Goal: Task Accomplishment & Management: Manage account settings

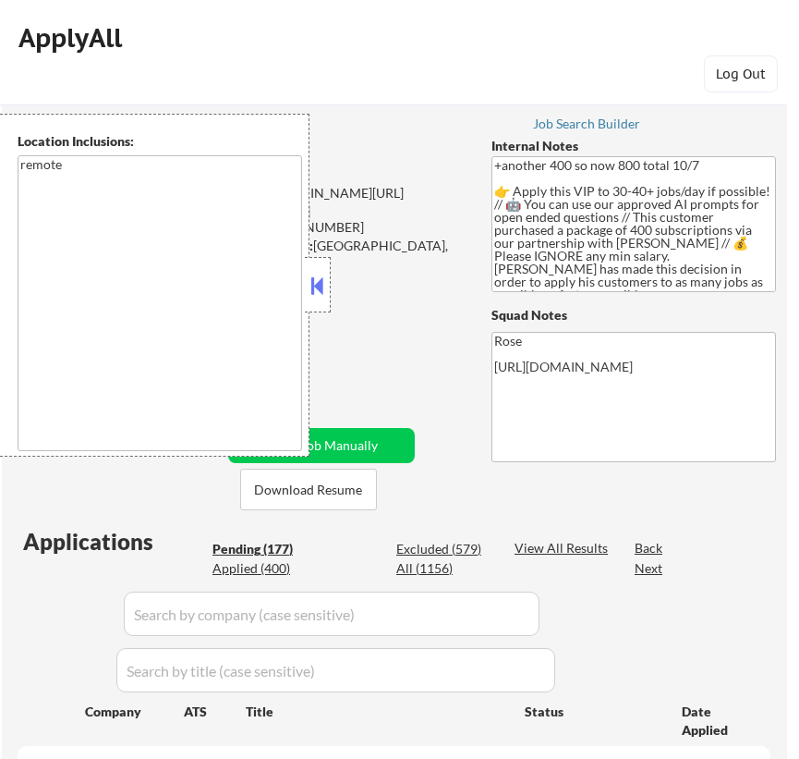
select select ""pending""
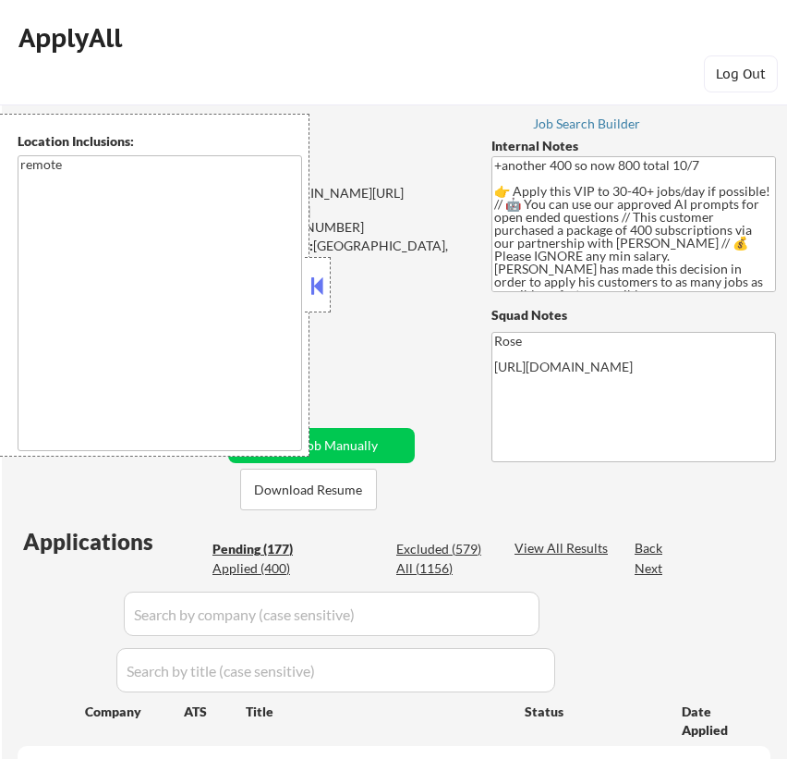
select select ""pending""
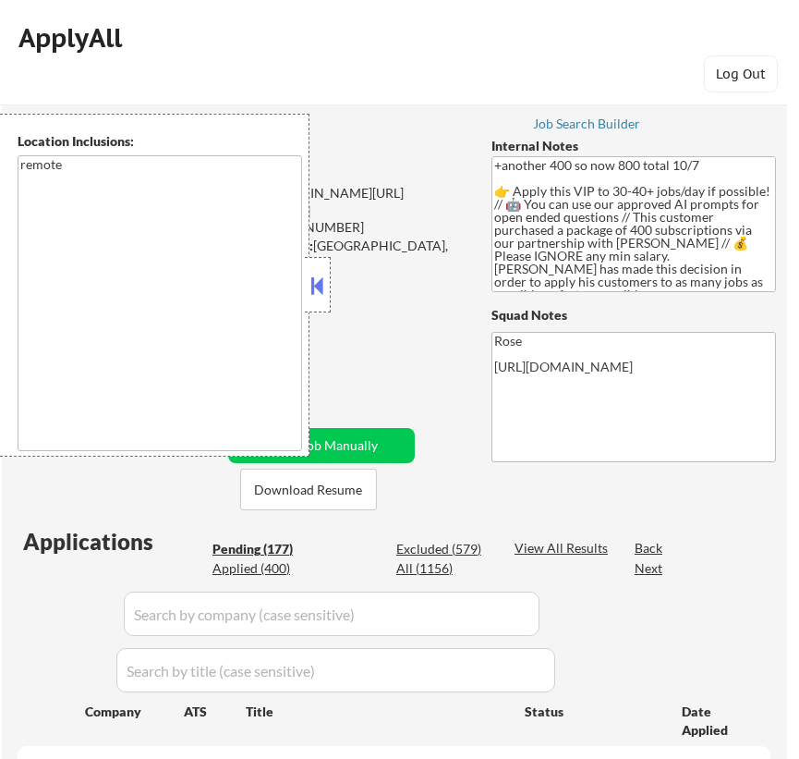
select select ""pending""
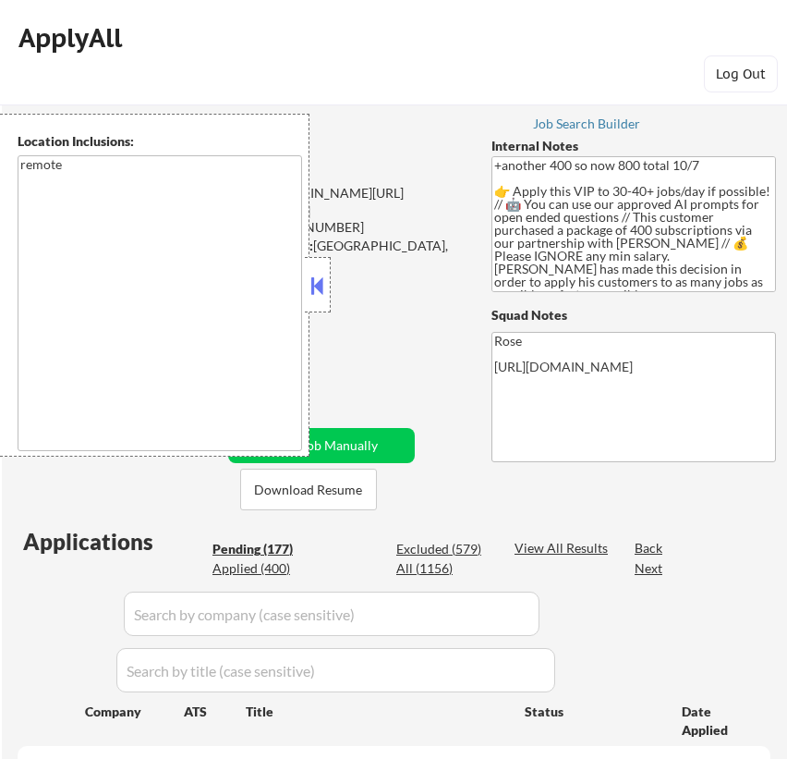
select select ""pending""
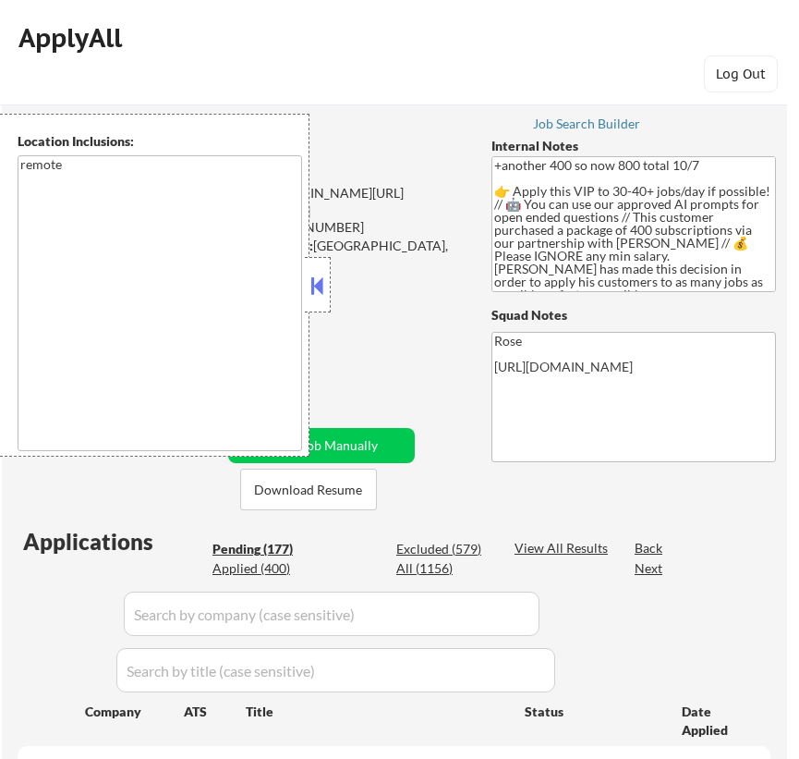
select select ""pending""
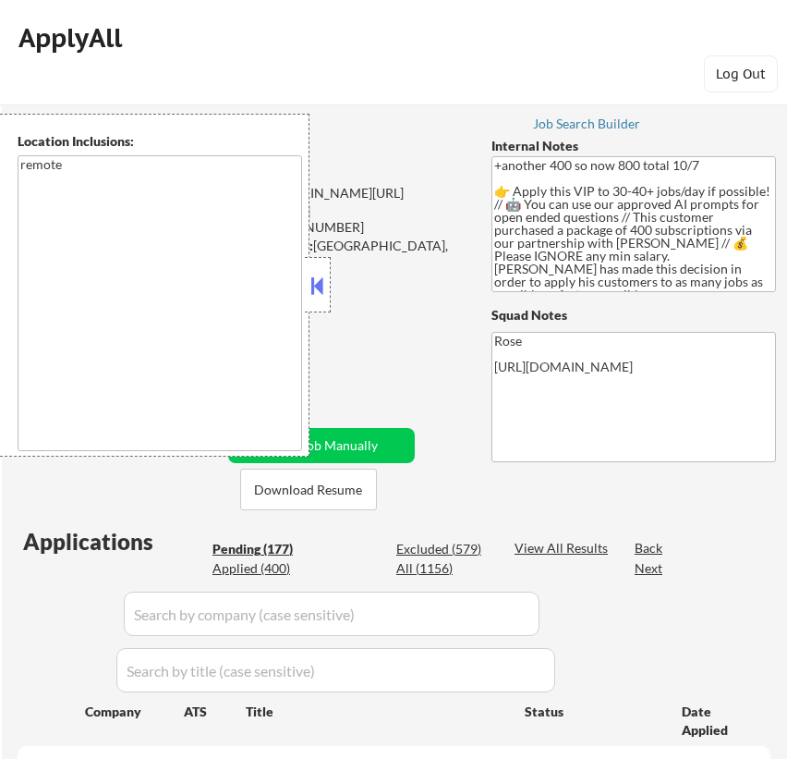
select select ""pending""
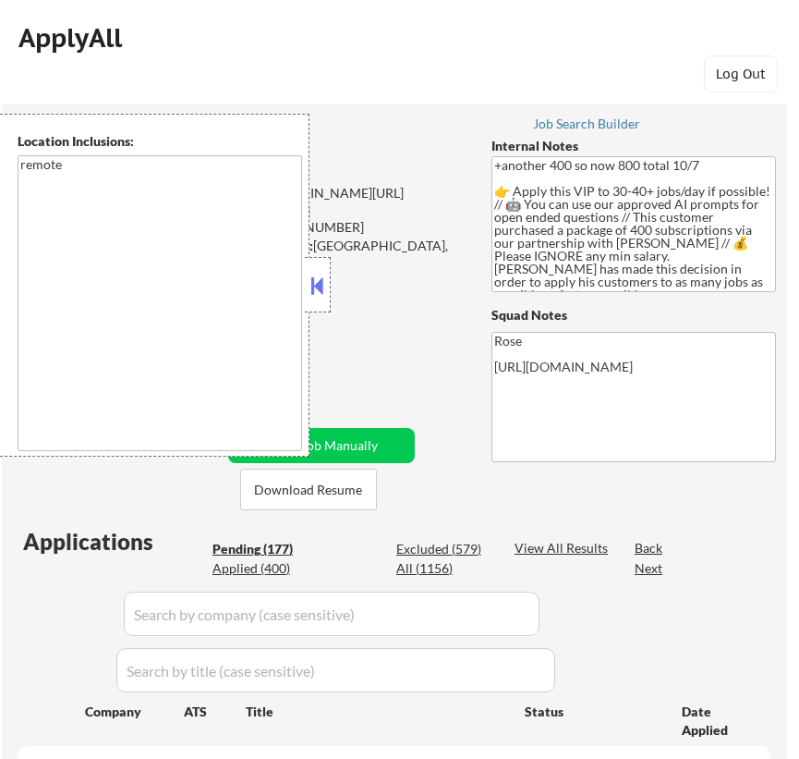
select select ""pending""
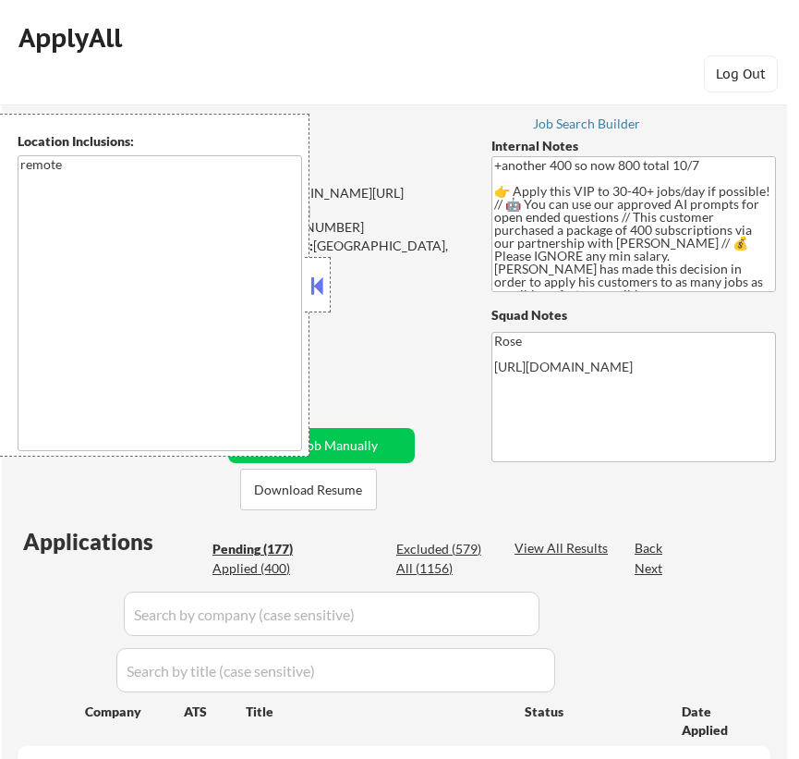
select select ""pending""
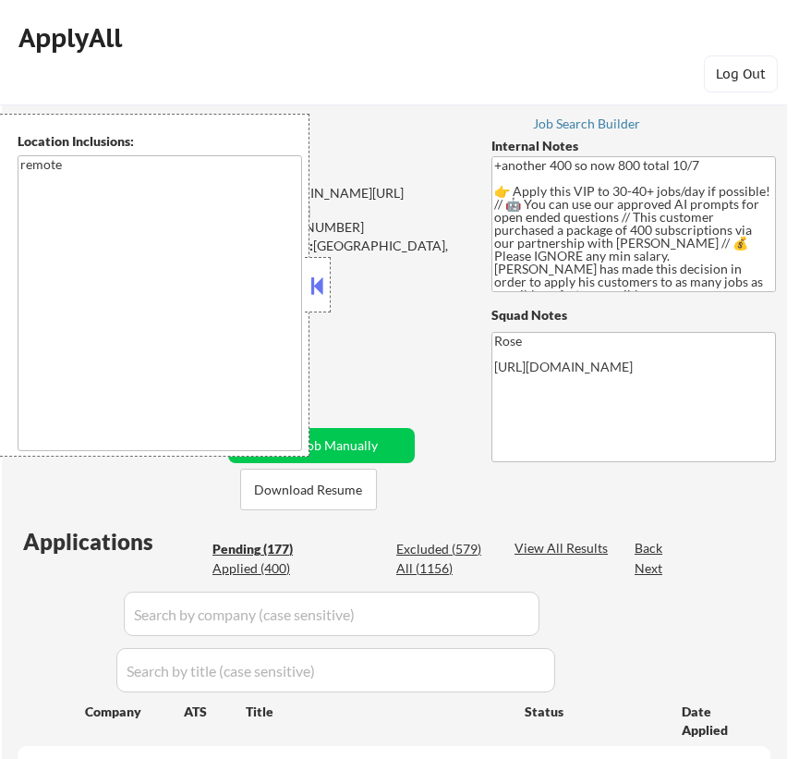
select select ""pending""
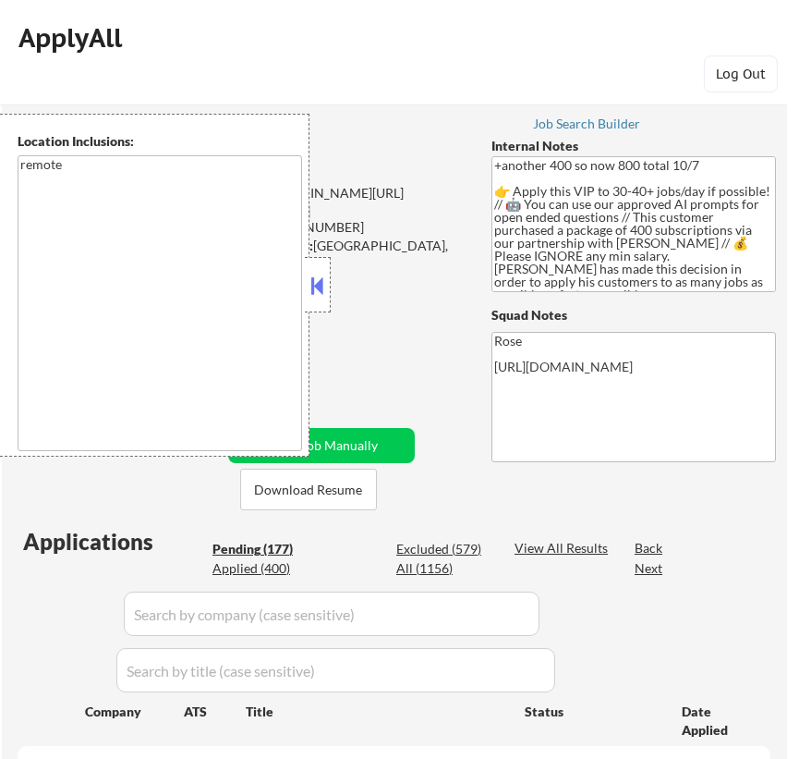
select select ""pending""
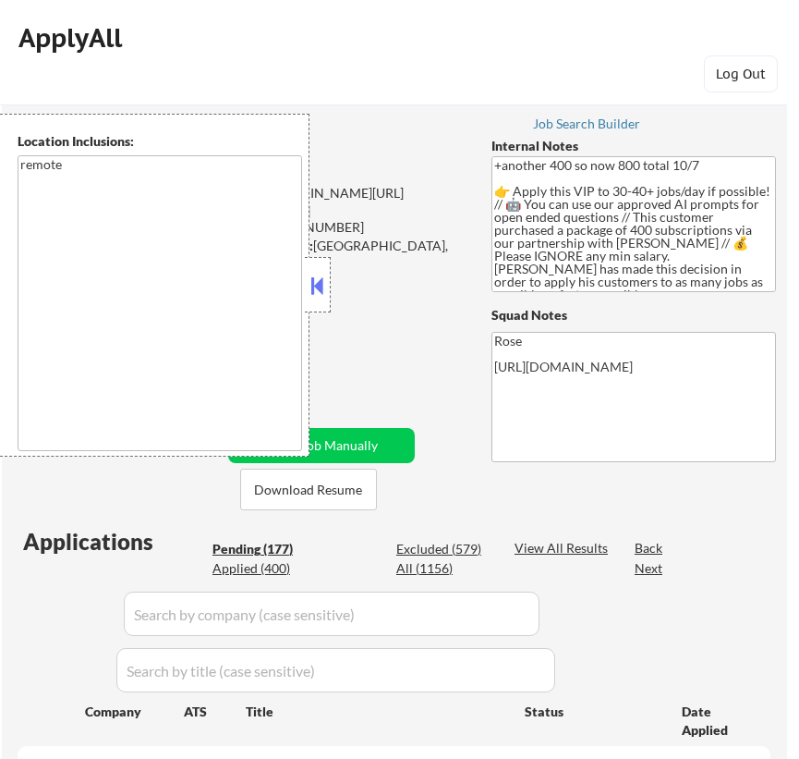
select select ""pending""
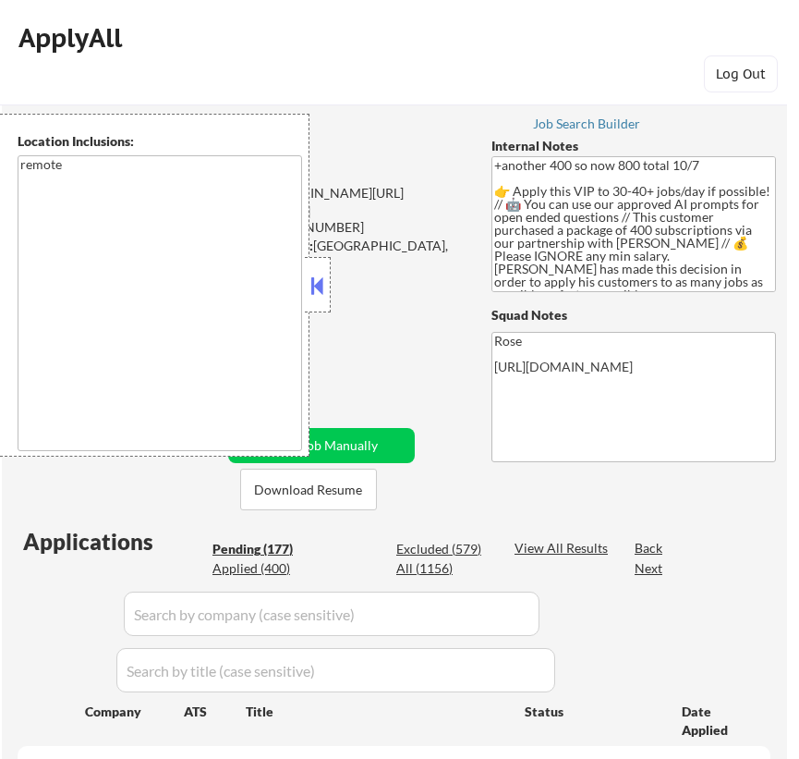
select select ""pending""
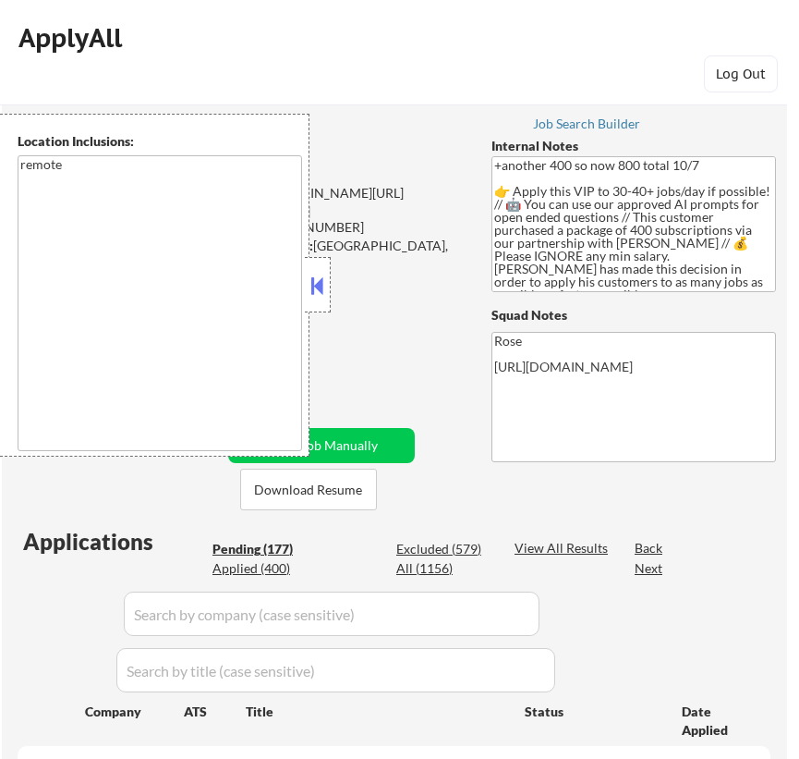
select select ""pending""
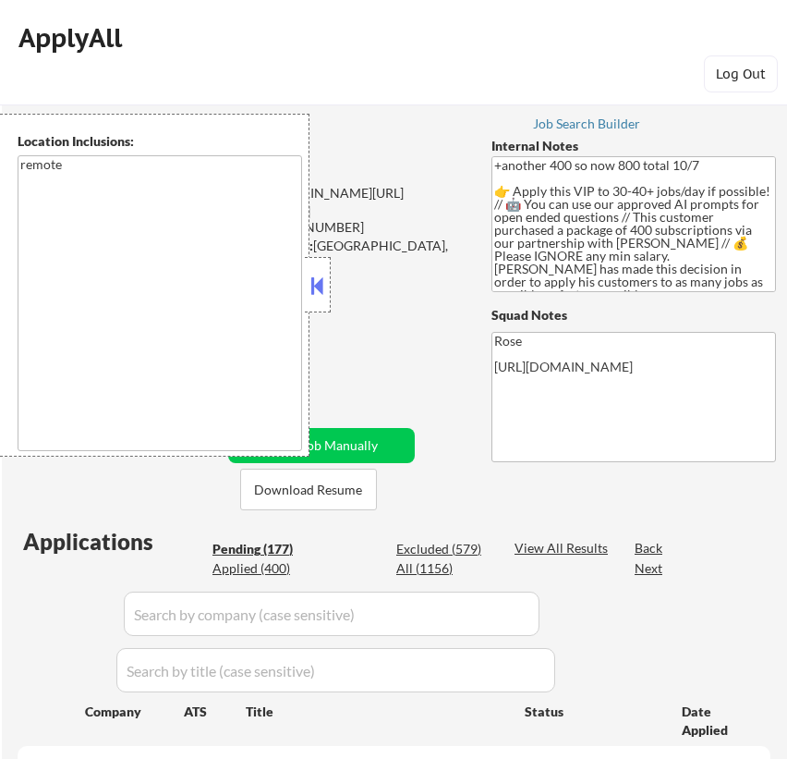
select select ""pending""
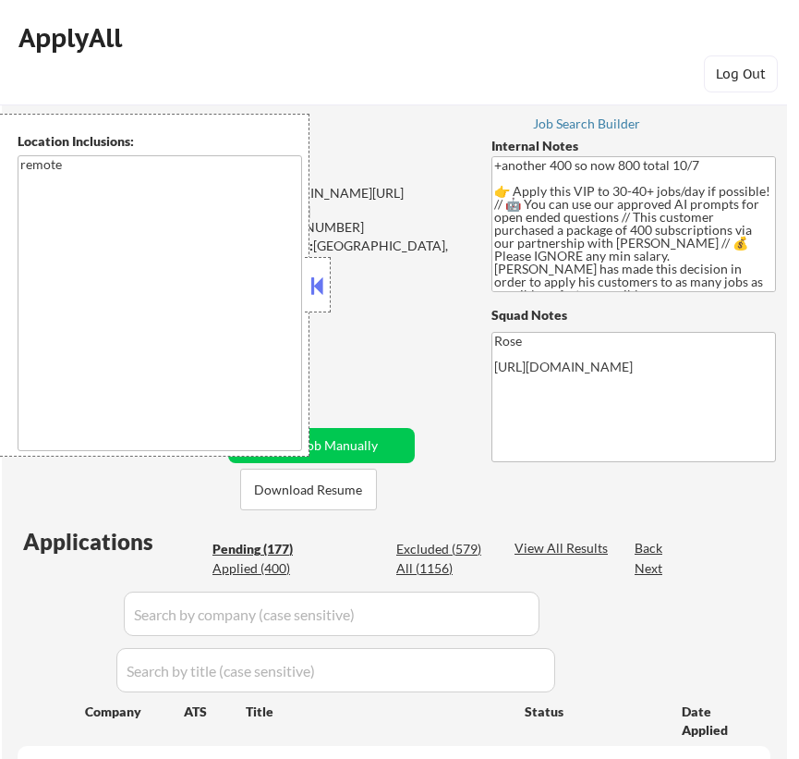
select select ""pending""
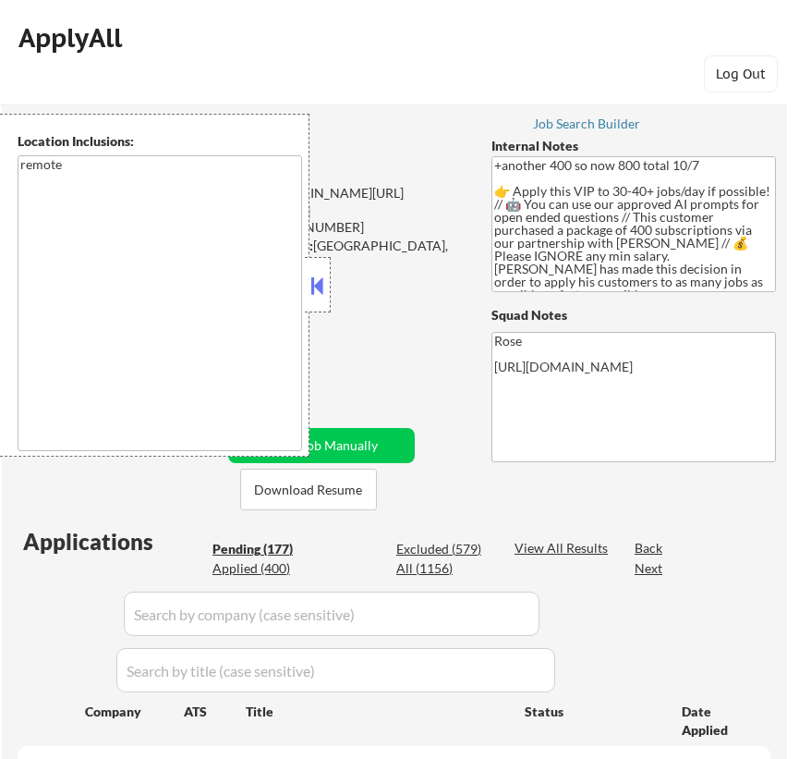
select select ""pending""
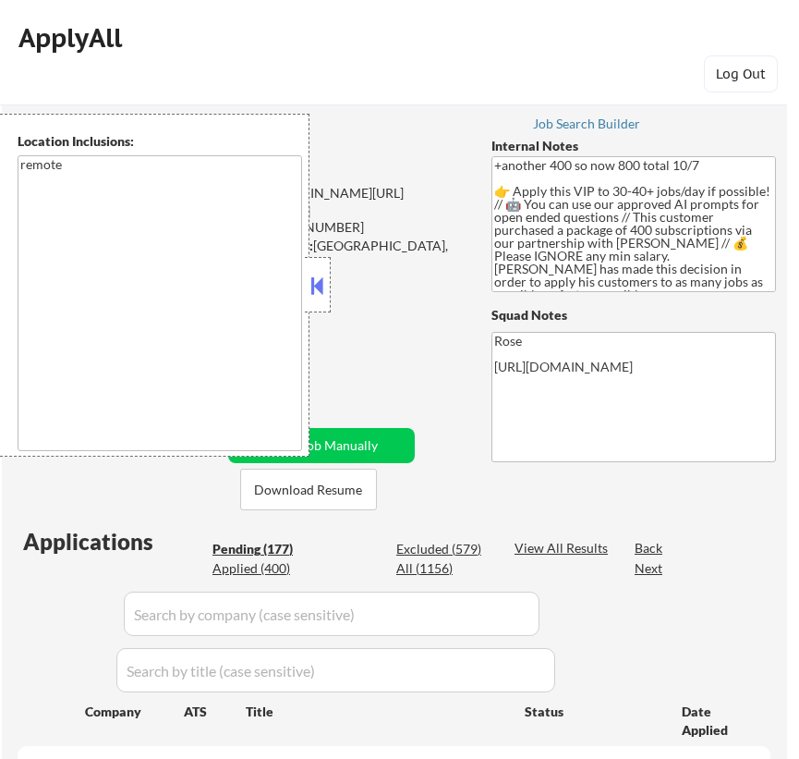
select select ""pending""
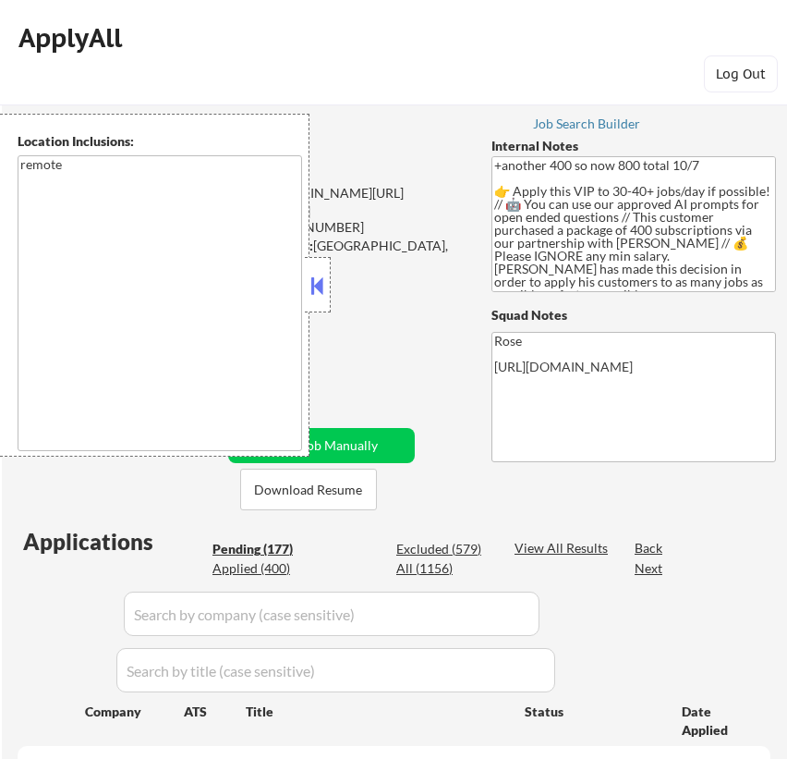
select select ""pending""
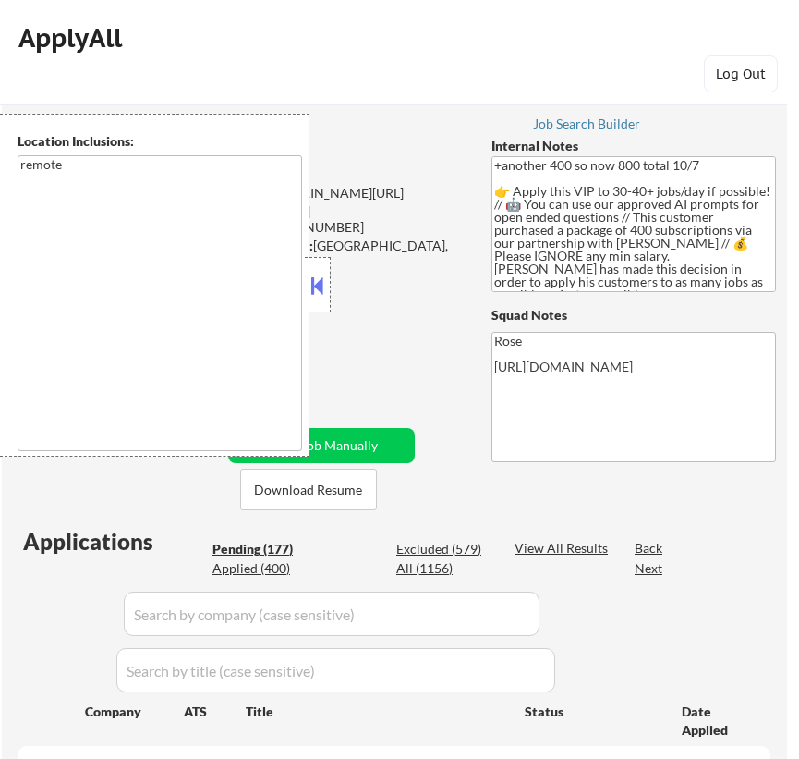
select select ""pending""
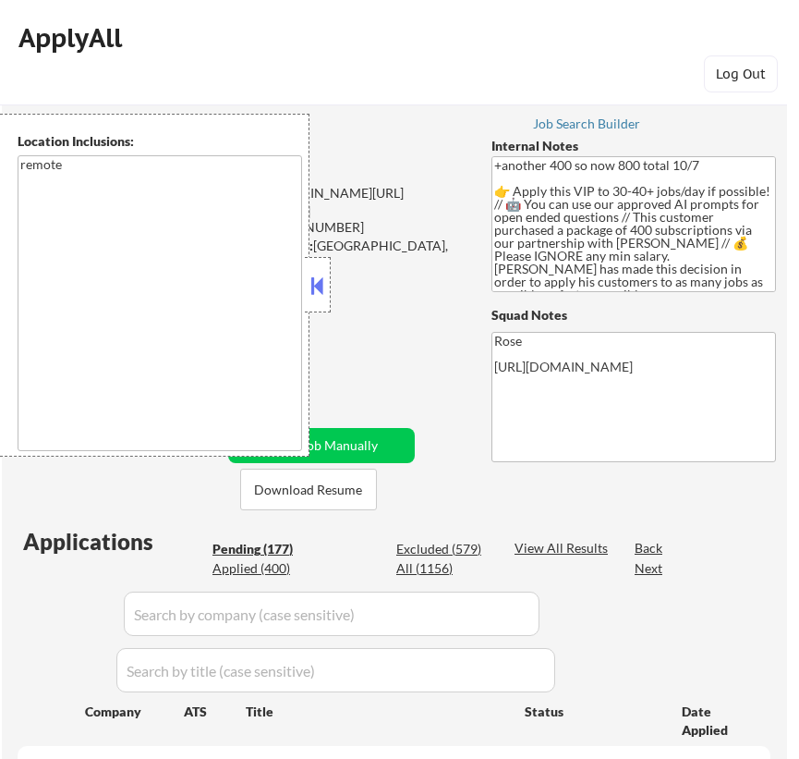
select select ""pending""
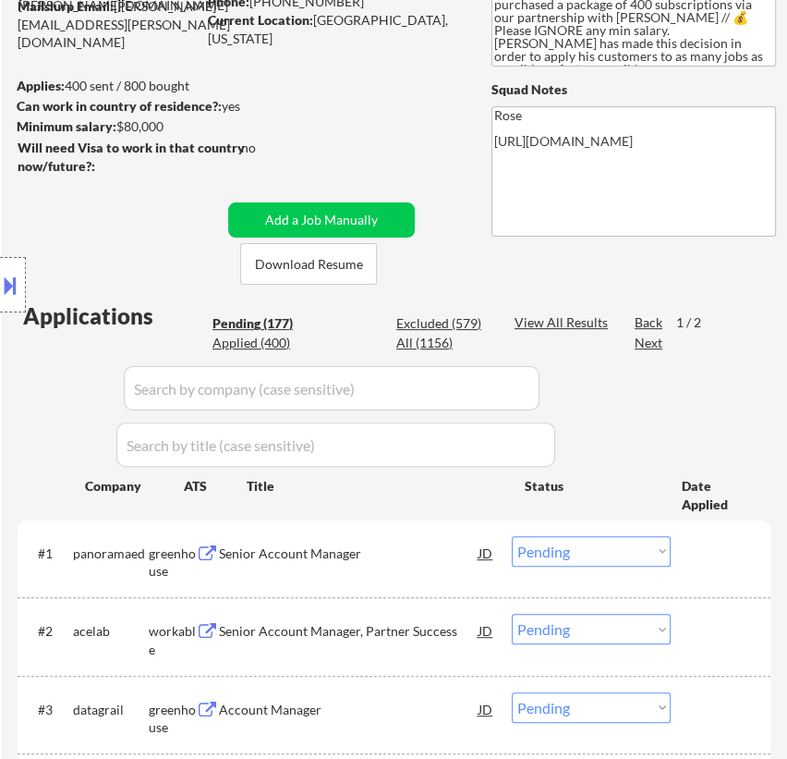
scroll to position [251, 0]
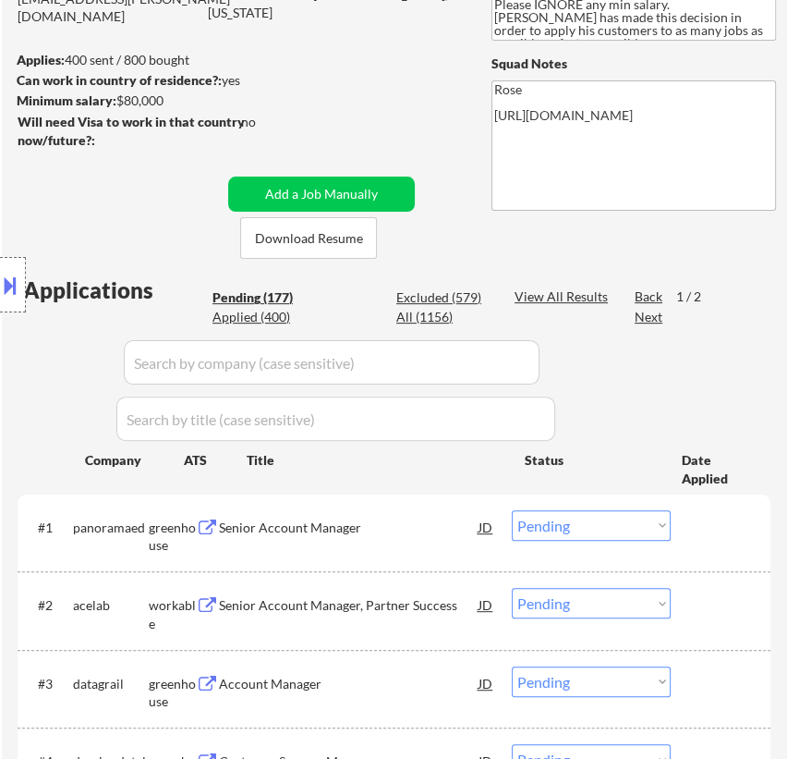
click at [442, 534] on div "Senior Account Manager" at bounding box center [349, 527] width 260 height 18
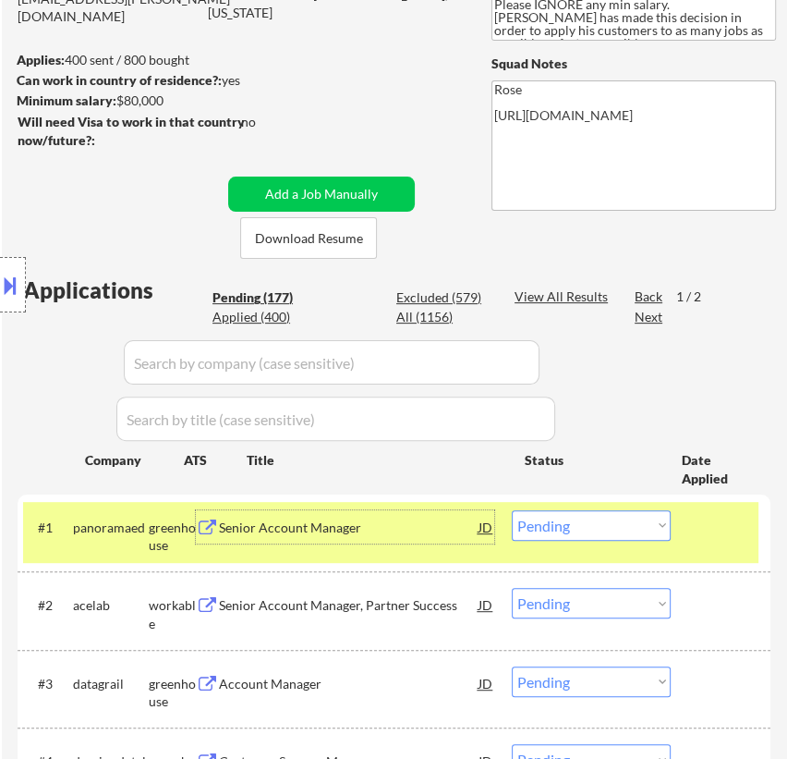
click at [603, 522] on select "Choose an option... Pending Applied Excluded (Questions) Excluded (Expired) Exc…" at bounding box center [591, 525] width 159 height 30
click at [512, 510] on select "Choose an option... Pending Applied Excluded (Questions) Excluded (Expired) Exc…" at bounding box center [591, 525] width 159 height 30
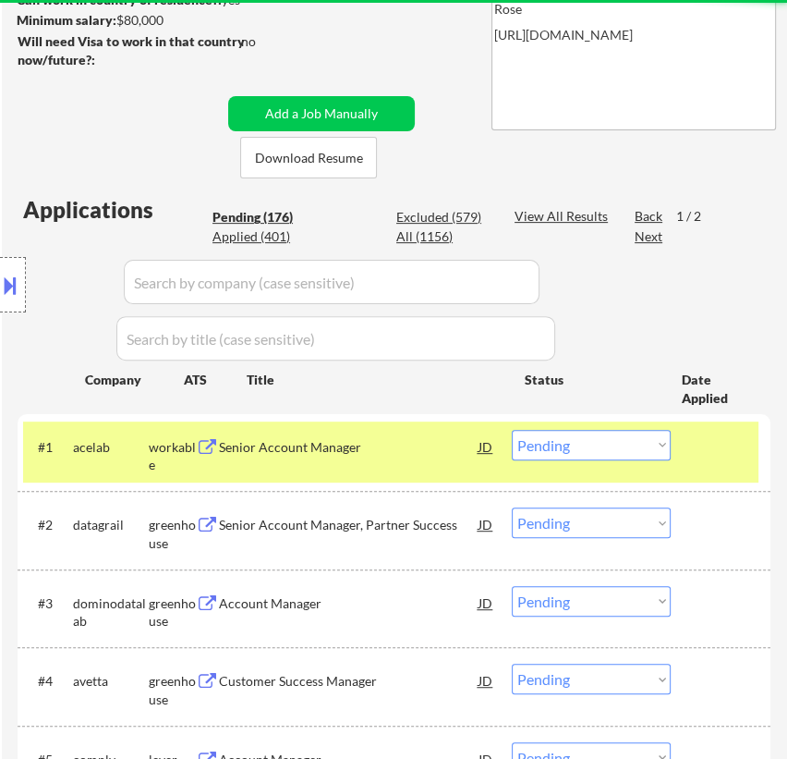
scroll to position [335, 0]
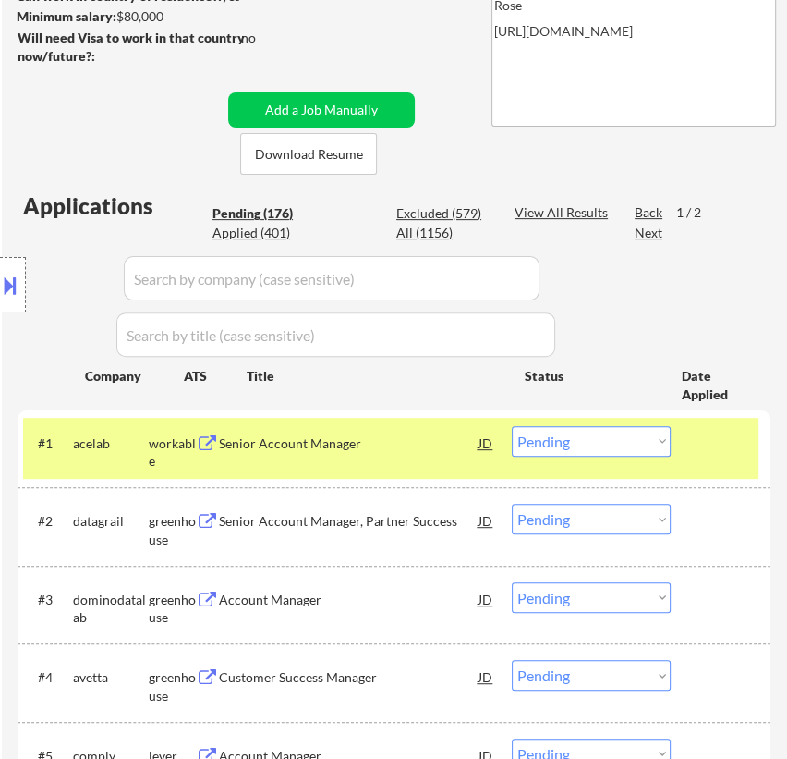
click at [347, 446] on div "Senior Account Manager" at bounding box center [349, 443] width 260 height 18
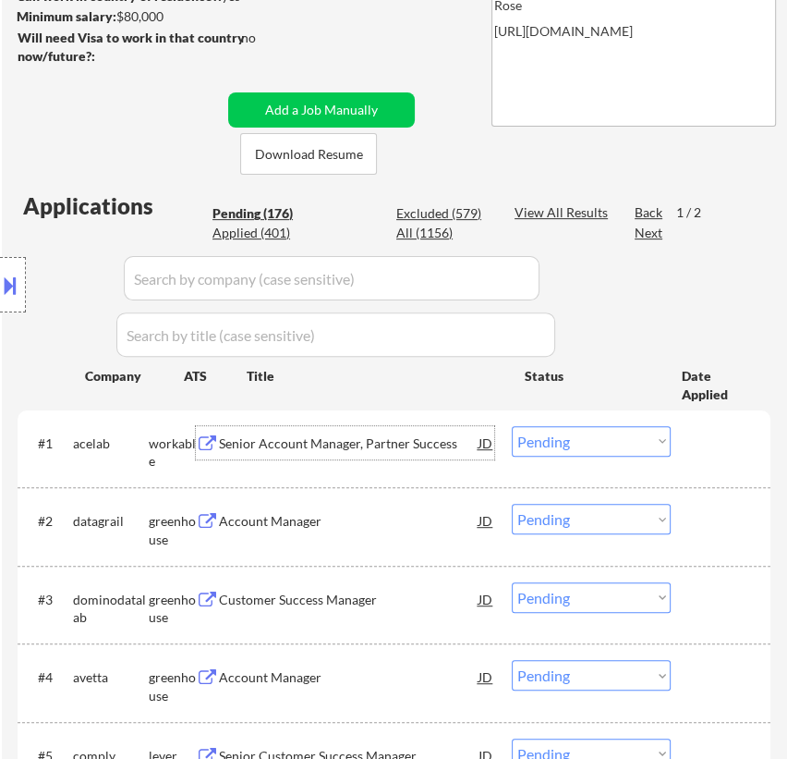
click at [580, 433] on select "Choose an option... Pending Applied Excluded (Questions) Excluded (Expired) Exc…" at bounding box center [591, 441] width 159 height 30
click at [512, 426] on select "Choose an option... Pending Applied Excluded (Questions) Excluded (Expired) Exc…" at bounding box center [591, 441] width 159 height 30
click at [272, 538] on div "#2 datagrail greenhouse Account Manager JD Choose an option... Pending Applied …" at bounding box center [391, 525] width 736 height 61
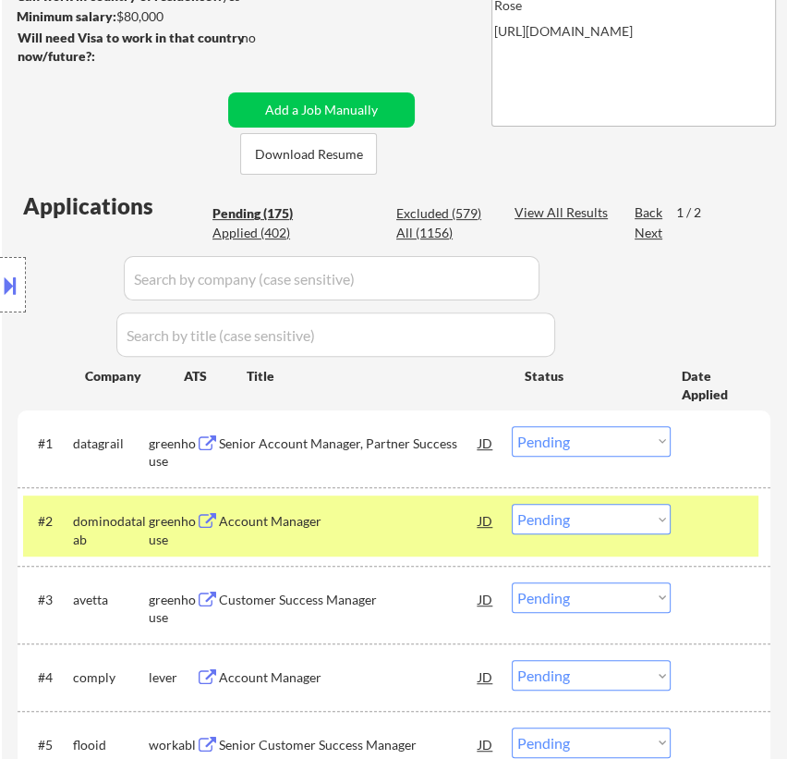
click at [343, 444] on div "Senior Account Manager, Partner Success" at bounding box center [349, 443] width 260 height 18
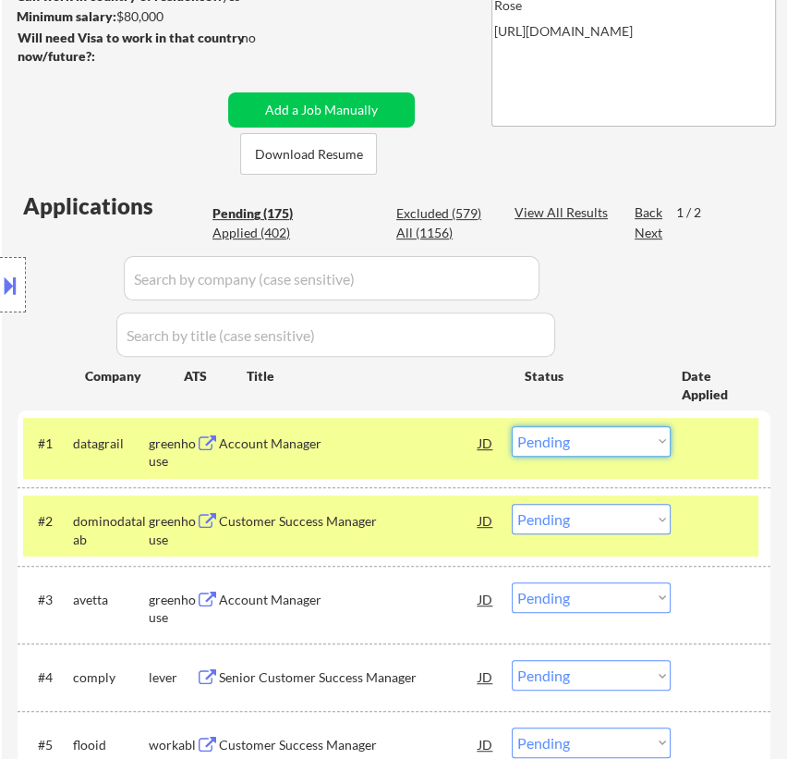
drag, startPoint x: 619, startPoint y: 445, endPoint x: 593, endPoint y: 451, distance: 26.5
click at [619, 445] on select "Choose an option... Pending Applied Excluded (Questions) Excluded (Expired) Exc…" at bounding box center [591, 441] width 159 height 30
click at [512, 426] on select "Choose an option... Pending Applied Excluded (Questions) Excluded (Expired) Exc…" at bounding box center [591, 441] width 159 height 30
click at [394, 520] on div "Customer Success Manager" at bounding box center [349, 521] width 260 height 18
select select ""pending""
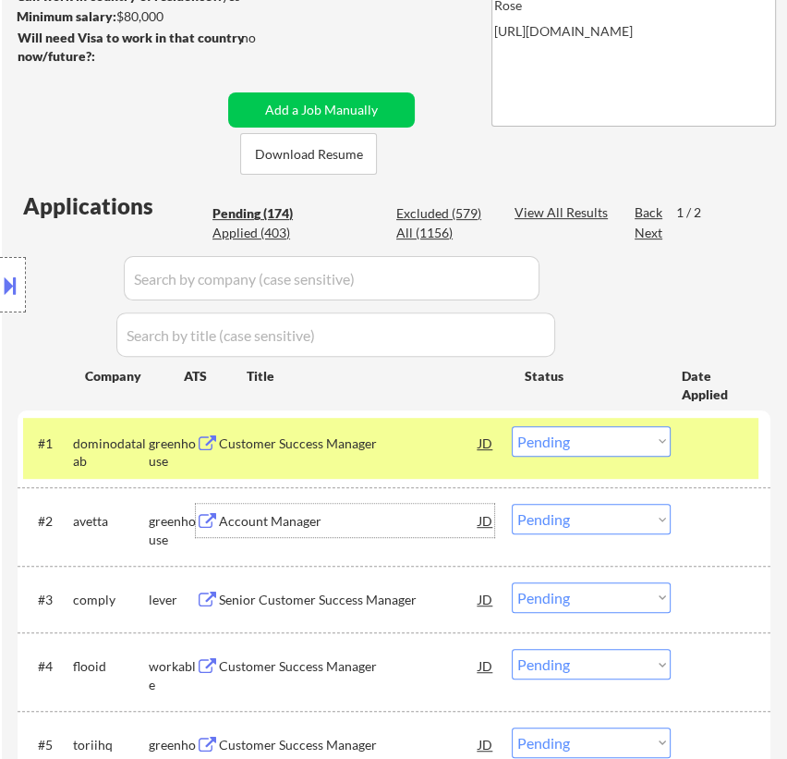
click at [698, 530] on div at bounding box center [723, 520] width 51 height 33
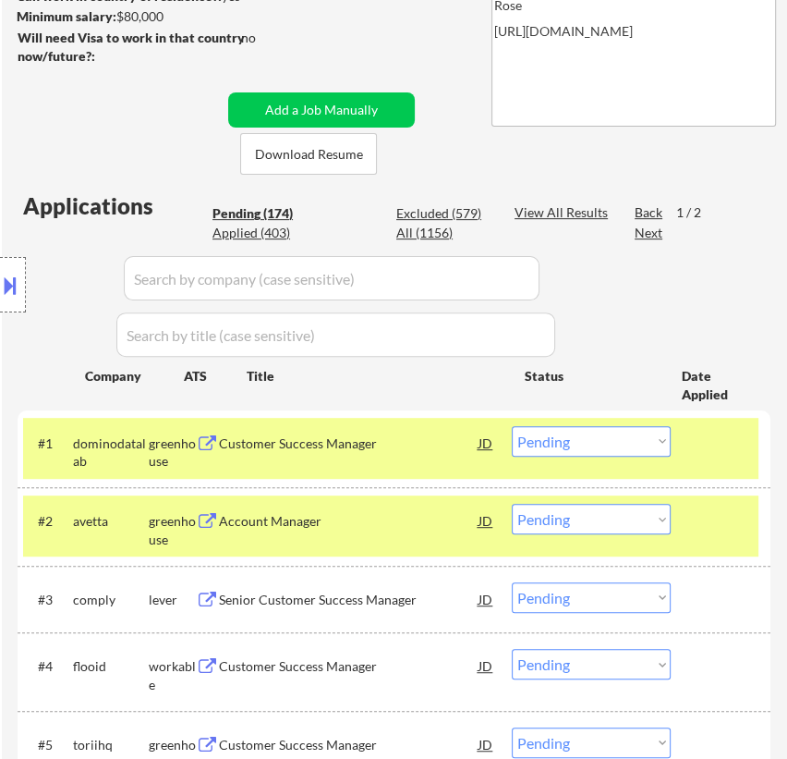
click at [700, 454] on div at bounding box center [723, 442] width 51 height 33
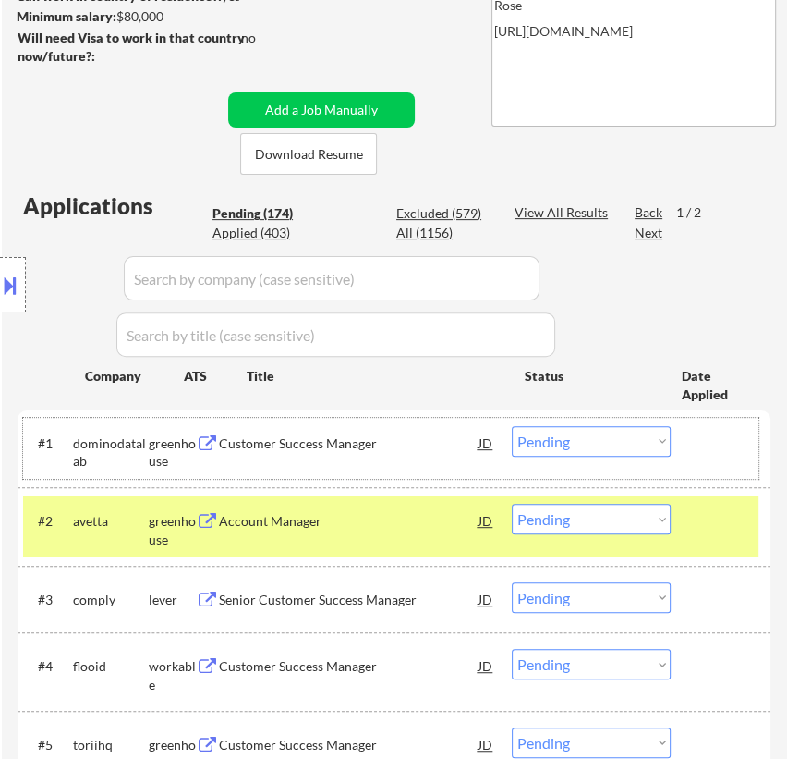
click at [607, 514] on select "Choose an option... Pending Applied Excluded (Questions) Excluded (Expired) Exc…" at bounding box center [591, 519] width 159 height 30
click at [512, 504] on select "Choose an option... Pending Applied Excluded (Questions) Excluded (Expired) Exc…" at bounding box center [591, 519] width 159 height 30
click at [388, 437] on div "Customer Success Manager" at bounding box center [349, 443] width 260 height 18
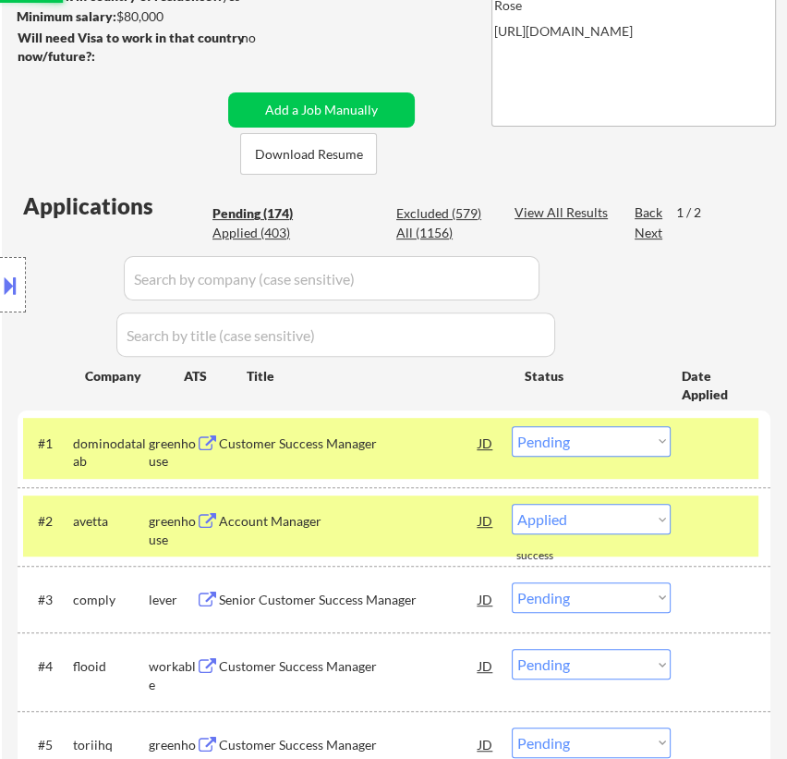
select select ""pending""
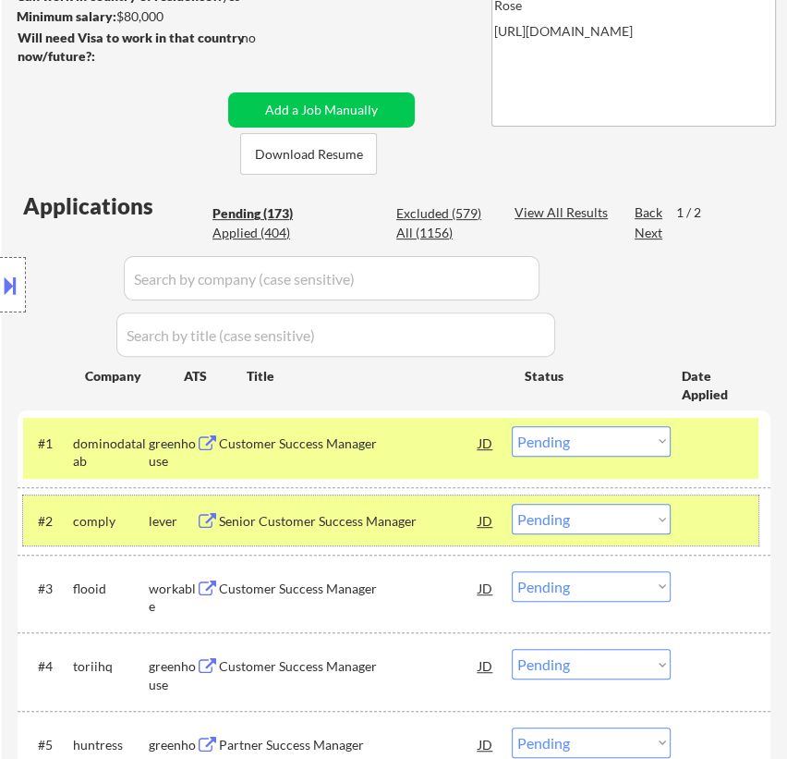
click at [713, 520] on div at bounding box center [723, 520] width 51 height 33
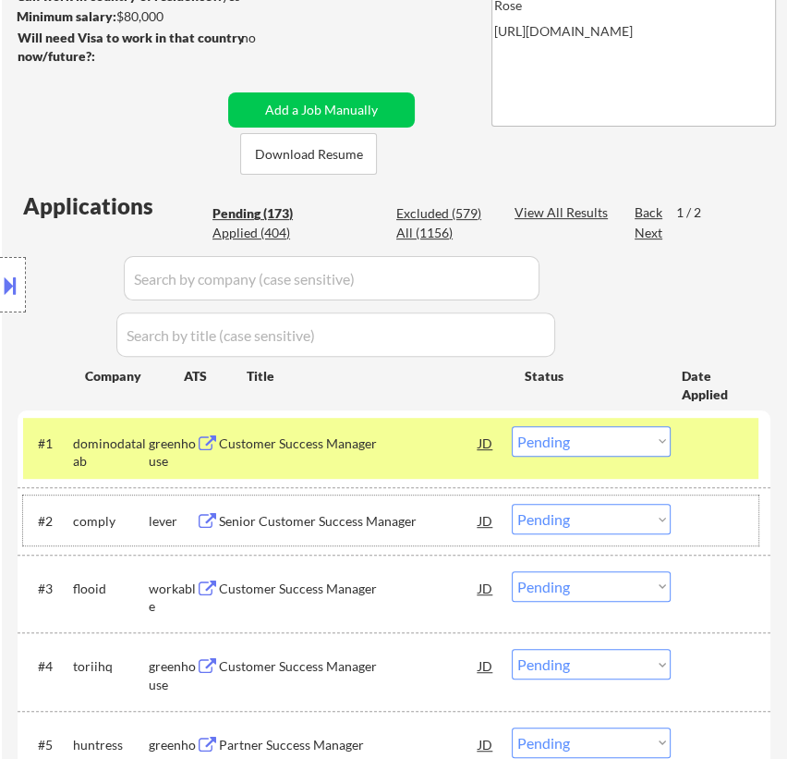
click at [363, 533] on div "Senior Customer Success Manager" at bounding box center [349, 520] width 260 height 33
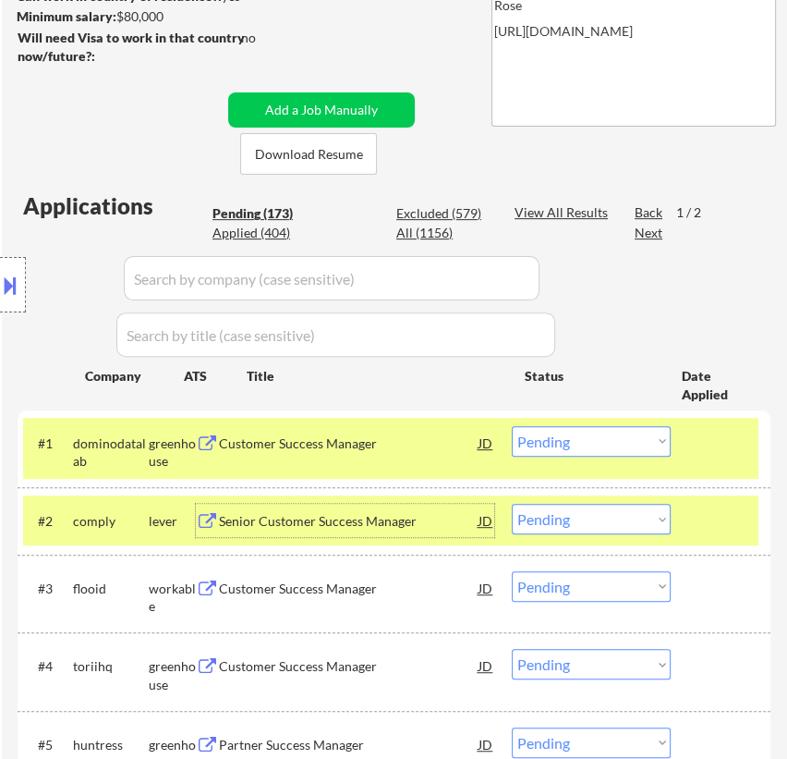
click at [619, 440] on select "Choose an option... Pending Applied Excluded (Questions) Excluded (Expired) Exc…" at bounding box center [591, 441] width 159 height 30
click at [512, 426] on select "Choose an option... Pending Applied Excluded (Questions) Excluded (Expired) Exc…" at bounding box center [591, 441] width 159 height 30
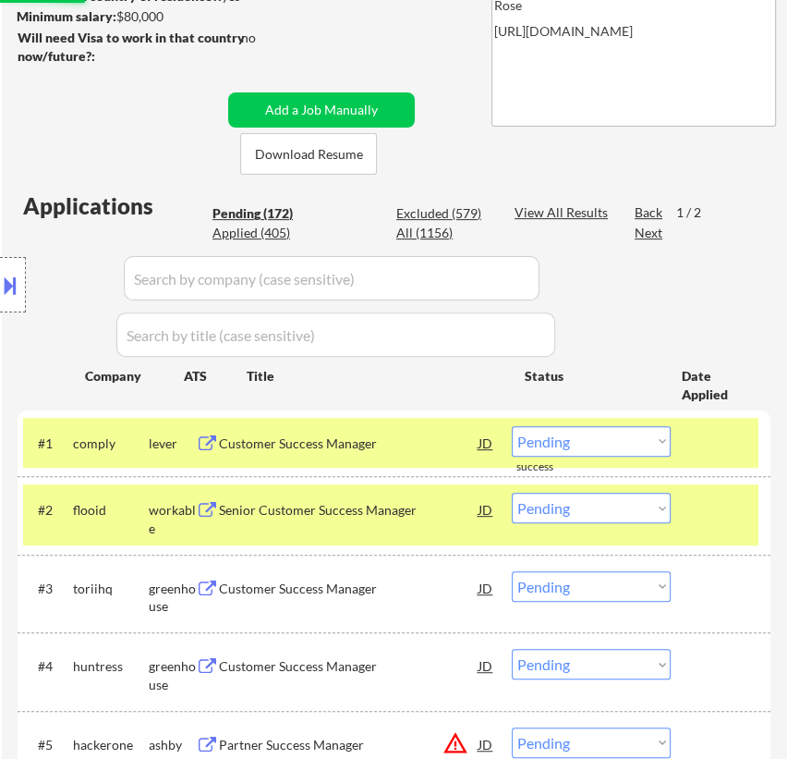
click at [718, 508] on div at bounding box center [723, 509] width 51 height 33
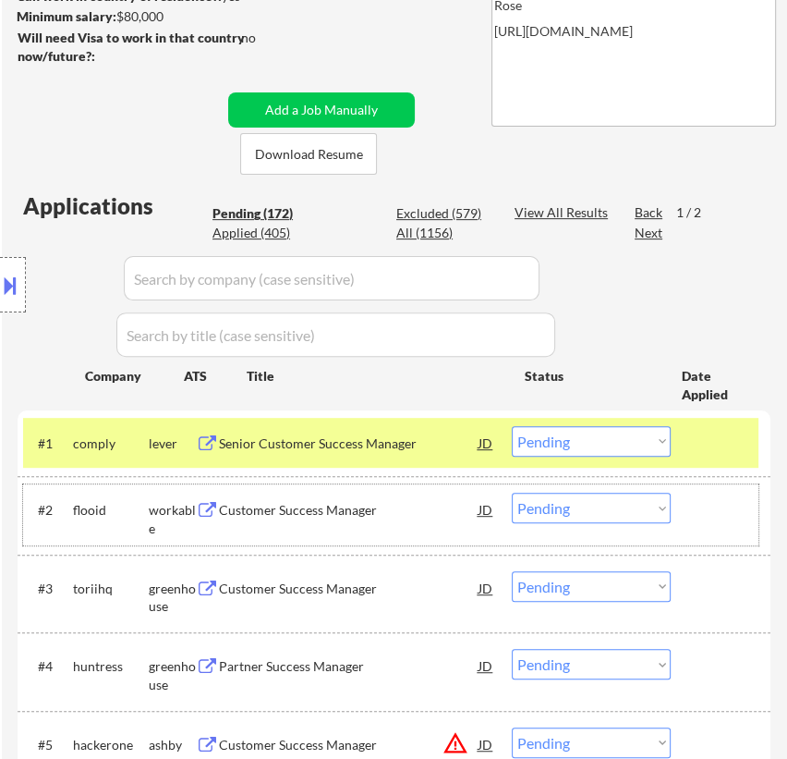
click at [642, 433] on select "Choose an option... Pending Applied Excluded (Questions) Excluded (Expired) Exc…" at bounding box center [591, 441] width 159 height 30
click at [512, 426] on select "Choose an option... Pending Applied Excluded (Questions) Excluded (Expired) Exc…" at bounding box center [591, 441] width 159 height 30
click at [306, 506] on div "Customer Success Manager" at bounding box center [349, 510] width 260 height 18
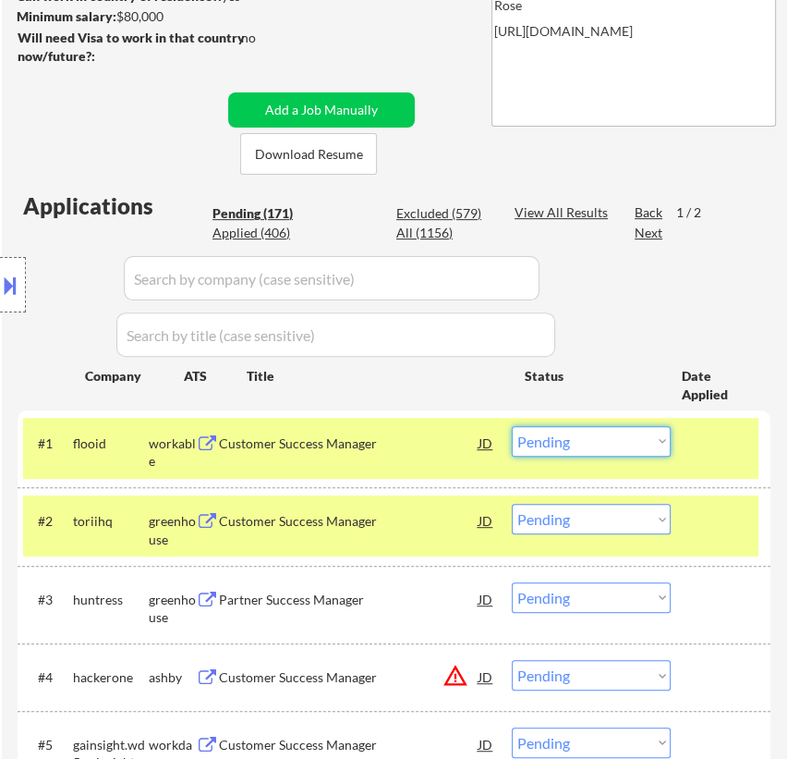
click at [638, 437] on select "Choose an option... Pending Applied Excluded (Questions) Excluded (Expired) Exc…" at bounding box center [591, 441] width 159 height 30
click at [512, 426] on select "Choose an option... Pending Applied Excluded (Questions) Excluded (Expired) Exc…" at bounding box center [591, 441] width 159 height 30
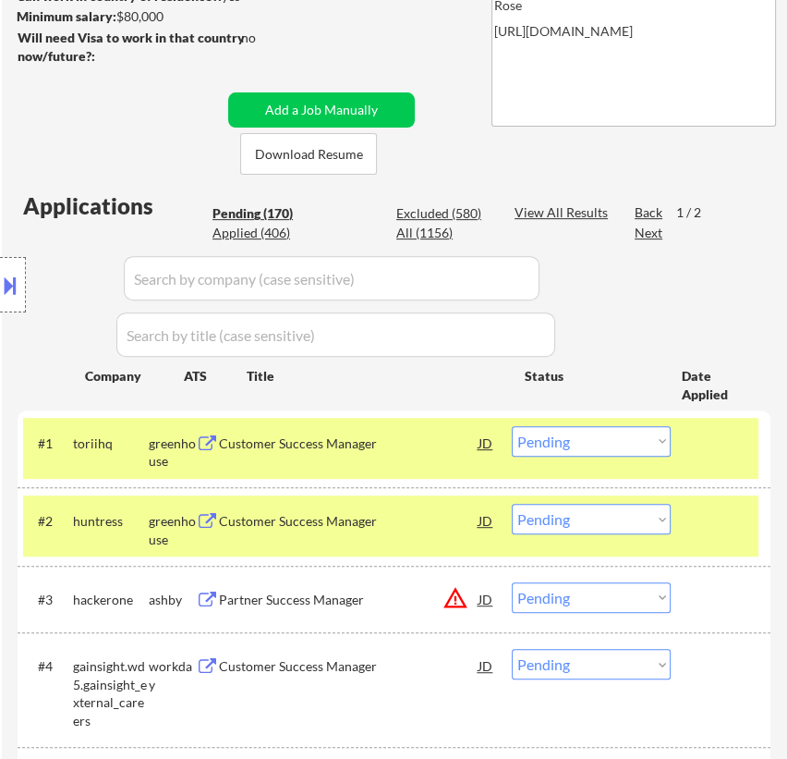
click at [730, 540] on div "#2 huntress greenhouse Customer Success Manager JD Choose an option... Pending …" at bounding box center [391, 525] width 736 height 61
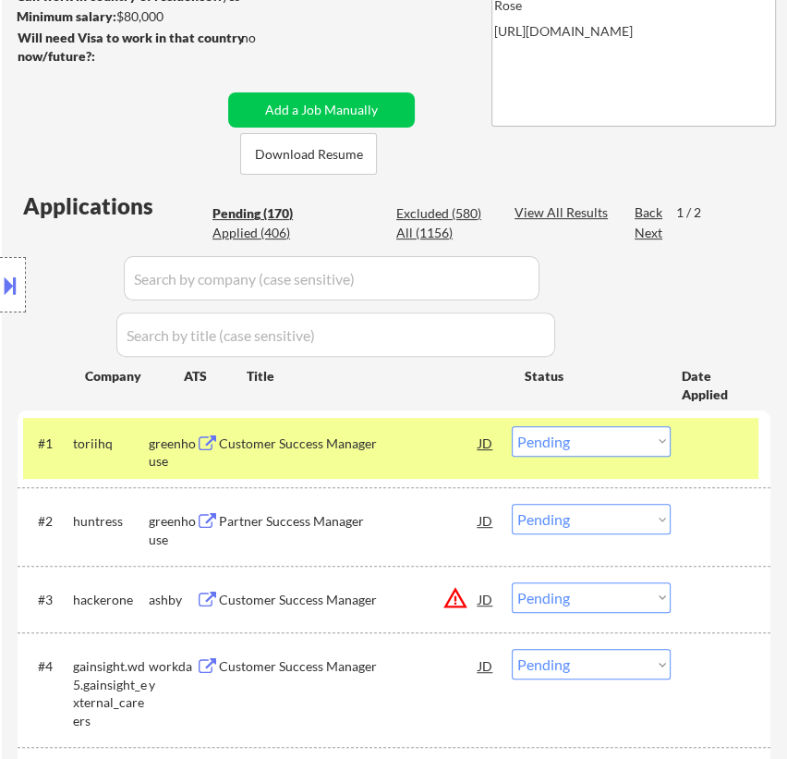
click at [362, 450] on div "Customer Success Manager" at bounding box center [349, 443] width 260 height 18
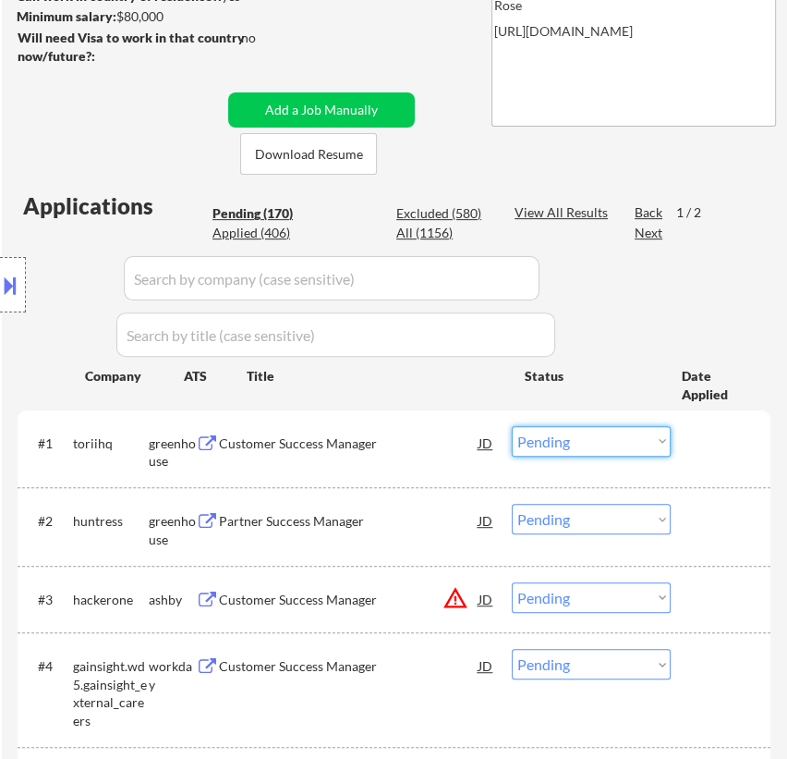
click at [617, 443] on select "Choose an option... Pending Applied Excluded (Questions) Excluded (Expired) Exc…" at bounding box center [591, 441] width 159 height 30
click at [512, 426] on select "Choose an option... Pending Applied Excluded (Questions) Excluded (Expired) Exc…" at bounding box center [591, 441] width 159 height 30
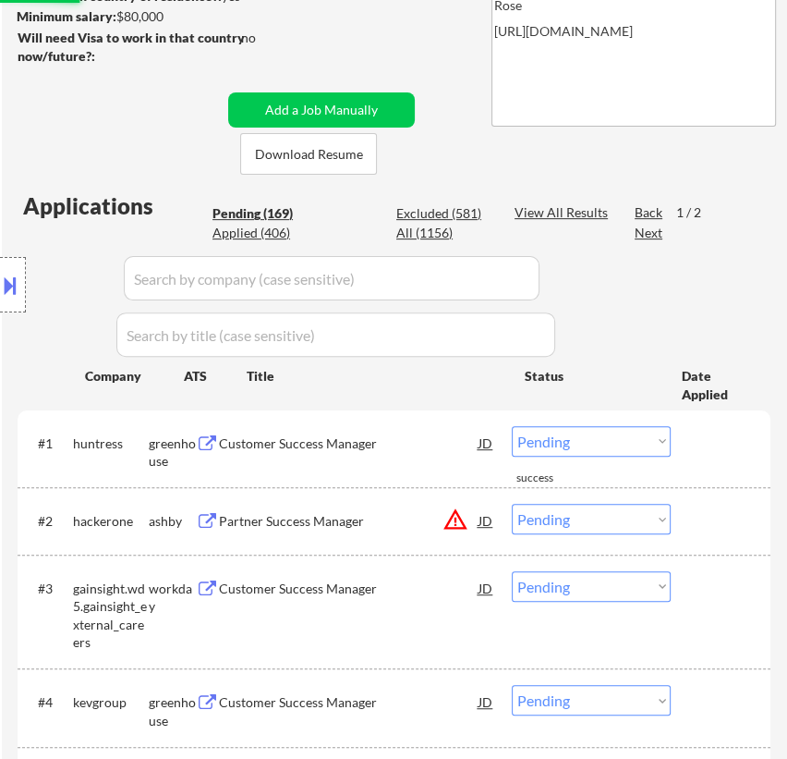
click at [418, 446] on div "Customer Success Manager" at bounding box center [349, 443] width 260 height 18
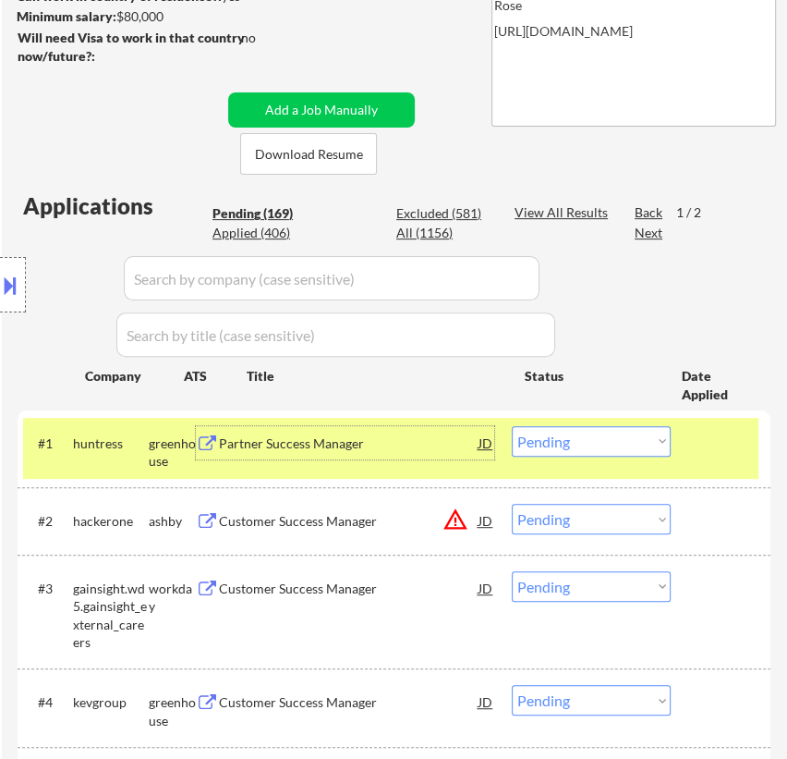
click at [665, 436] on select "Choose an option... Pending Applied Excluded (Questions) Excluded (Expired) Exc…" at bounding box center [591, 441] width 159 height 30
click at [512, 426] on select "Choose an option... Pending Applied Excluded (Questions) Excluded (Expired) Exc…" at bounding box center [591, 441] width 159 height 30
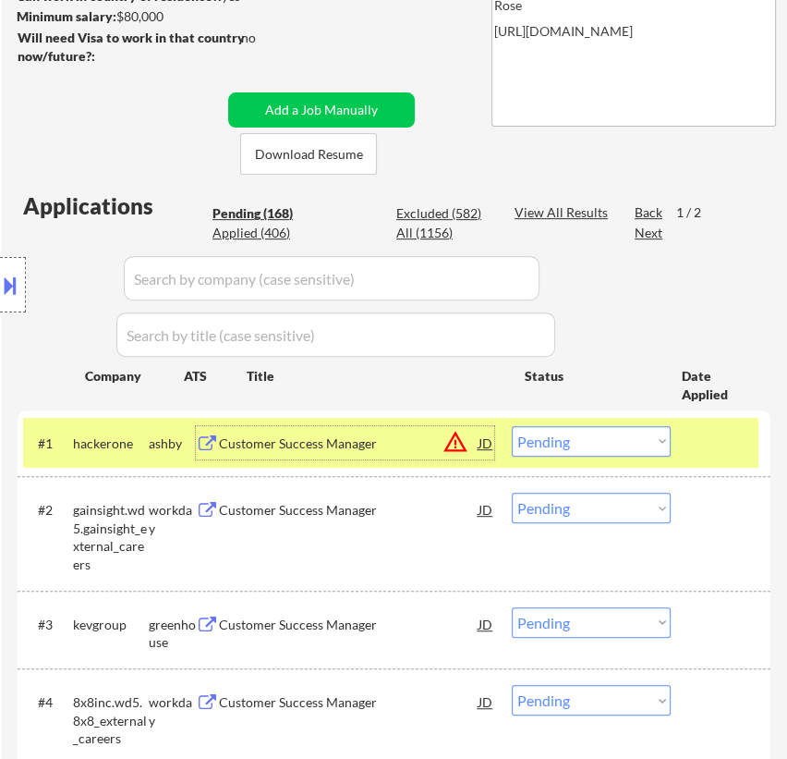
click at [341, 443] on div "Customer Success Manager" at bounding box center [349, 443] width 260 height 18
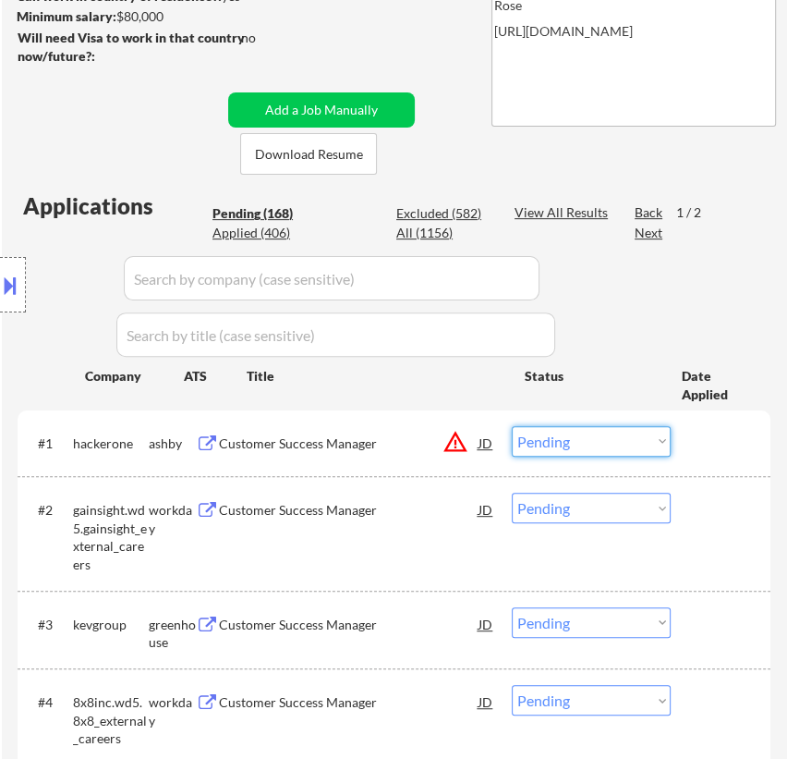
drag, startPoint x: 564, startPoint y: 442, endPoint x: 559, endPoint y: 453, distance: 12.0
click at [564, 442] on select "Choose an option... Pending Applied Excluded (Questions) Excluded (Expired) Exc…" at bounding box center [591, 441] width 159 height 30
click at [512, 426] on select "Choose an option... Pending Applied Excluded (Questions) Excluded (Expired) Exc…" at bounding box center [591, 441] width 159 height 30
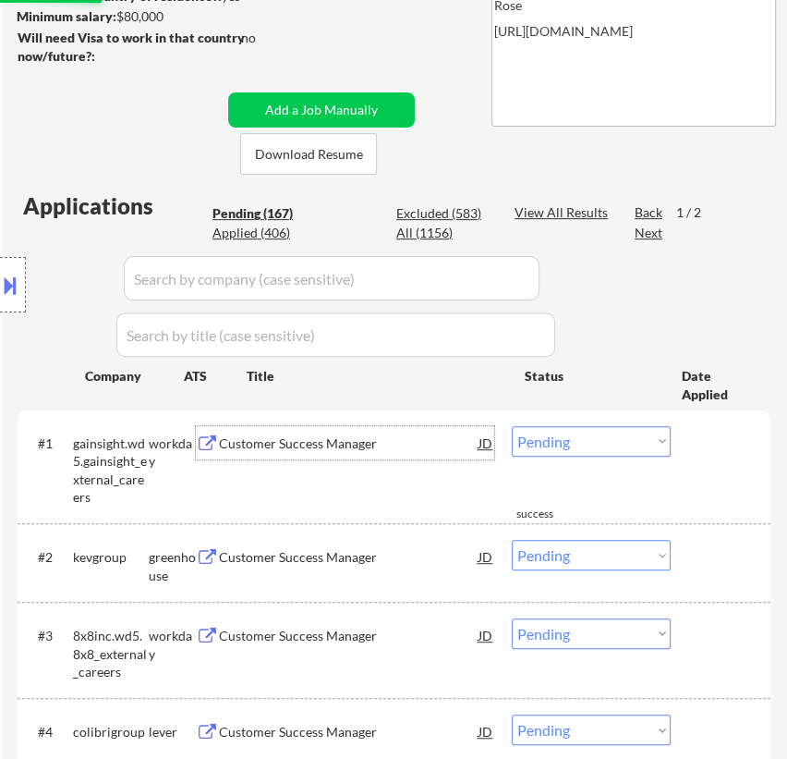
click at [335, 448] on div "Customer Success Manager" at bounding box center [349, 443] width 260 height 18
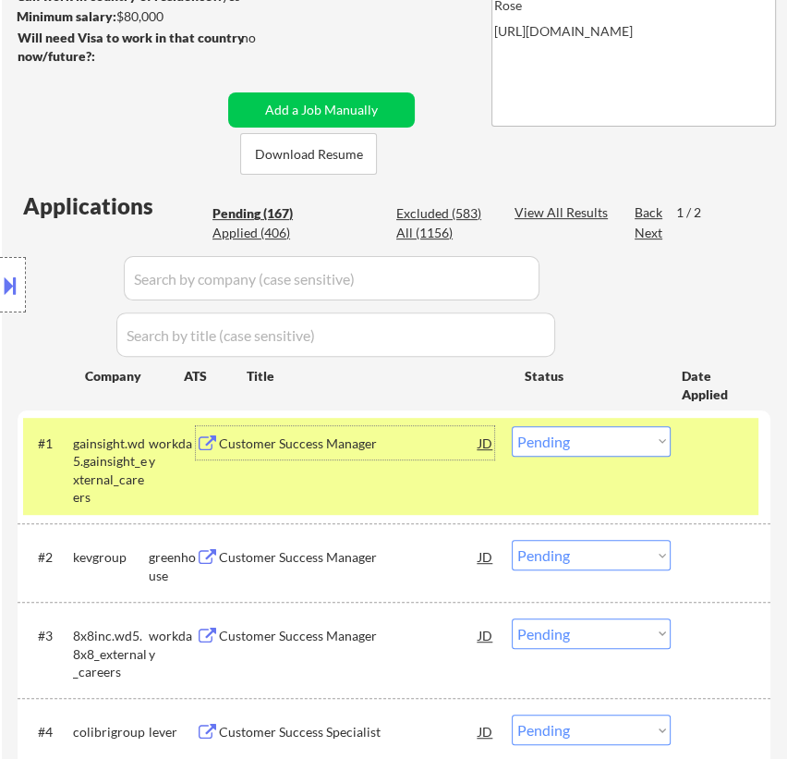
click at [608, 443] on select "Choose an option... Pending Applied Excluded (Questions) Excluded (Expired) Exc…" at bounding box center [591, 441] width 159 height 30
click at [512, 426] on select "Choose an option... Pending Applied Excluded (Questions) Excluded (Expired) Exc…" at bounding box center [591, 441] width 159 height 30
click at [306, 558] on div "Customer Success Manager" at bounding box center [349, 557] width 260 height 18
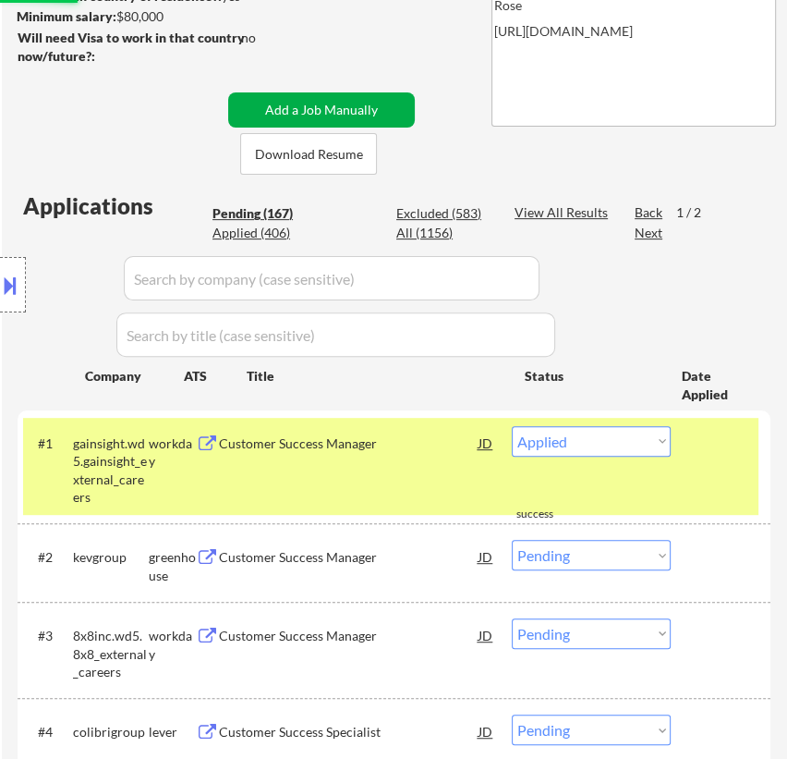
select select ""pending""
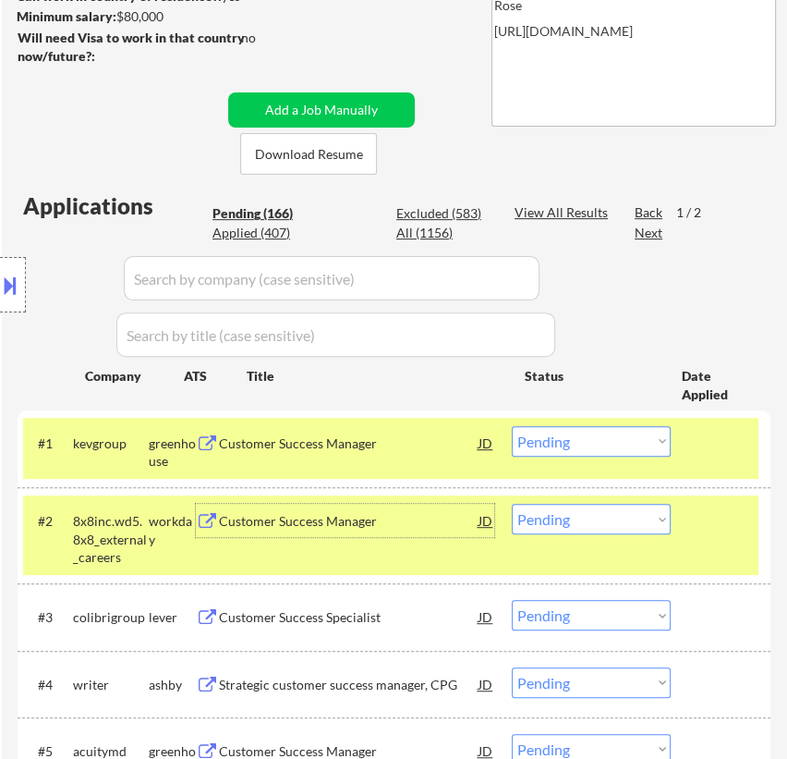
click at [722, 446] on div at bounding box center [723, 442] width 51 height 33
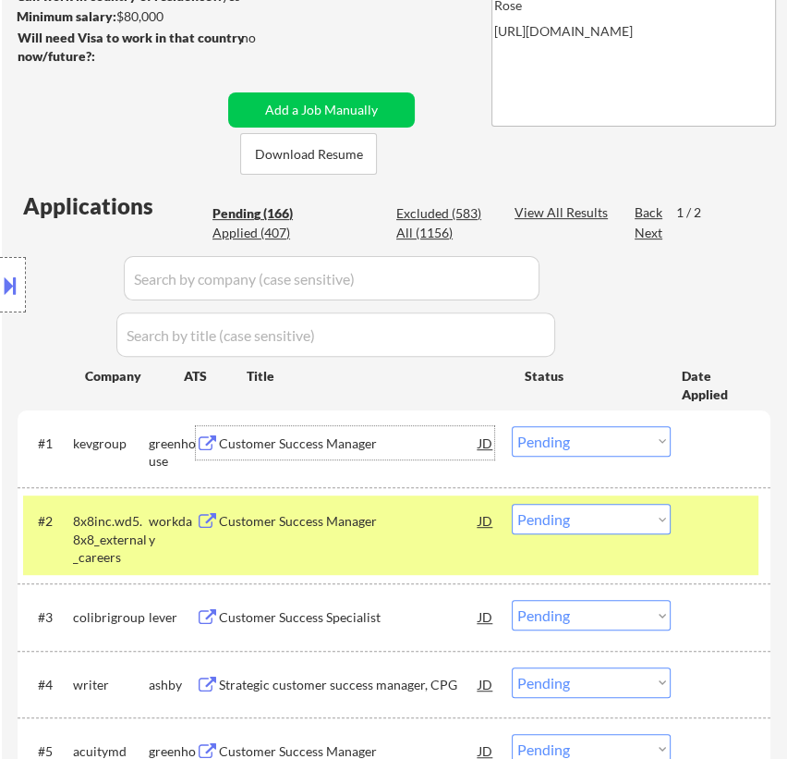
click at [420, 440] on div "Customer Success Manager" at bounding box center [349, 443] width 260 height 18
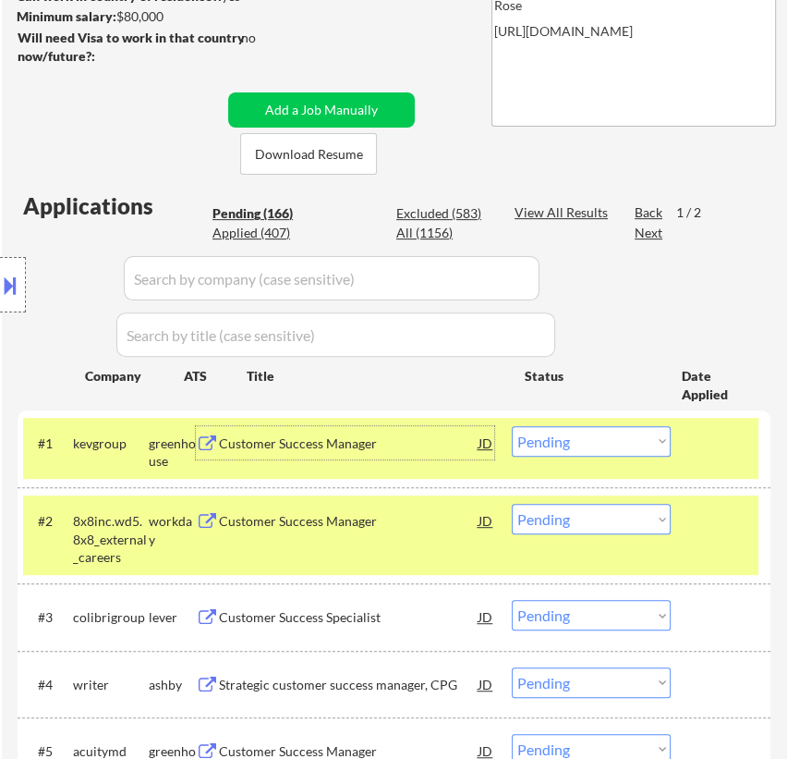
click at [603, 519] on select "Choose an option... Pending Applied Excluded (Questions) Excluded (Expired) Exc…" at bounding box center [591, 519] width 159 height 30
click at [512, 504] on select "Choose an option... Pending Applied Excluded (Questions) Excluded (Expired) Exc…" at bounding box center [591, 519] width 159 height 30
select select ""pending""
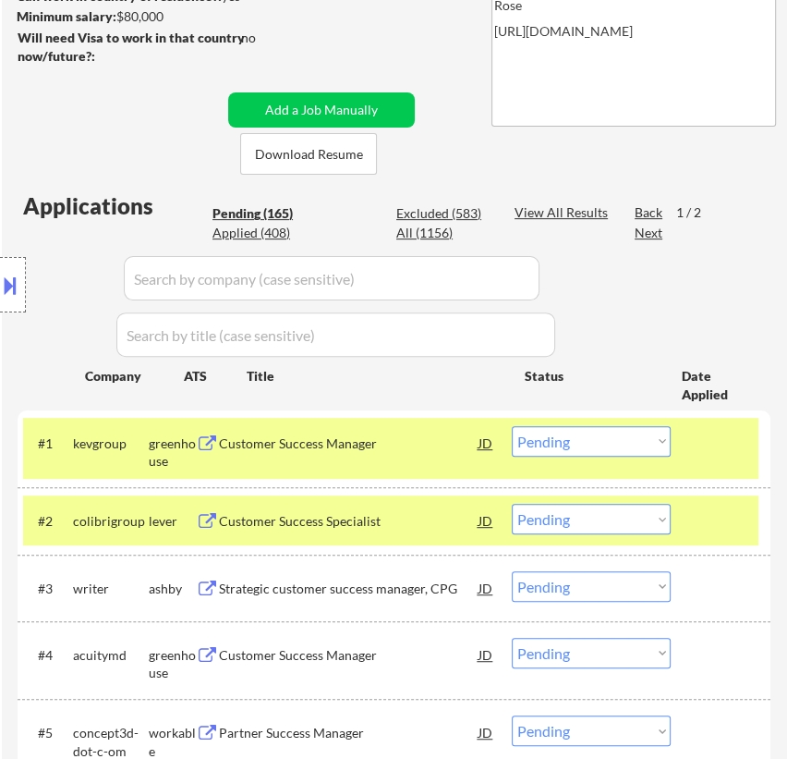
click at [405, 511] on div "Customer Success Specialist" at bounding box center [349, 520] width 260 height 33
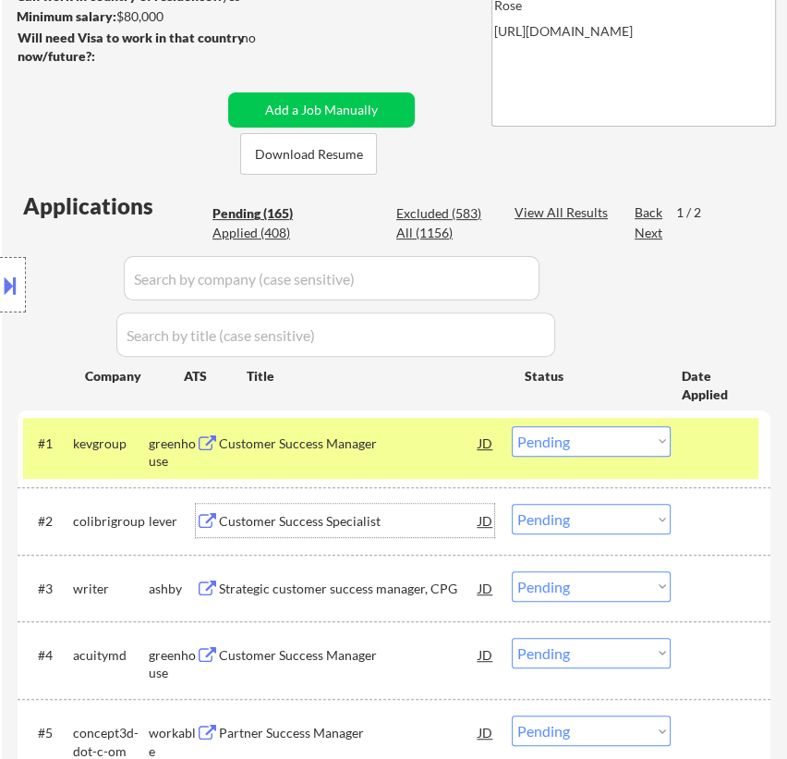
click at [606, 433] on select "Choose an option... Pending Applied Excluded (Questions) Excluded (Expired) Exc…" at bounding box center [591, 441] width 159 height 30
click at [512, 426] on select "Choose an option... Pending Applied Excluded (Questions) Excluded (Expired) Exc…" at bounding box center [591, 441] width 159 height 30
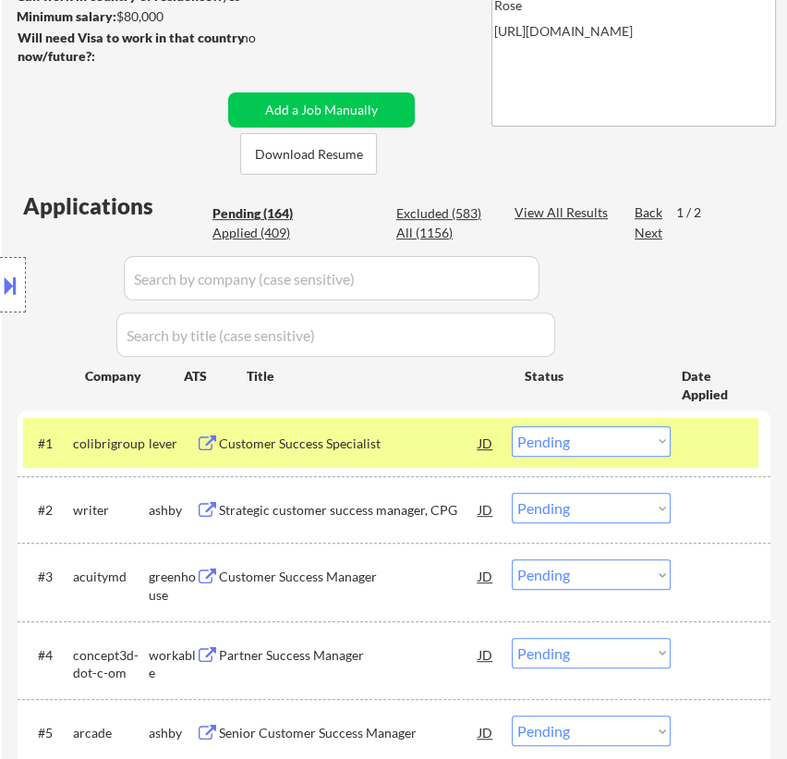
click at [623, 444] on select "Choose an option... Pending Applied Excluded (Questions) Excluded (Expired) Exc…" at bounding box center [591, 441] width 159 height 30
click at [512, 426] on select "Choose an option... Pending Applied Excluded (Questions) Excluded (Expired) Exc…" at bounding box center [591, 441] width 159 height 30
select select ""pending""
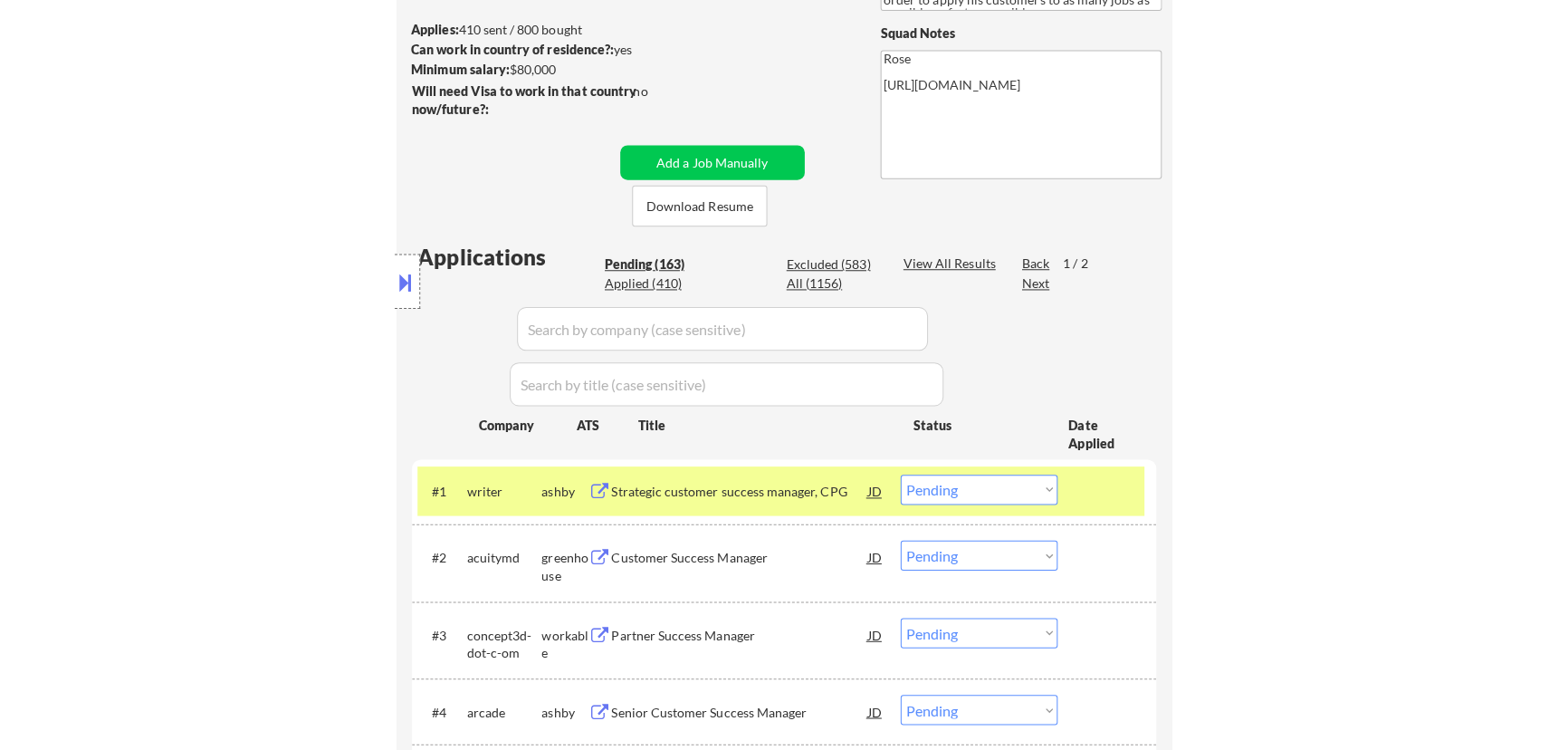
scroll to position [246, 0]
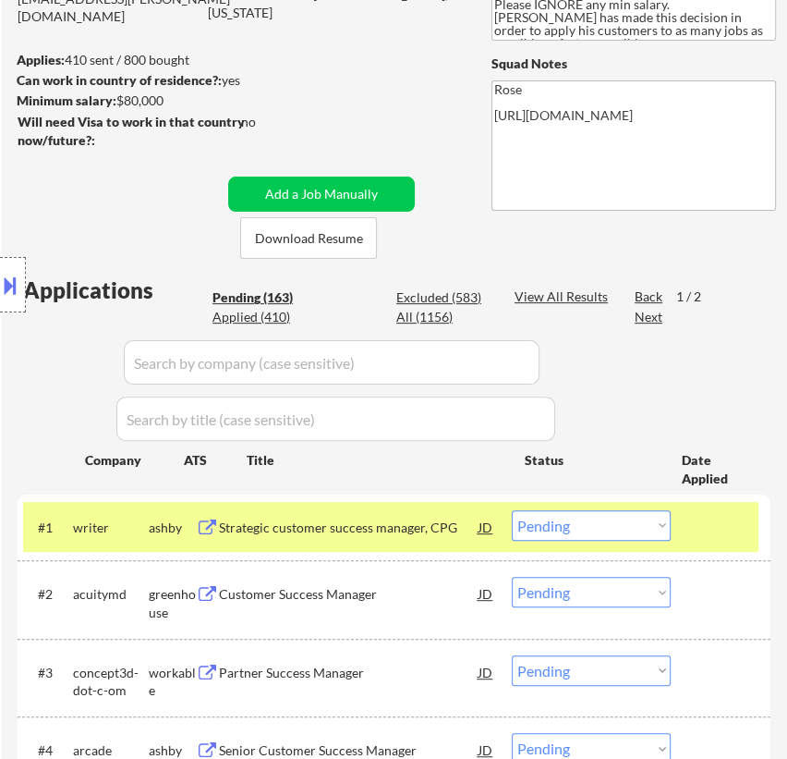
select select ""pending""
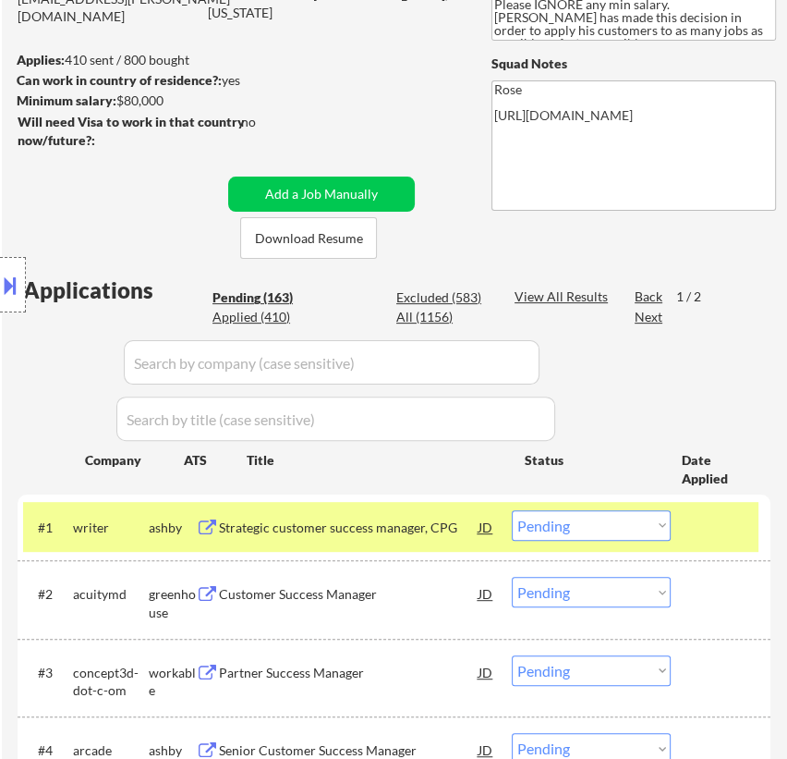
select select ""pending""
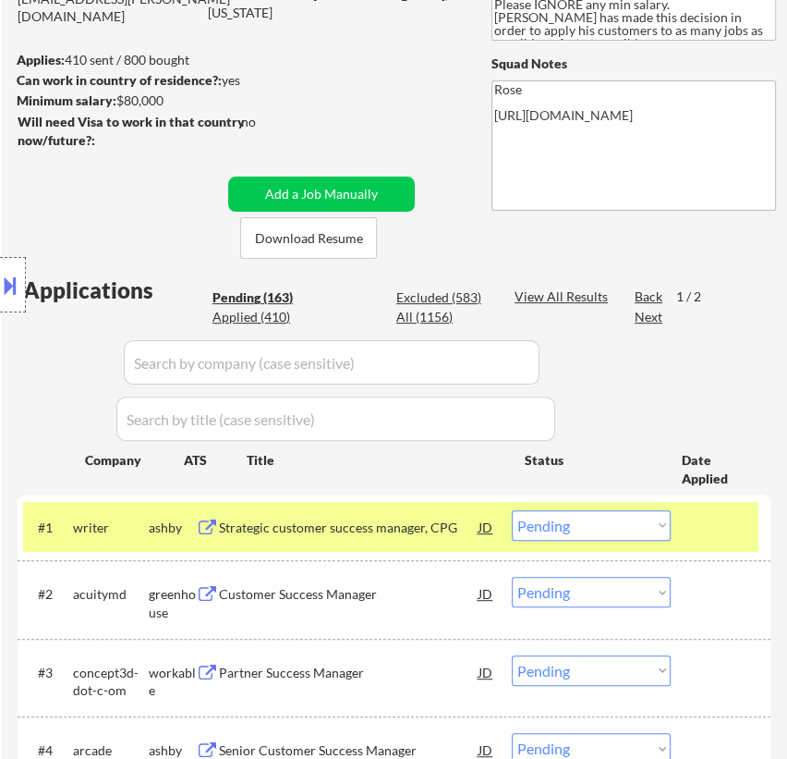
select select ""pending""
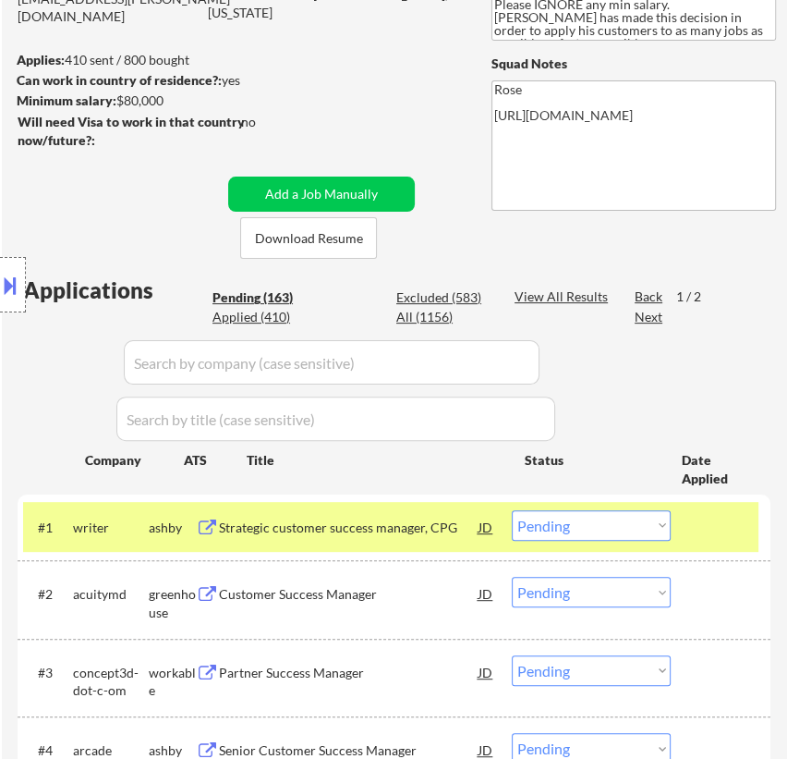
select select ""pending""
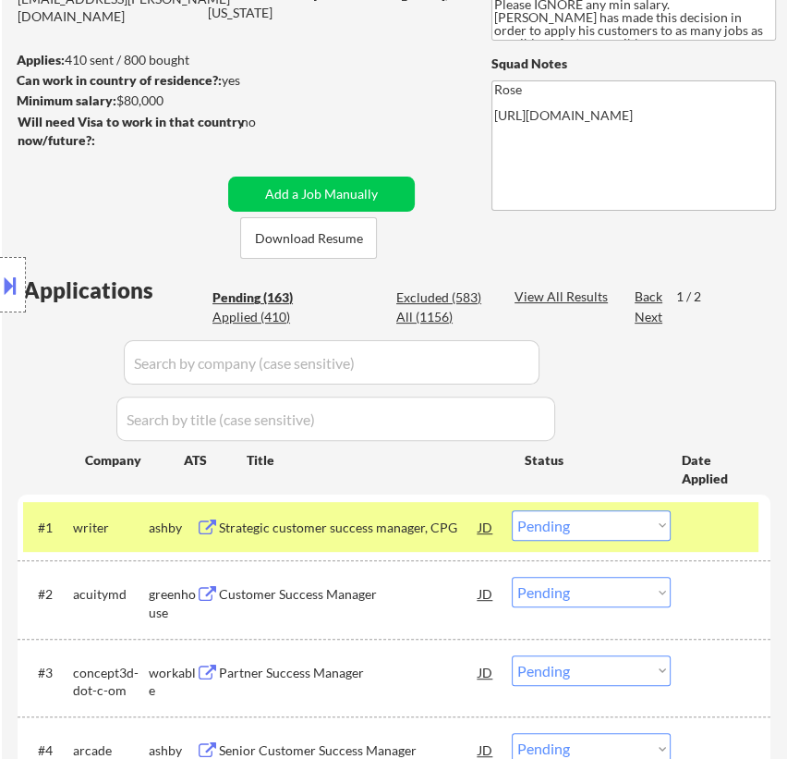
select select ""pending""
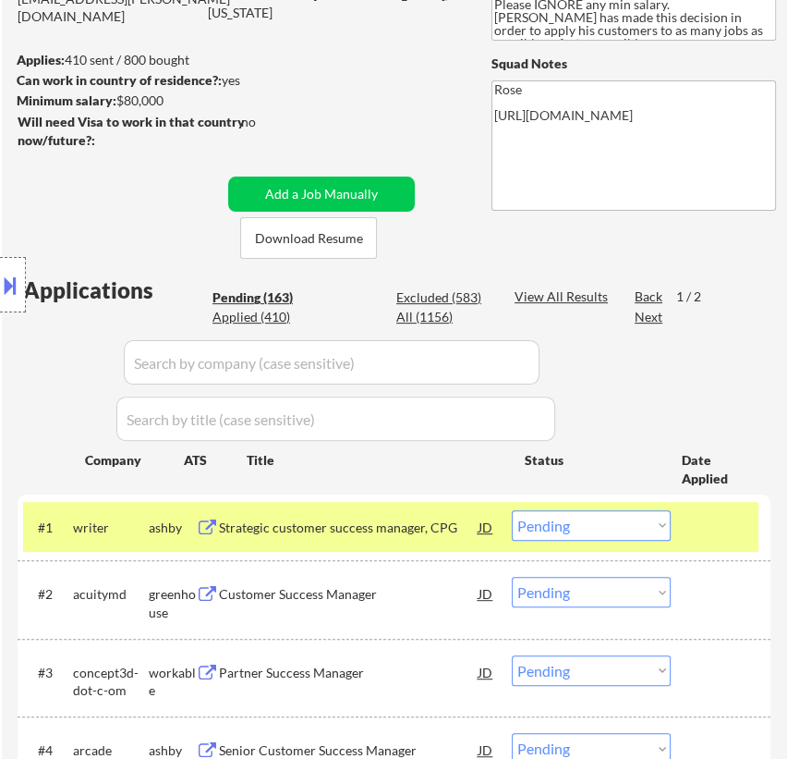
select select ""pending""
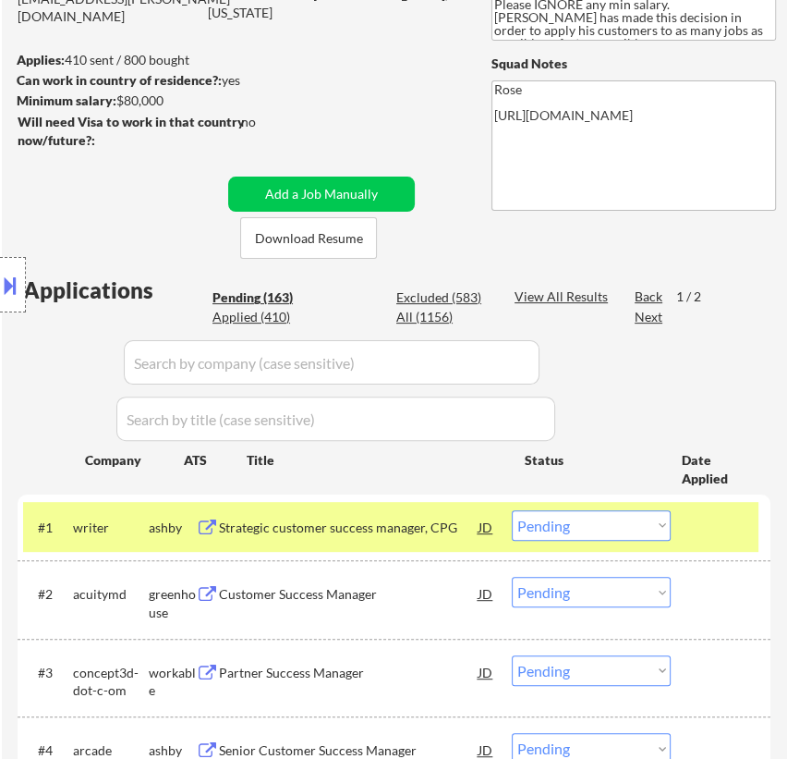
select select ""pending""
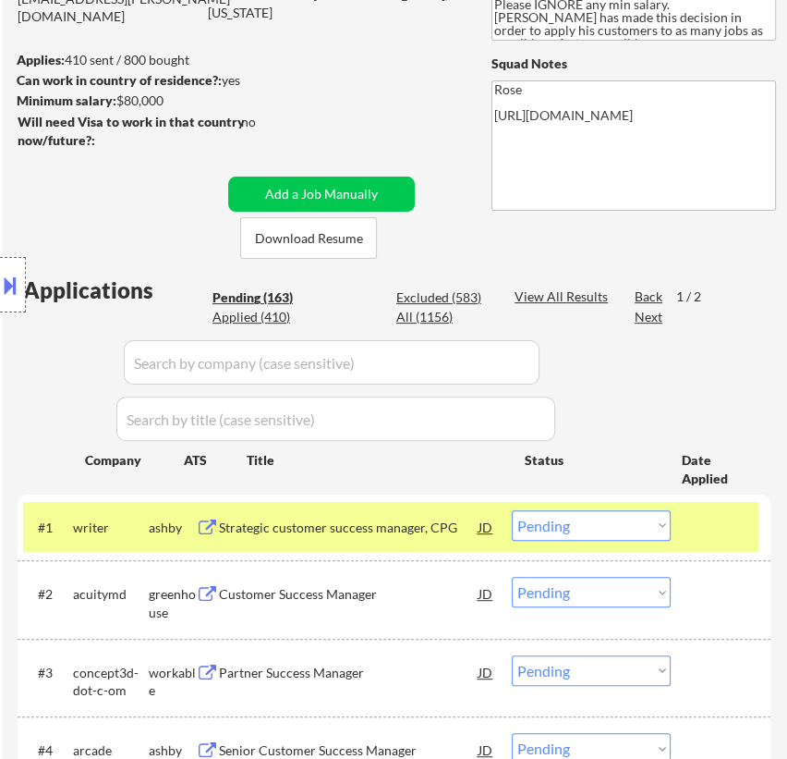
select select ""pending""
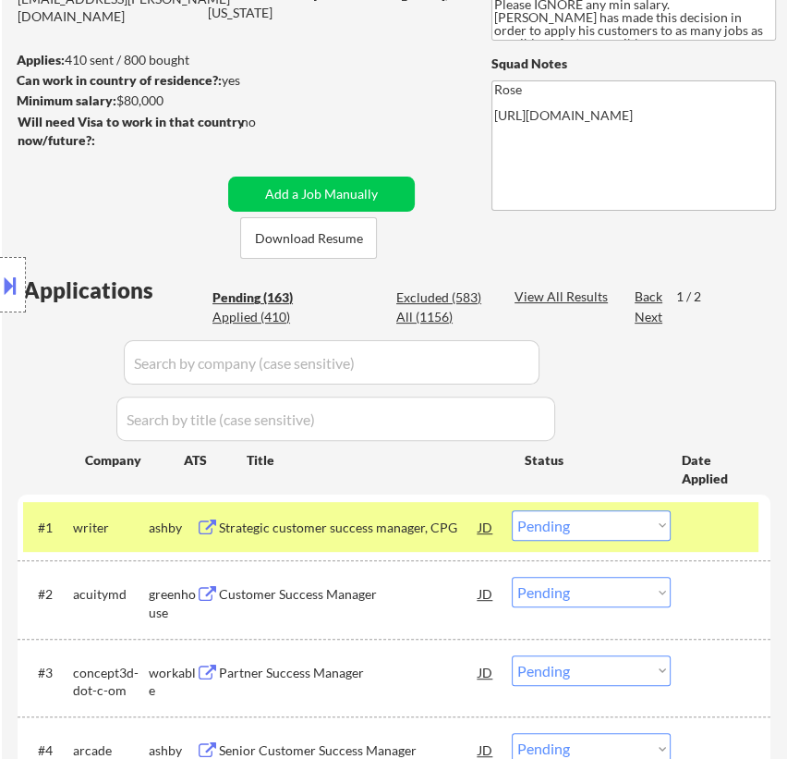
select select ""pending""
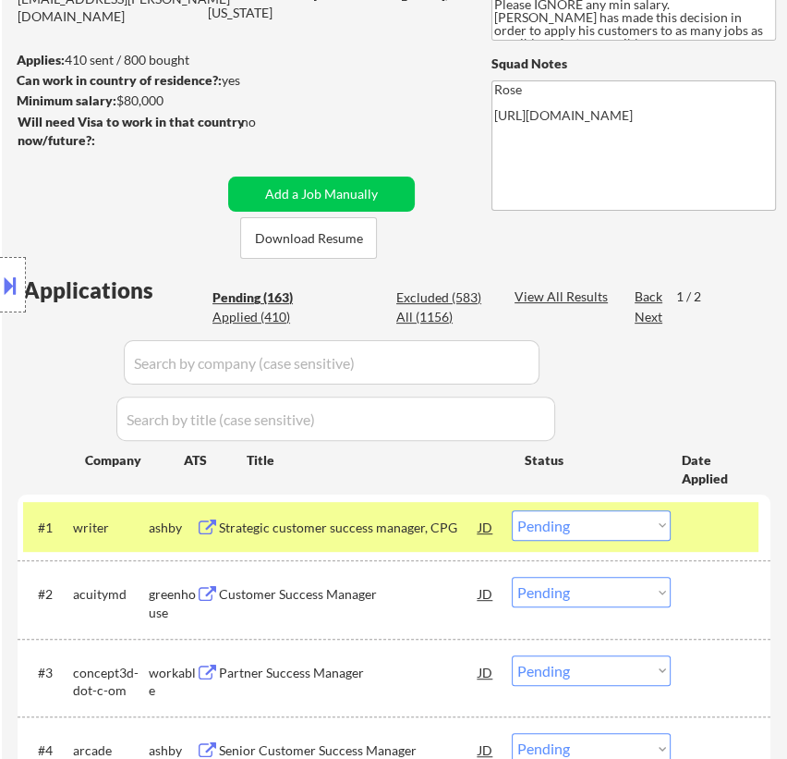
select select ""pending""
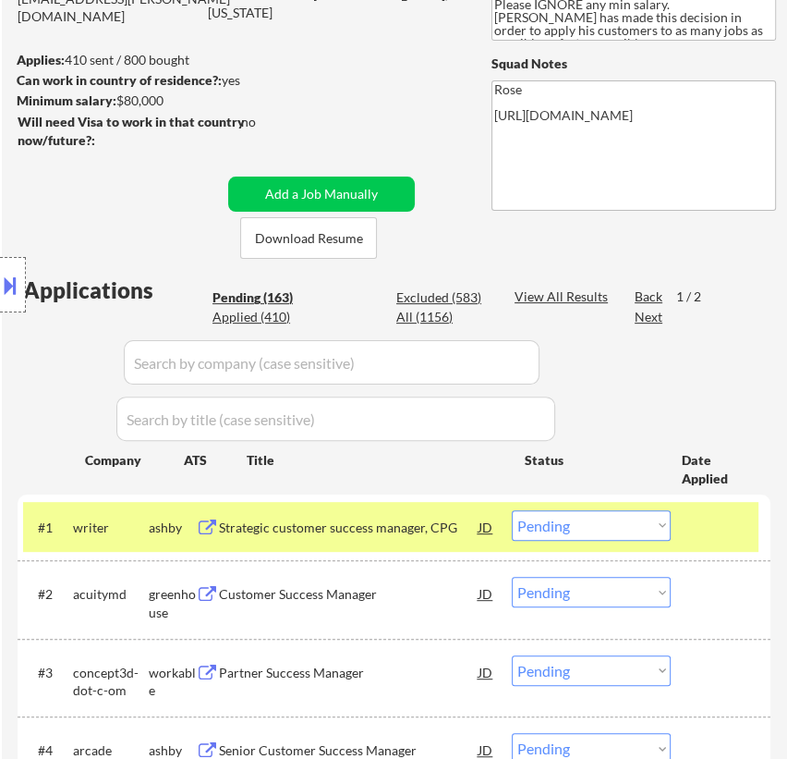
select select ""pending""
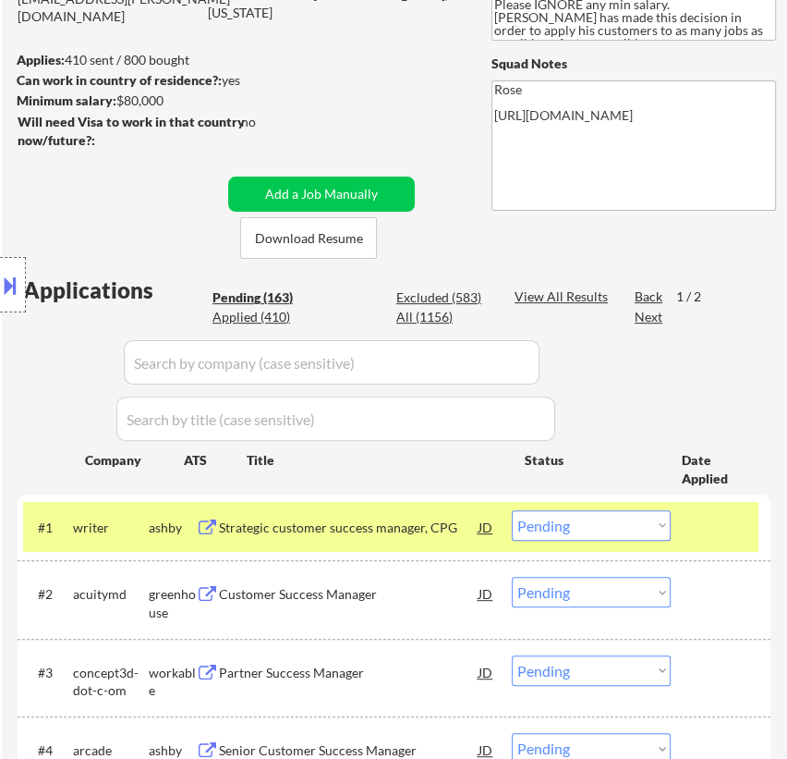
select select ""pending""
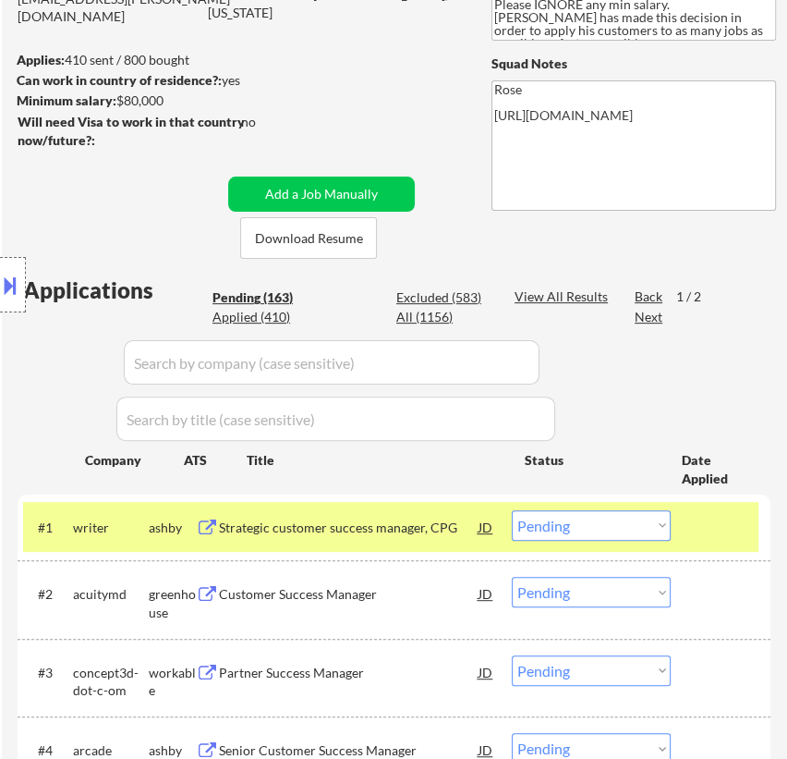
select select ""pending""
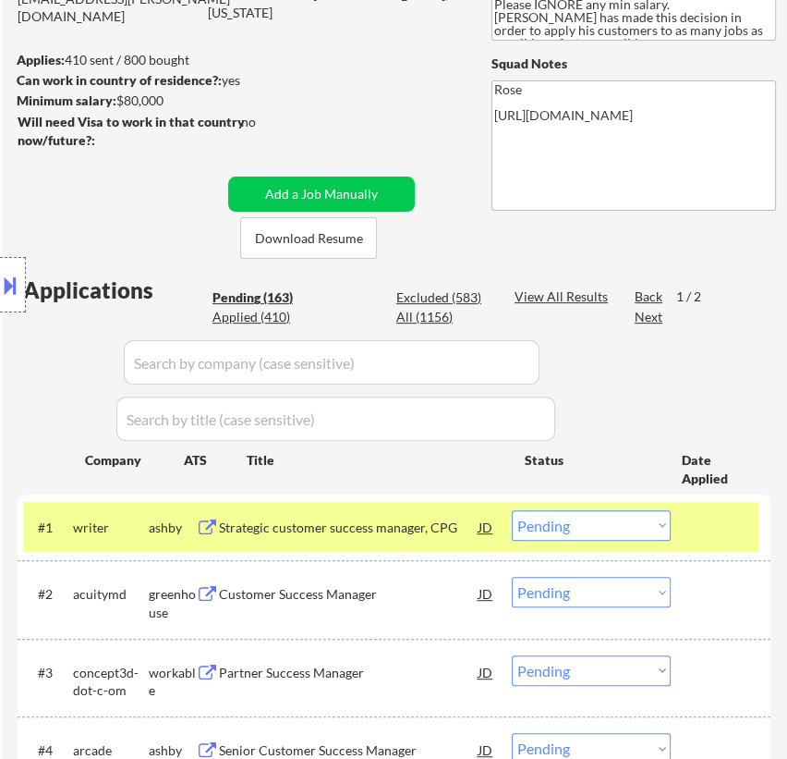
select select ""pending""
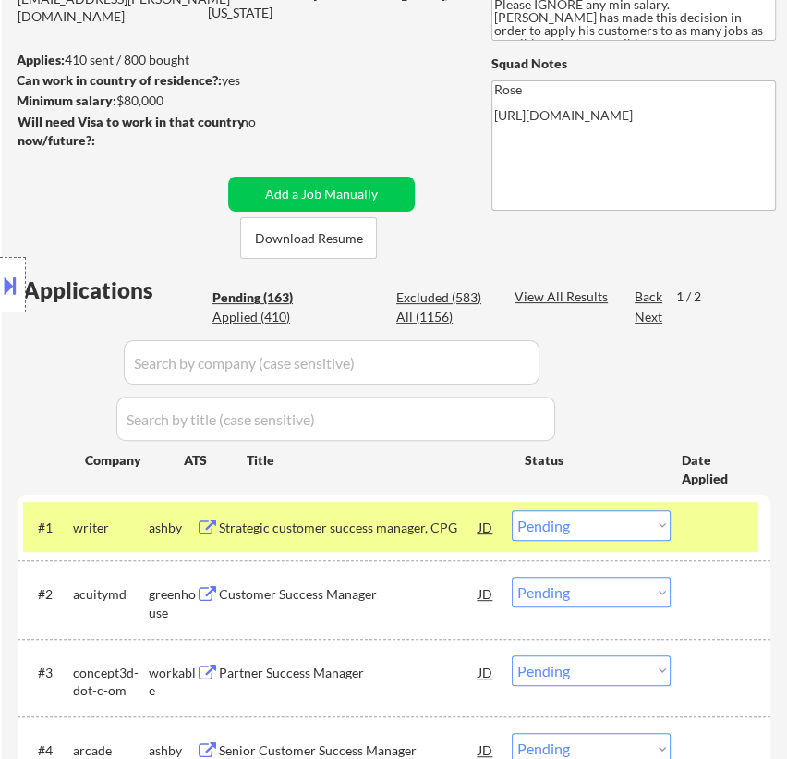
select select ""pending""
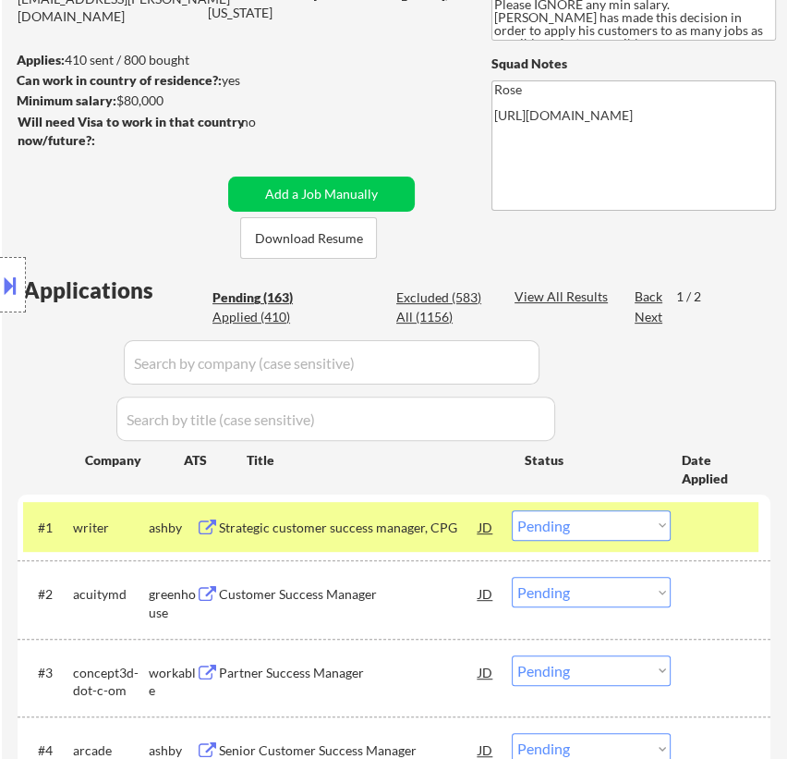
select select ""pending""
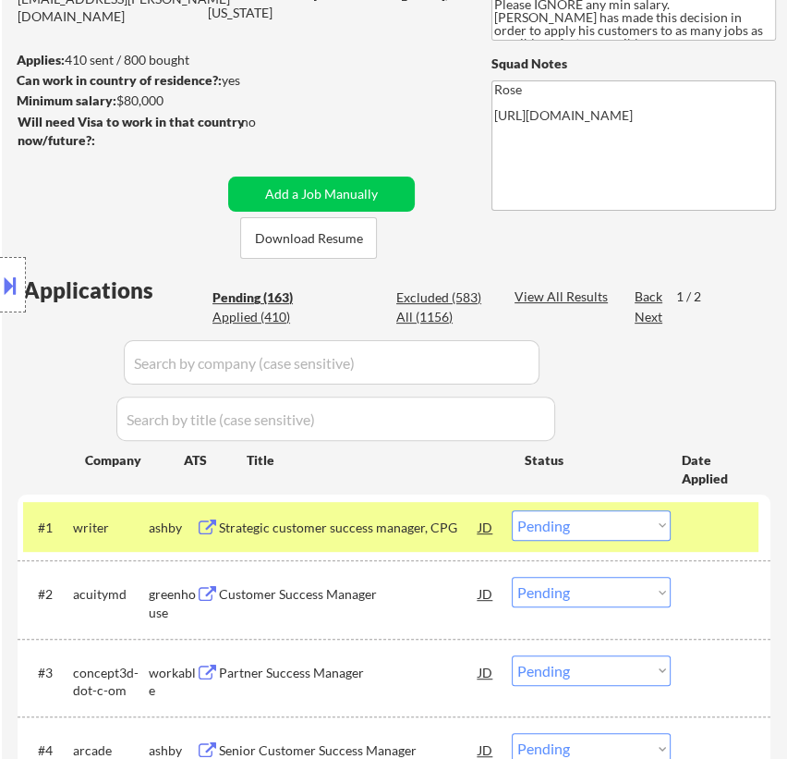
select select ""pending""
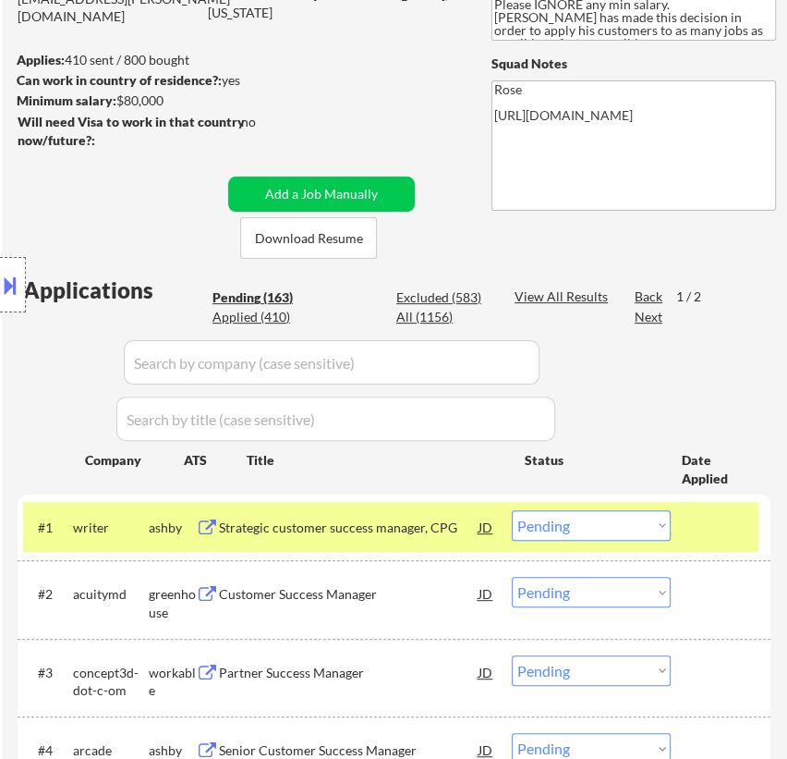
select select ""pending""
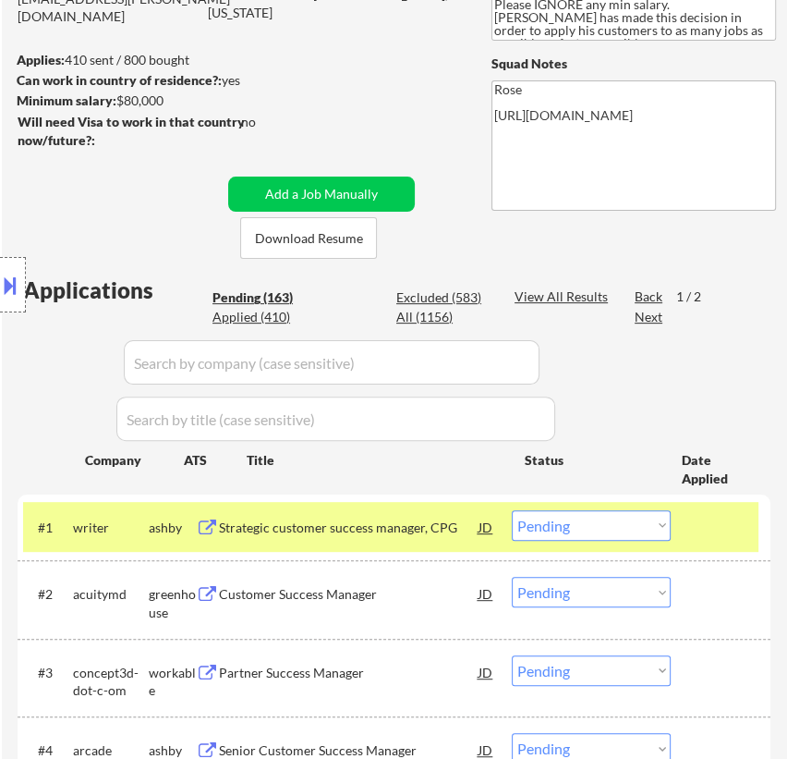
select select ""pending""
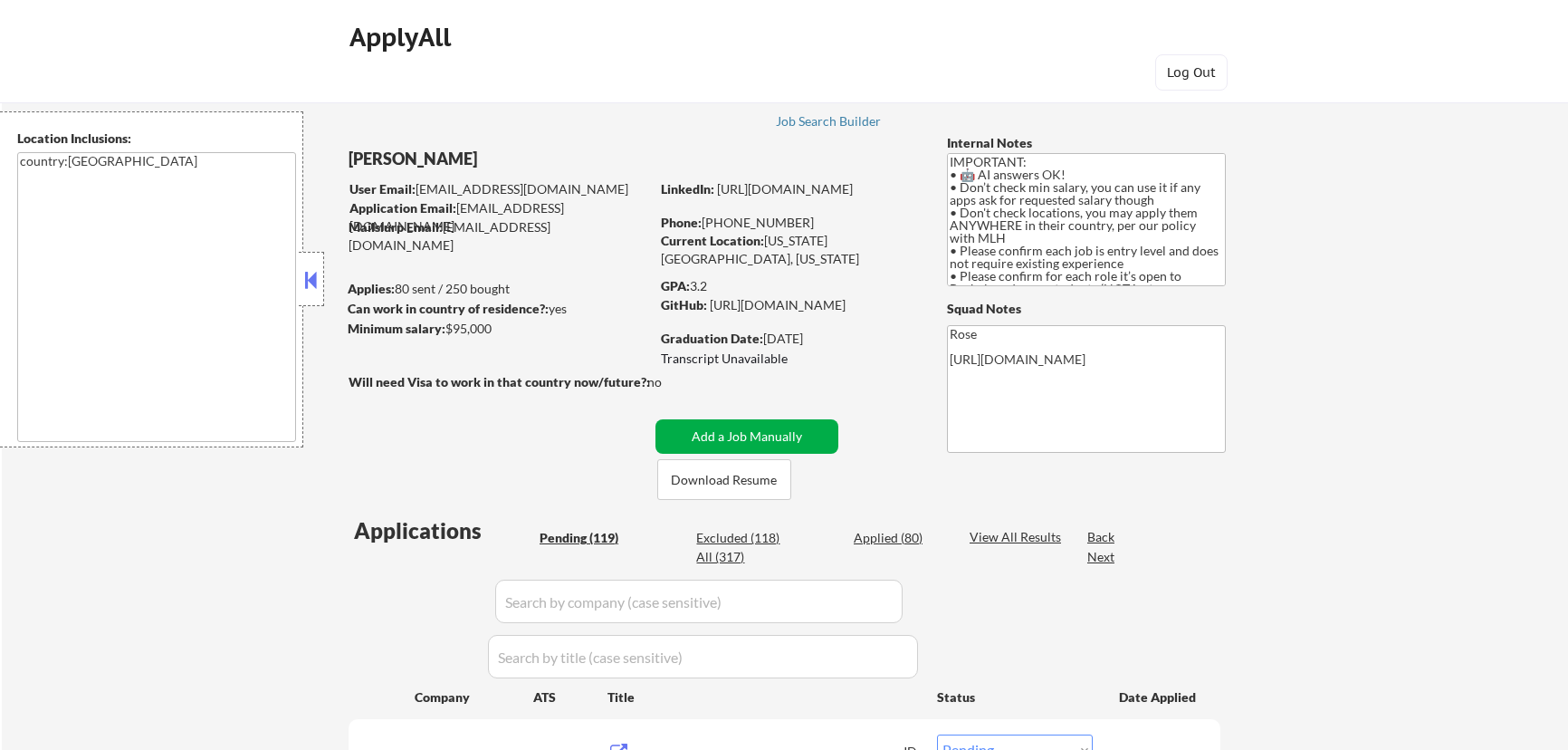
select select ""pending""
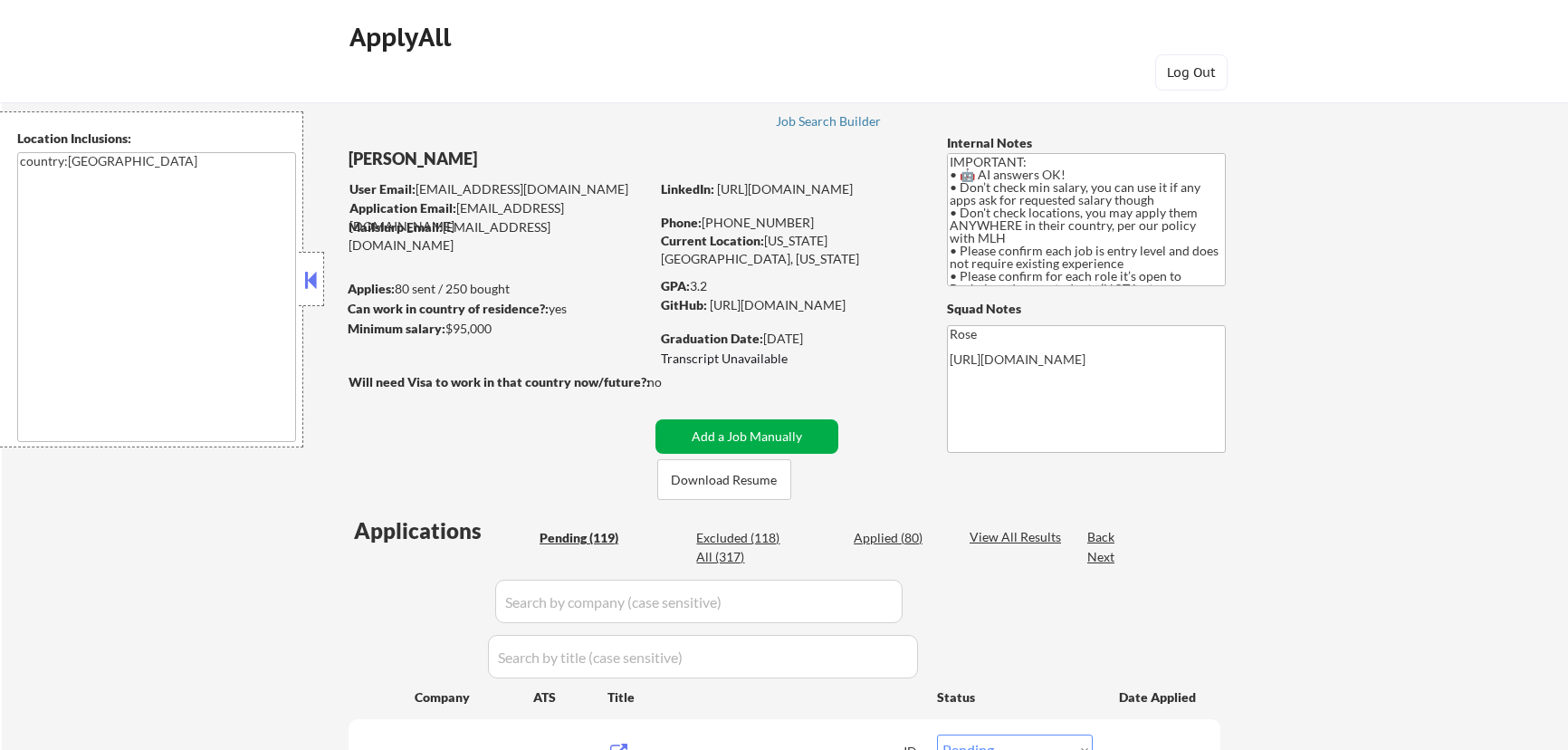
select select ""pending""
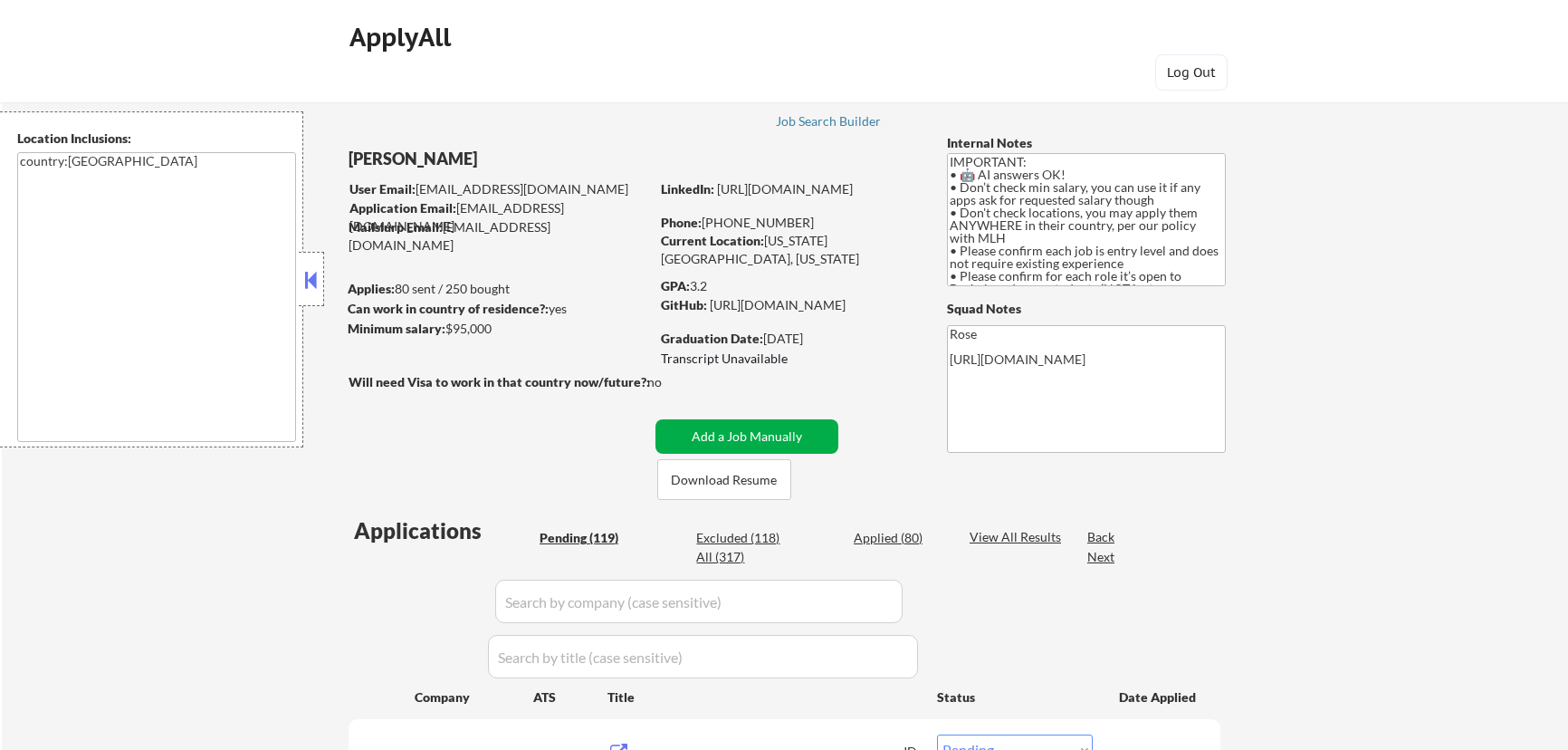
select select ""pending""
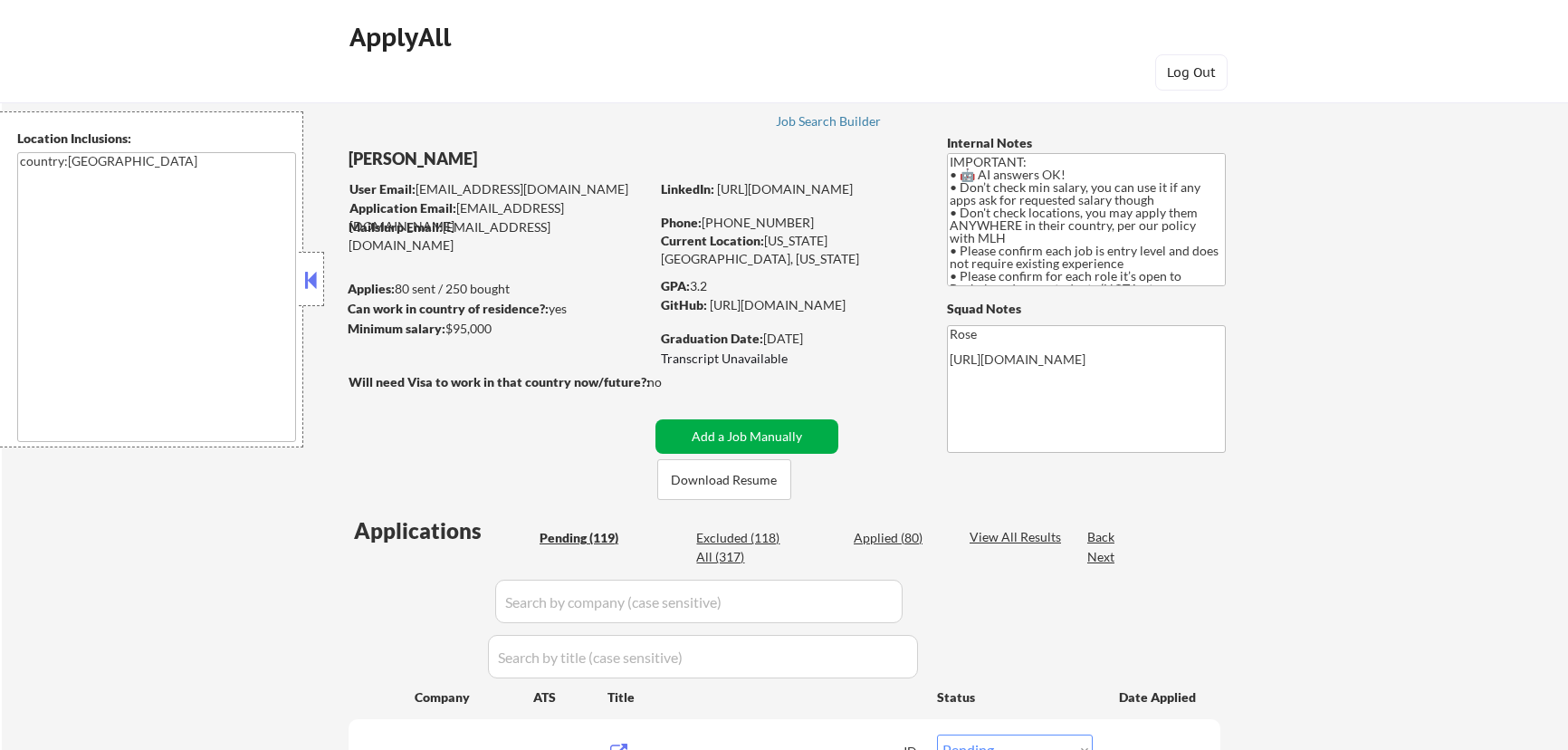
select select ""pending""
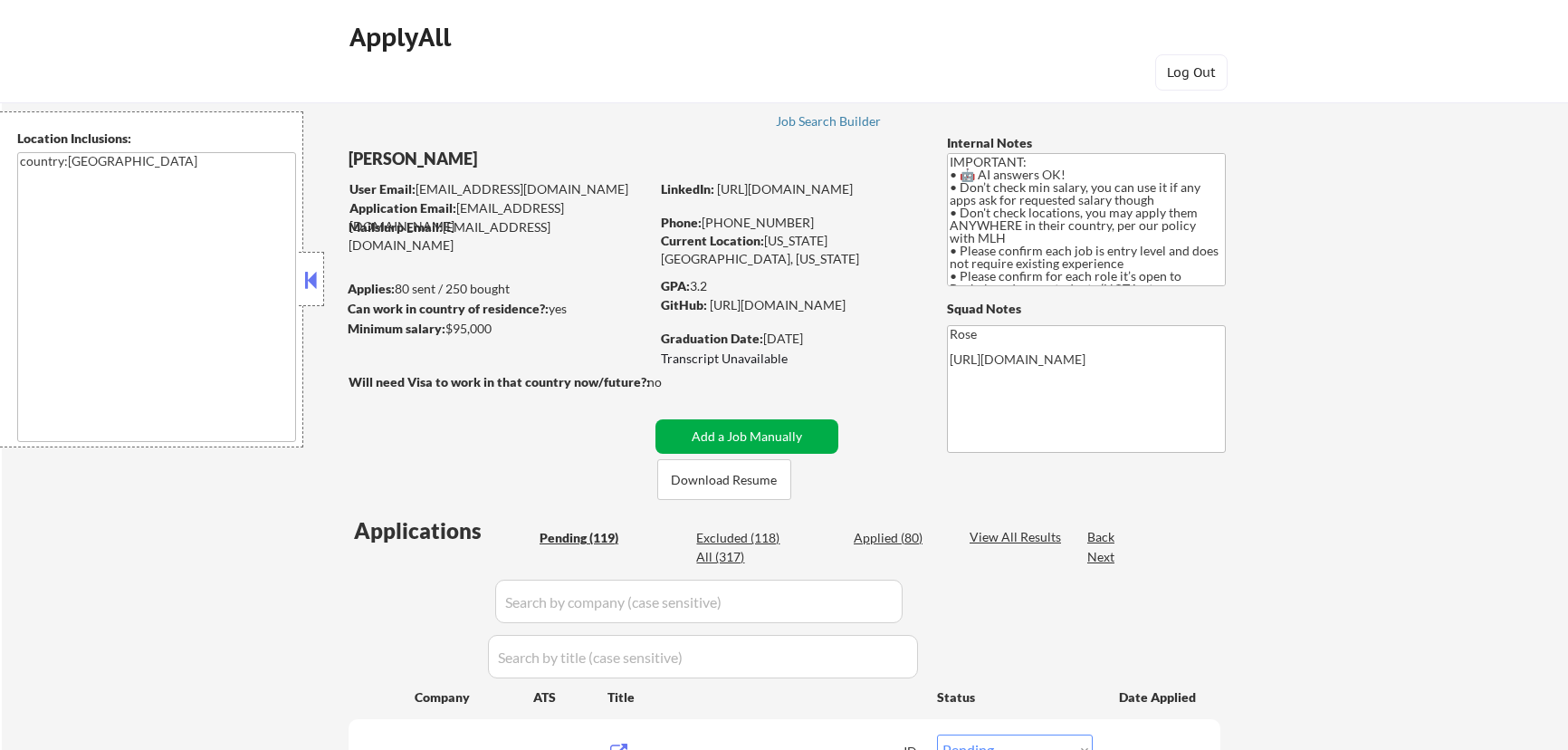
select select ""pending""
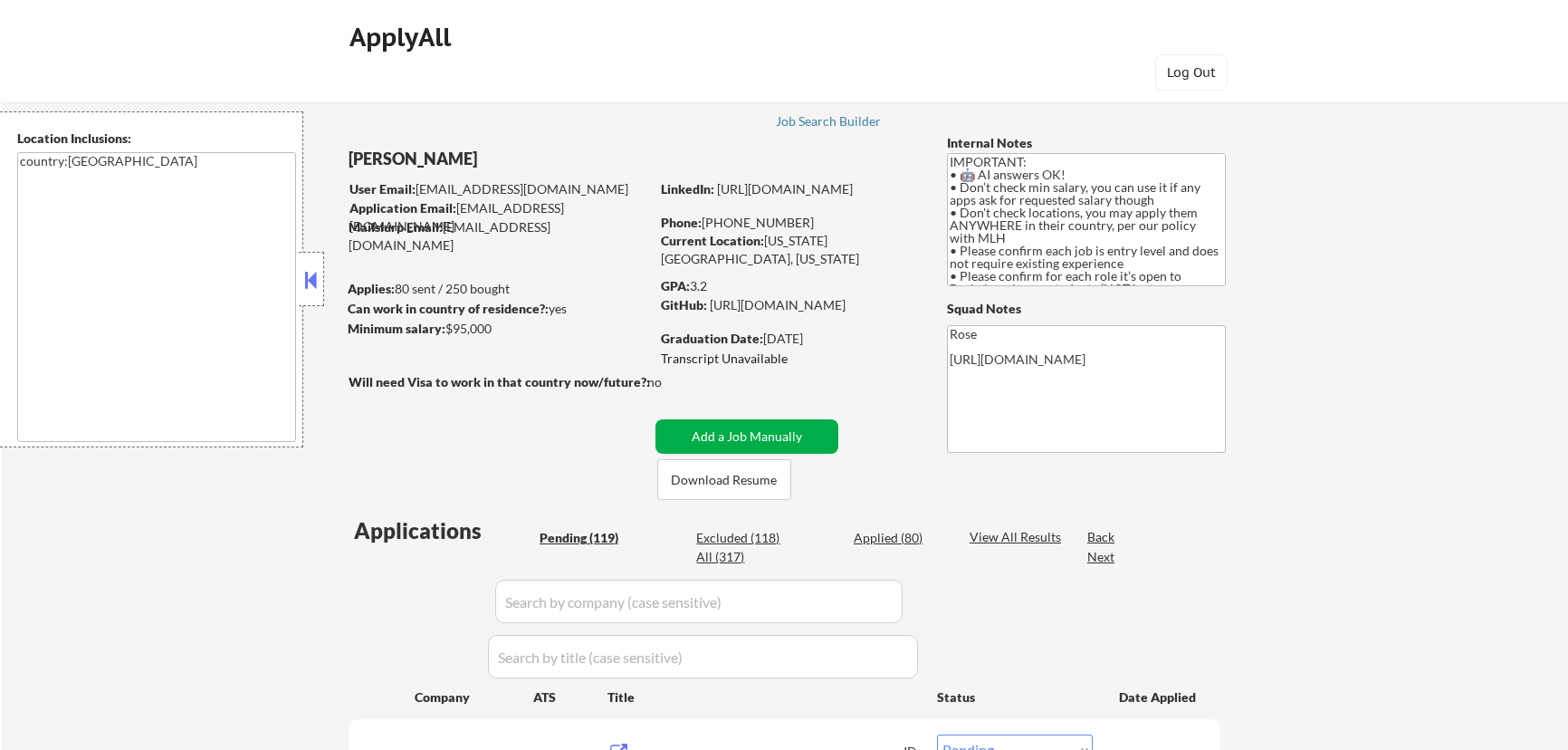
select select ""pending""
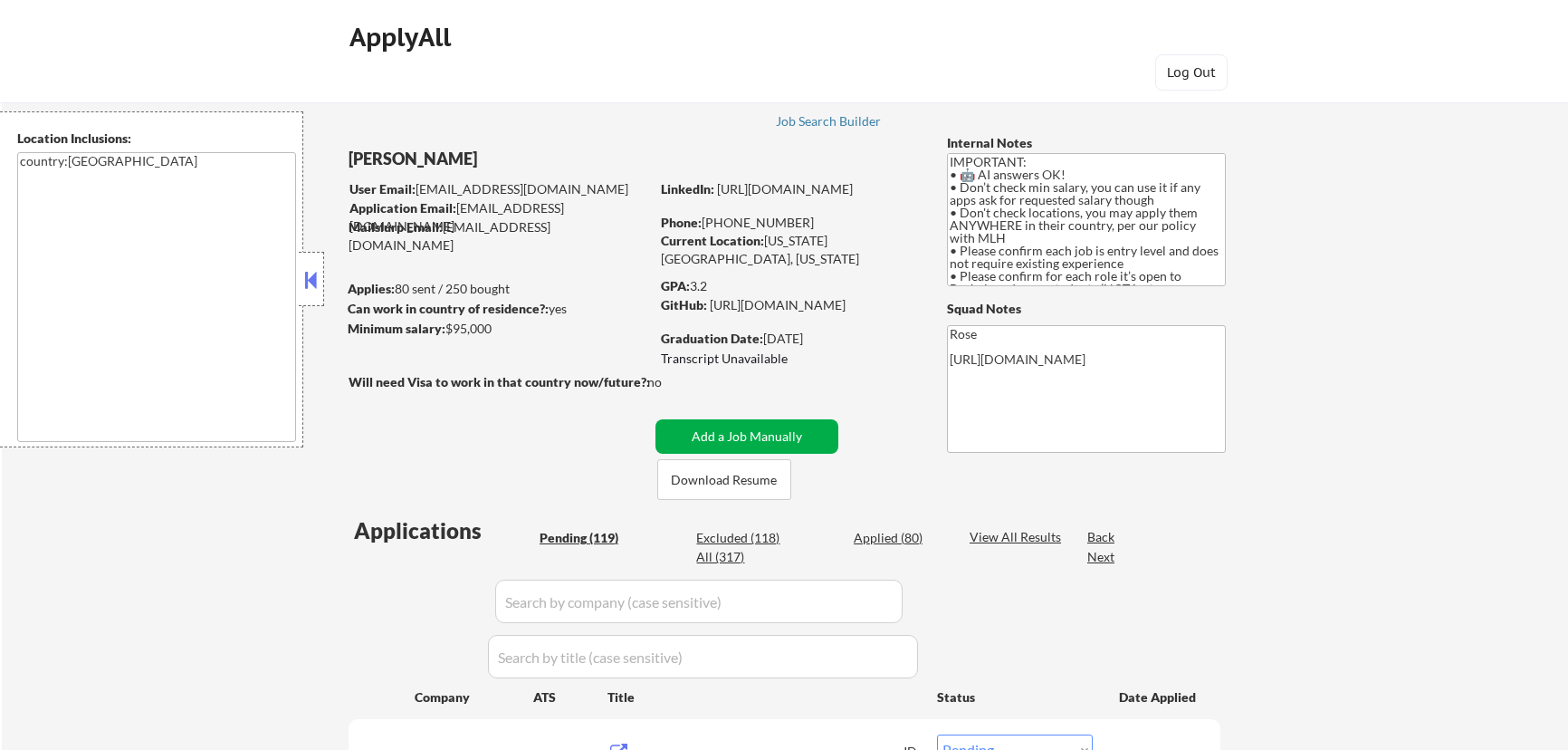
select select ""pending""
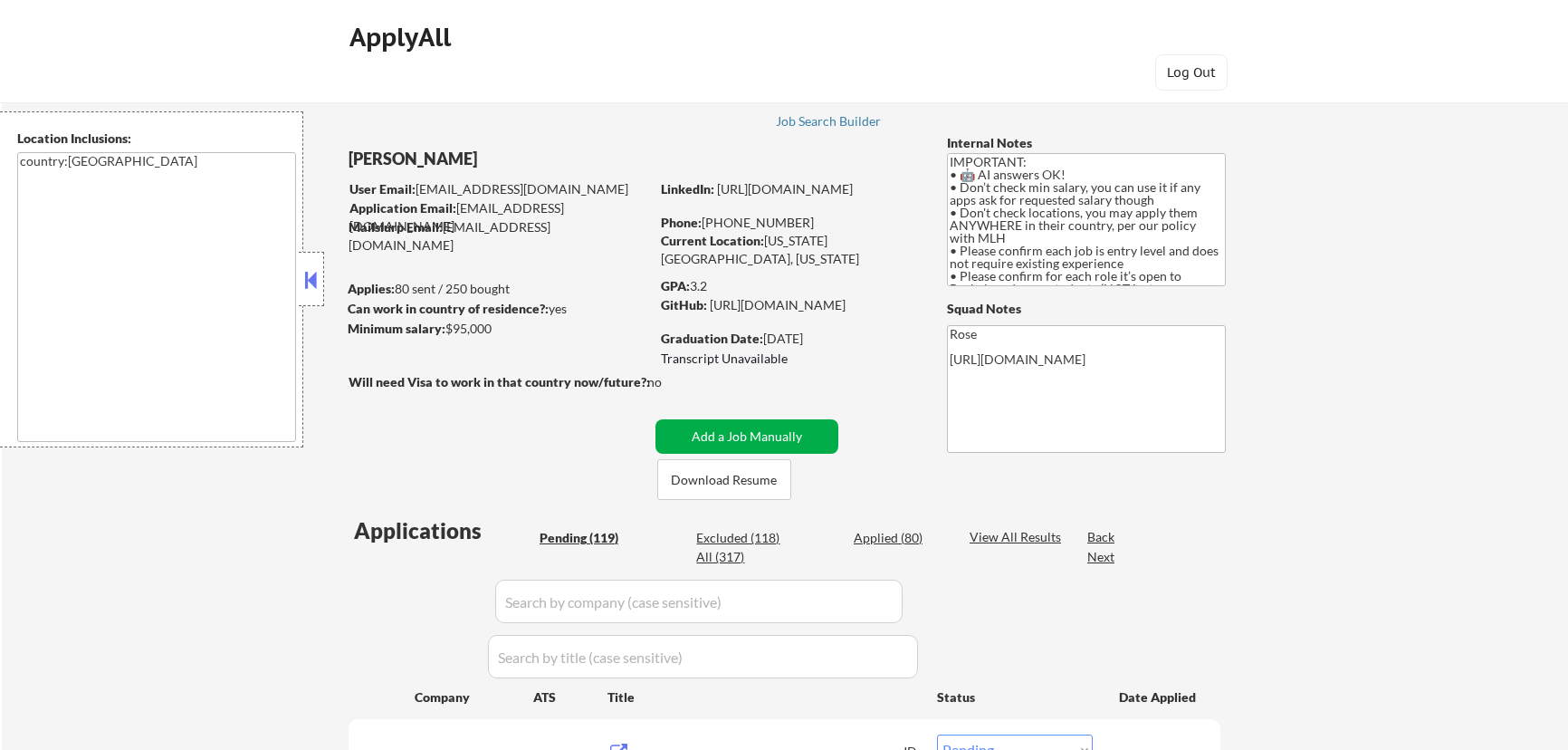
select select ""pending""
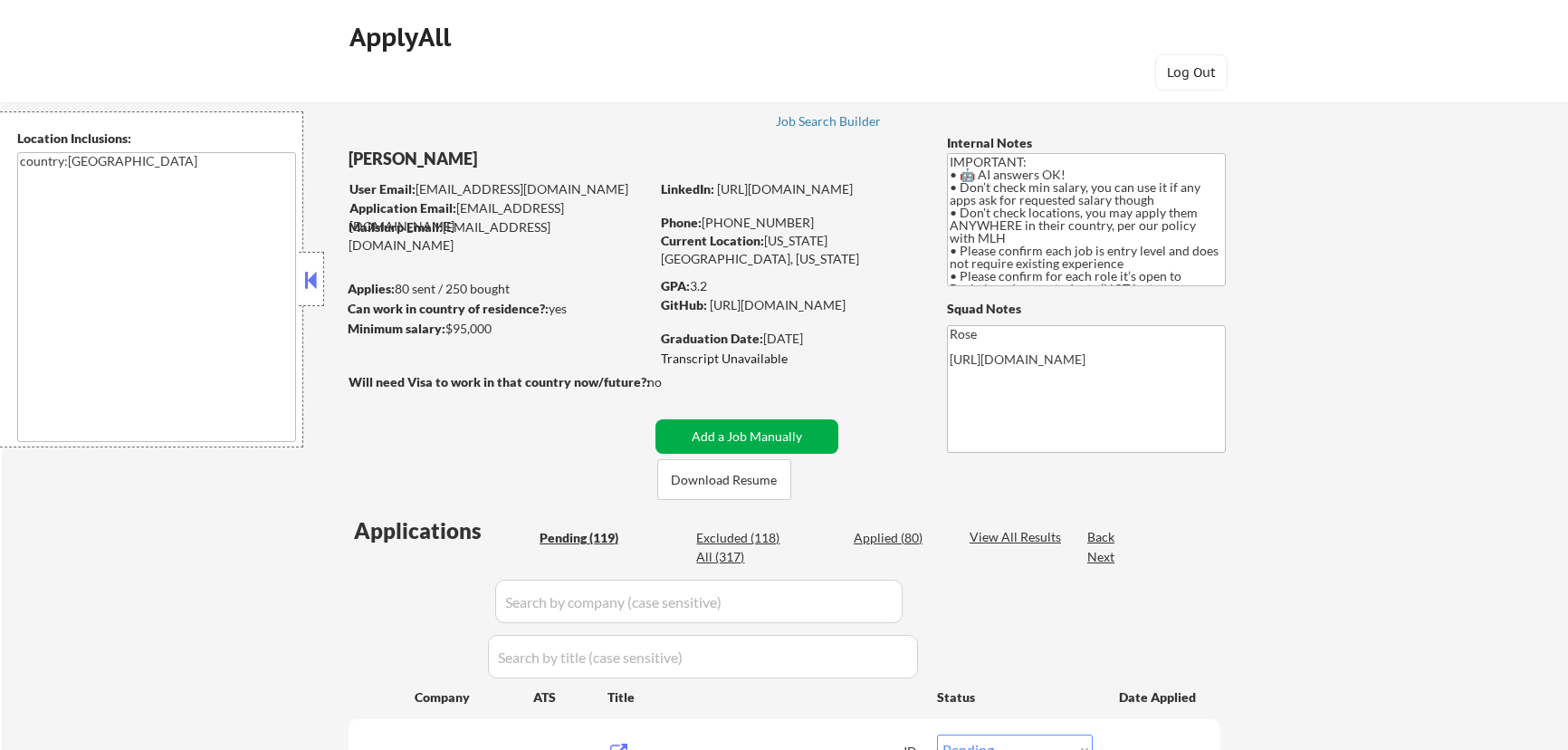
select select ""pending""
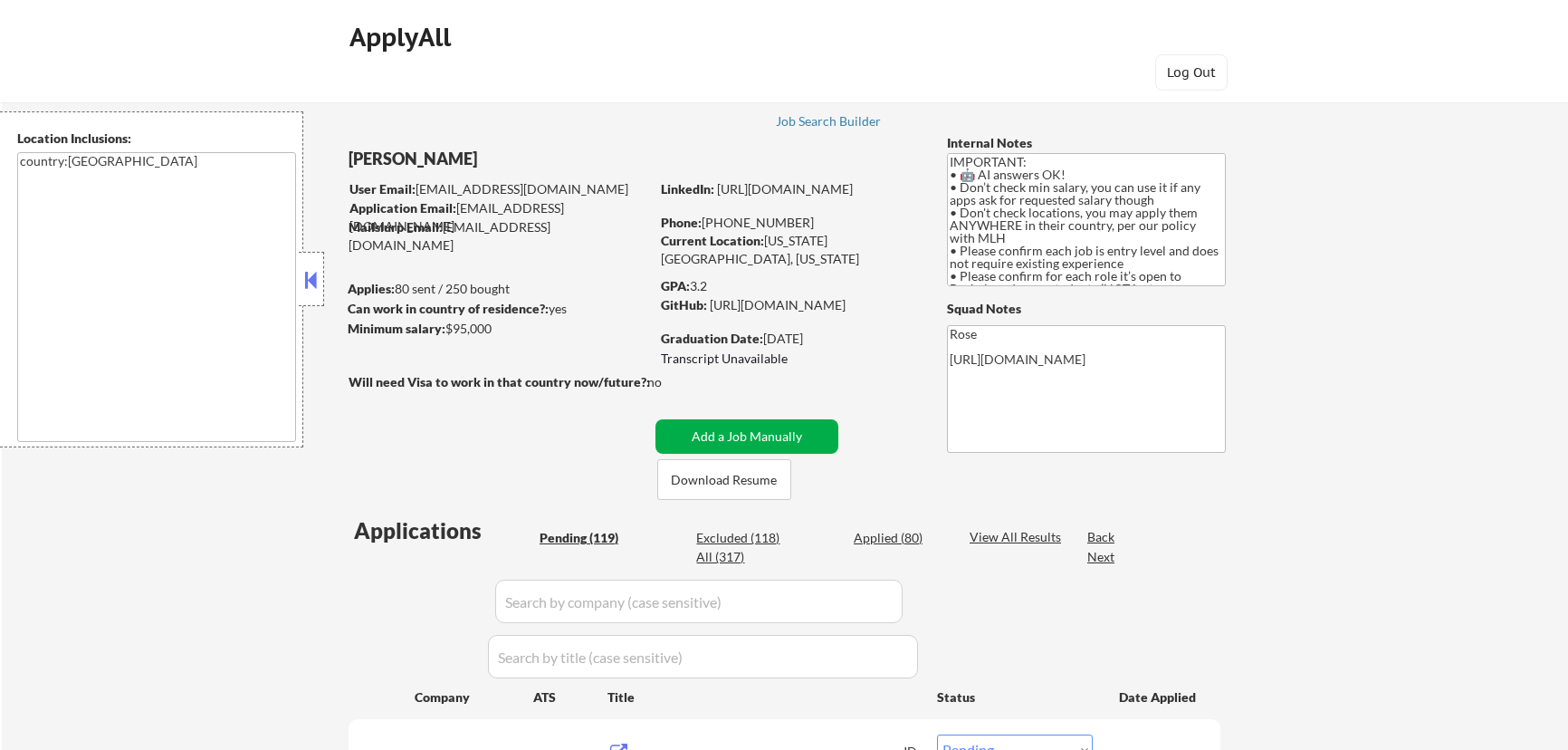
select select ""pending""
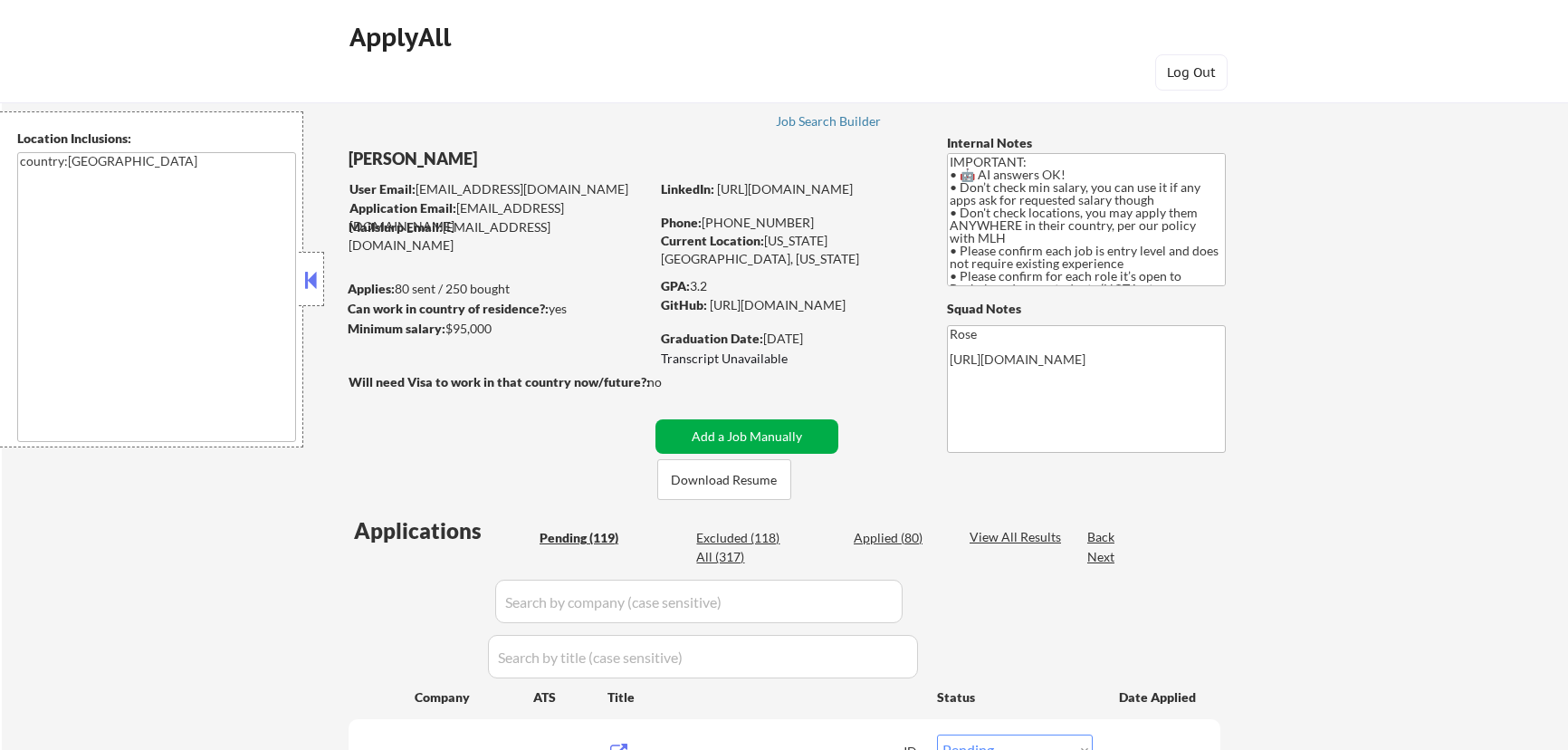
select select ""pending""
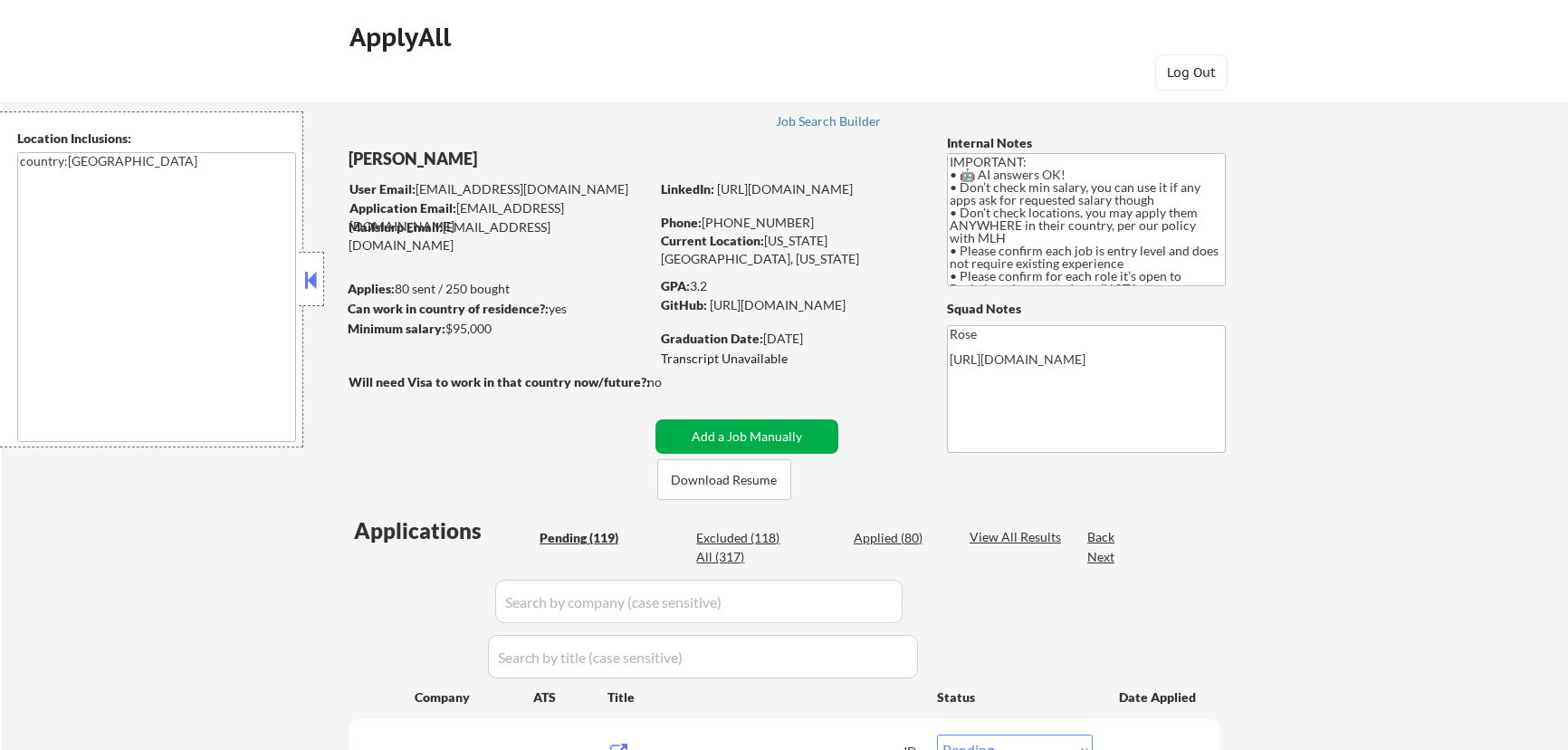
select select ""pending""
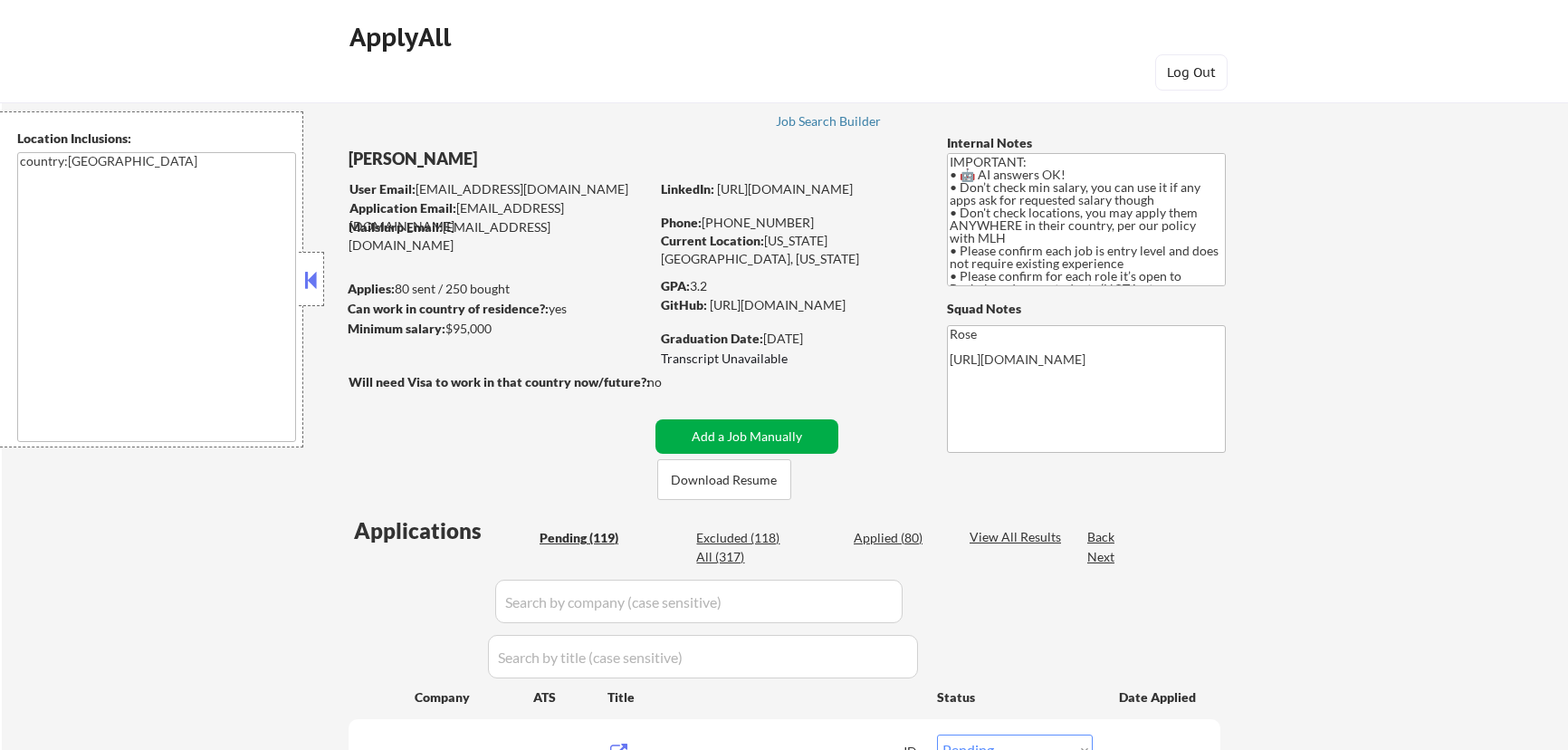
select select ""pending""
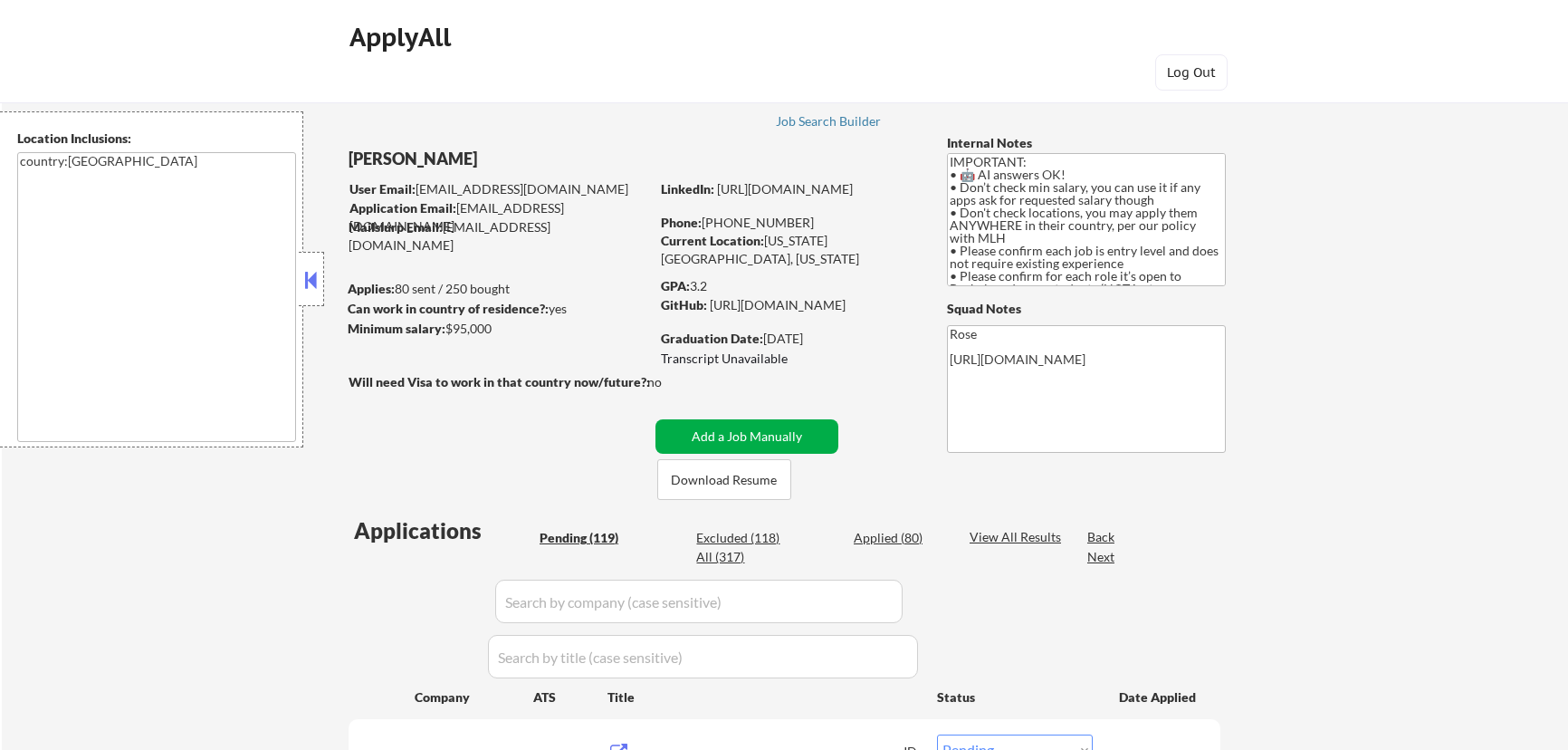
select select ""pending""
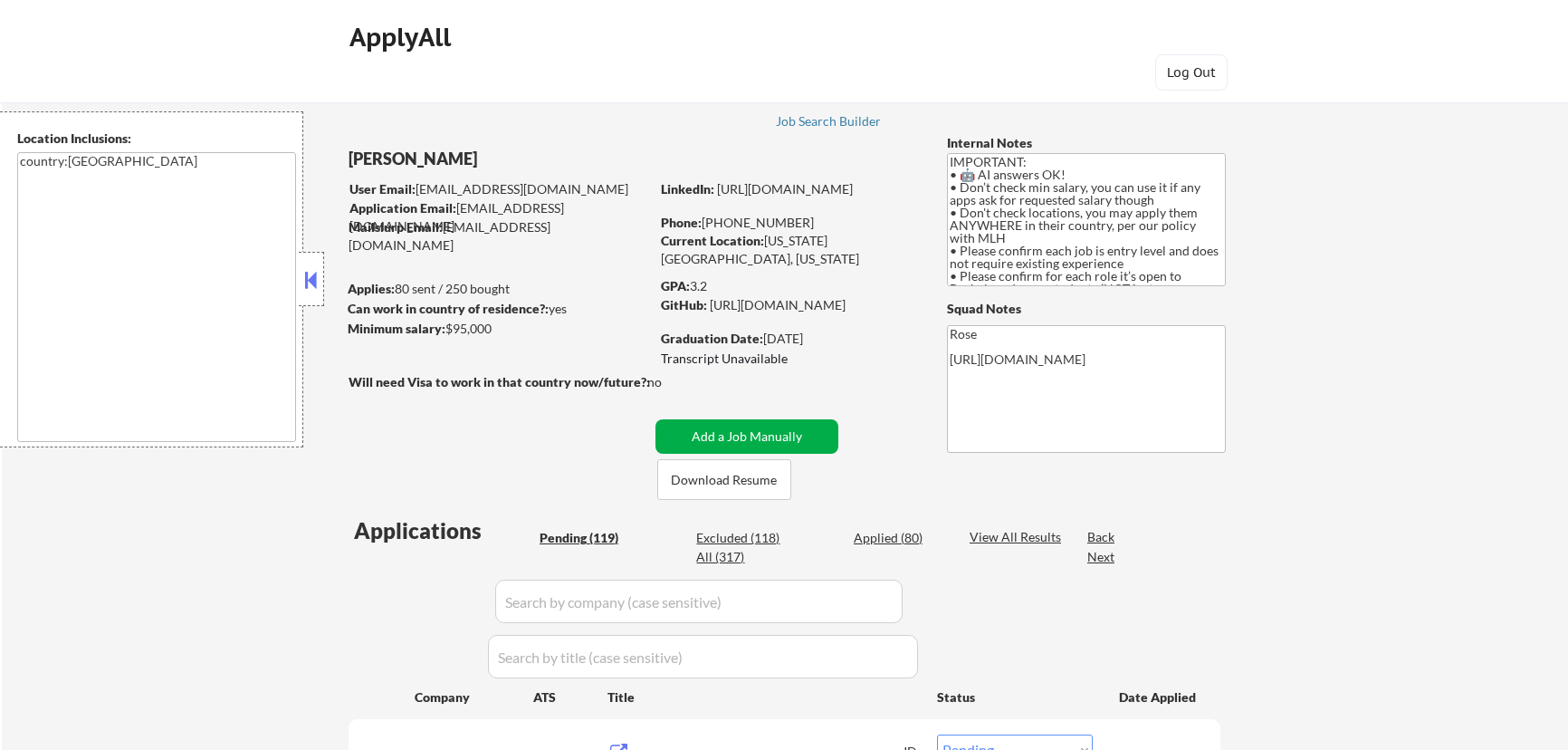
select select ""pending""
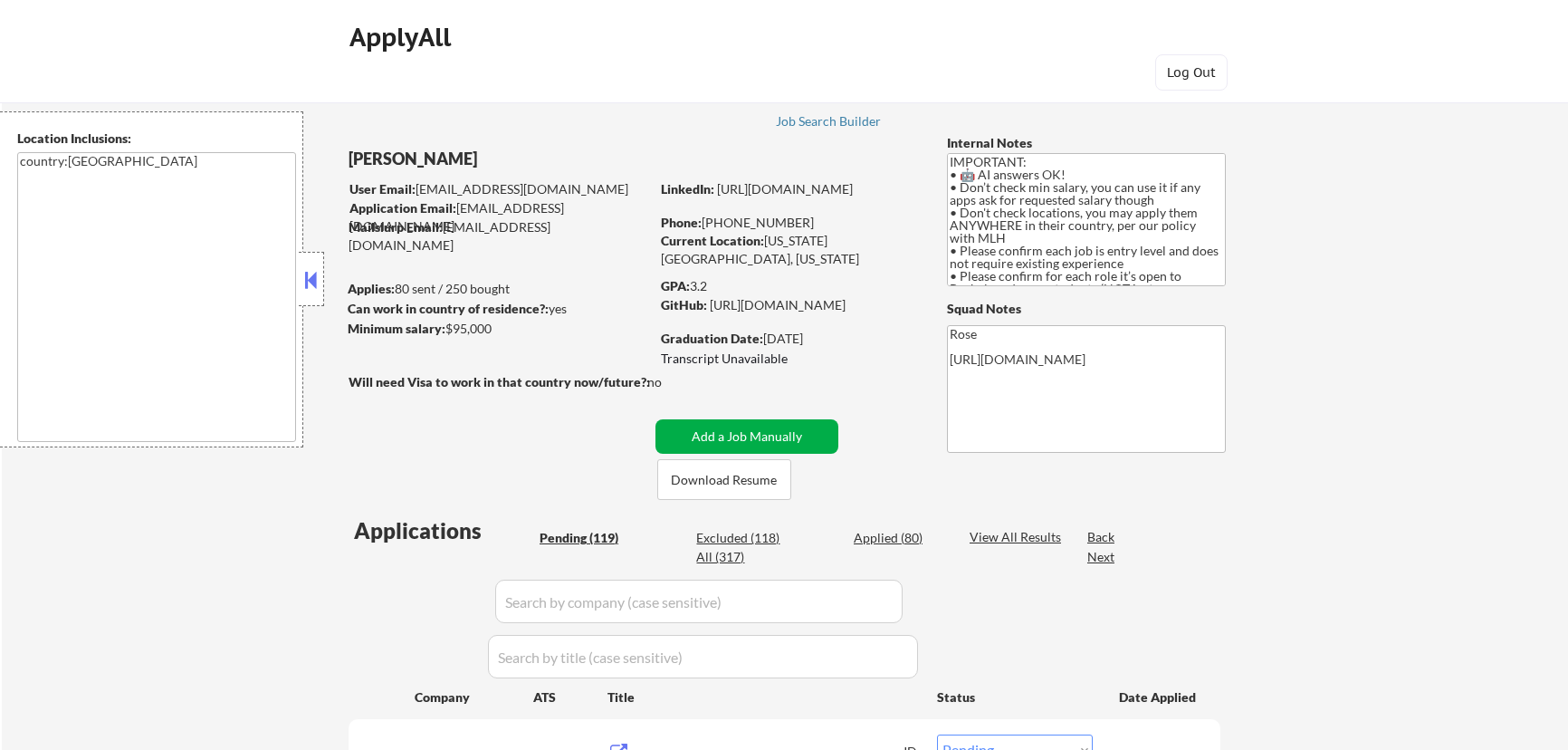
select select ""pending""
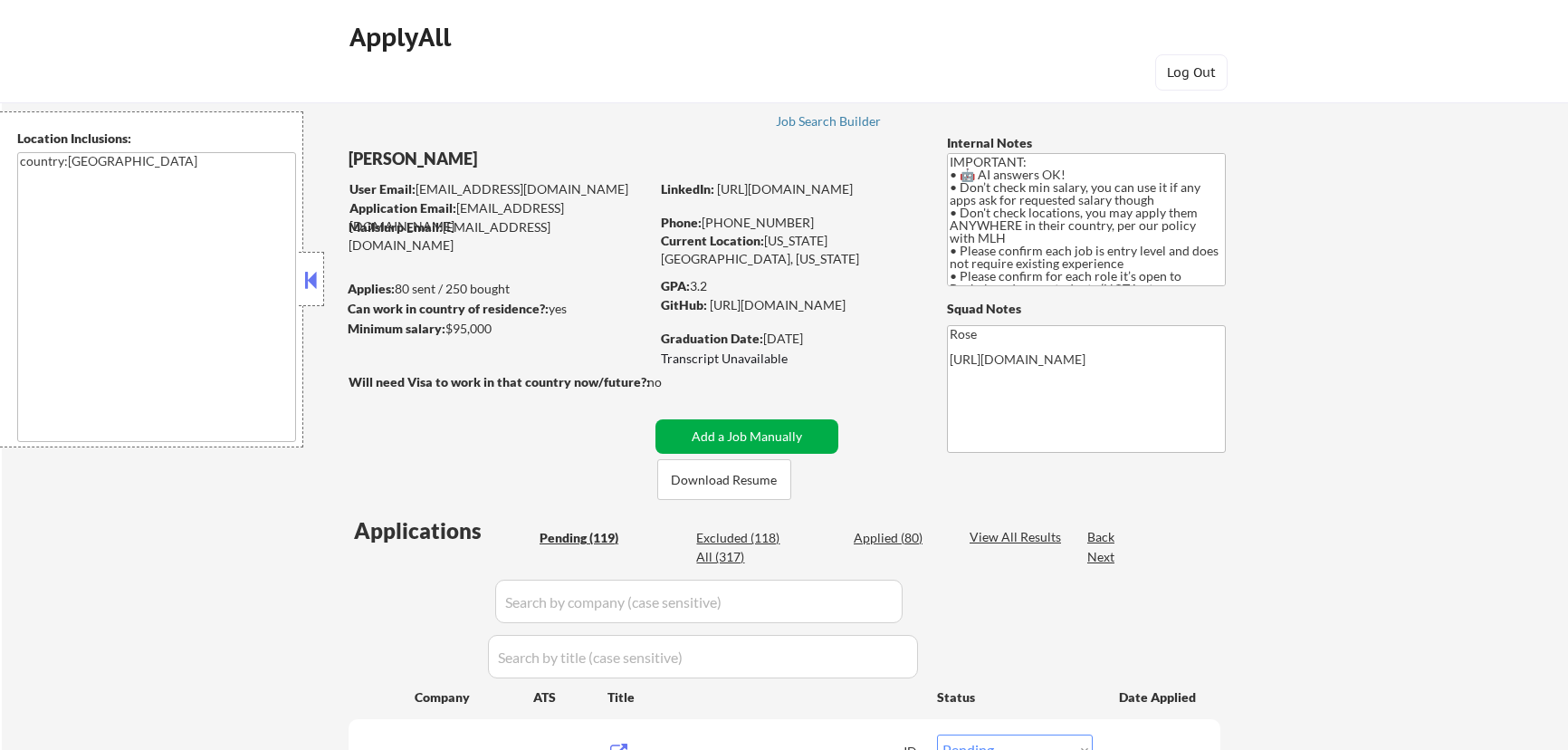
select select ""pending""
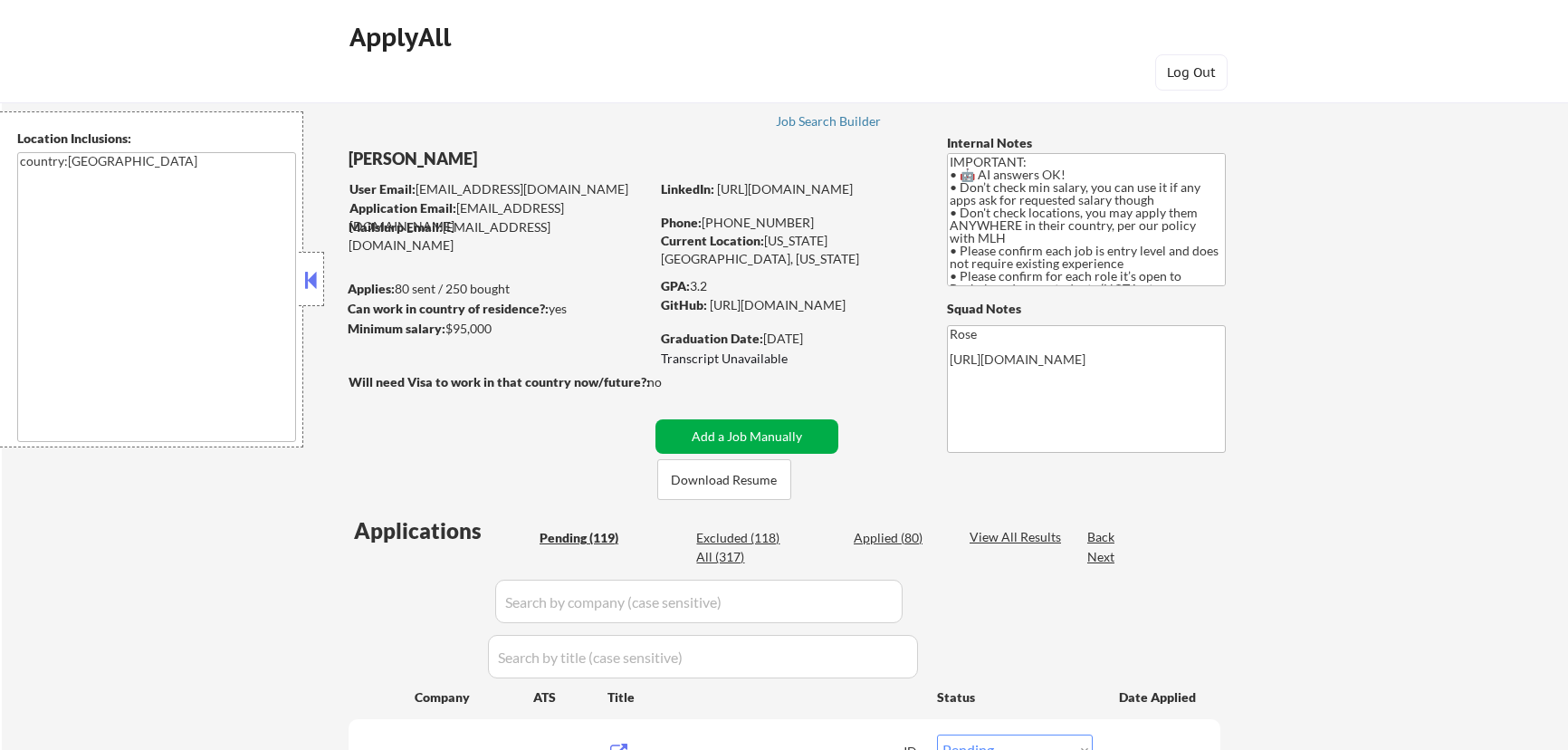
select select ""pending""
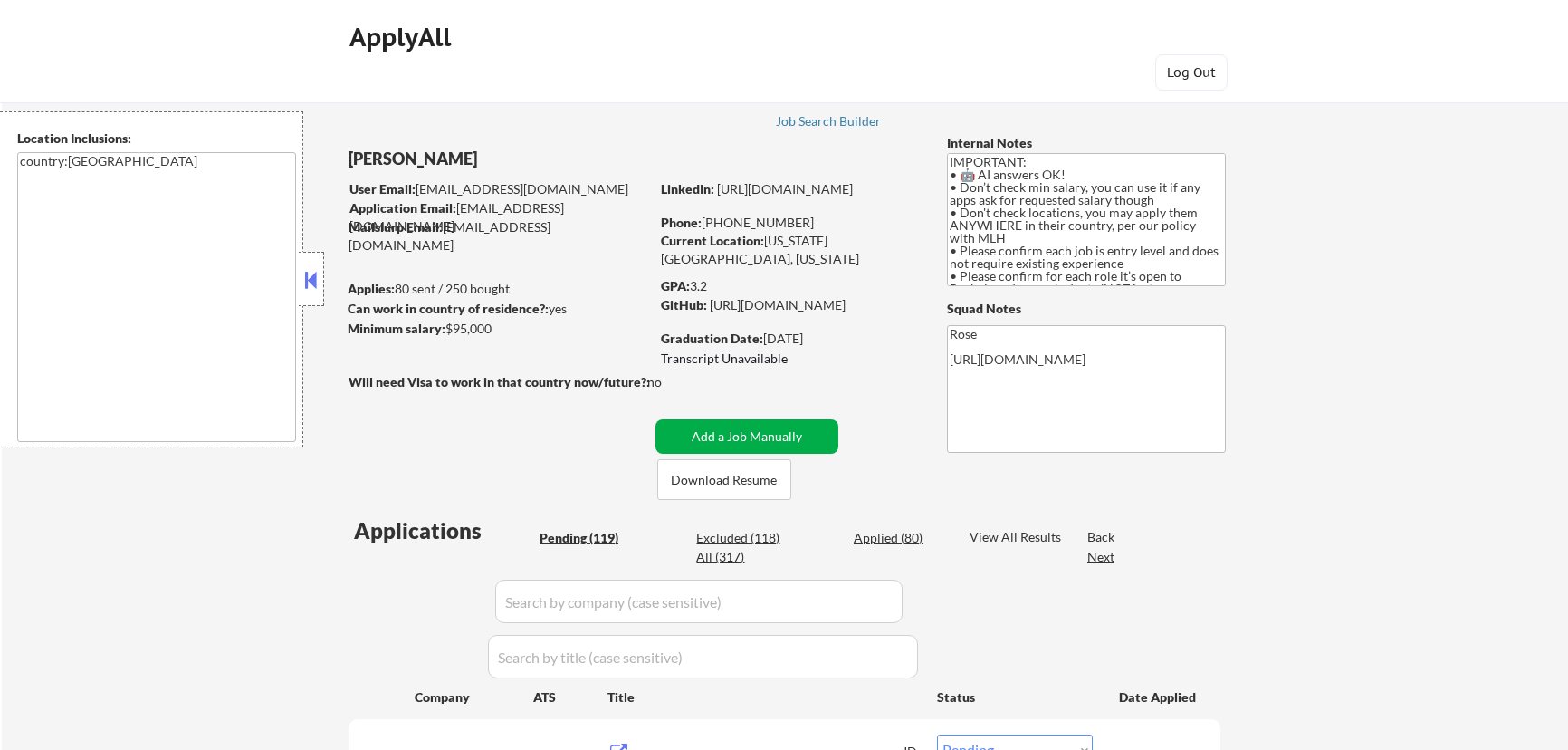
select select ""pending""
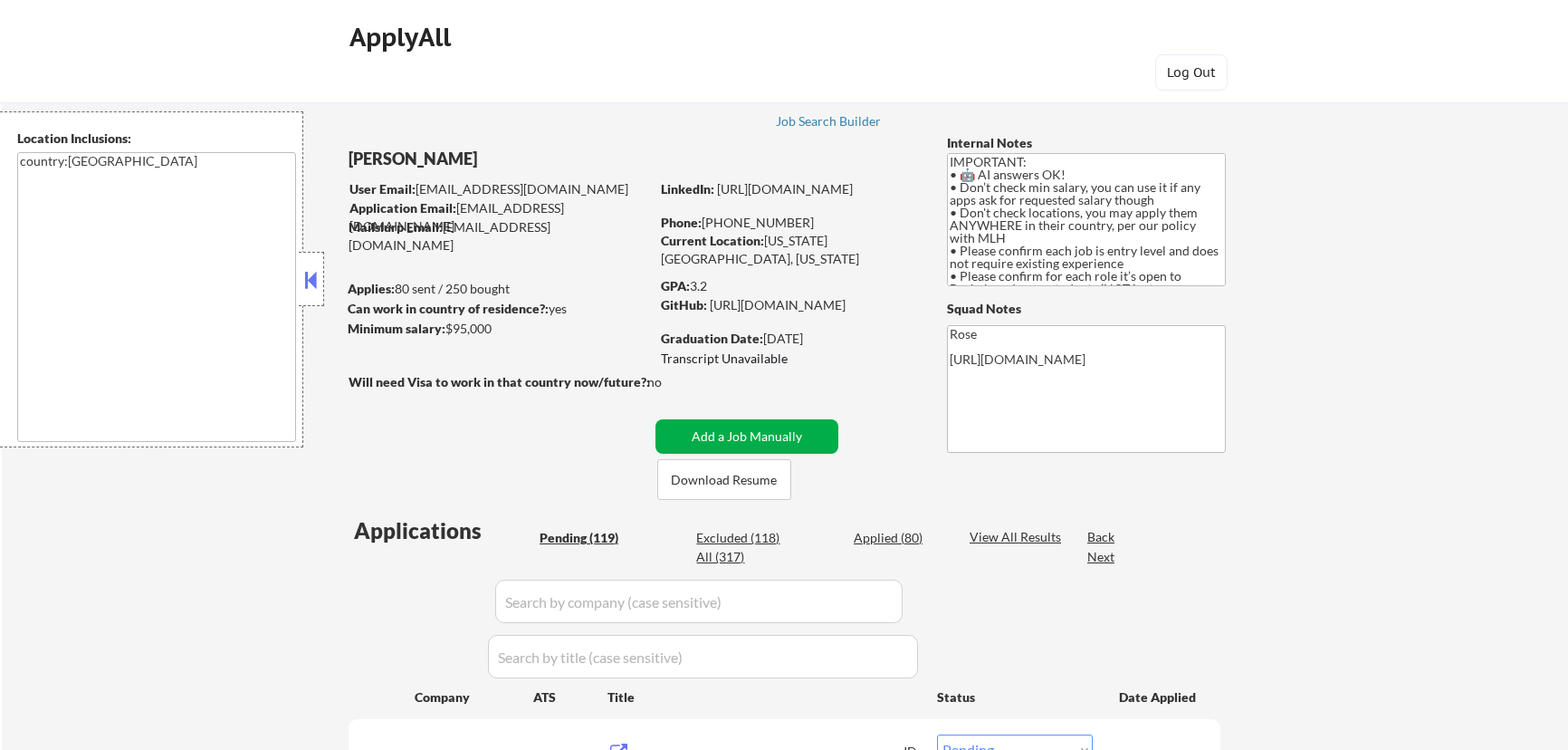
select select ""pending""
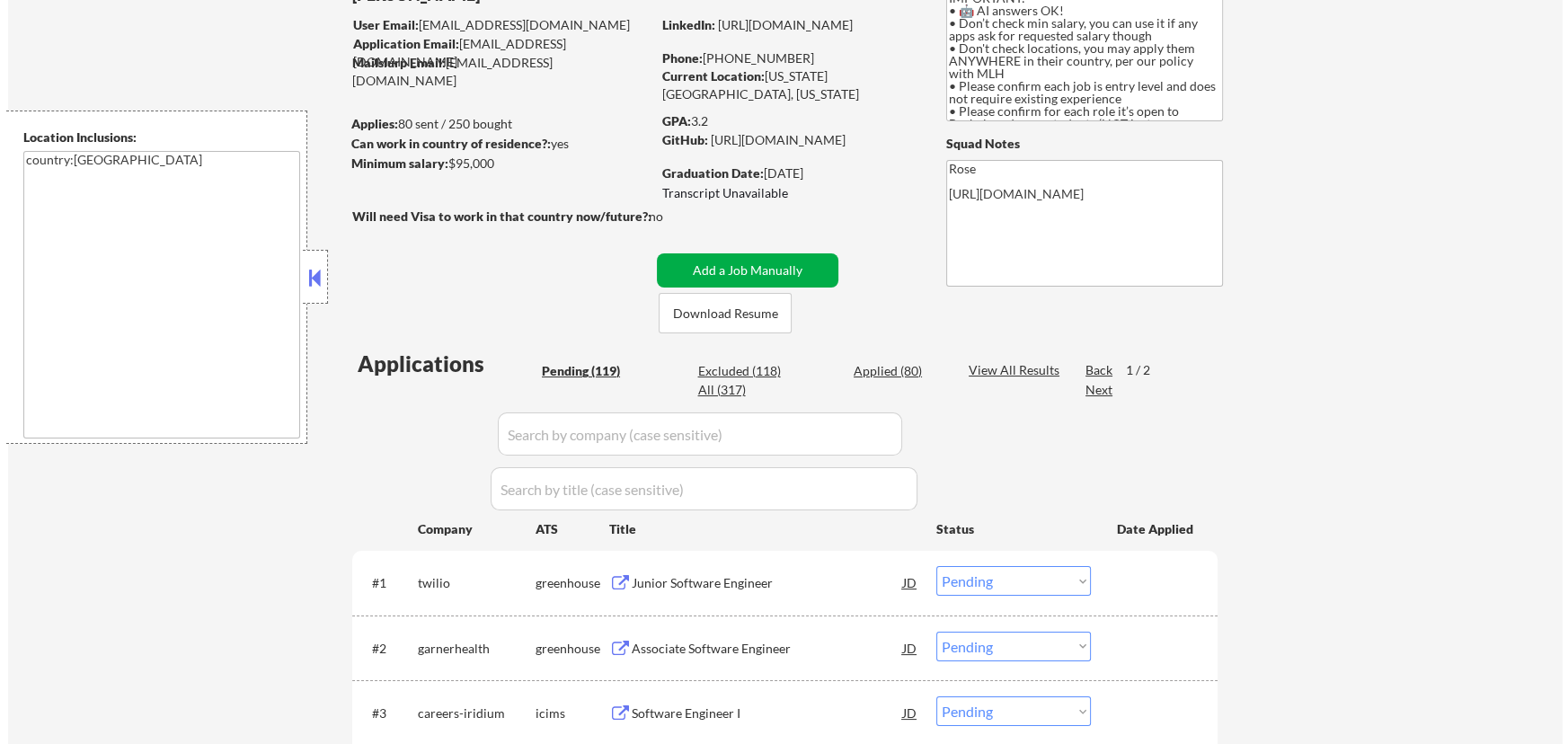
scroll to position [162, 0]
click at [763, 264] on button "Add a Job Manually" at bounding box center [741, 270] width 182 height 34
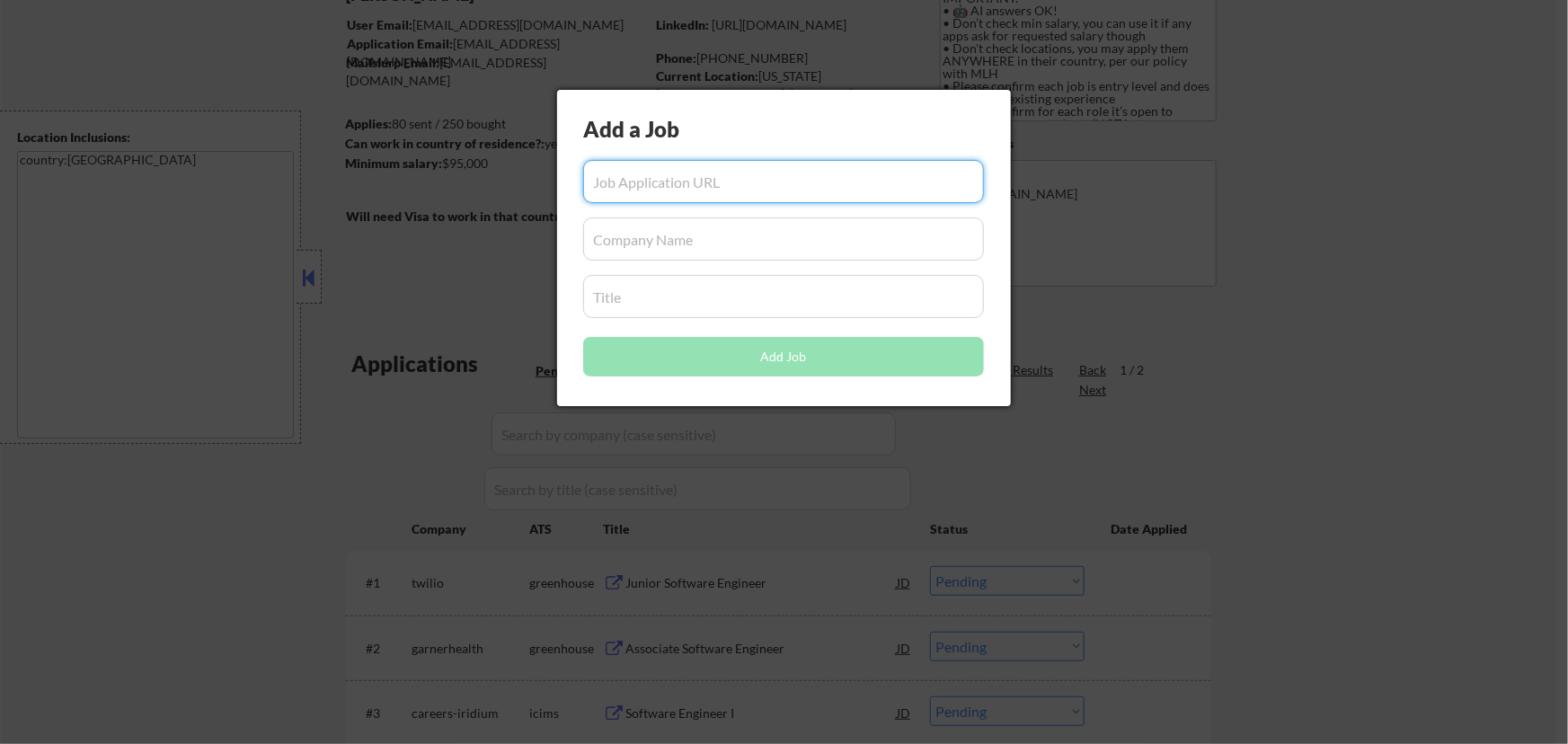
paste input "https://explore.jobs.netflix.net/careers/job/790312348360-software-engineer-int…"
type input "https://explore.jobs.netflix.net/careers/job/790312348360-software-engineer-int…"
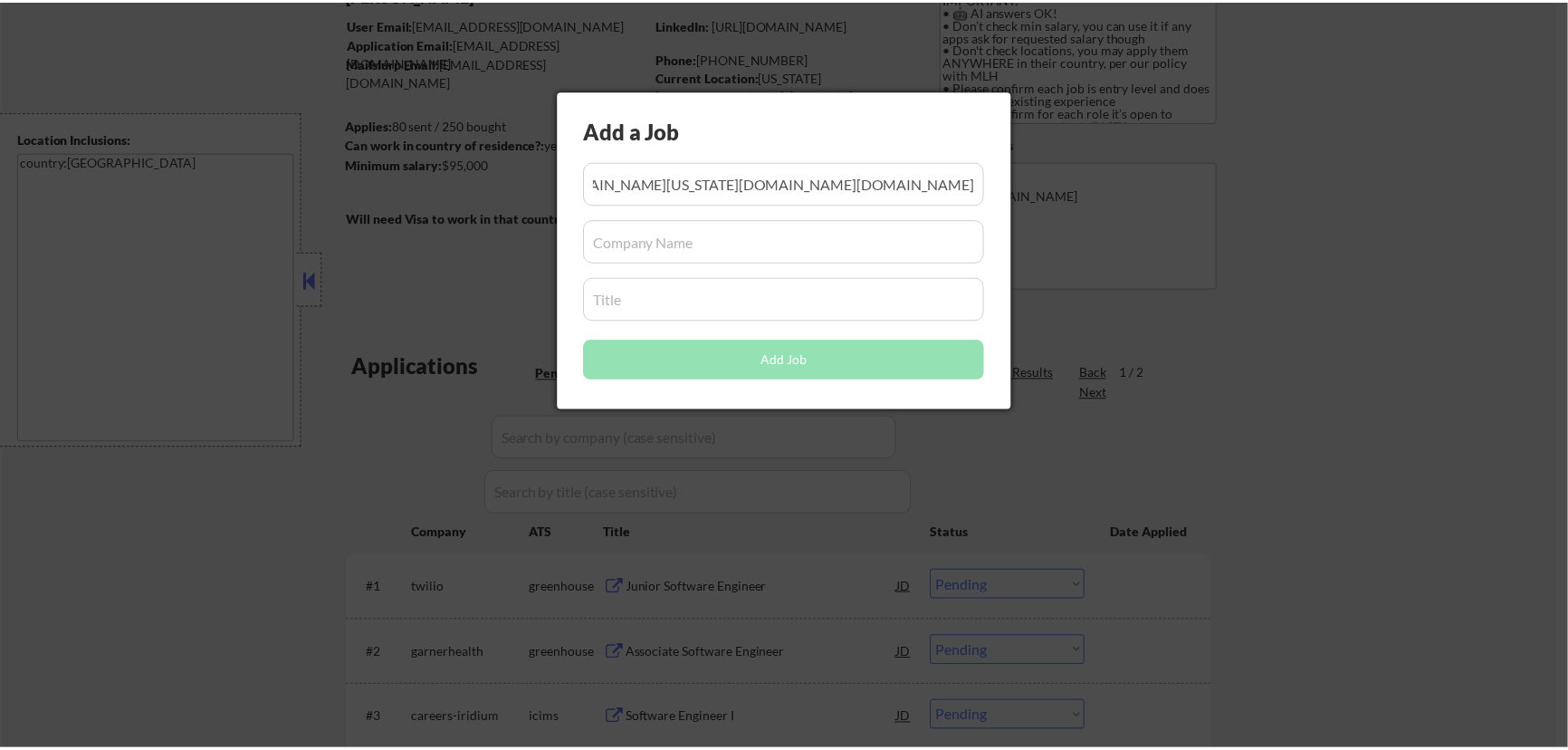
scroll to position [0, 0]
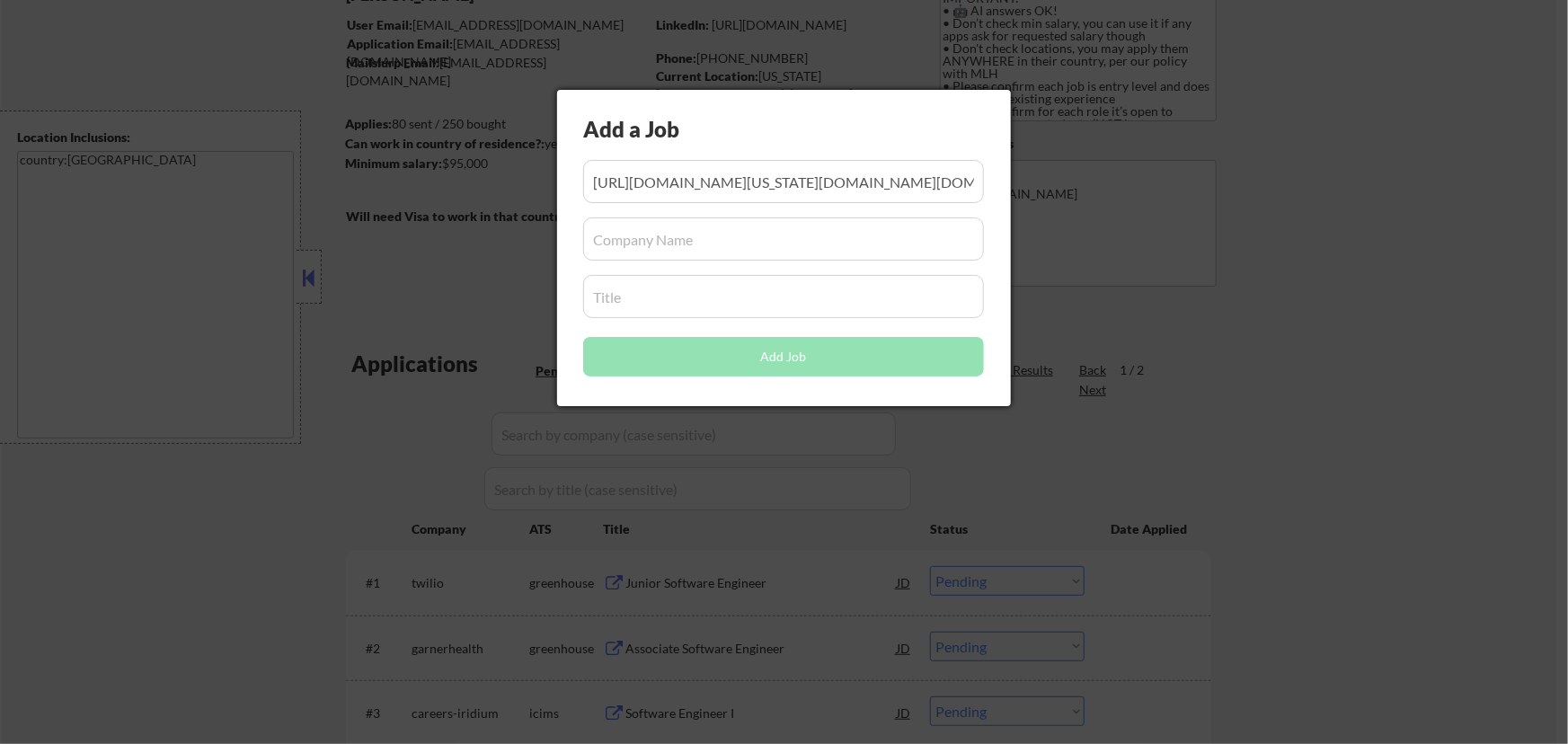
click at [766, 239] on input "input" at bounding box center [784, 239] width 401 height 43
paste input "explore.jobs.netflix.net/careers"
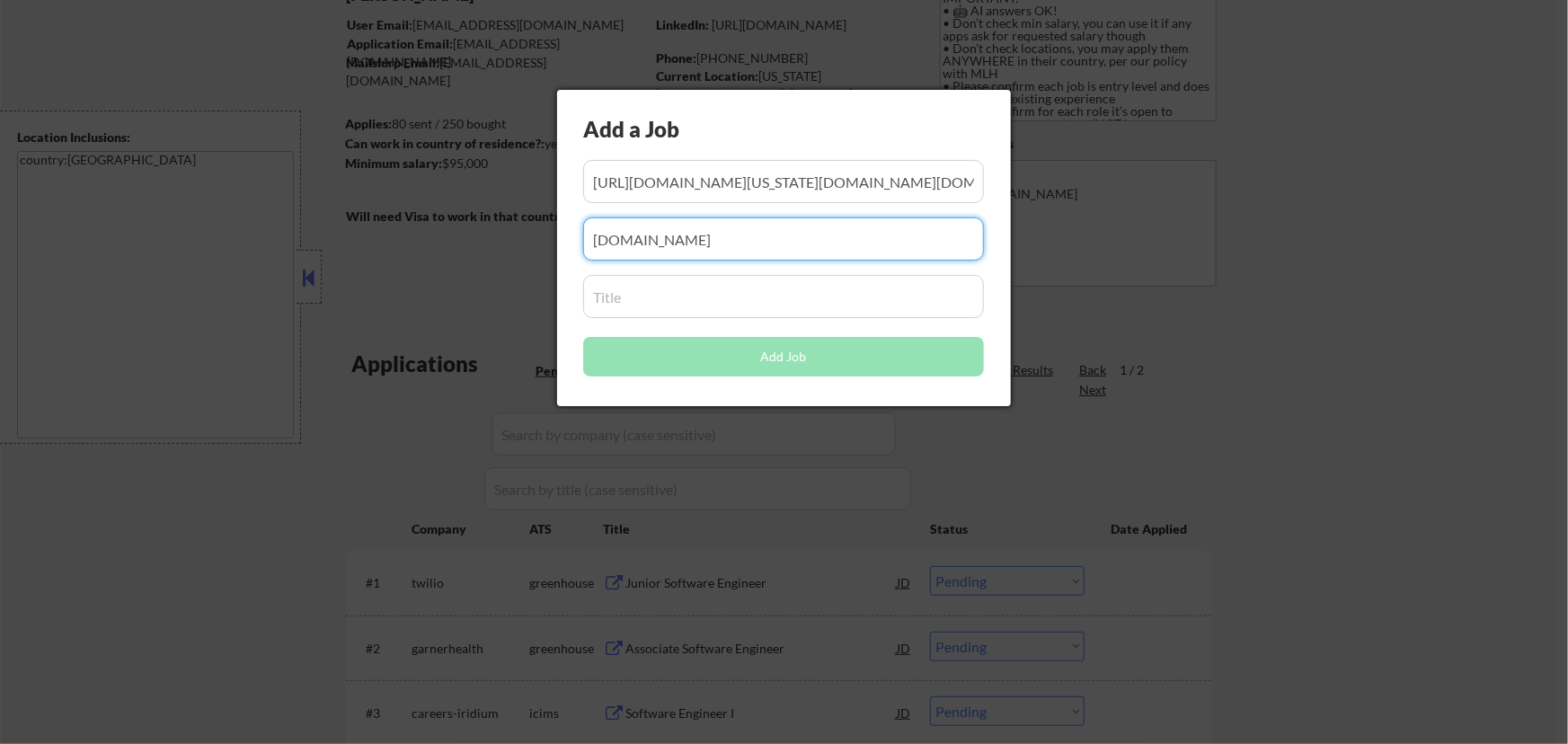
type input "explore.jobs.netflix.net"
click at [779, 294] on input "input" at bounding box center [784, 297] width 401 height 43
paste input "Software Engineer Intern - (Summer 2026)"
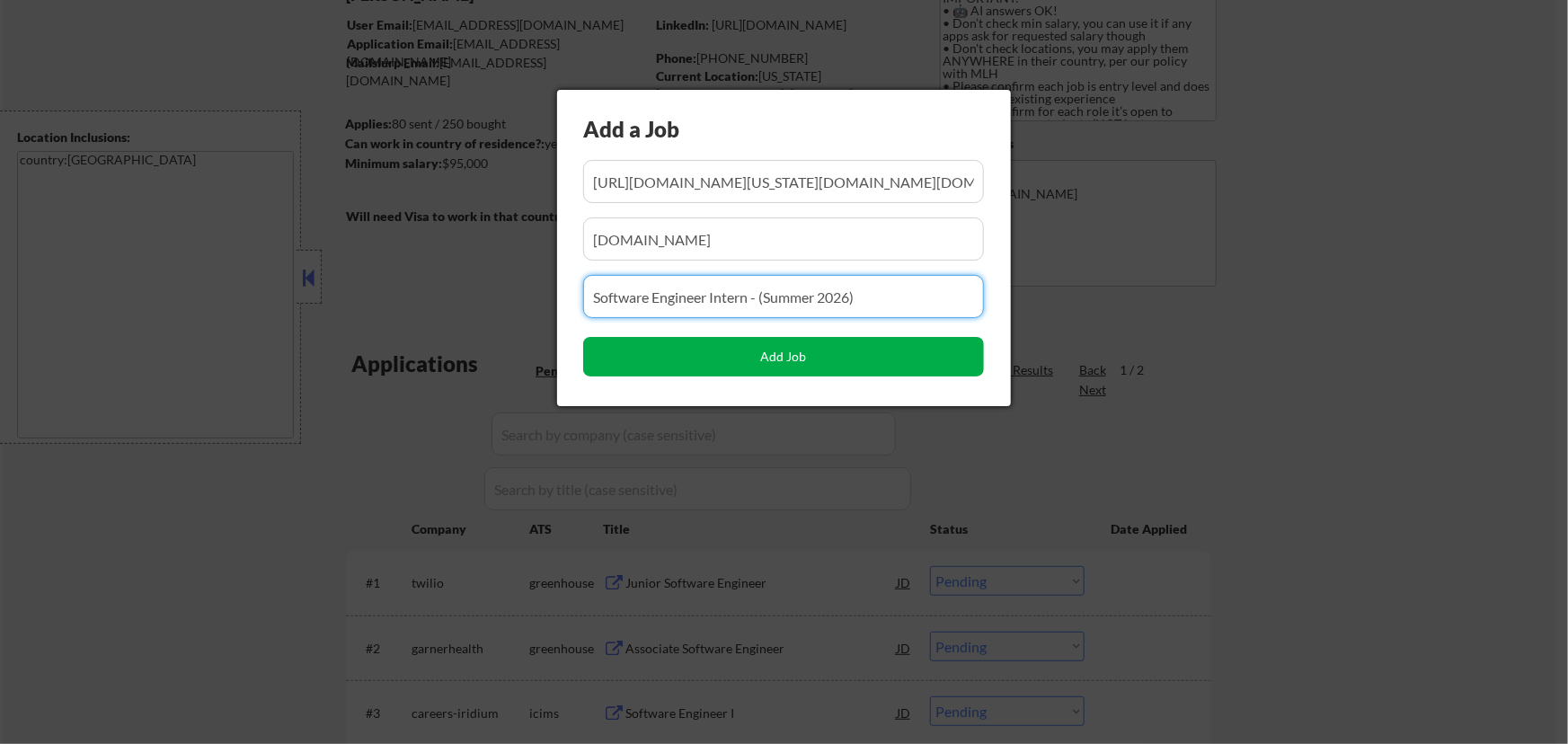
type input "Software Engineer Intern - (Summer 2026)"
click at [787, 342] on button "Add Job" at bounding box center [784, 357] width 401 height 40
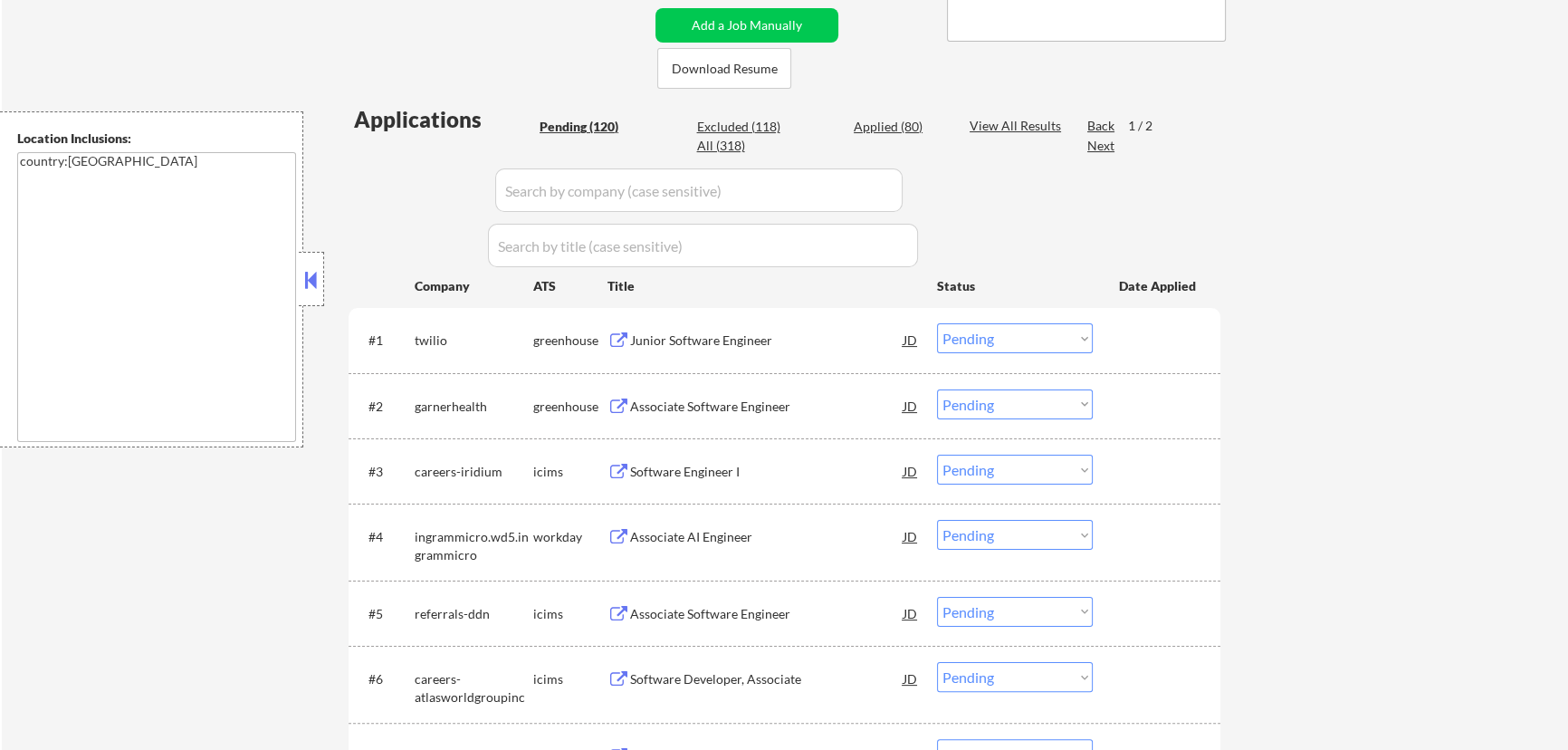
scroll to position [328, 0]
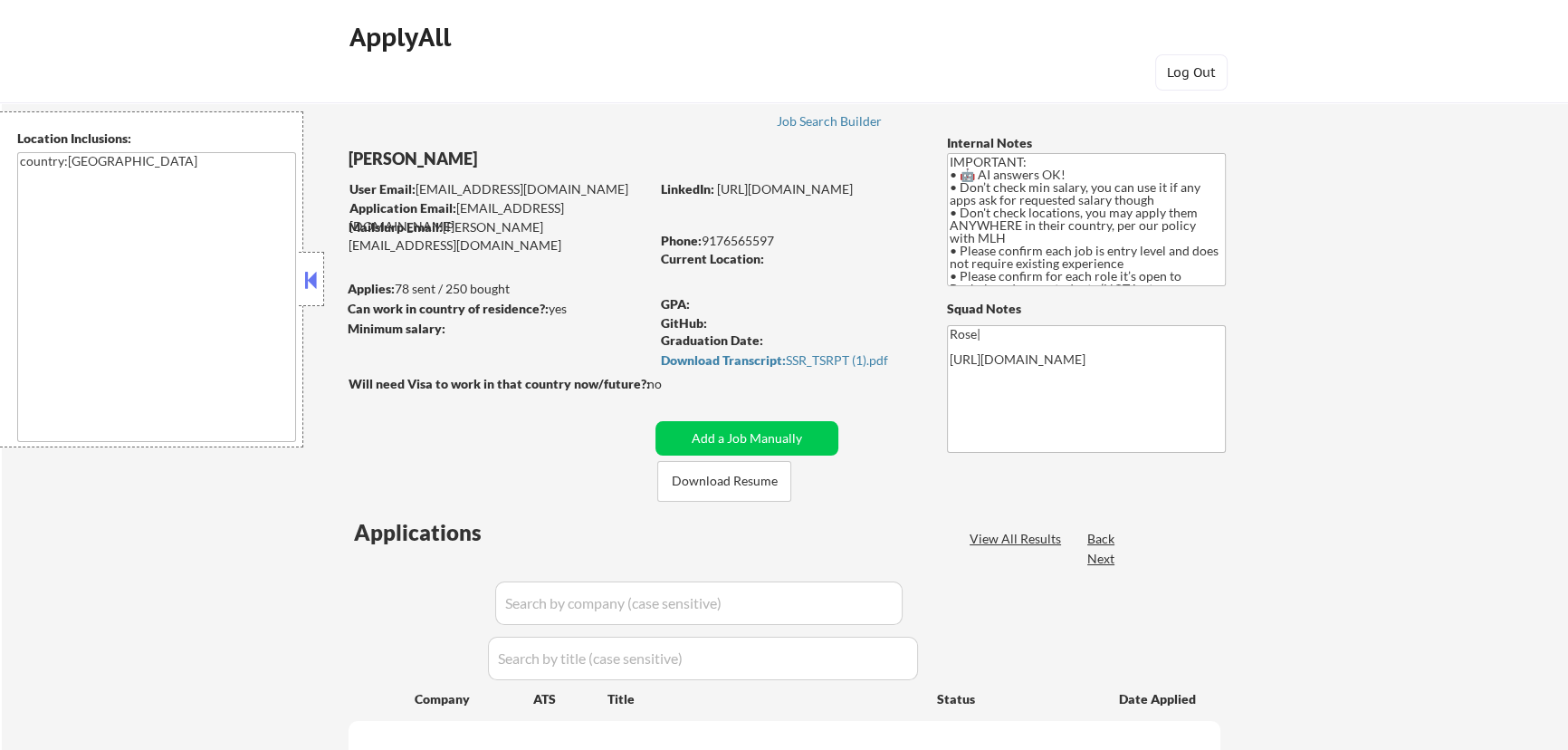
select select ""pending""
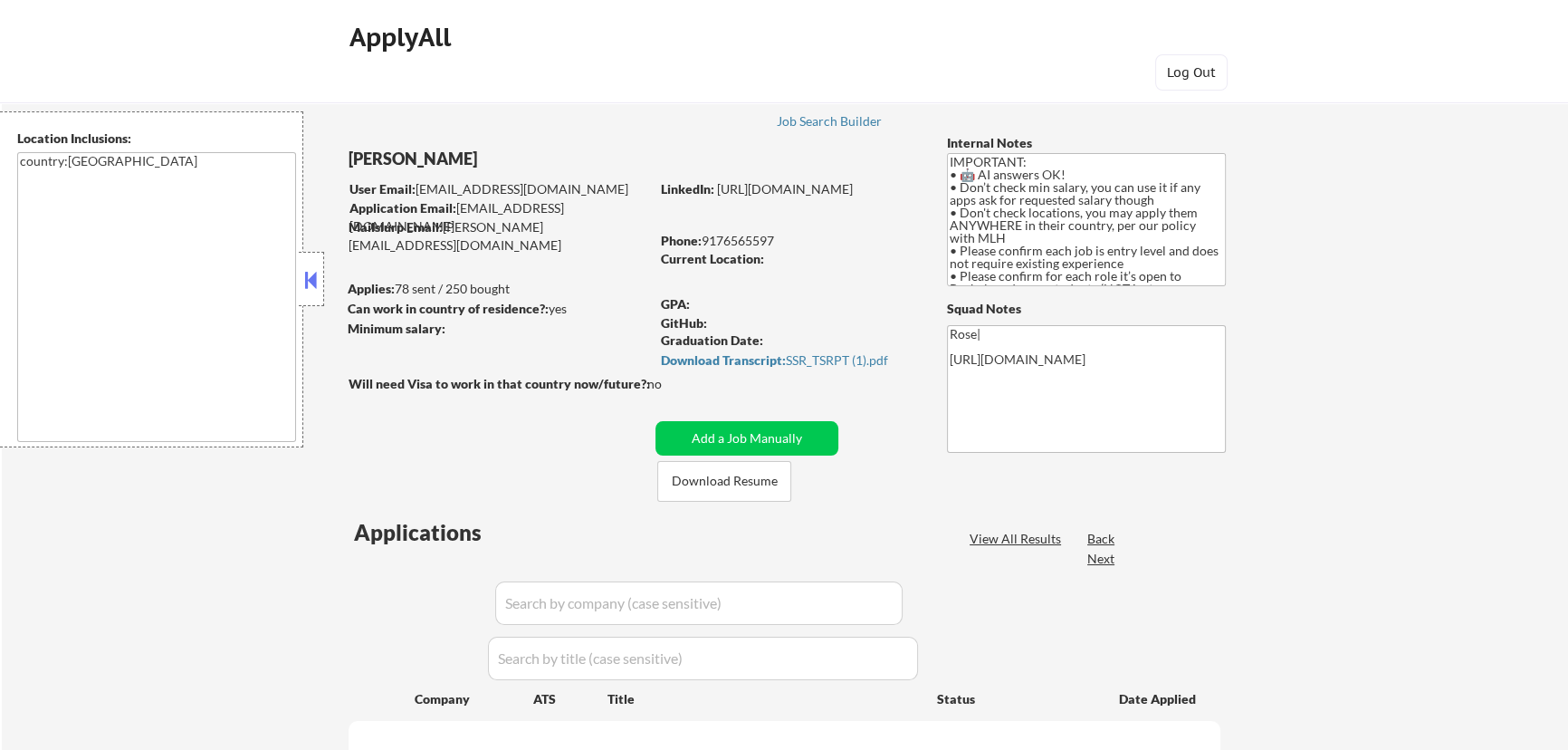
select select ""pending""
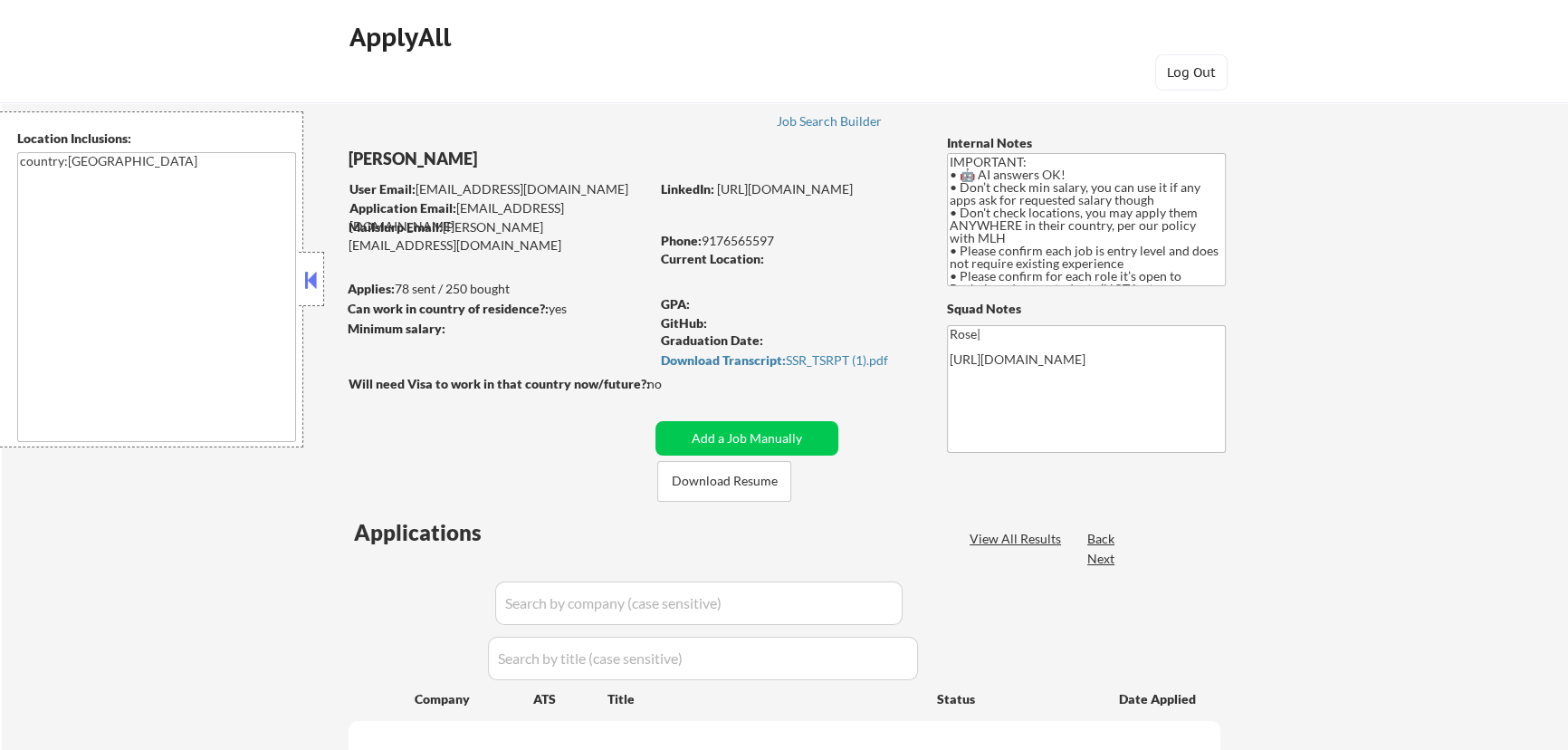
select select ""pending""
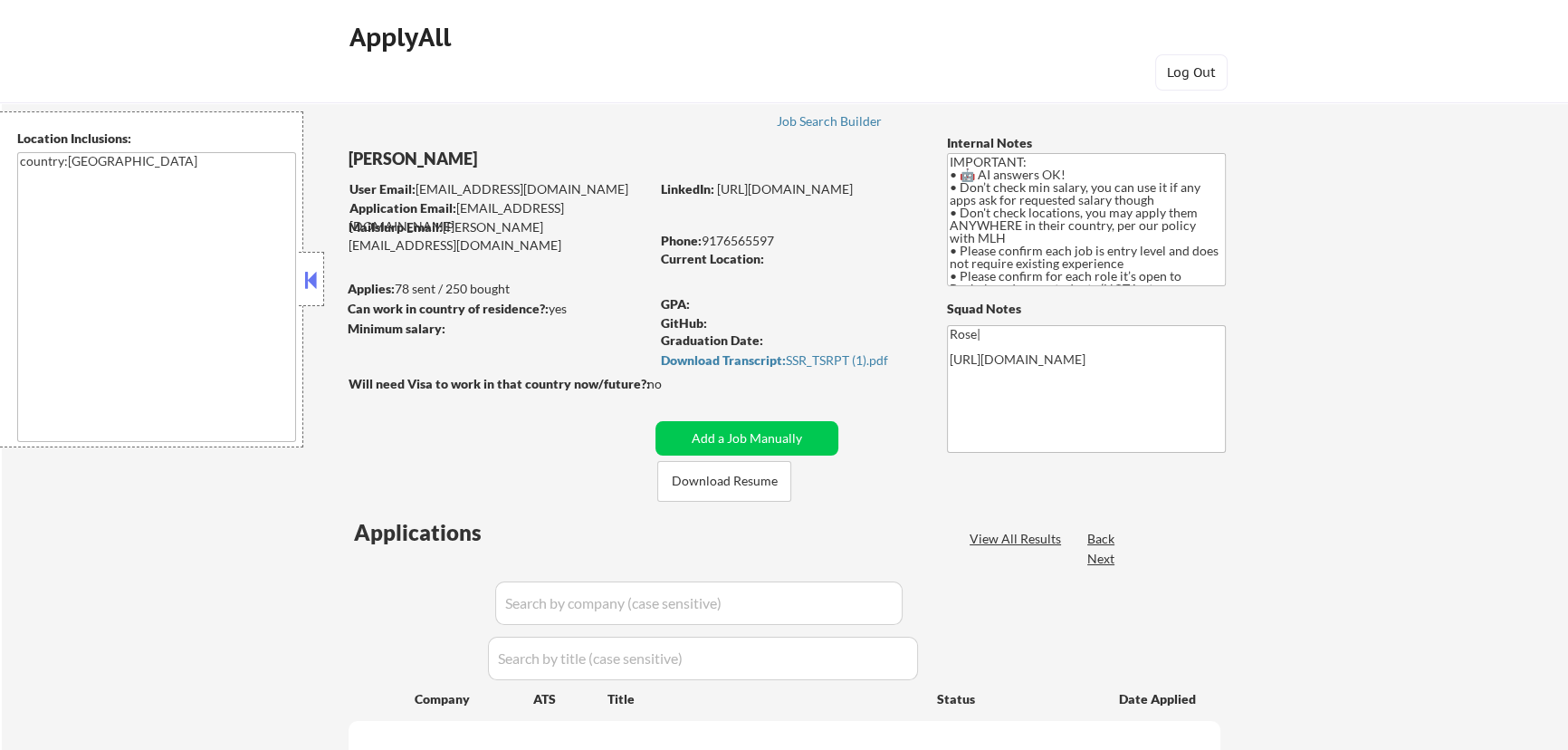
select select ""pending""
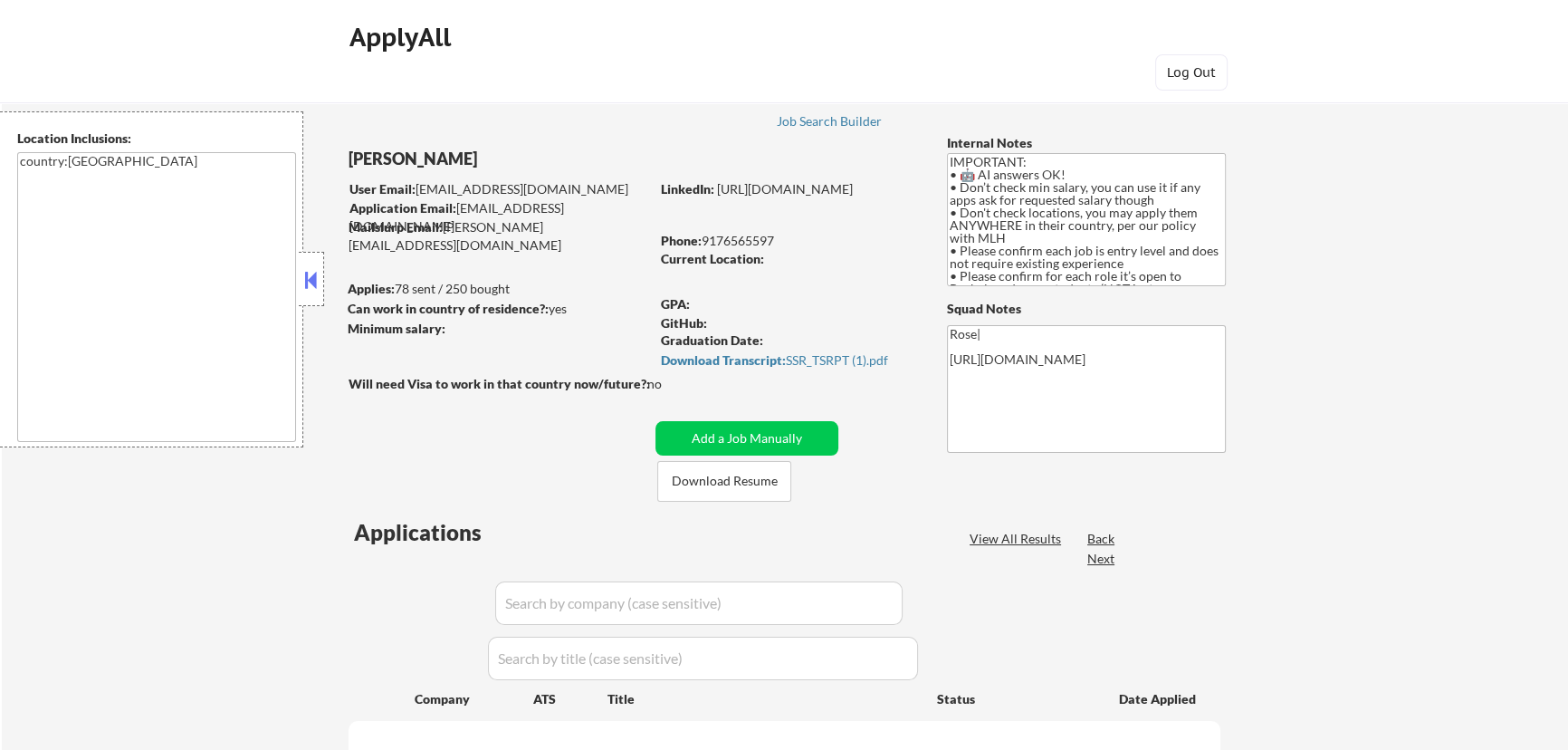
select select ""pending""
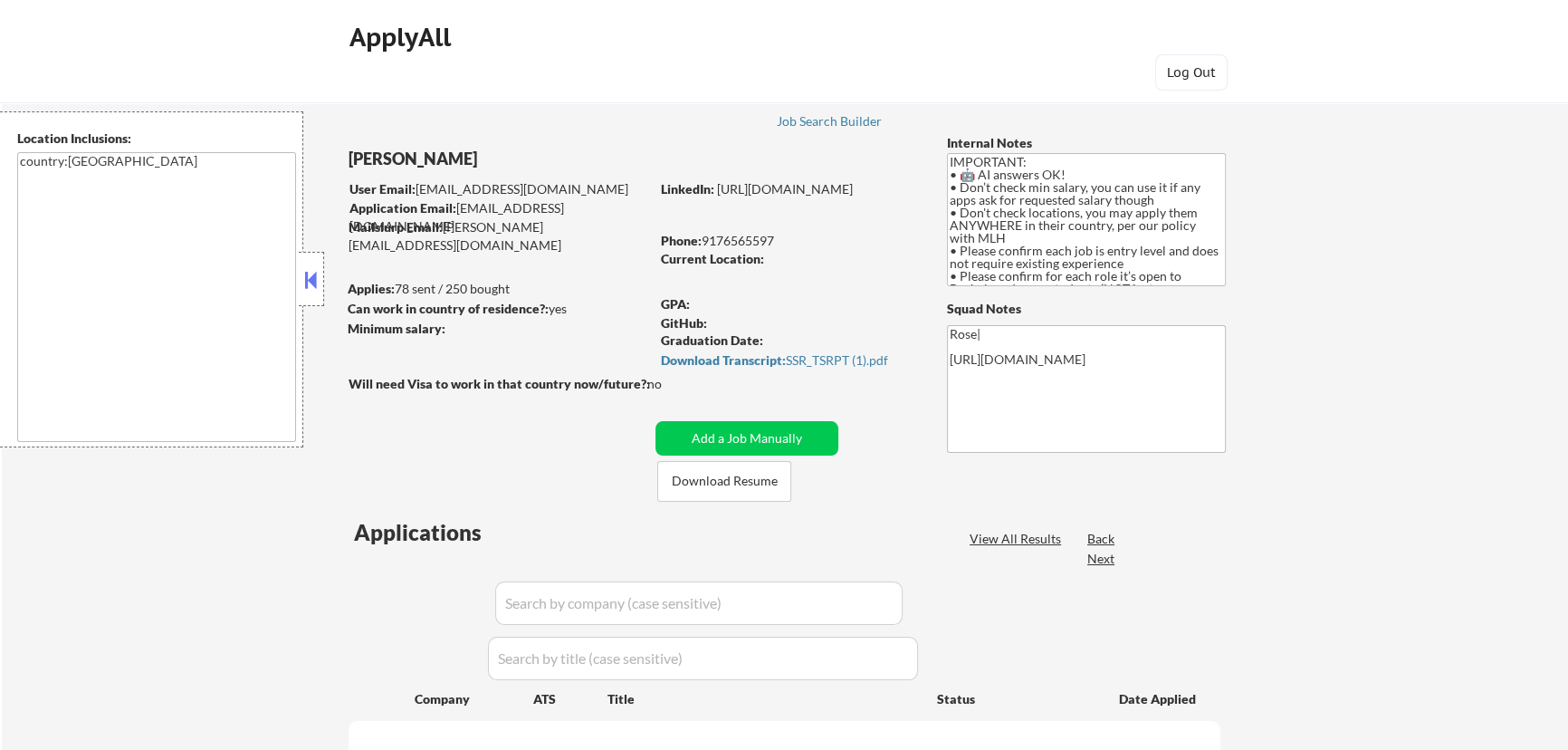
select select ""pending""
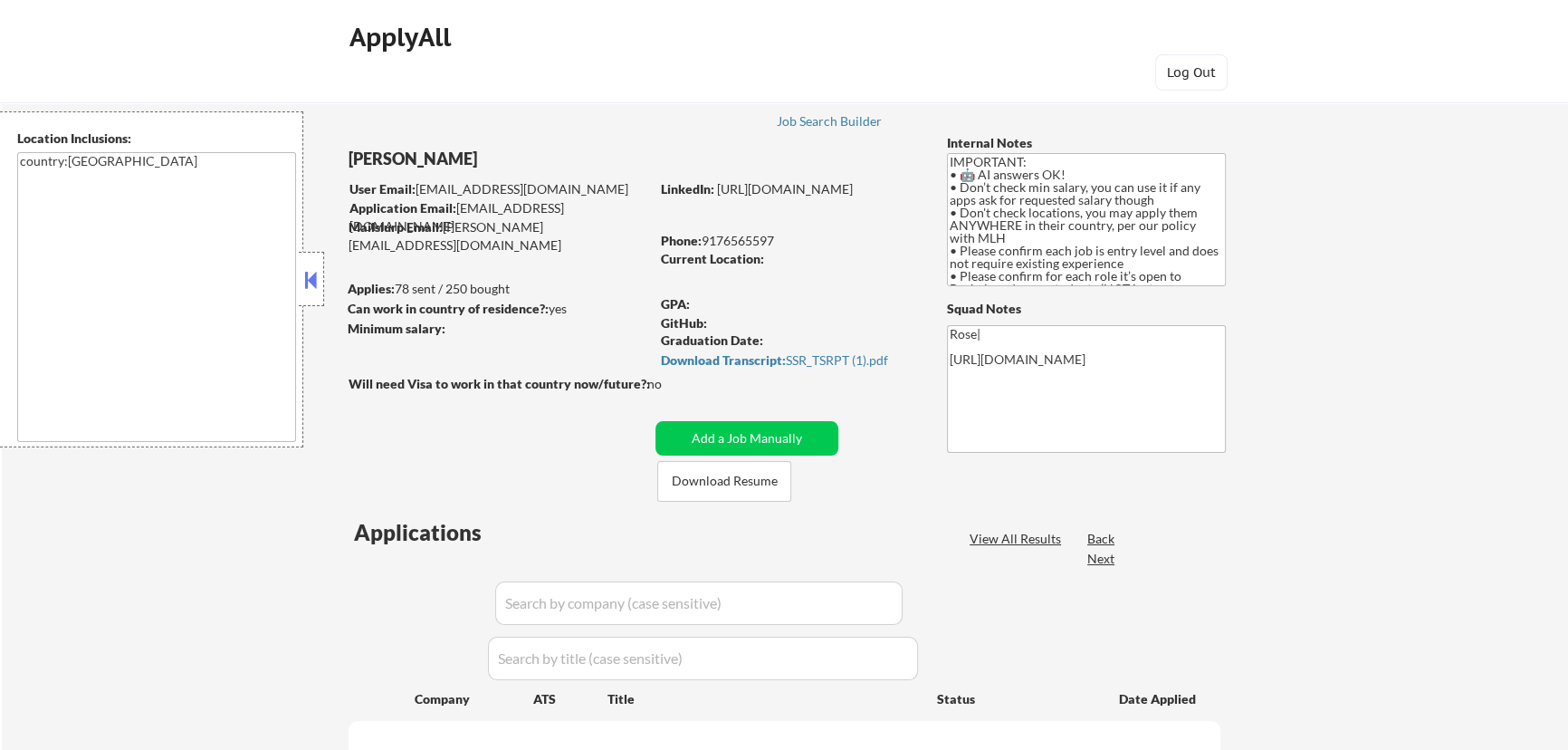
select select ""pending""
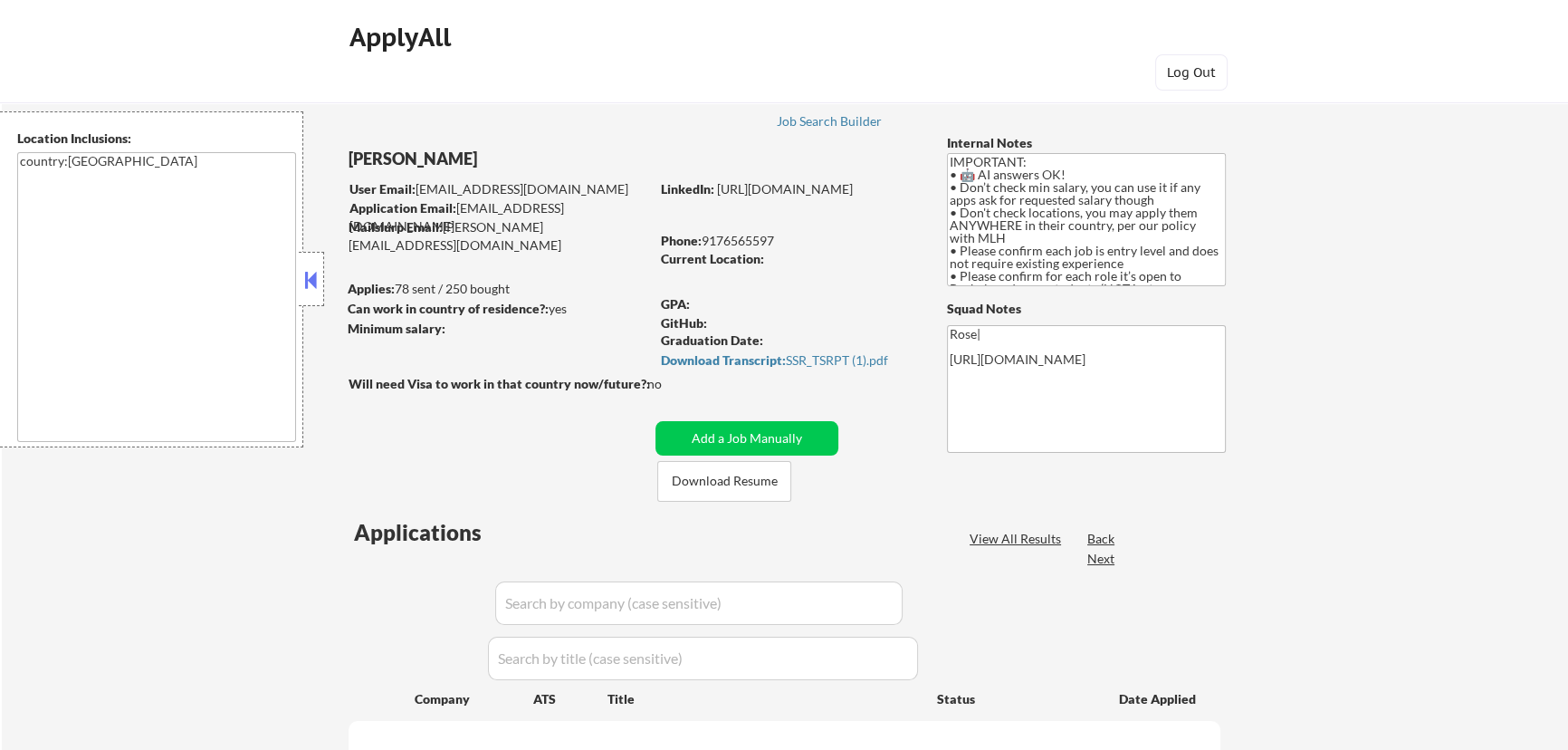
select select ""pending""
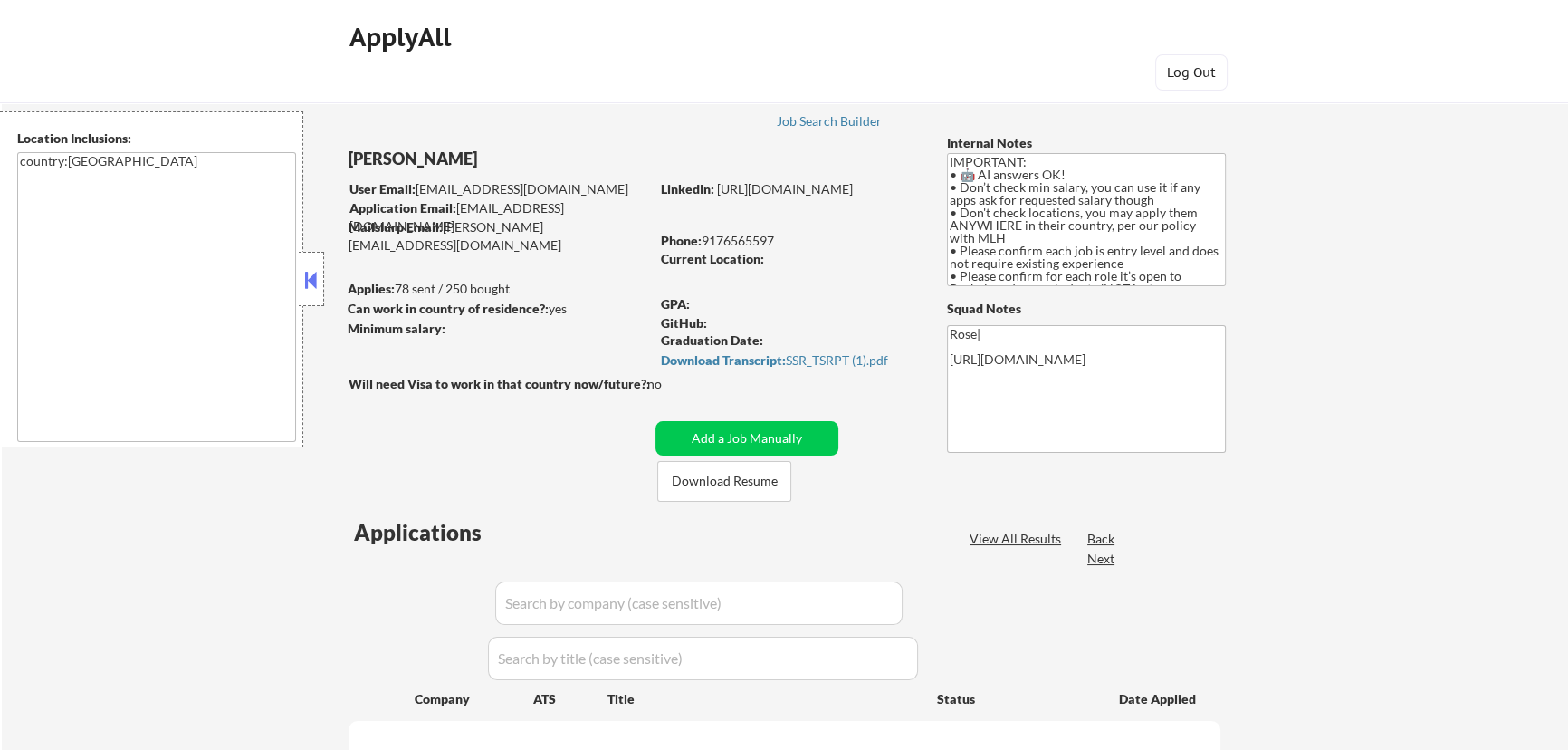
select select ""pending""
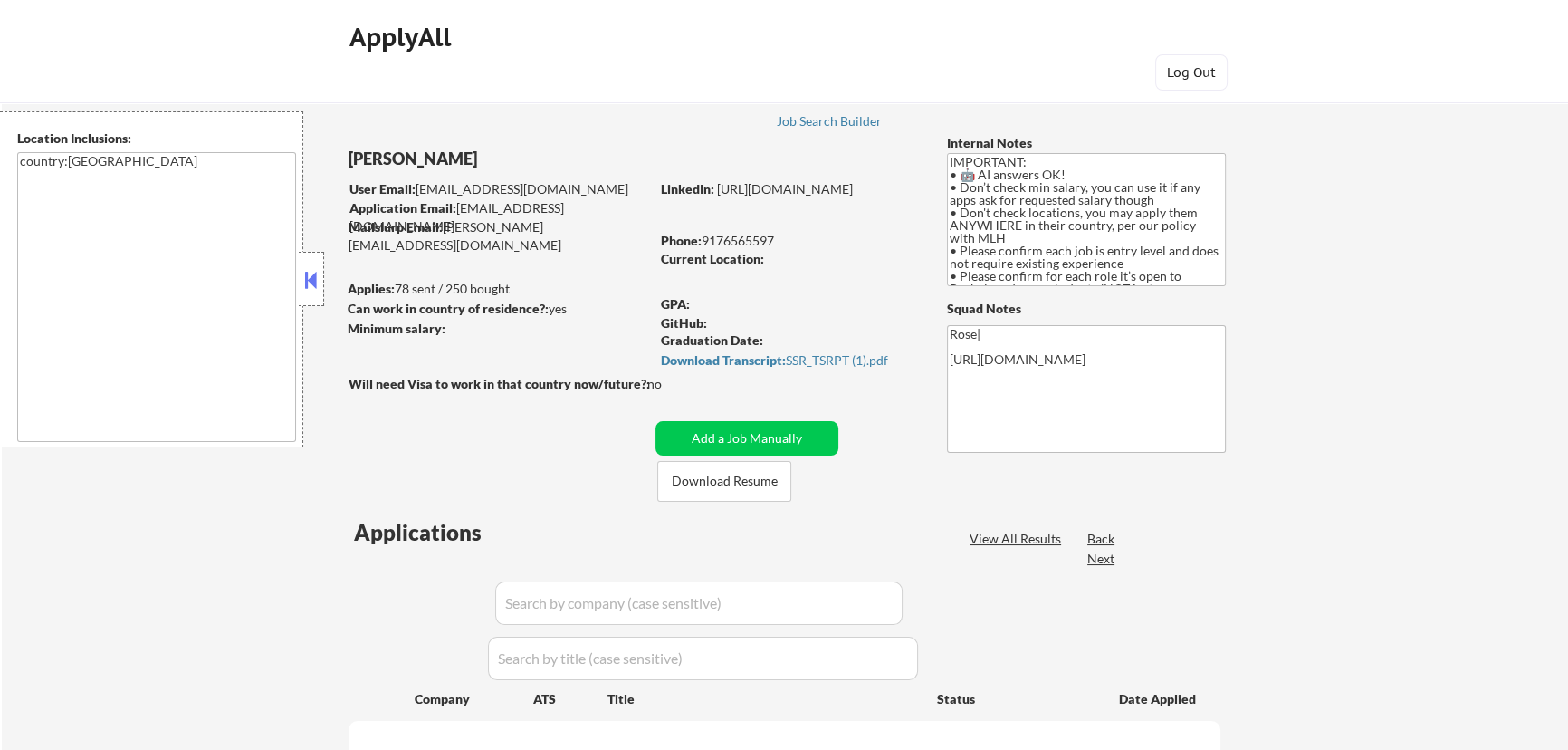
select select ""pending""
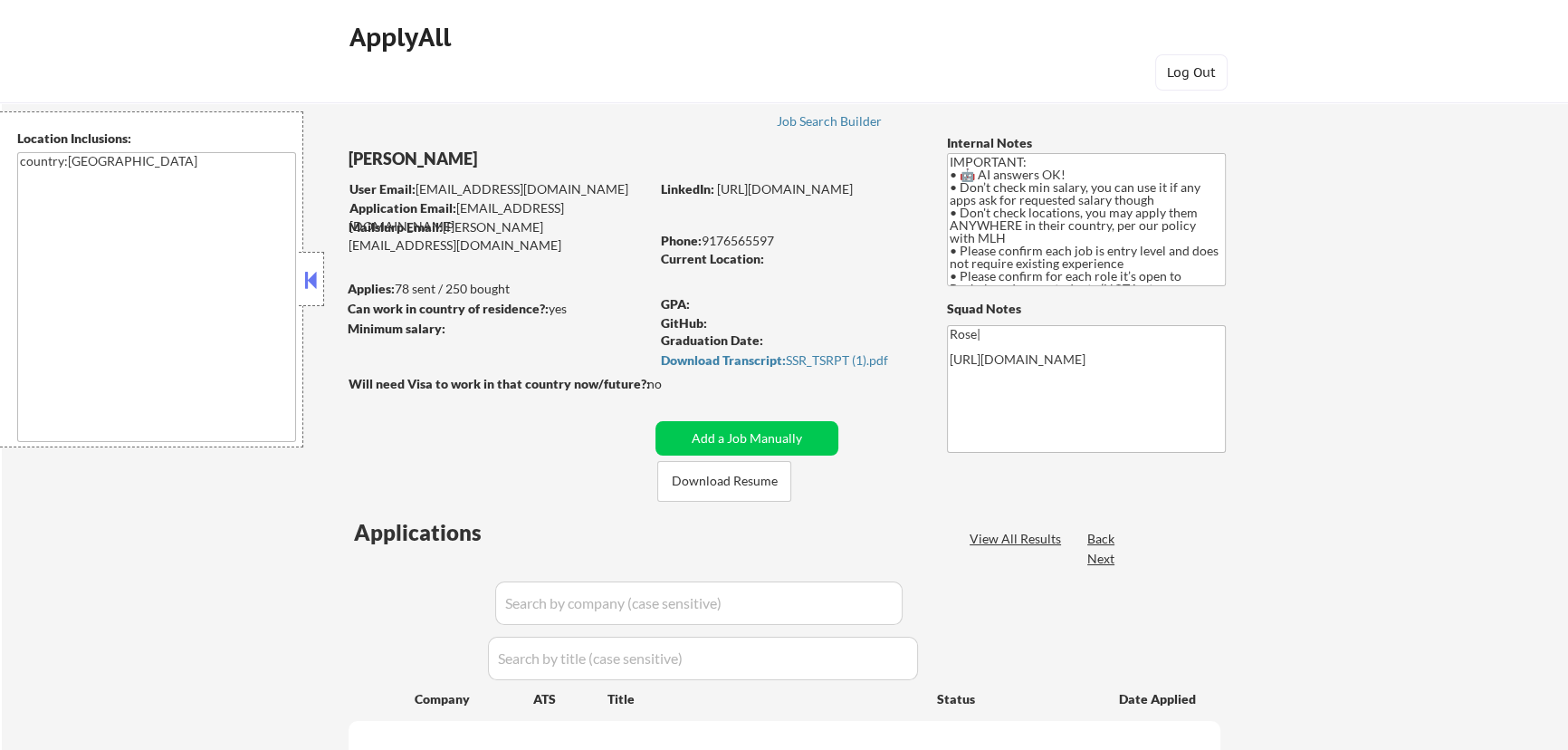
select select ""pending""
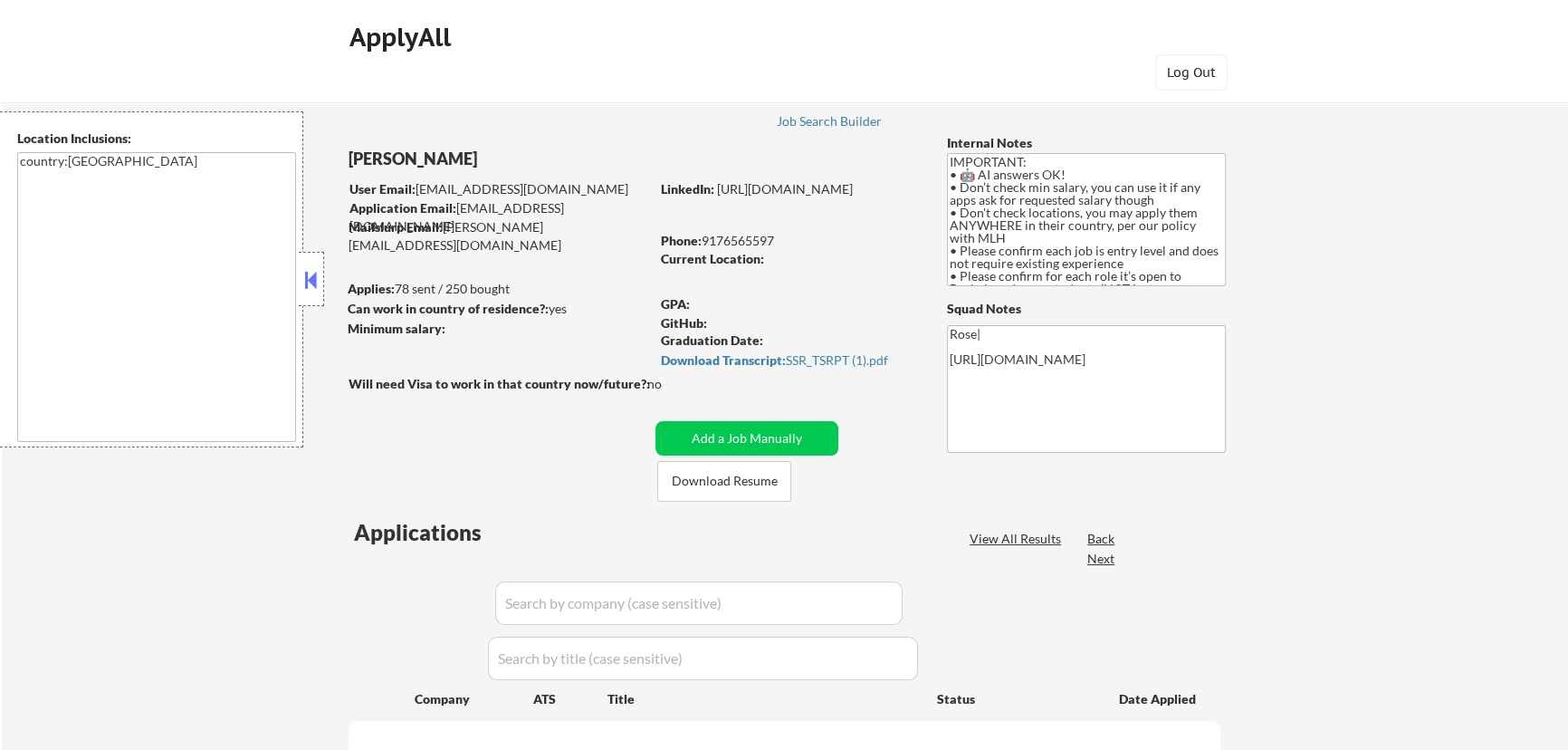
select select ""pending""
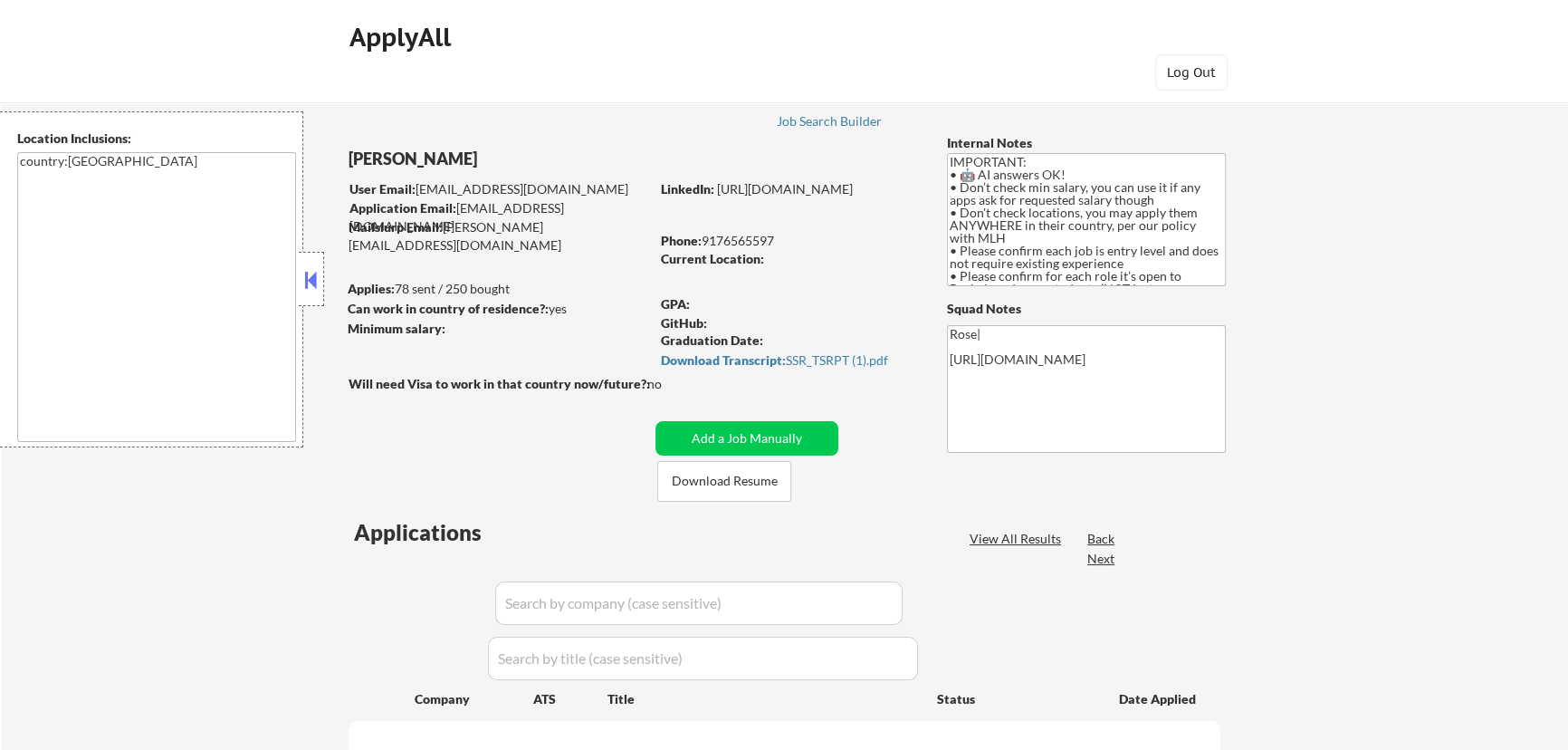
select select ""pending""
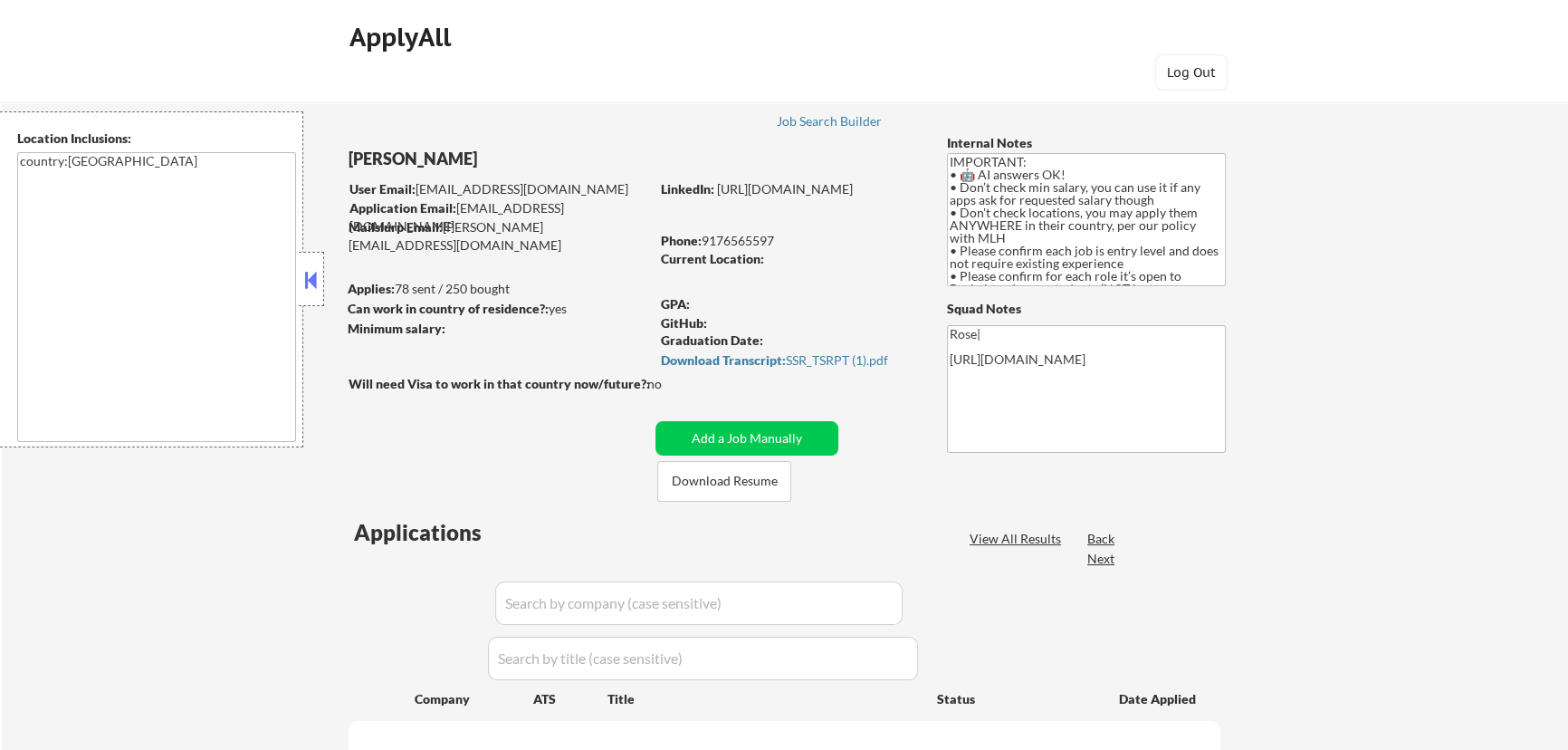
select select ""pending""
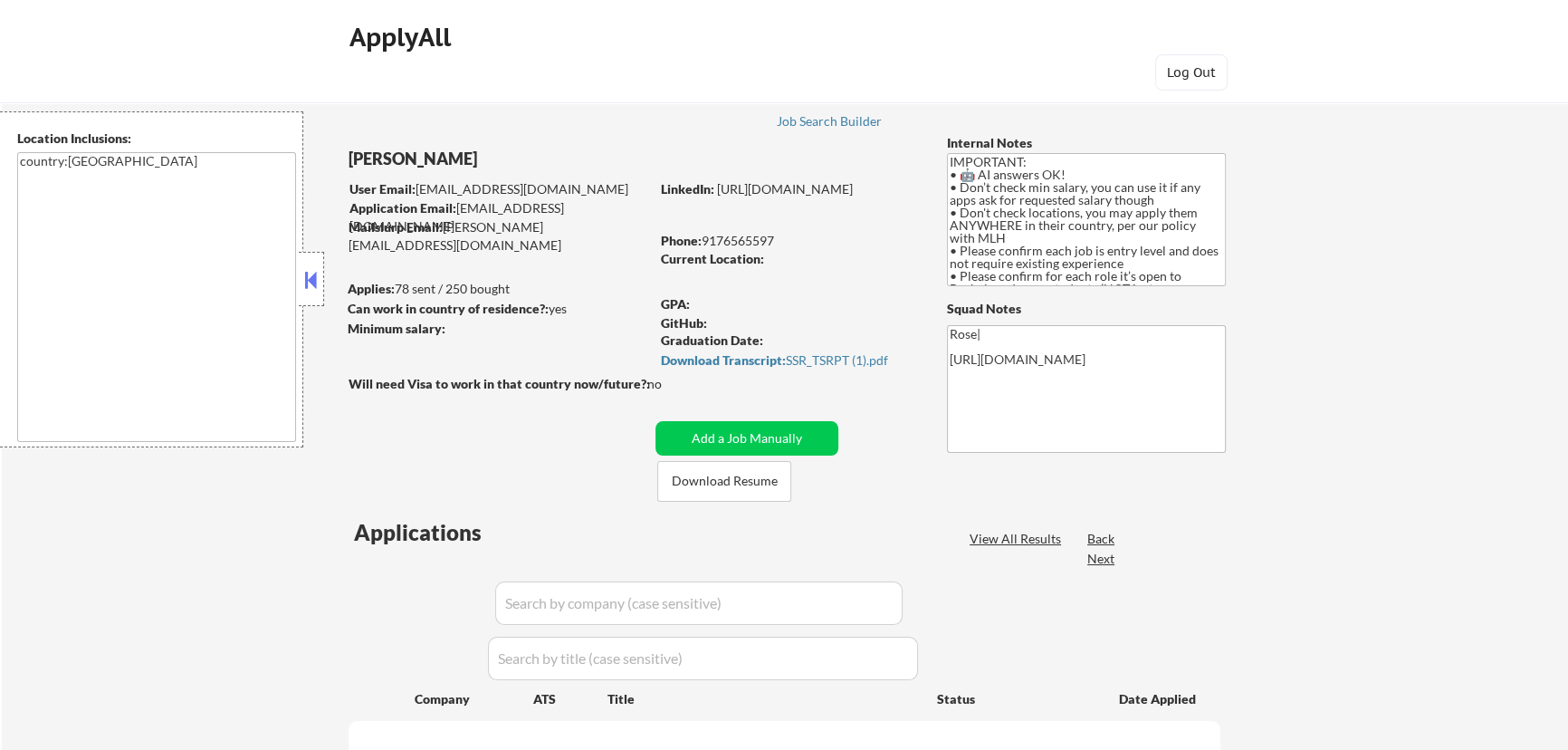
select select ""pending""
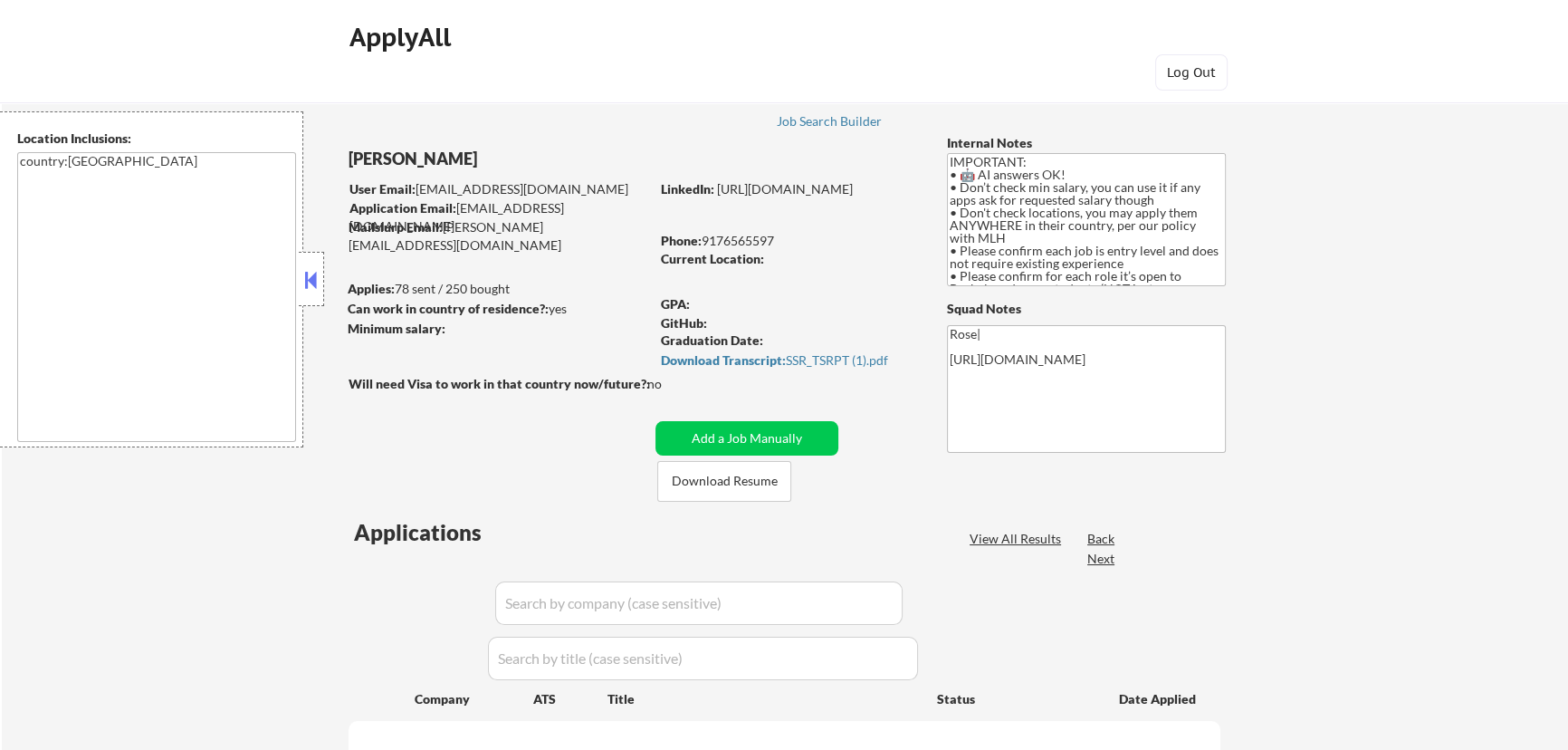
select select ""pending""
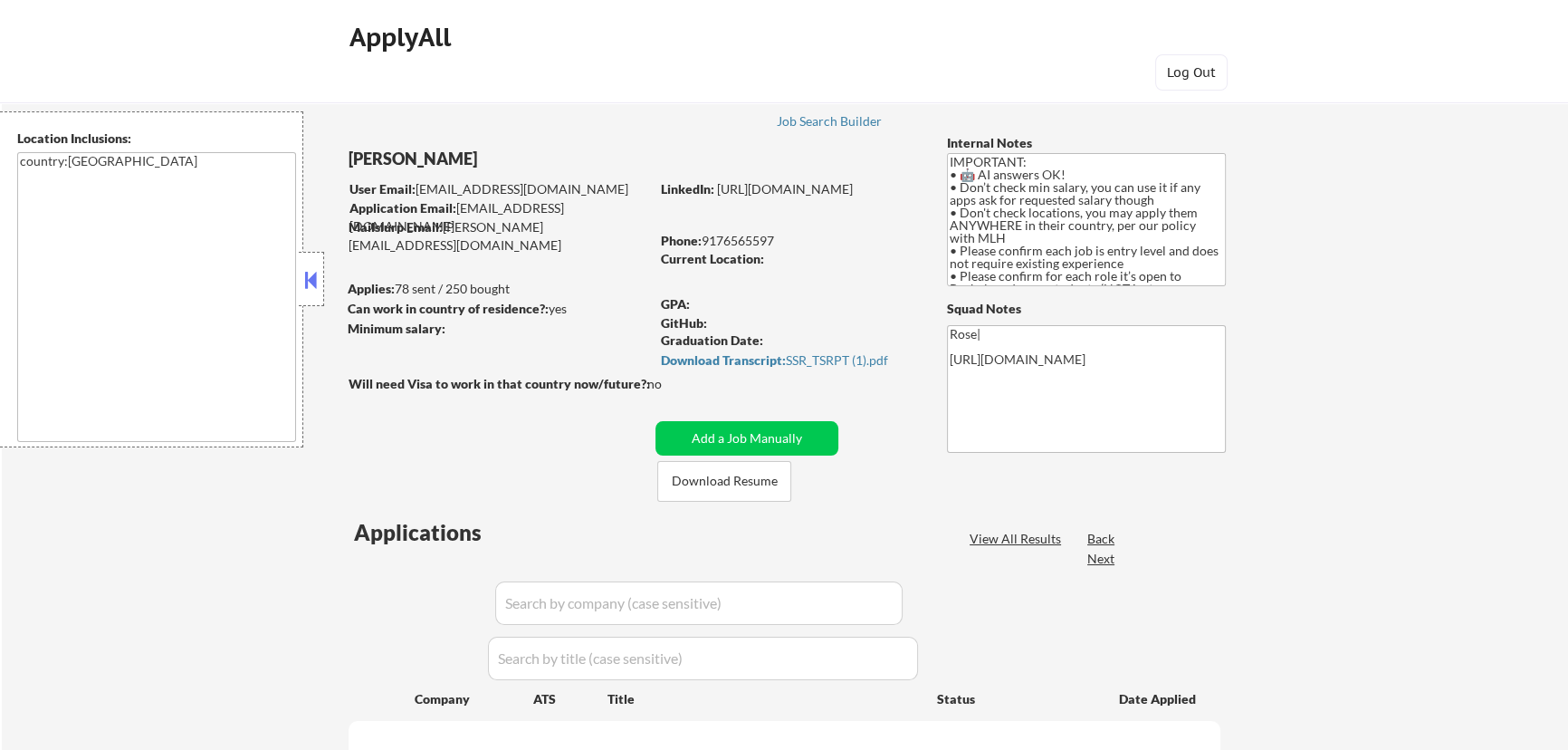
select select ""pending""
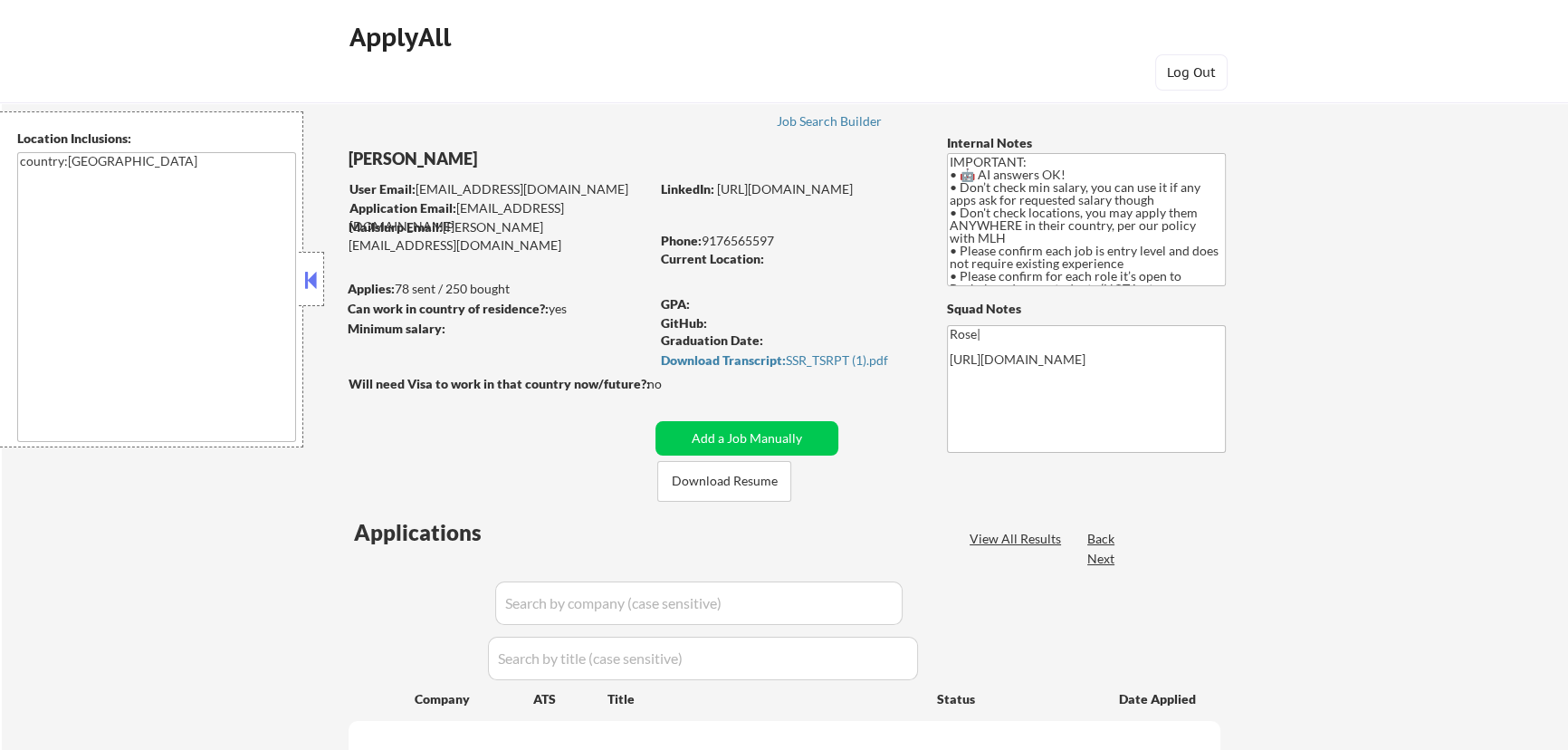
select select ""pending""
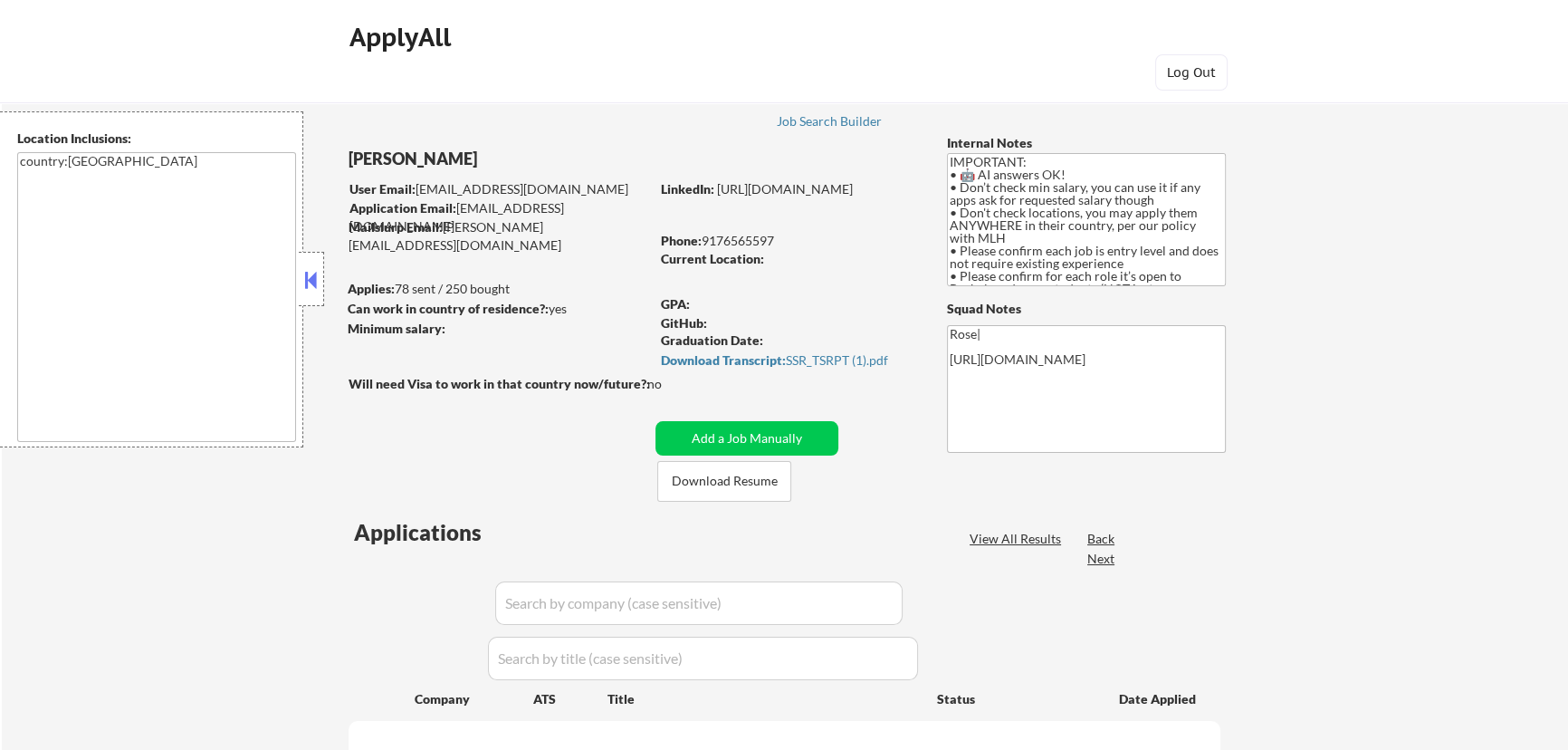
select select ""pending""
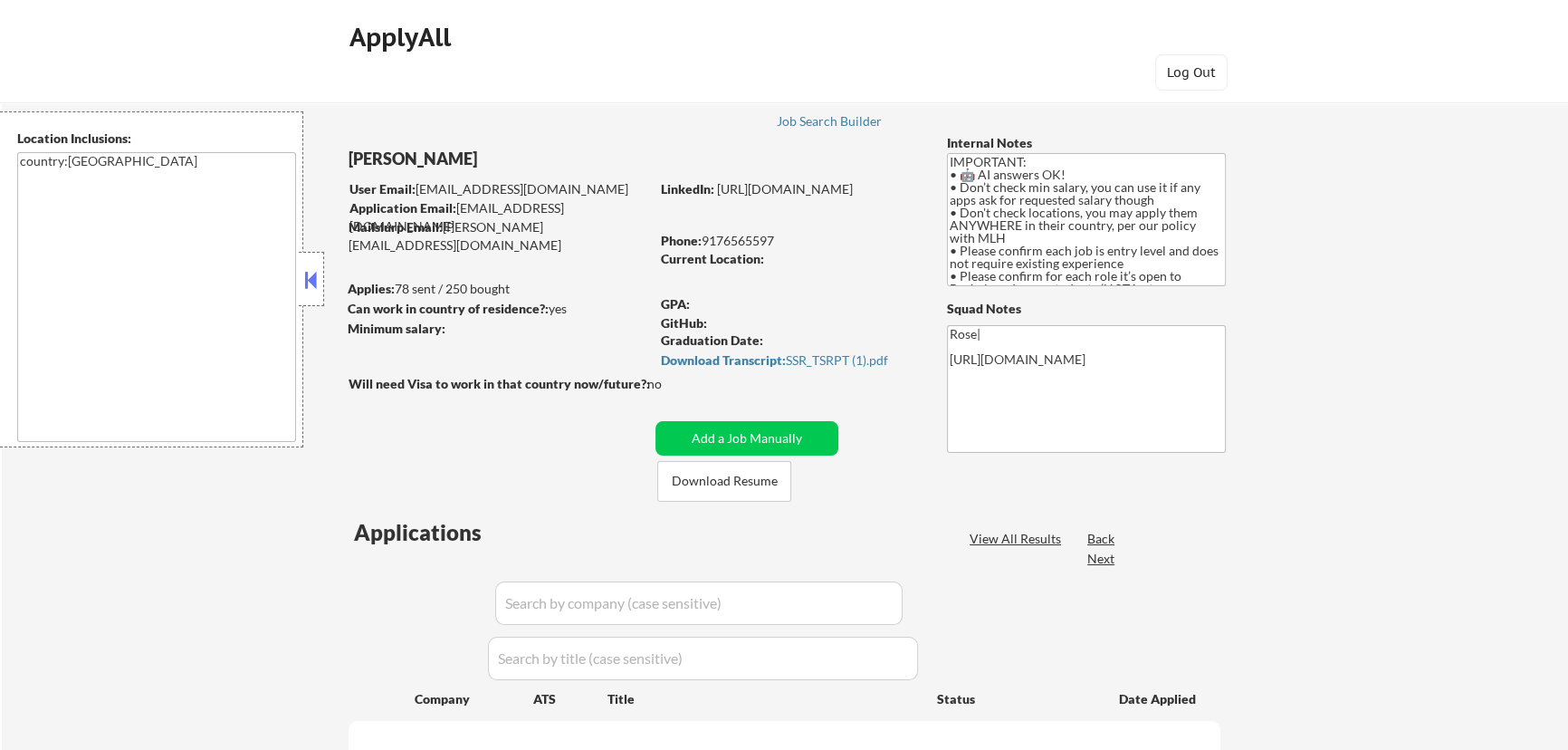
select select ""pending""
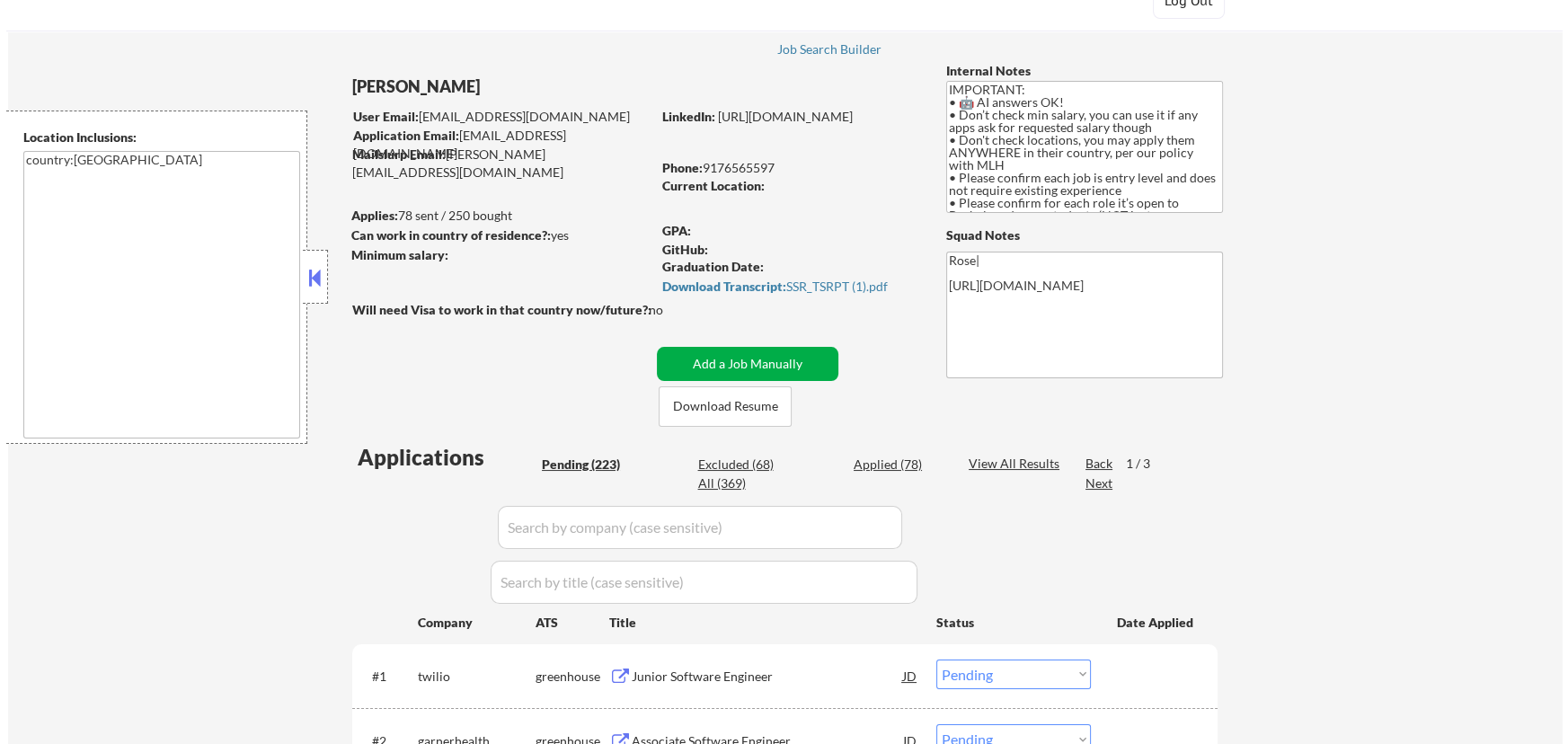
scroll to position [81, 0]
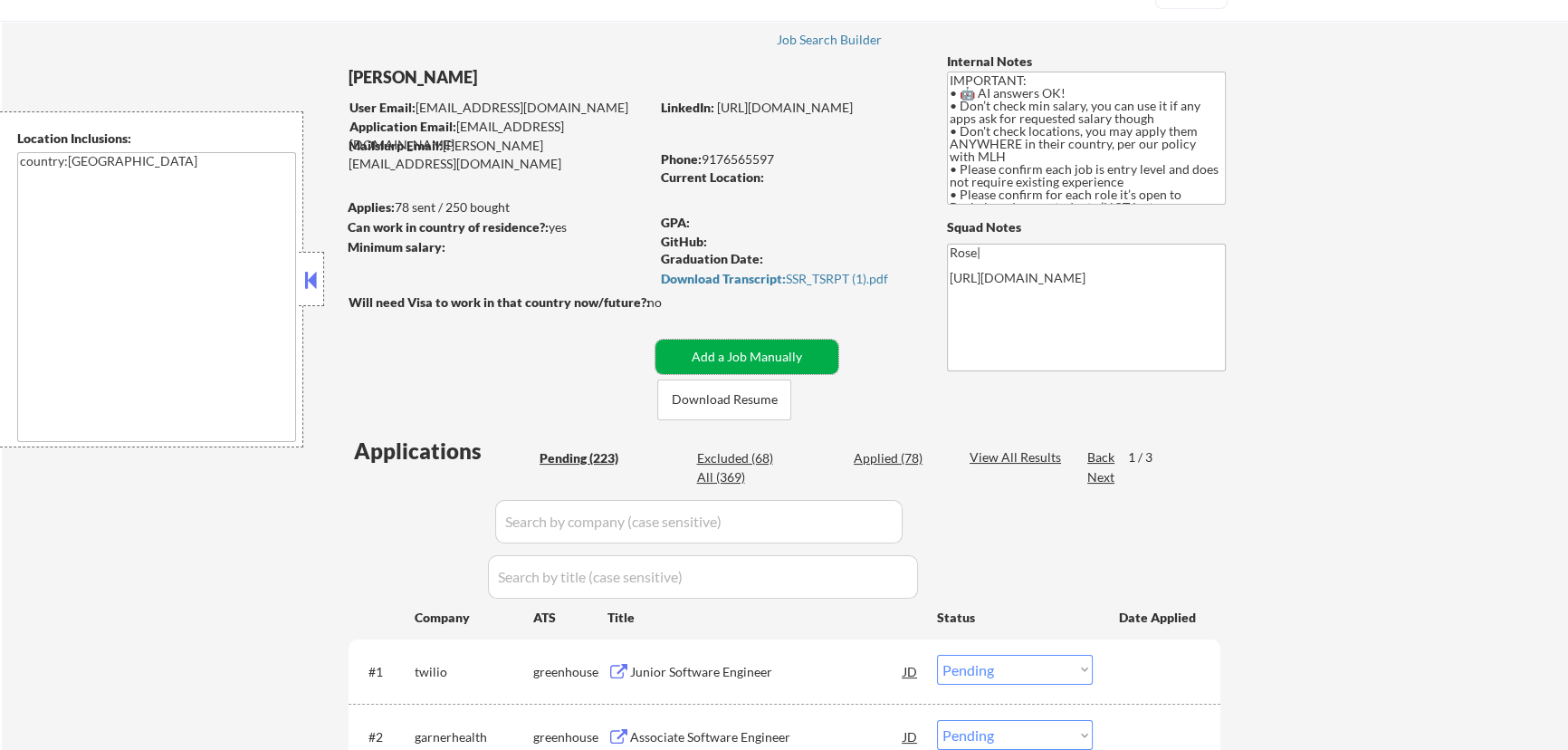
click at [777, 349] on button "Add a Job Manually" at bounding box center [747, 357] width 183 height 34
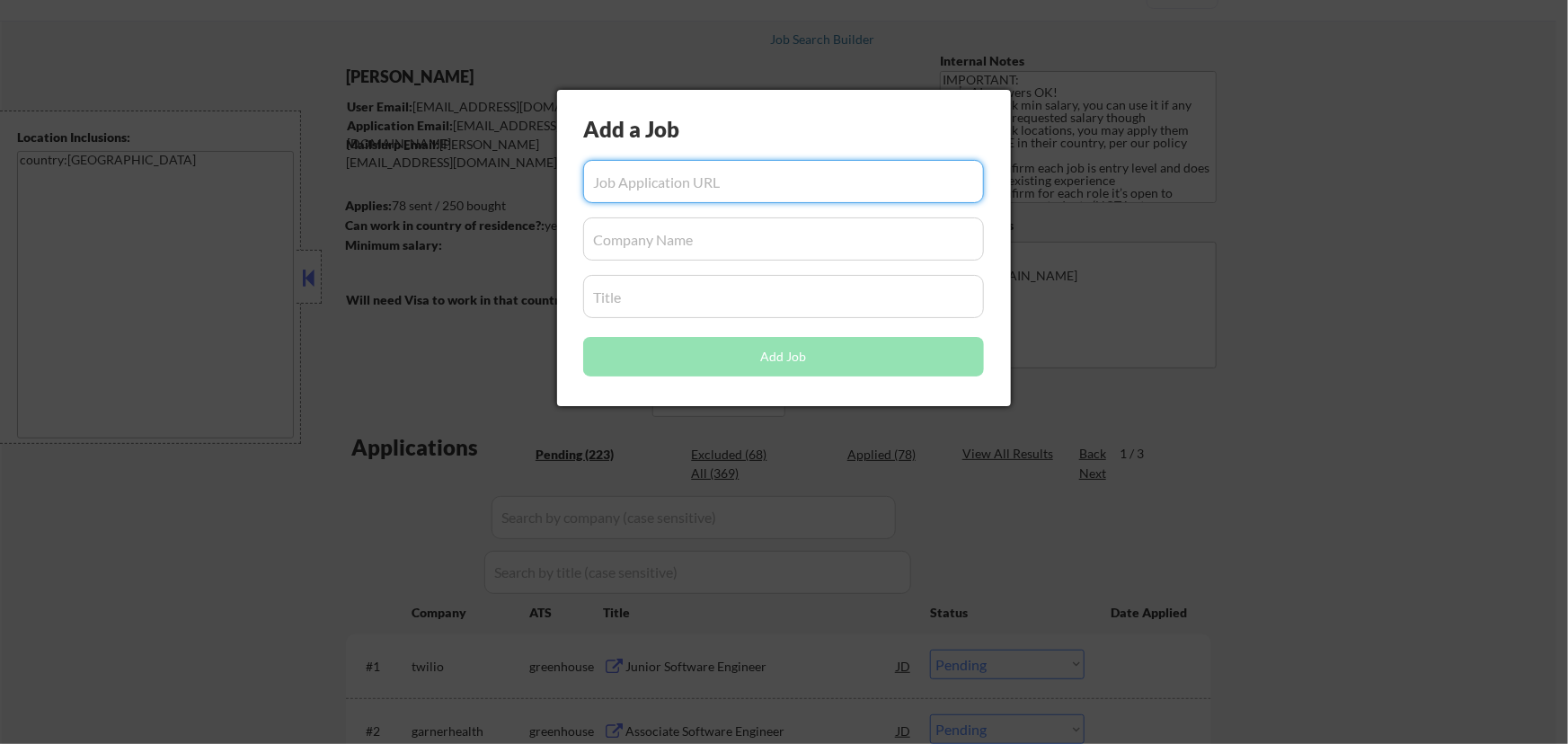
paste input "[URL][DOMAIN_NAME][US_STATE][DOMAIN_NAME][DOMAIN_NAME]"
type input "[URL][DOMAIN_NAME][US_STATE][DOMAIN_NAME][DOMAIN_NAME]"
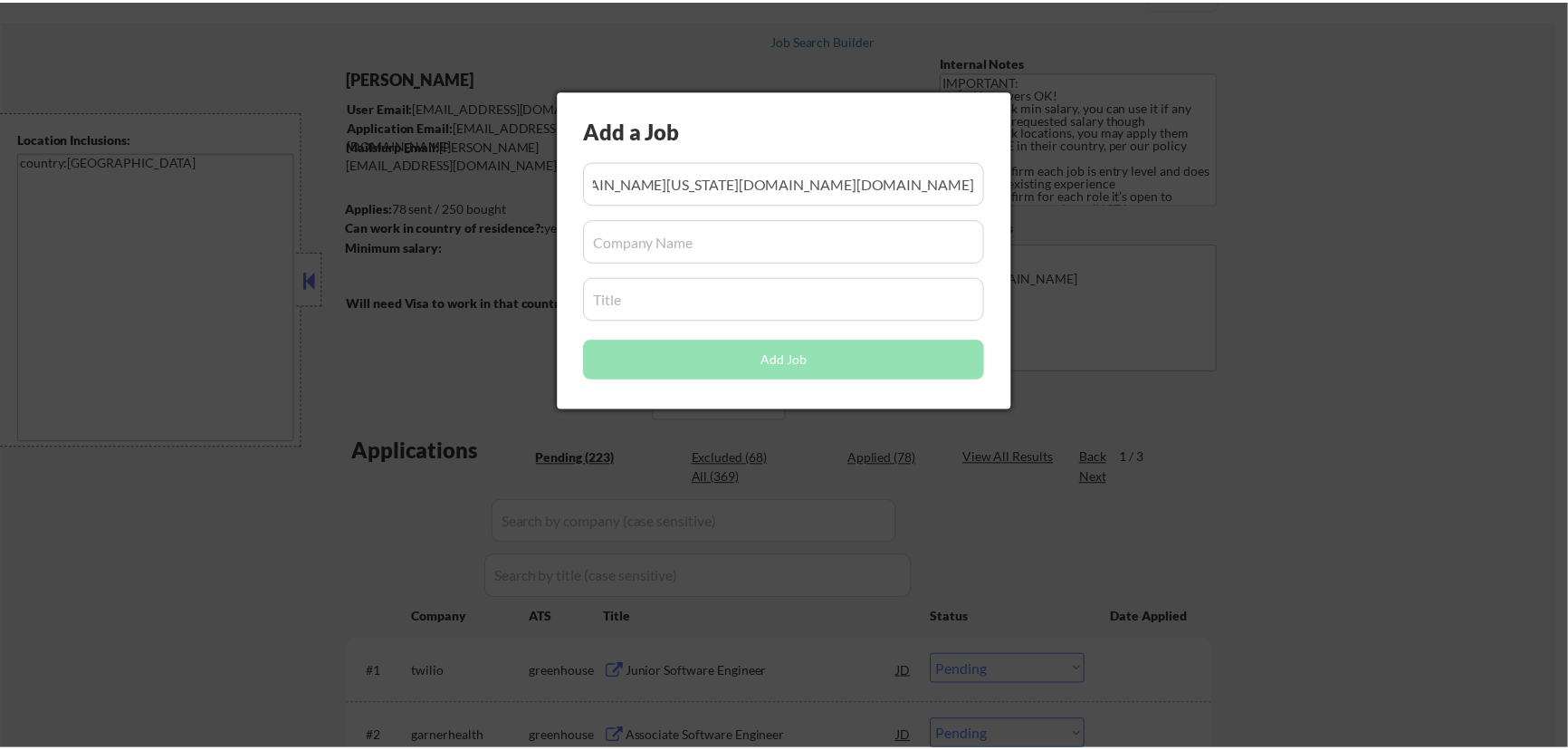
scroll to position [0, 0]
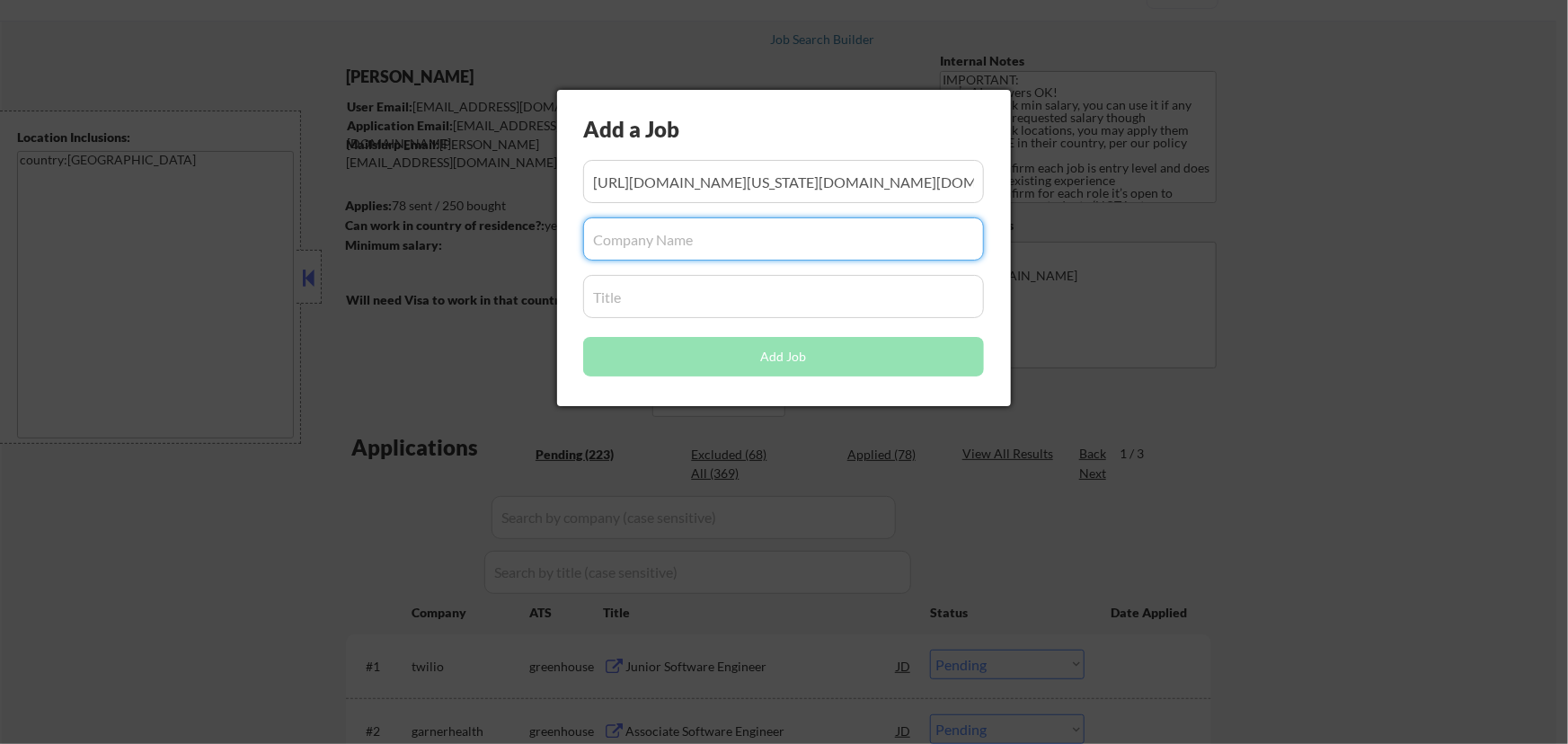
click at [746, 248] on input "input" at bounding box center [784, 239] width 401 height 43
paste input "[DOMAIN_NAME]"
type input "[DOMAIN_NAME]"
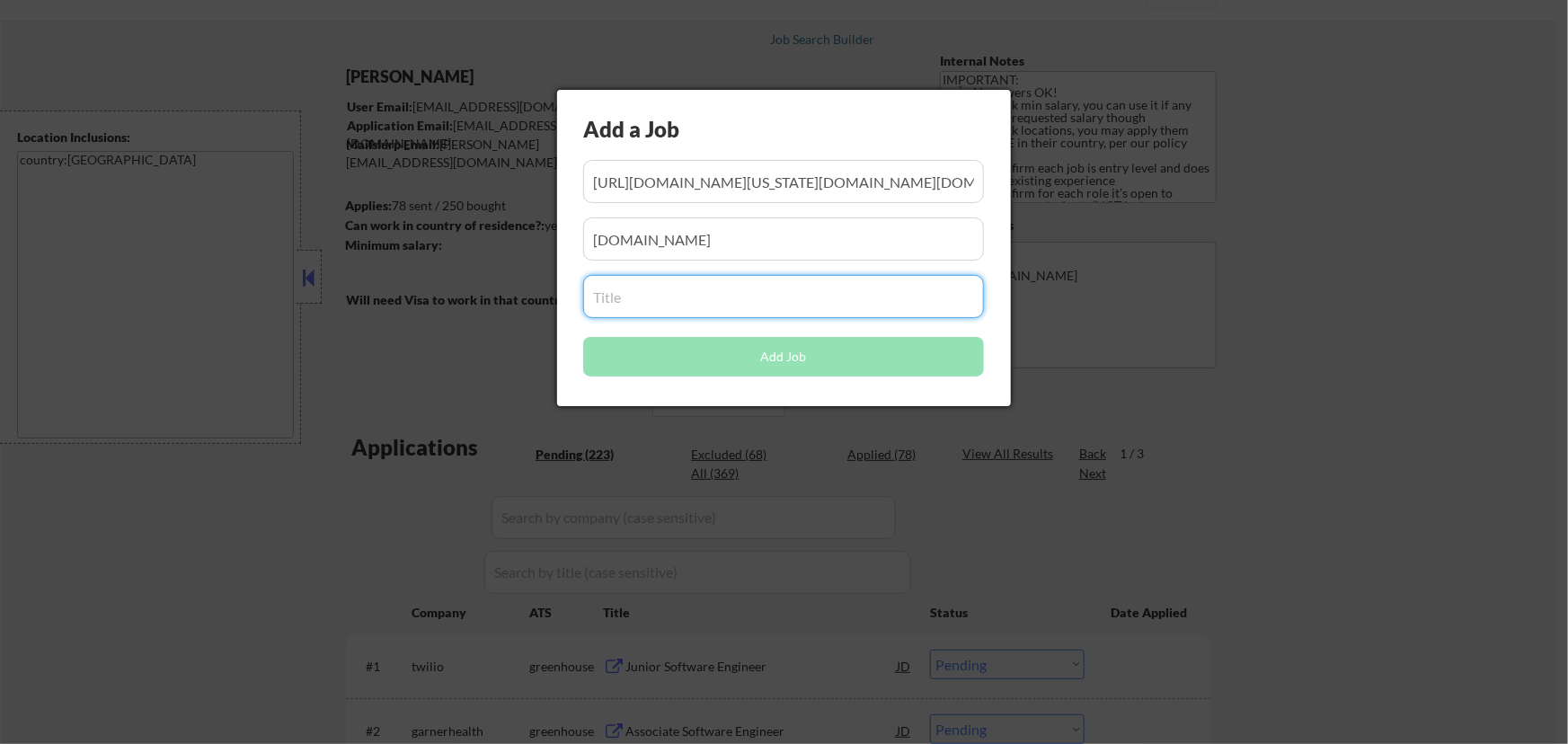
click at [653, 297] on input "input" at bounding box center [784, 297] width 401 height 43
paste input "Software Engineer Intern - (Summer 2026)"
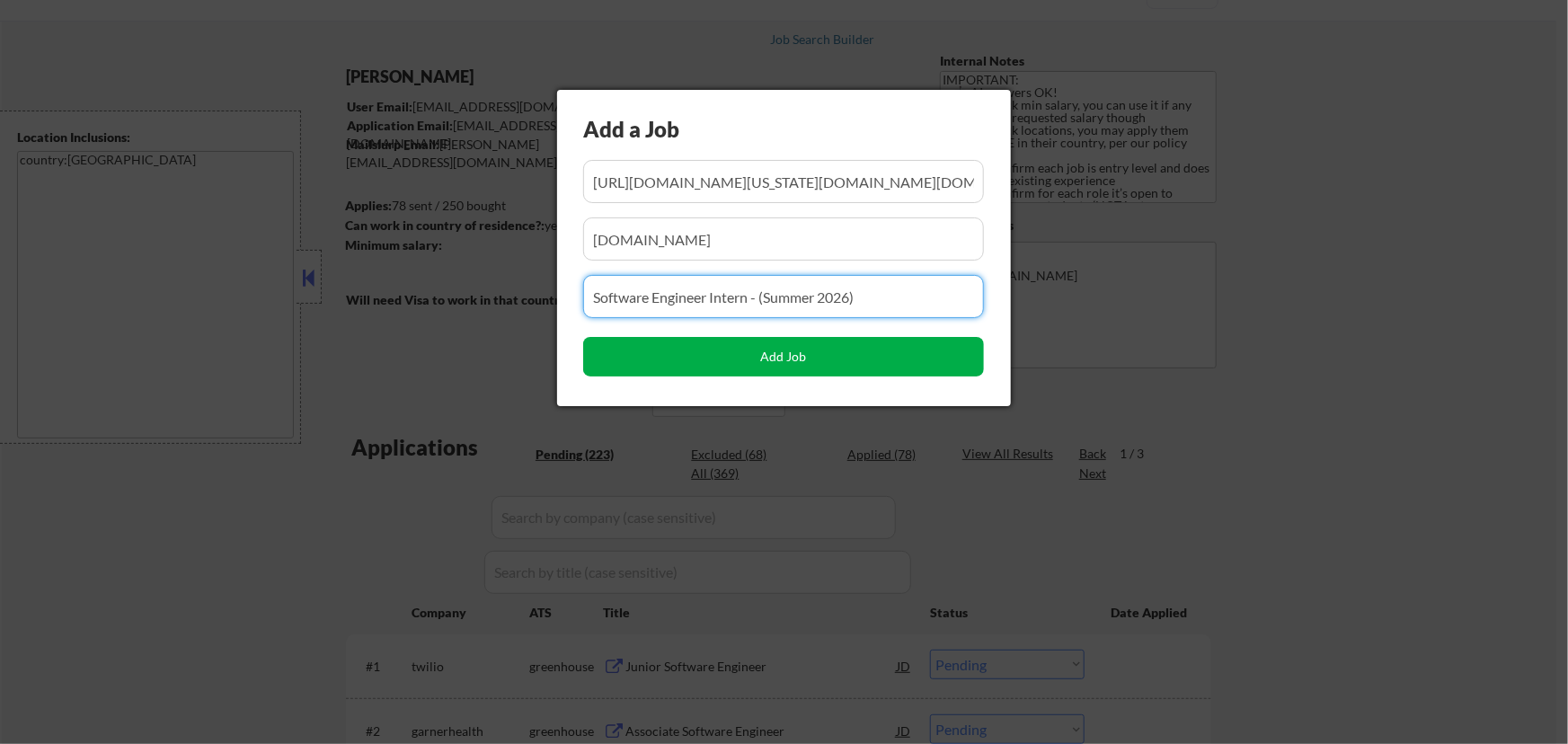
type input "Software Engineer Intern - (Summer 2026)"
click at [755, 358] on button "Add Job" at bounding box center [784, 357] width 401 height 40
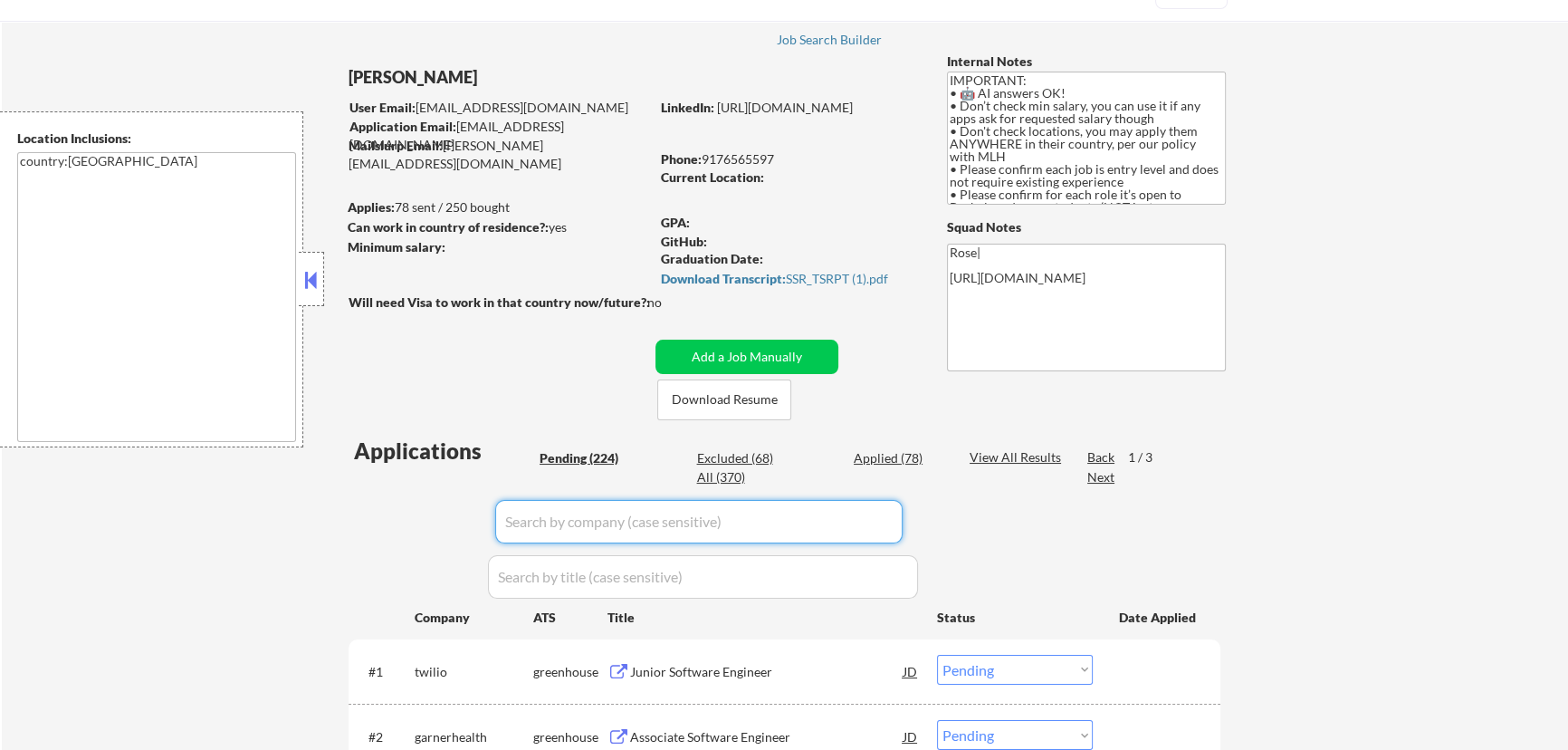
click at [819, 525] on input "input" at bounding box center [699, 522] width 408 height 43
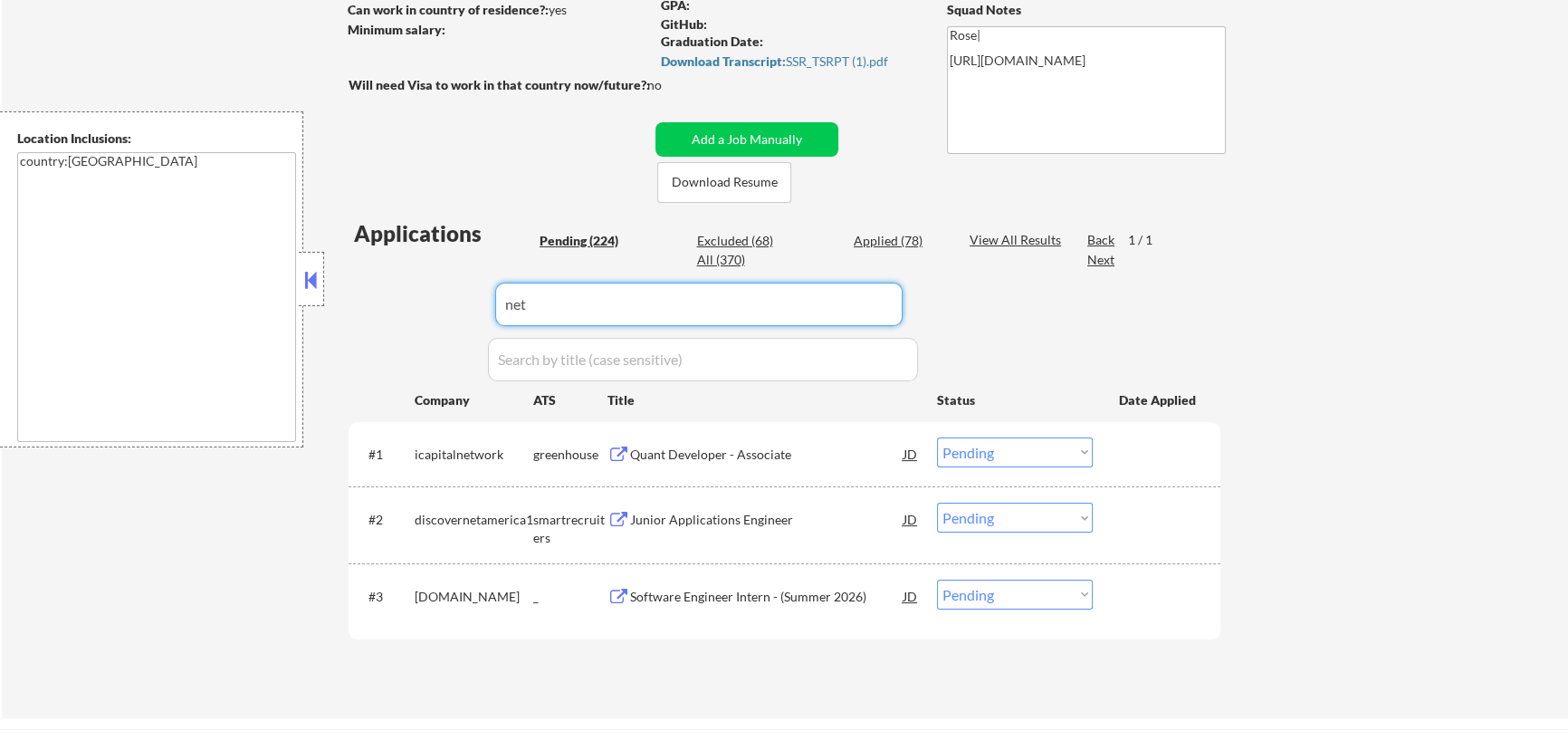
scroll to position [328, 0]
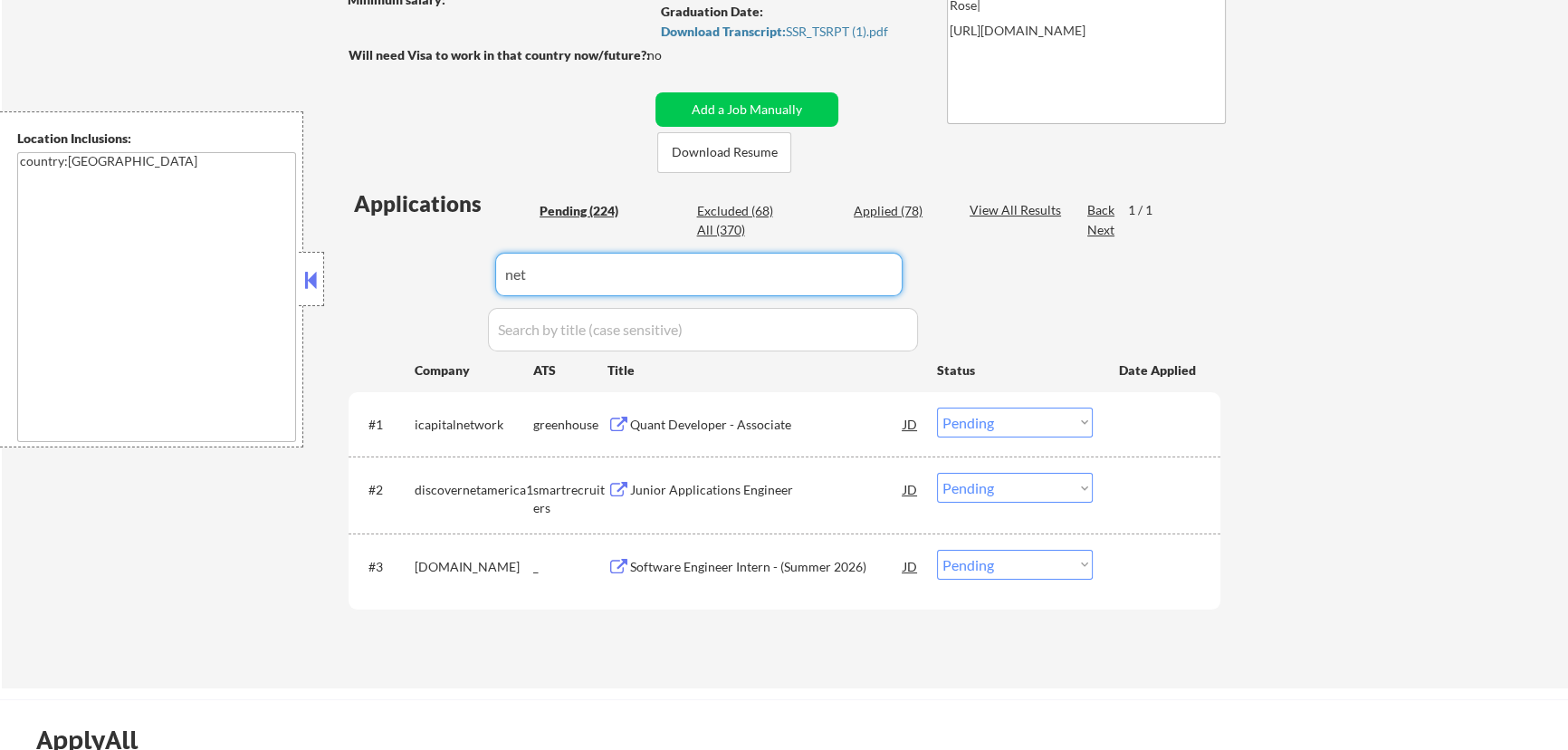
type input "net"
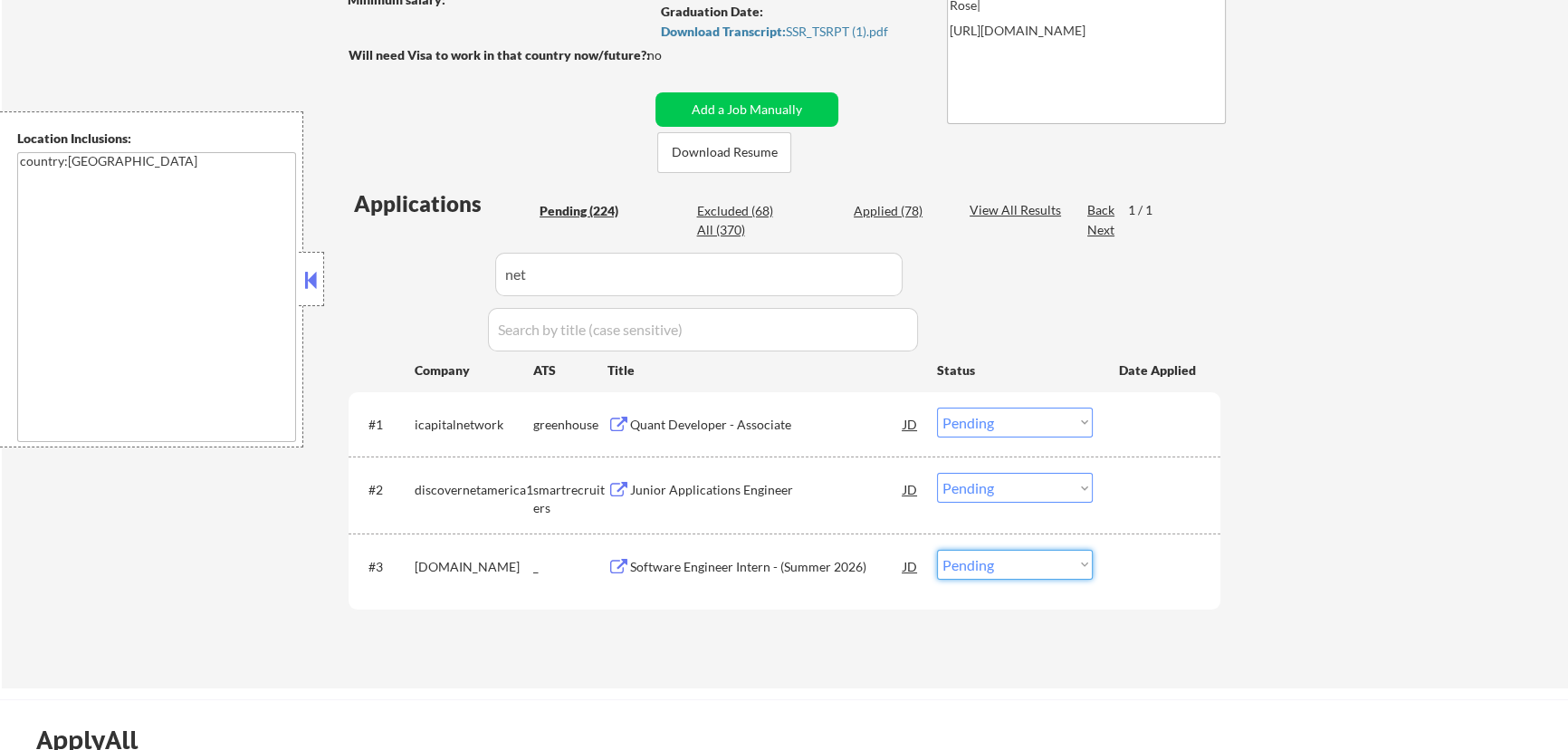
click at [996, 563] on select "Choose an option... Pending Applied Excluded (Questions) Excluded (Expired) Exc…" at bounding box center [1014, 565] width 156 height 29
select select ""applied""
click at [937, 550] on select "Choose an option... Pending Applied Excluded (Questions) Excluded (Expired) Exc…" at bounding box center [1014, 565] width 156 height 29
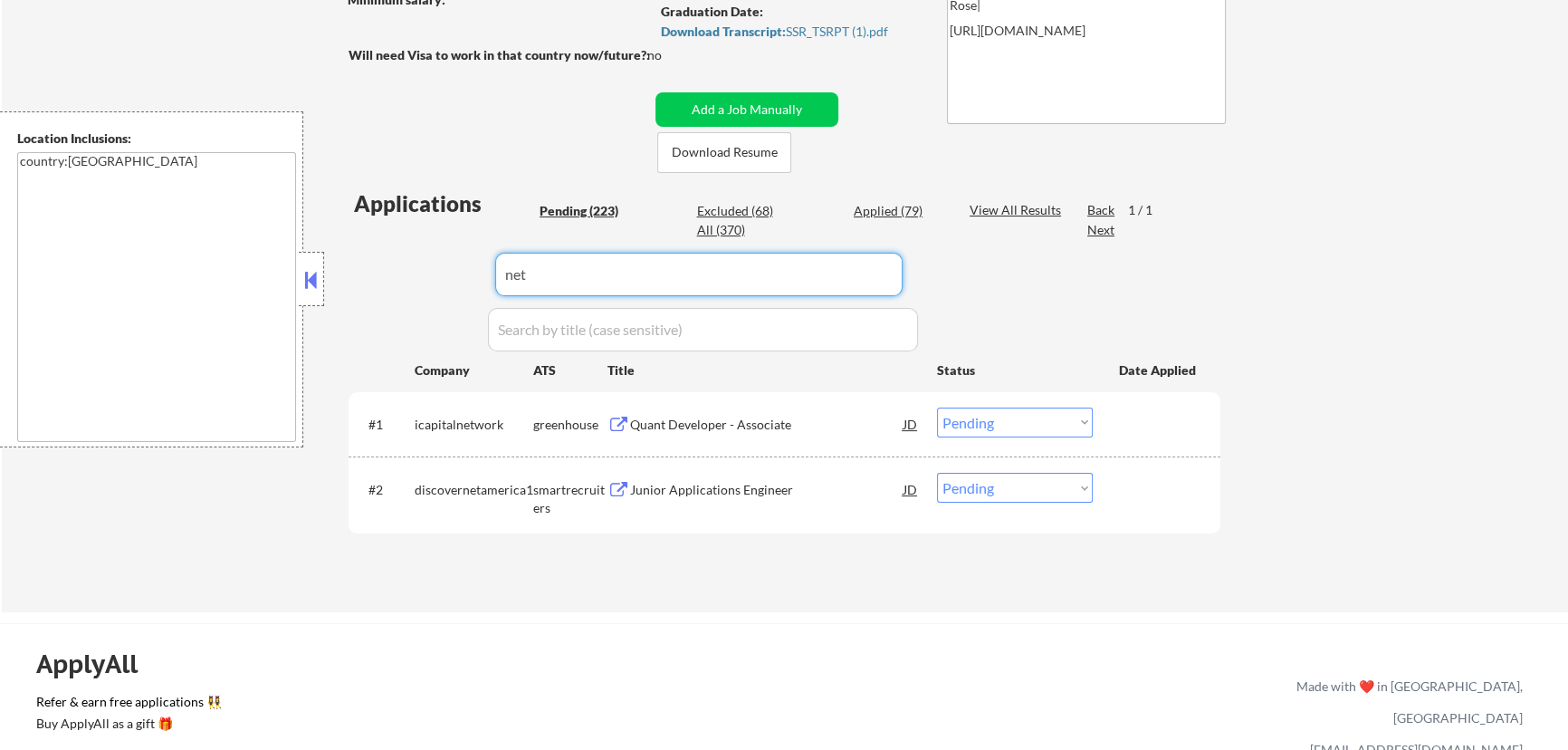
drag, startPoint x: 552, startPoint y: 278, endPoint x: 484, endPoint y: 284, distance: 68.3
click at [485, 284] on div "Applications Pending (223) Excluded (68) Applied (79) All (370) View All Result…" at bounding box center [785, 382] width 872 height 389
select select ""pending""
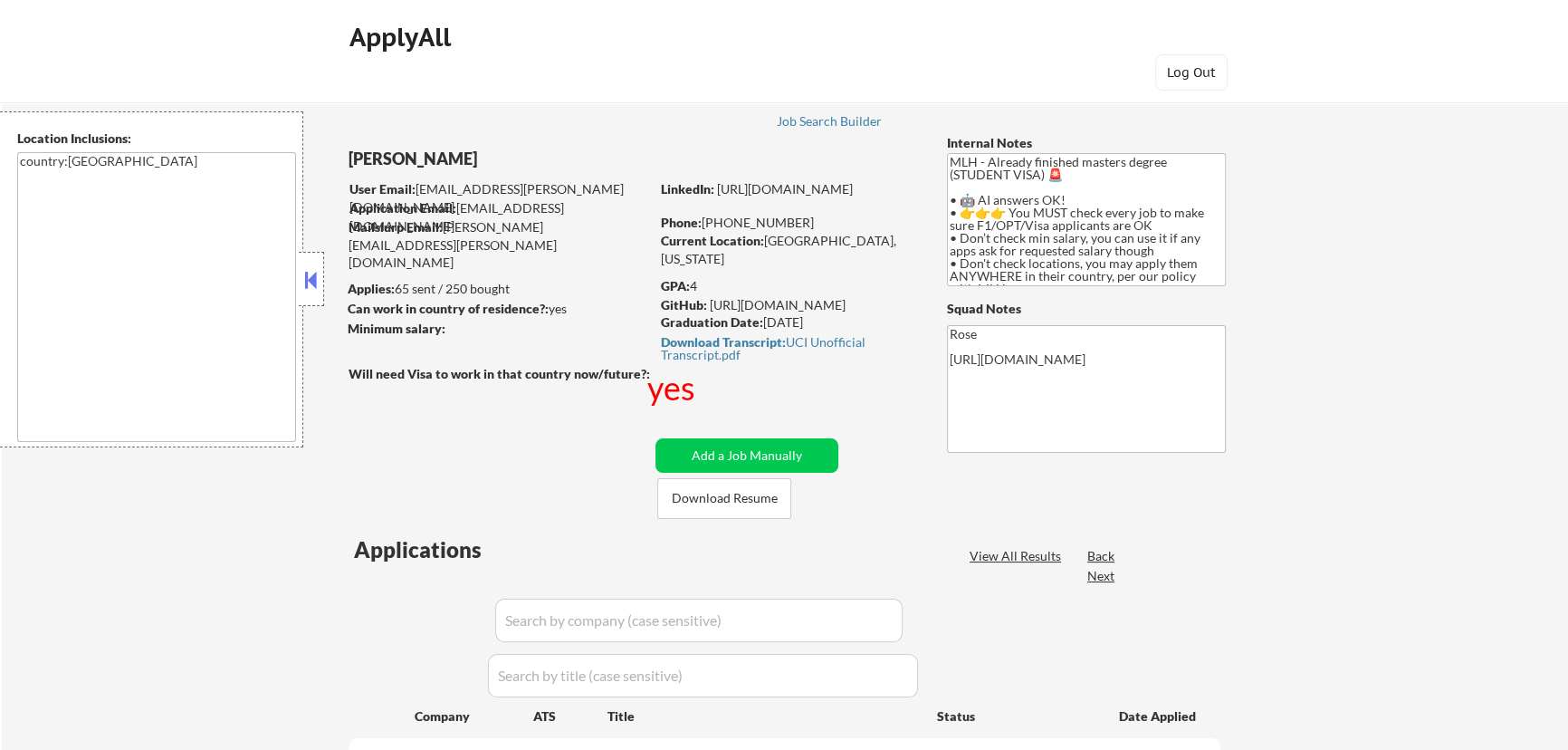
select select ""pending""
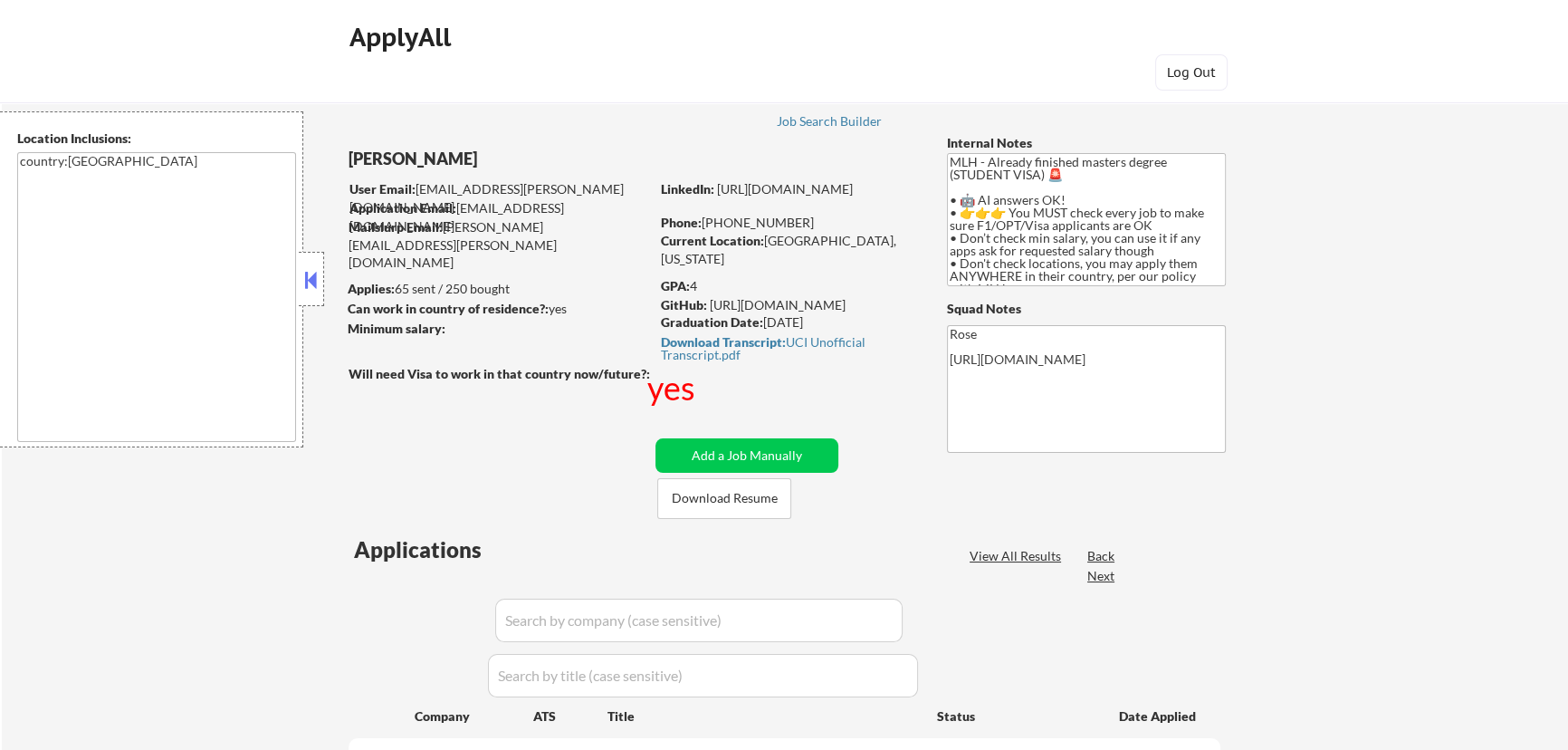
select select ""pending""
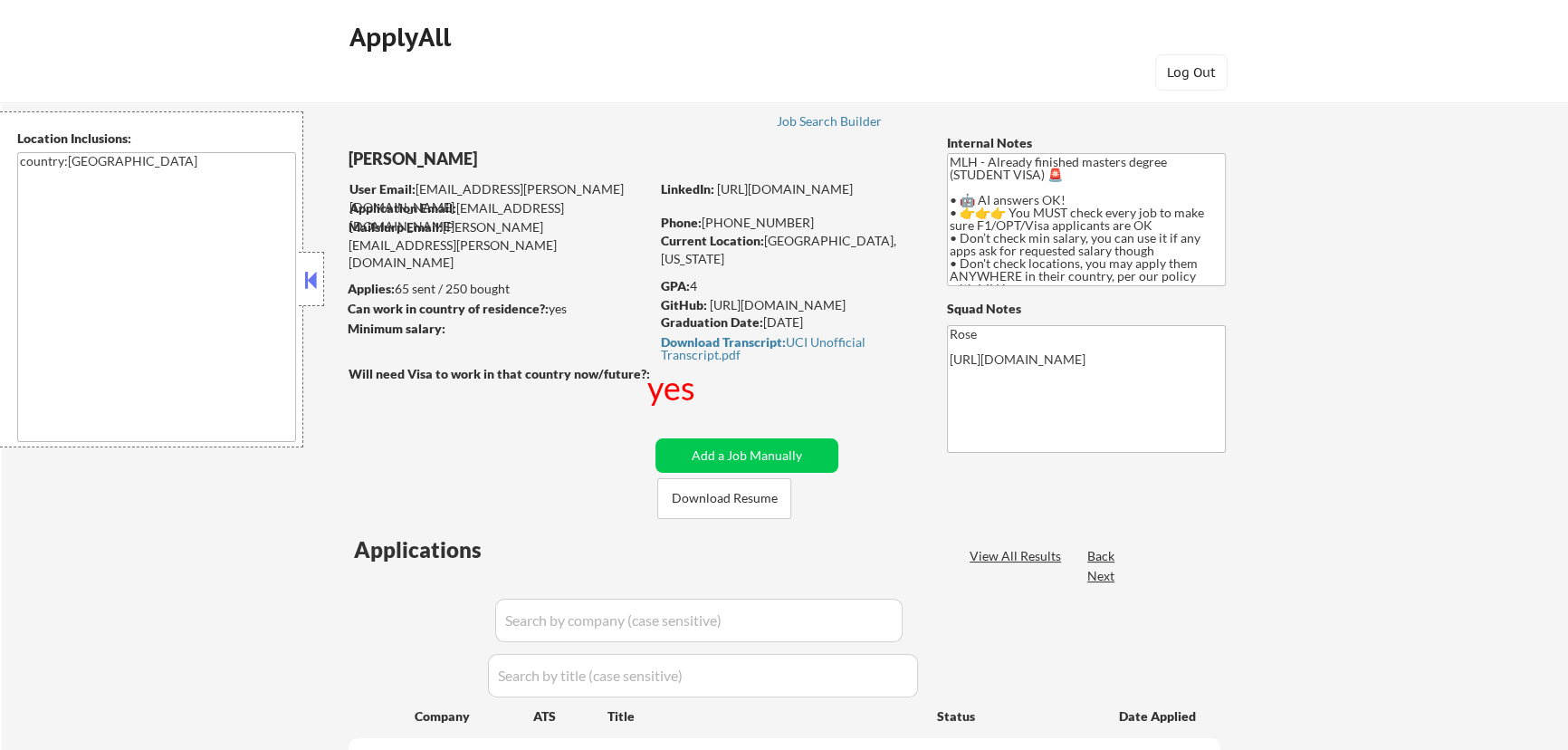
select select ""pending""
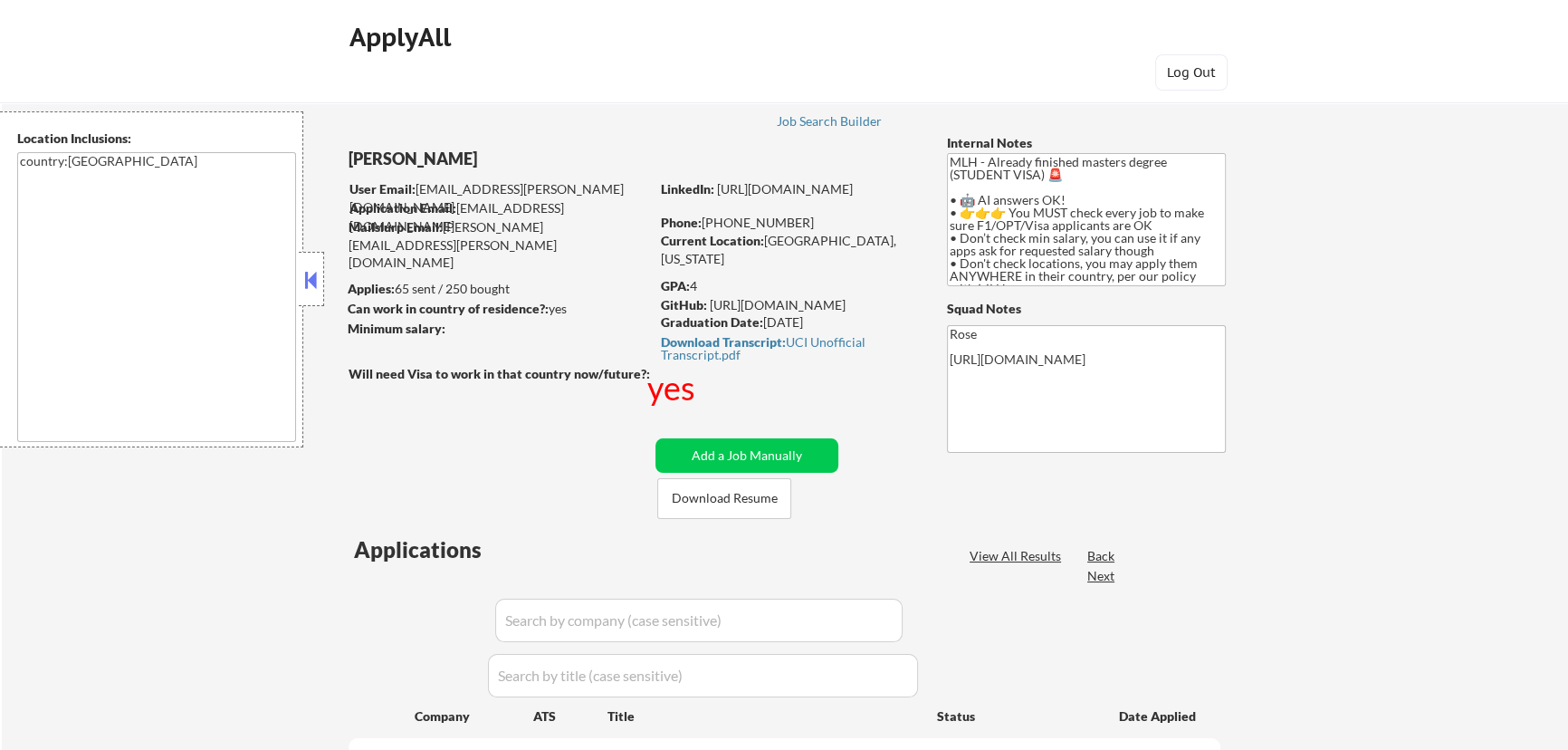
select select ""pending""
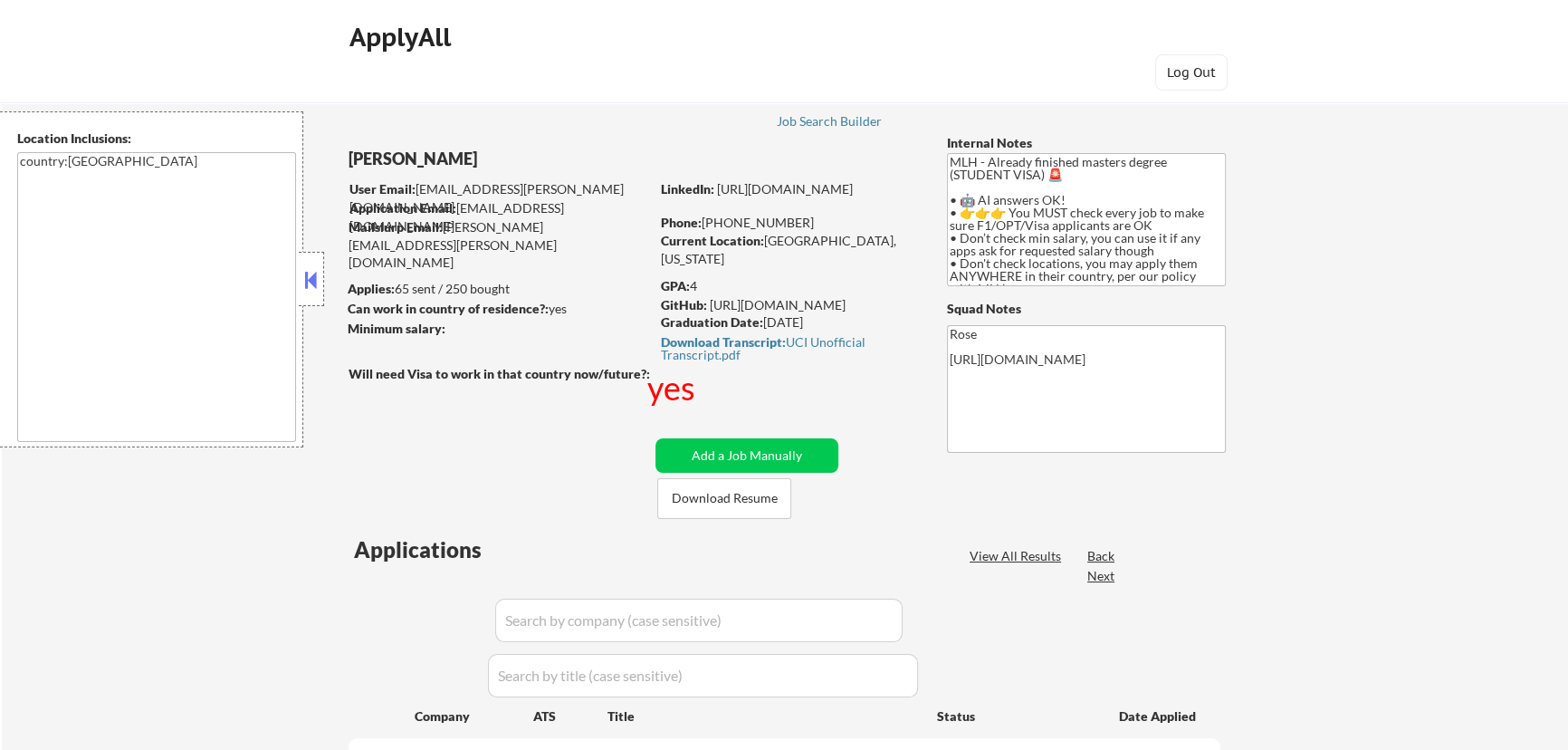
select select ""pending""
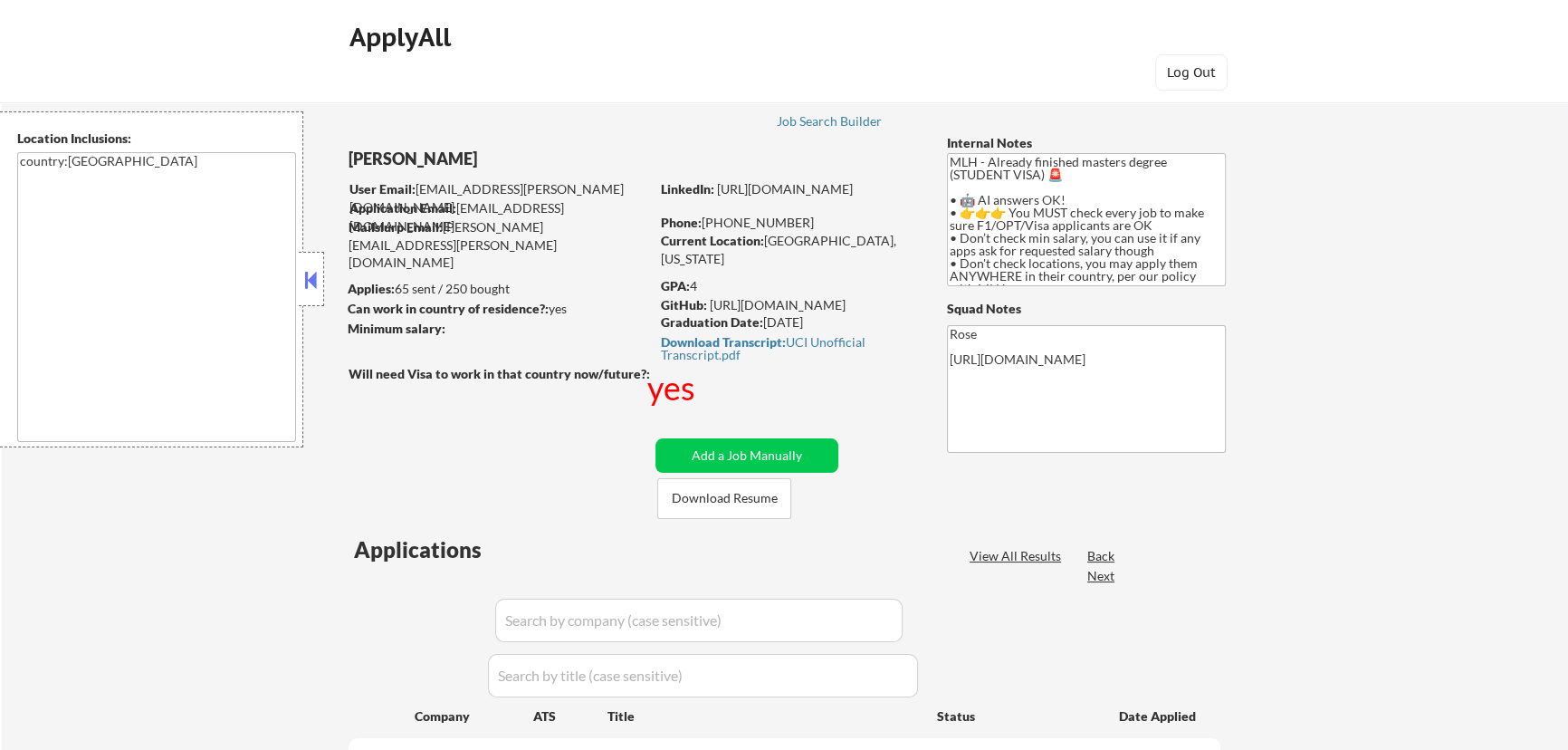
select select ""pending""
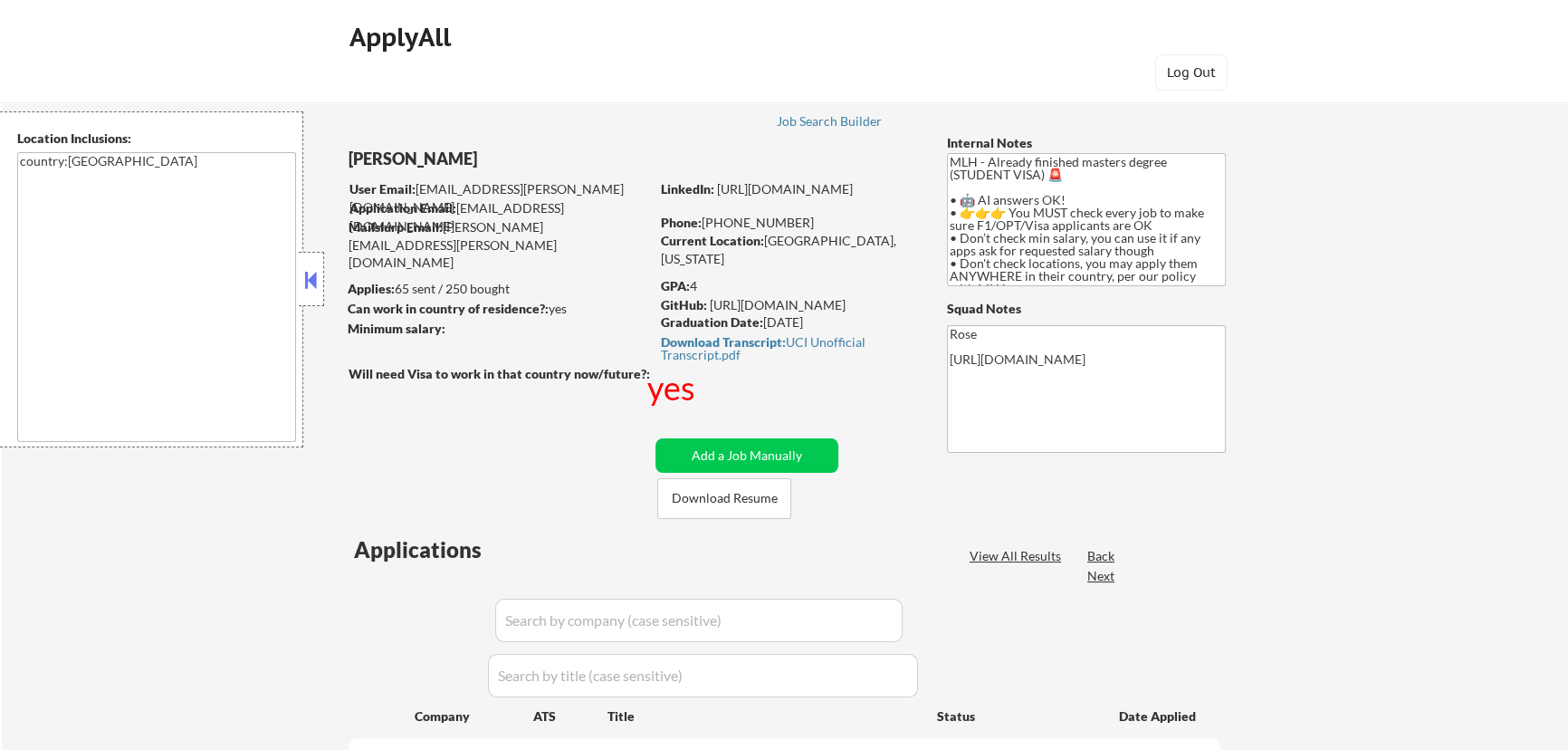
select select ""pending""
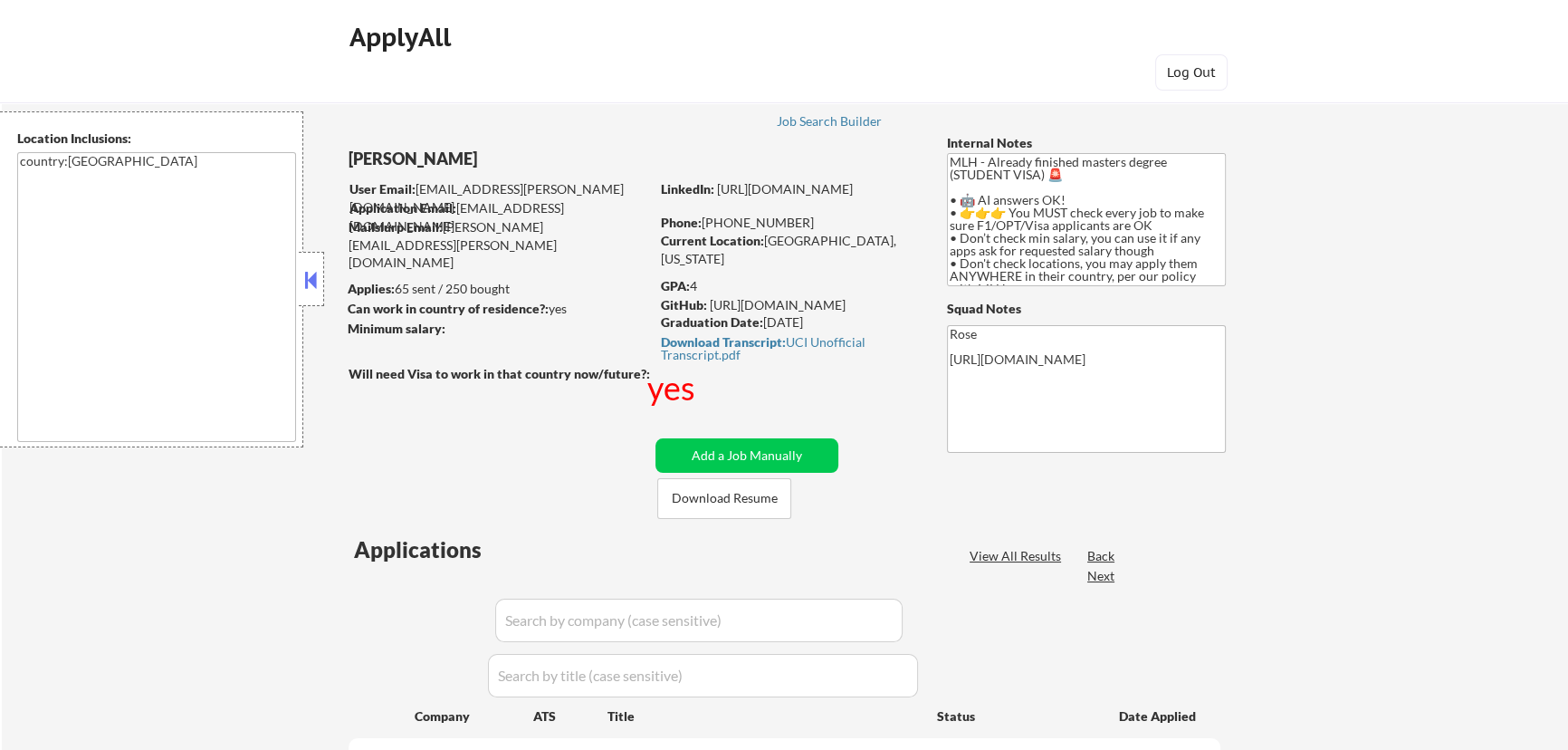
select select ""pending""
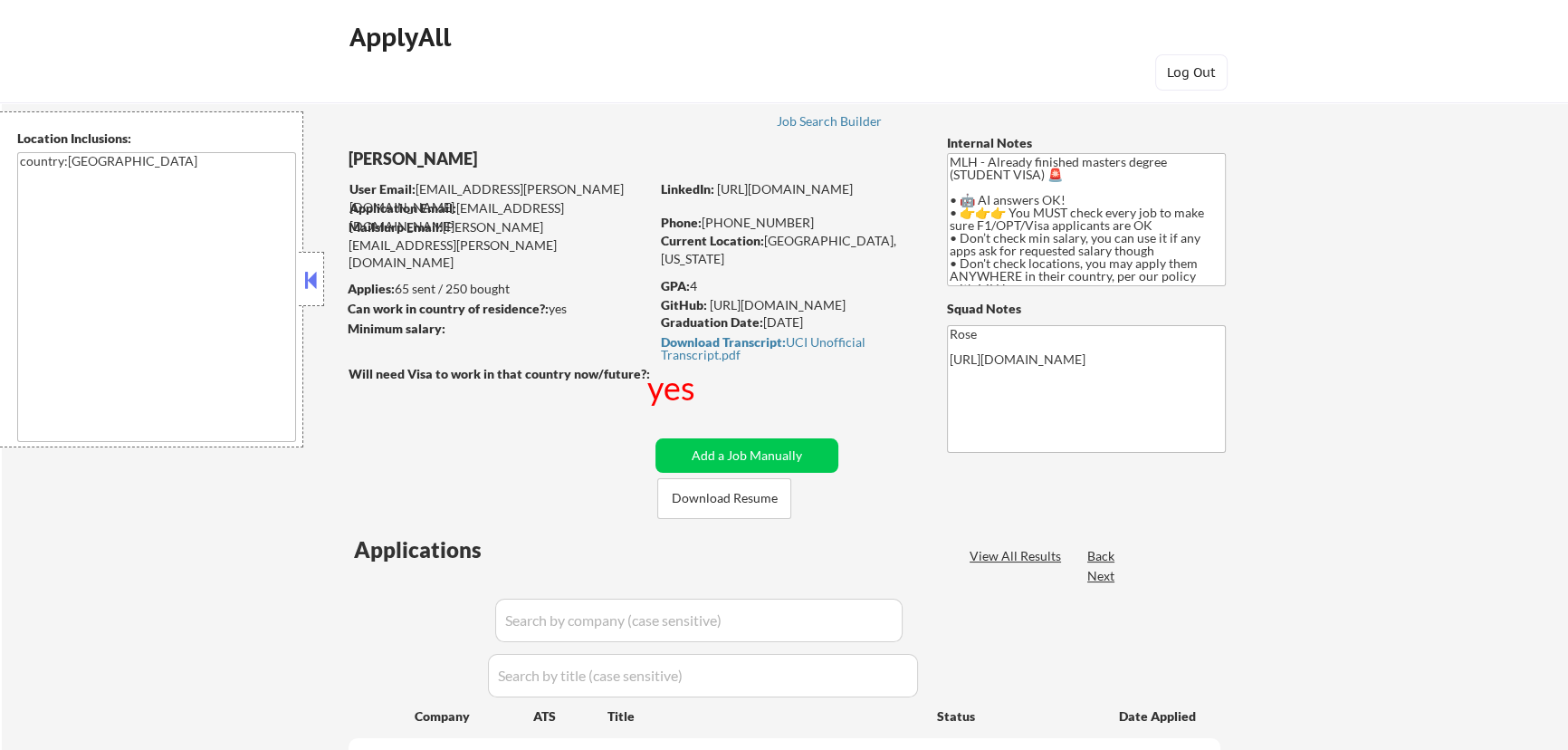
select select ""pending""
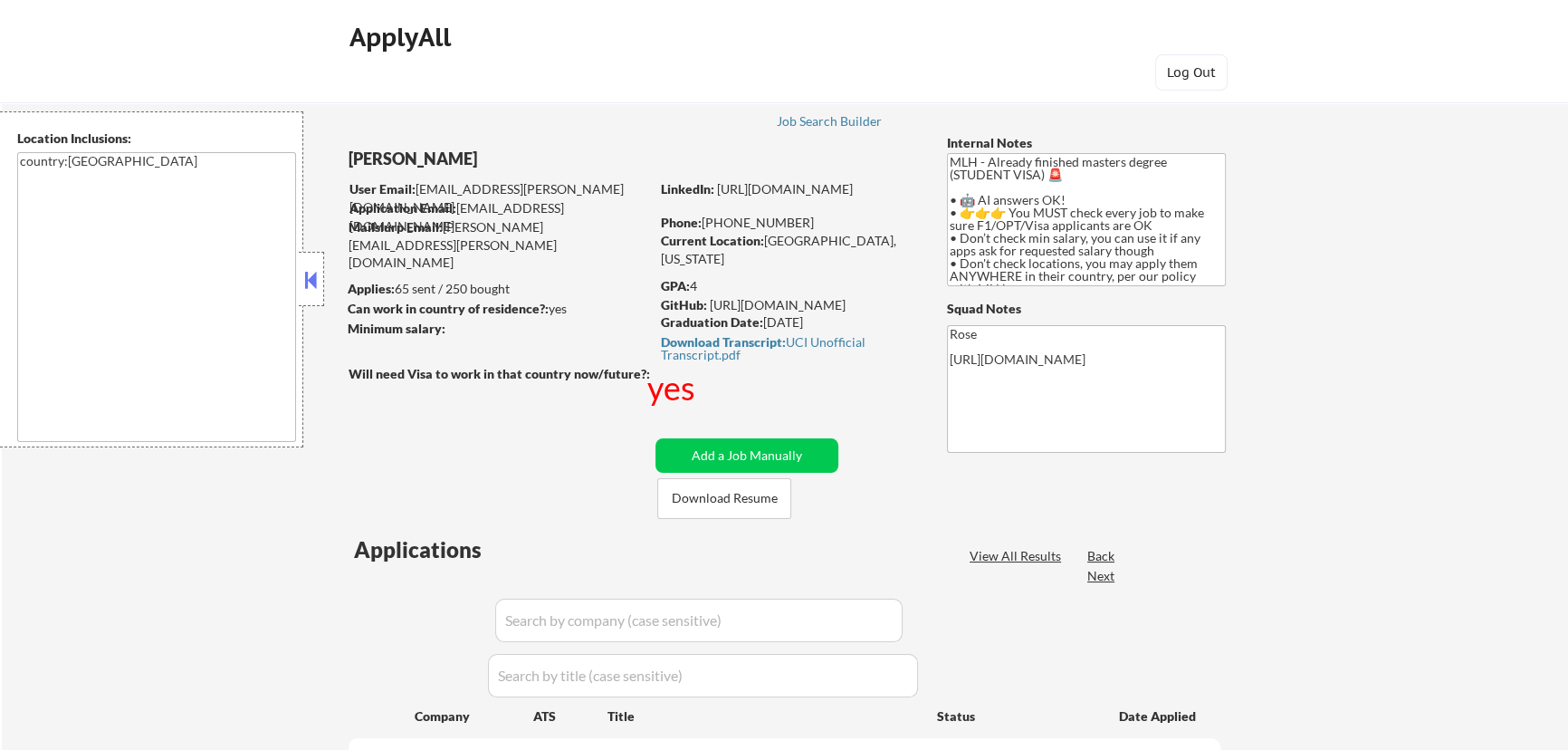
select select ""pending""
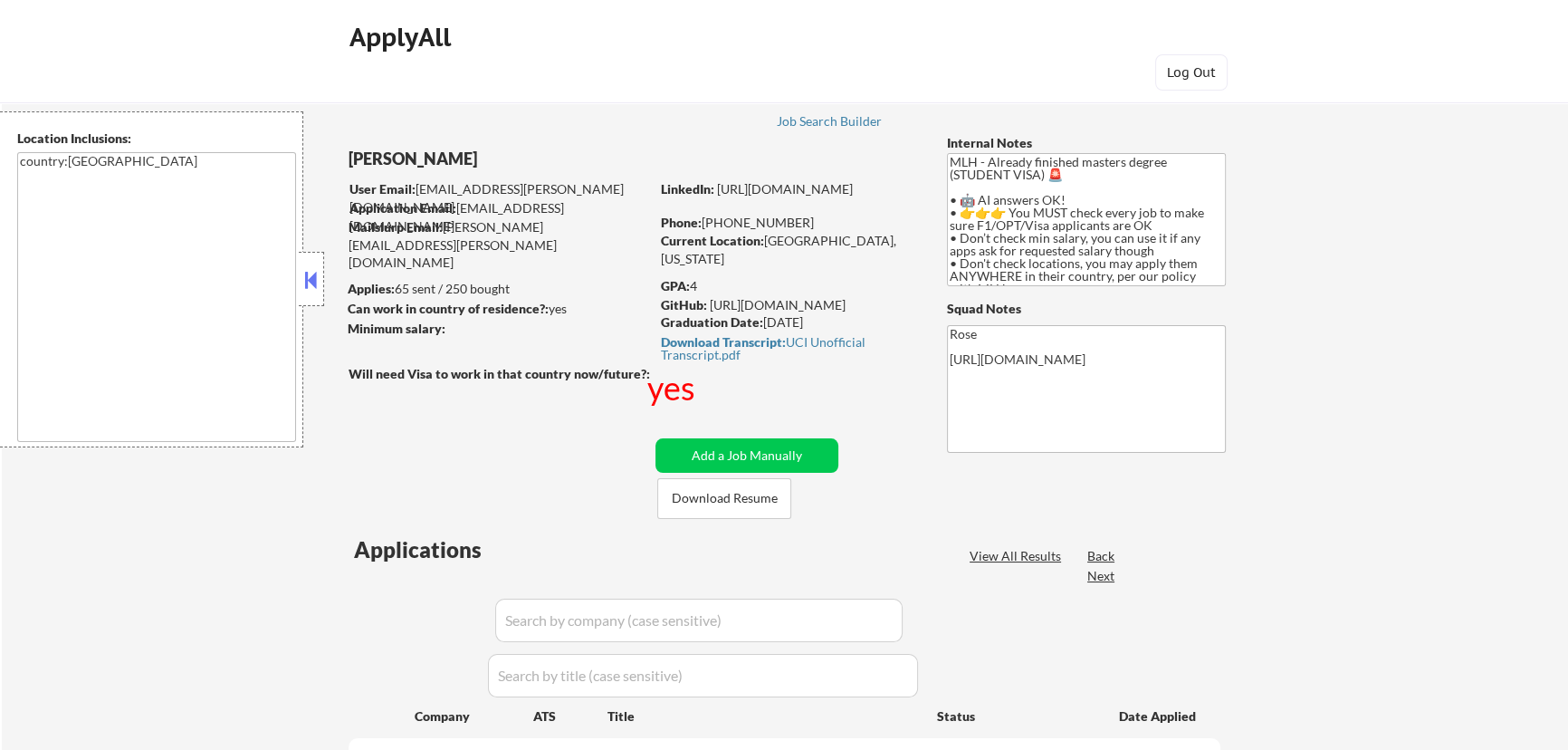
select select ""pending""
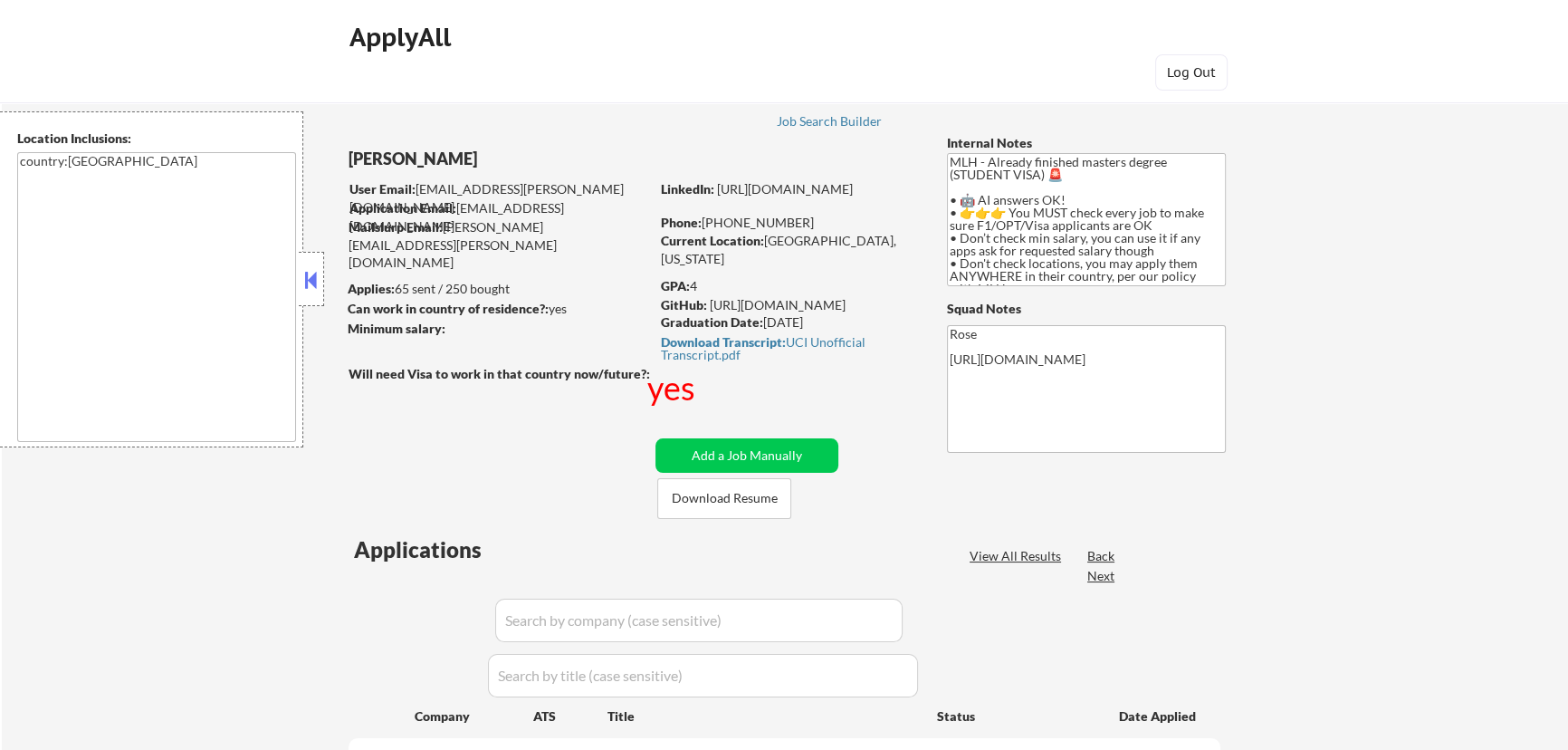
select select ""pending""
click at [749, 456] on button "Add a Job Manually" at bounding box center [747, 455] width 183 height 34
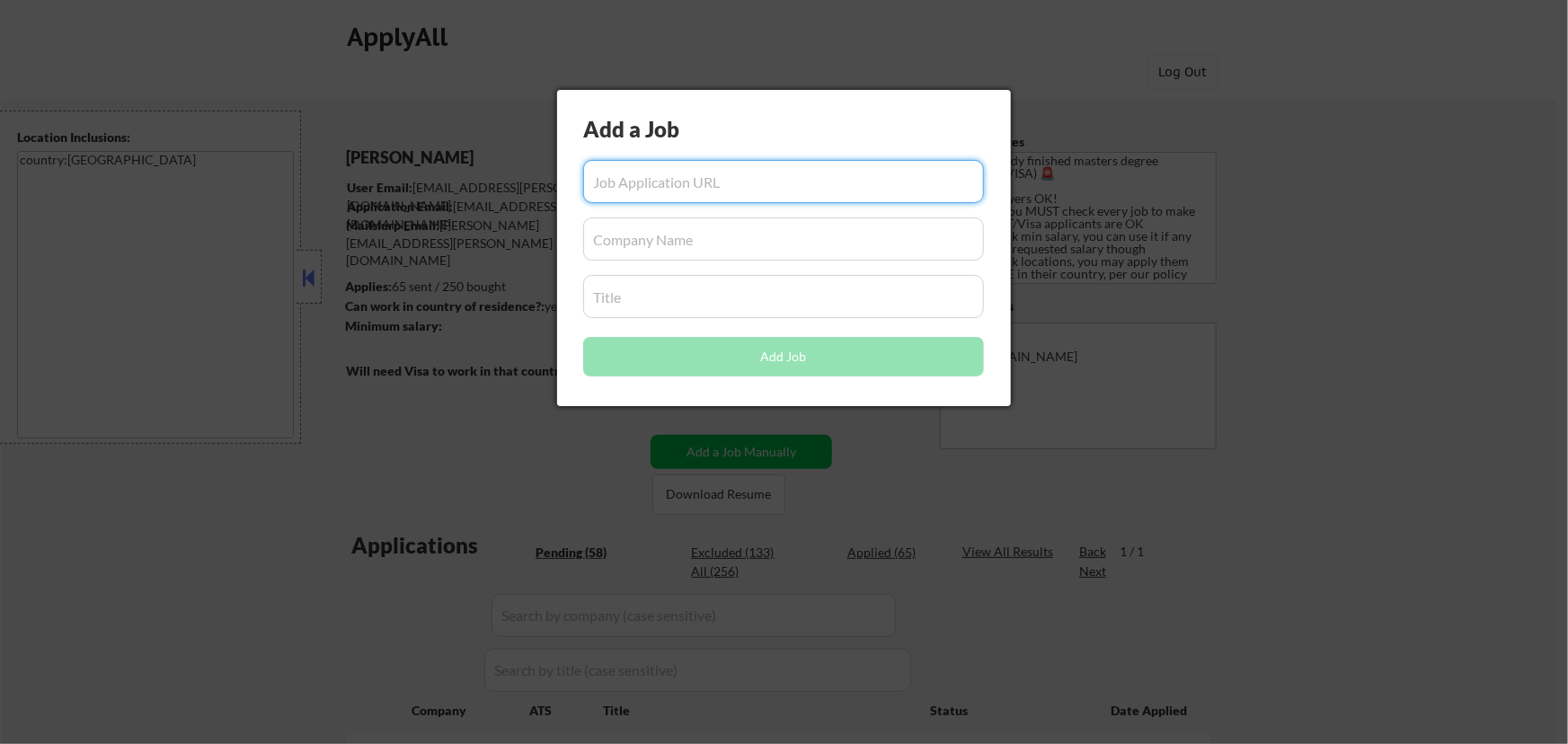
paste input "[URL][DOMAIN_NAME][US_STATE][DOMAIN_NAME][DOMAIN_NAME]"
type input "[URL][DOMAIN_NAME][US_STATE][DOMAIN_NAME][DOMAIN_NAME]"
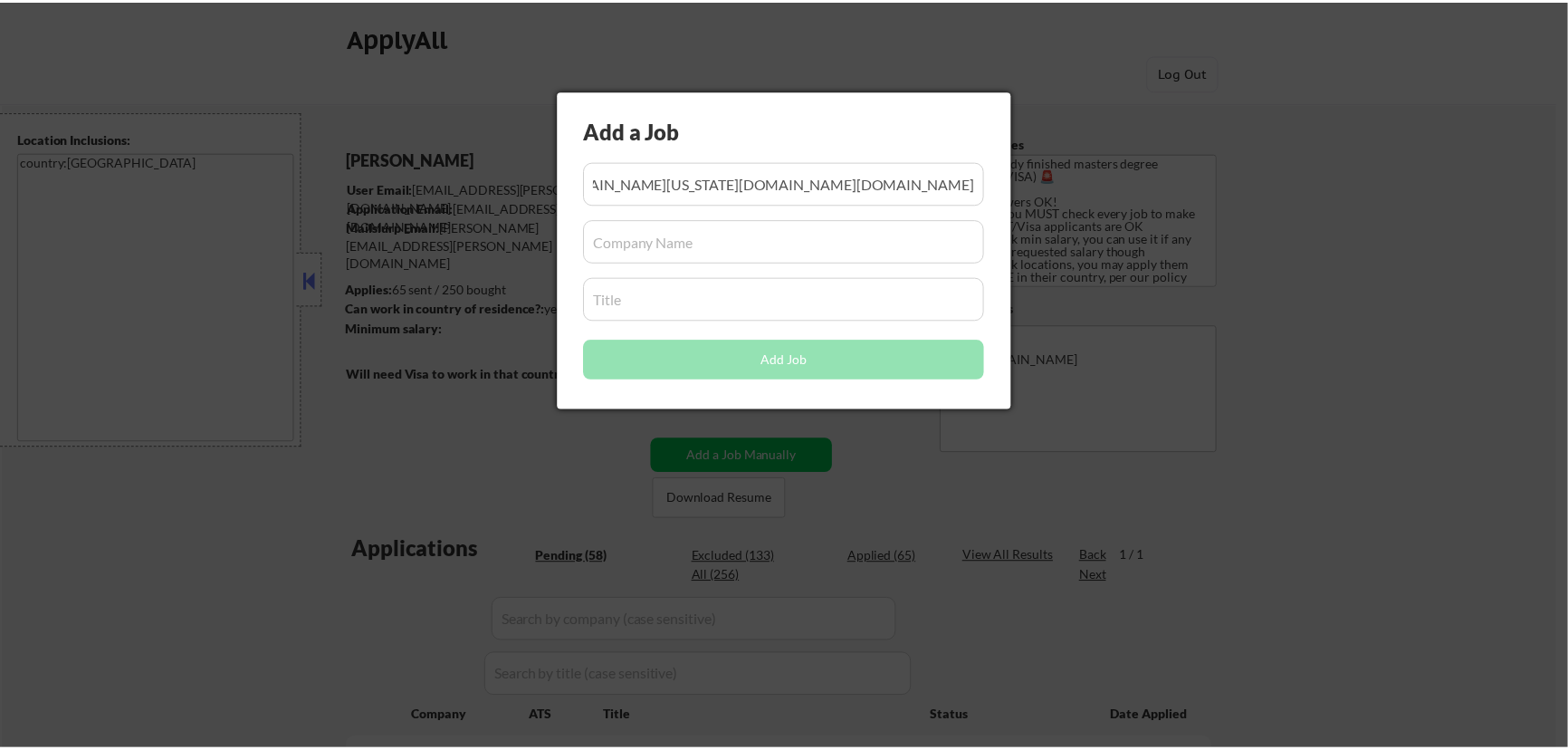
scroll to position [0, 0]
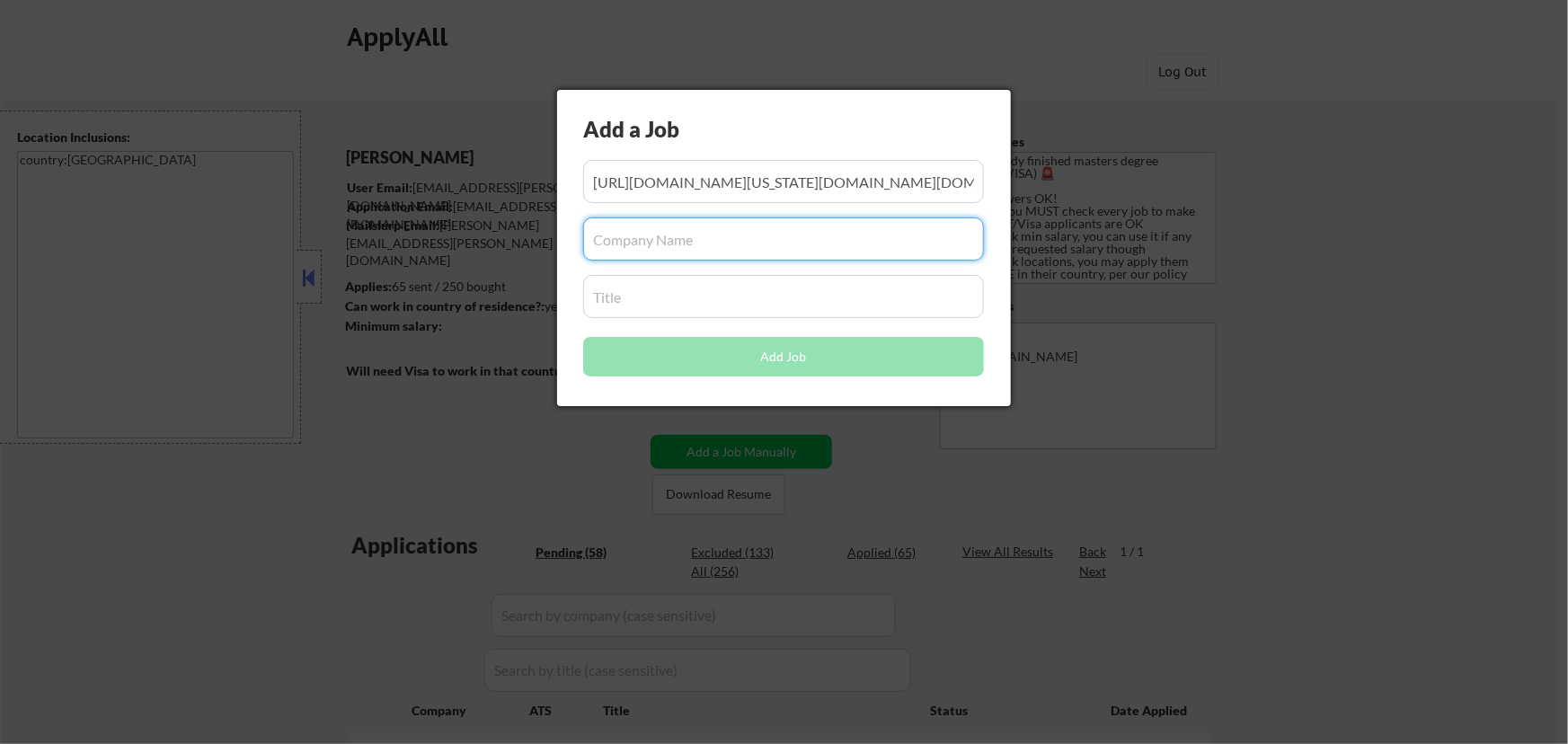
click at [670, 248] on input "input" at bounding box center [784, 239] width 401 height 43
paste input "[DOMAIN_NAME]"
type input "[DOMAIN_NAME]"
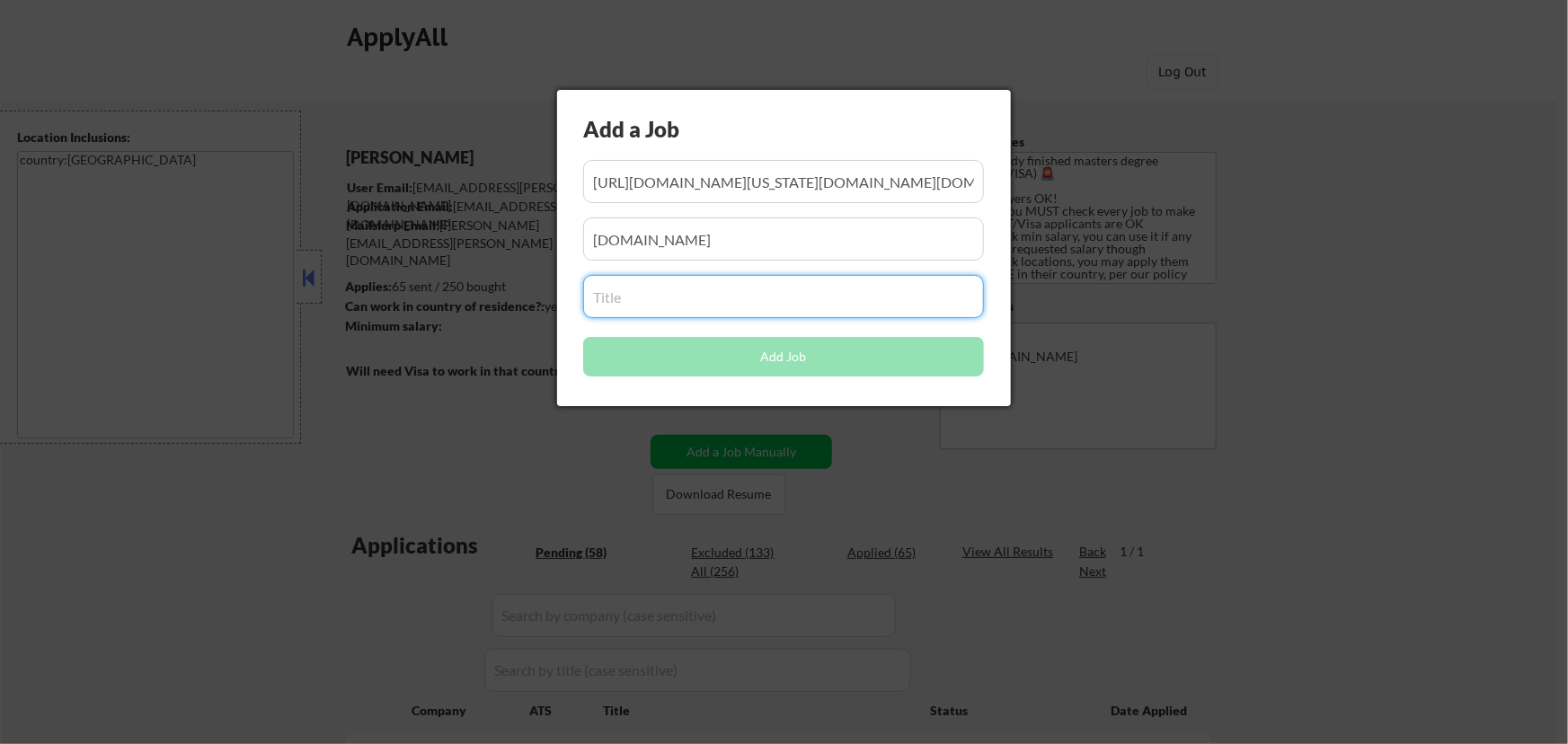
click at [713, 297] on input "input" at bounding box center [784, 297] width 401 height 43
paste input "Software Engineer Intern - (Summer 2026)"
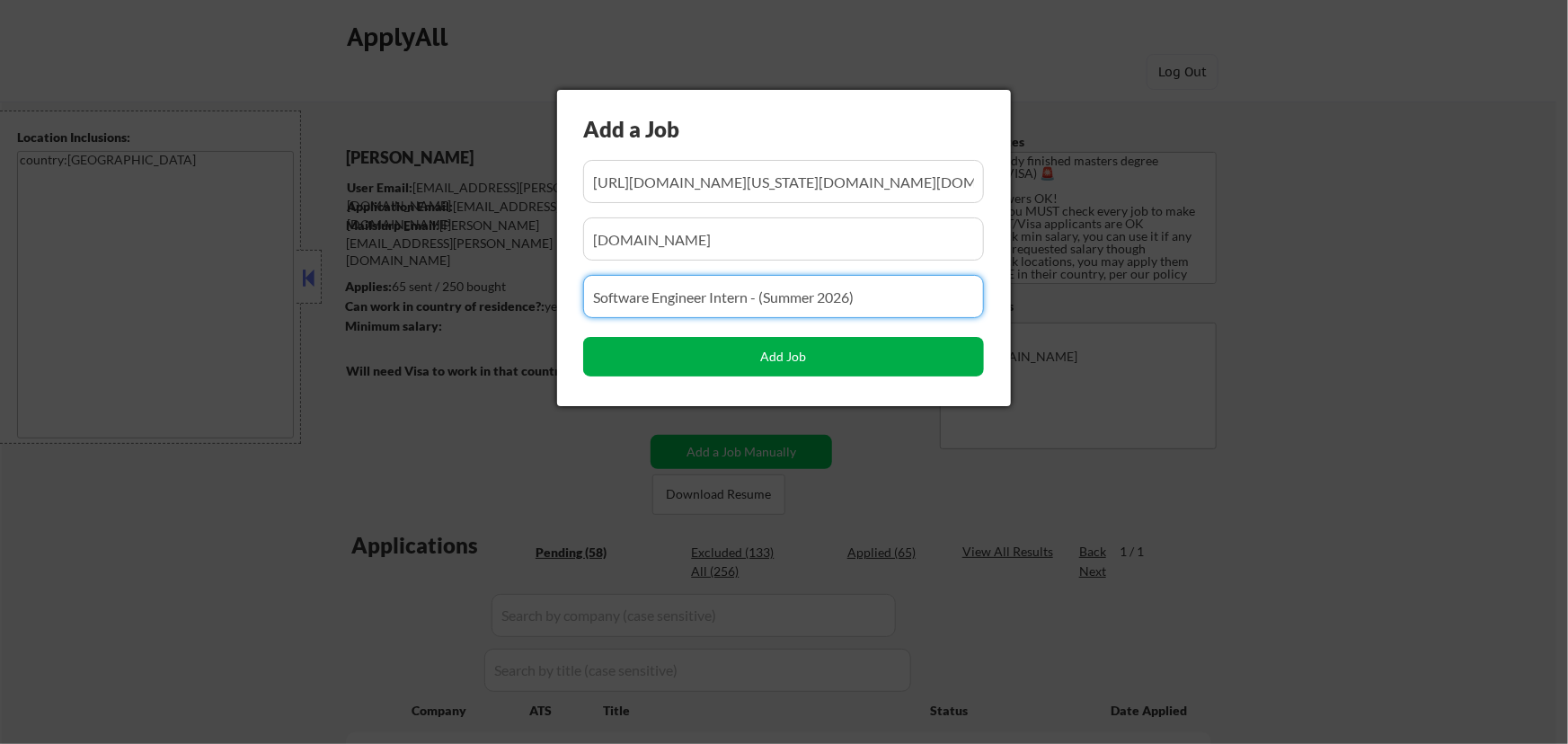
type input "Software Engineer Intern - (Summer 2026)"
click at [791, 364] on button "Add Job" at bounding box center [784, 357] width 401 height 40
select select ""pending""
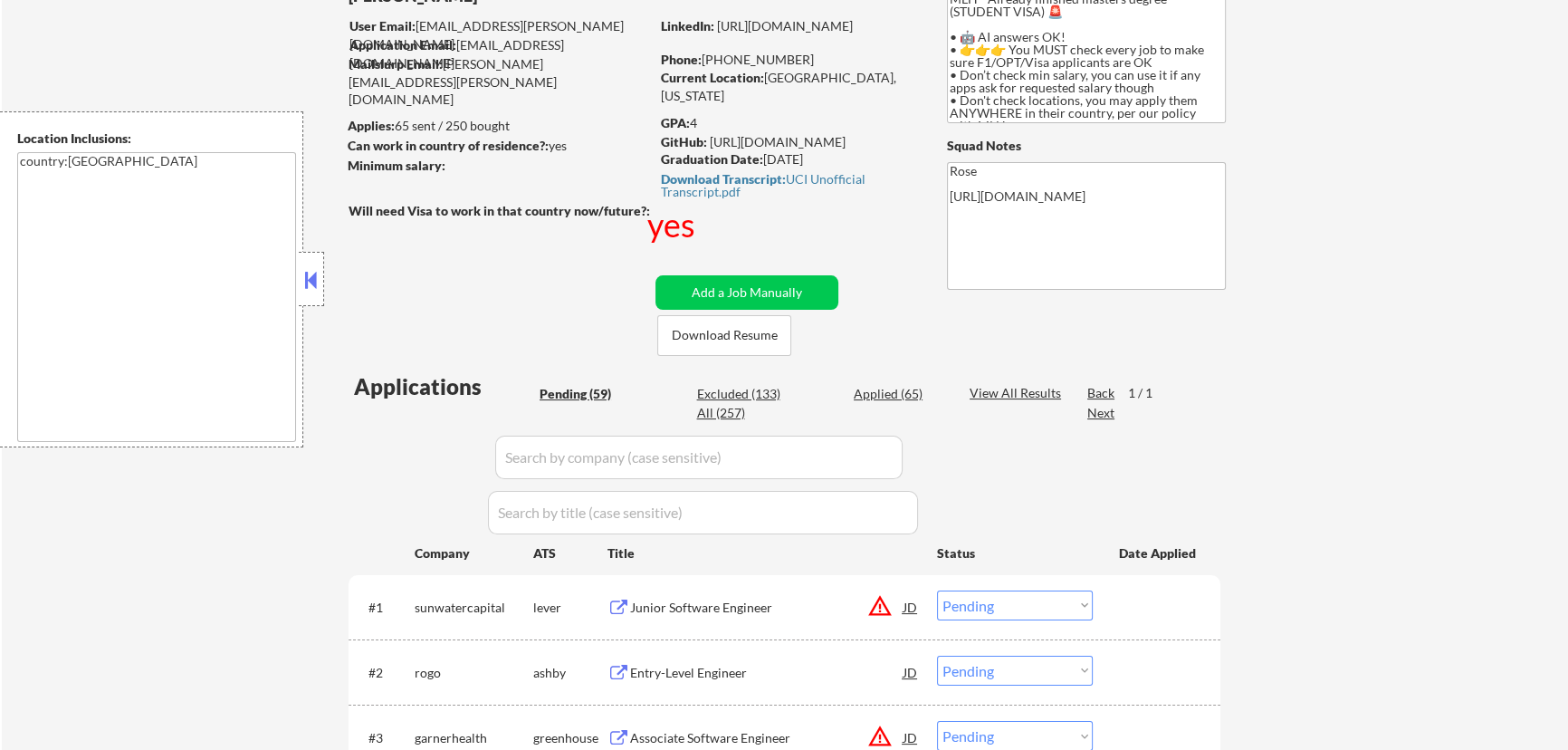
scroll to position [164, 0]
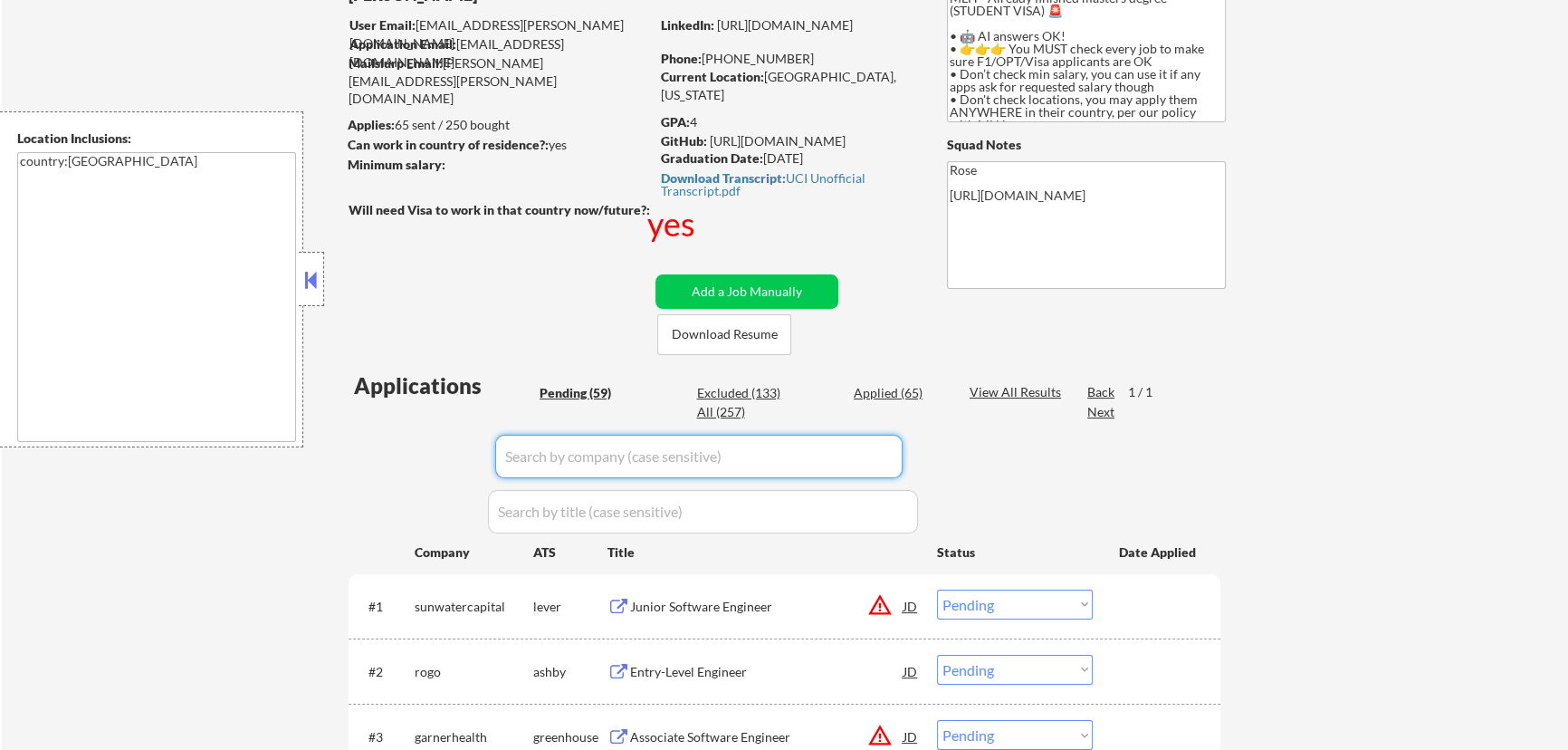
click at [876, 465] on input "input" at bounding box center [699, 457] width 408 height 43
type input "N"
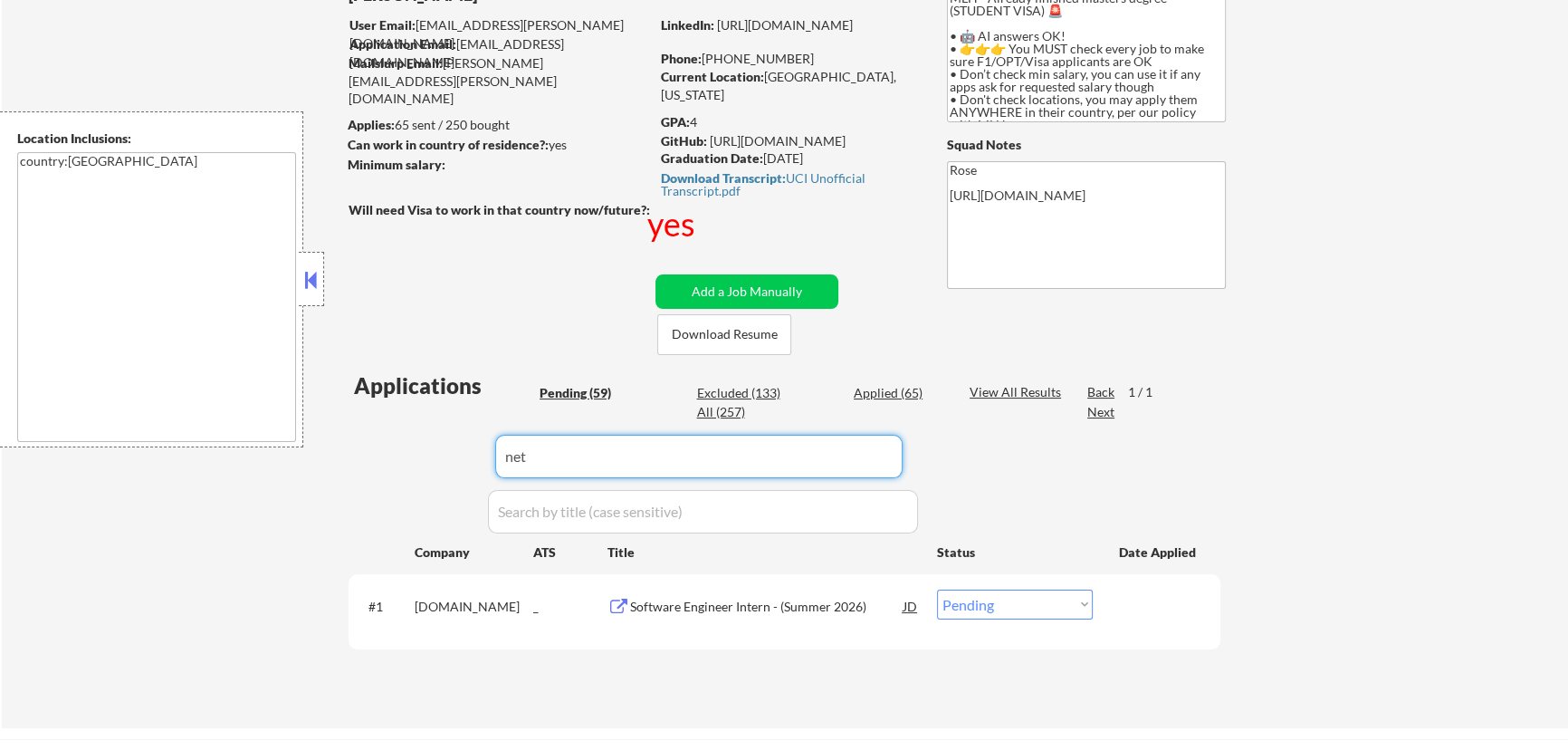
type input "net"
click at [991, 603] on select "Choose an option... Pending Applied Excluded (Questions) Excluded (Expired) Exc…" at bounding box center [1014, 605] width 156 height 29
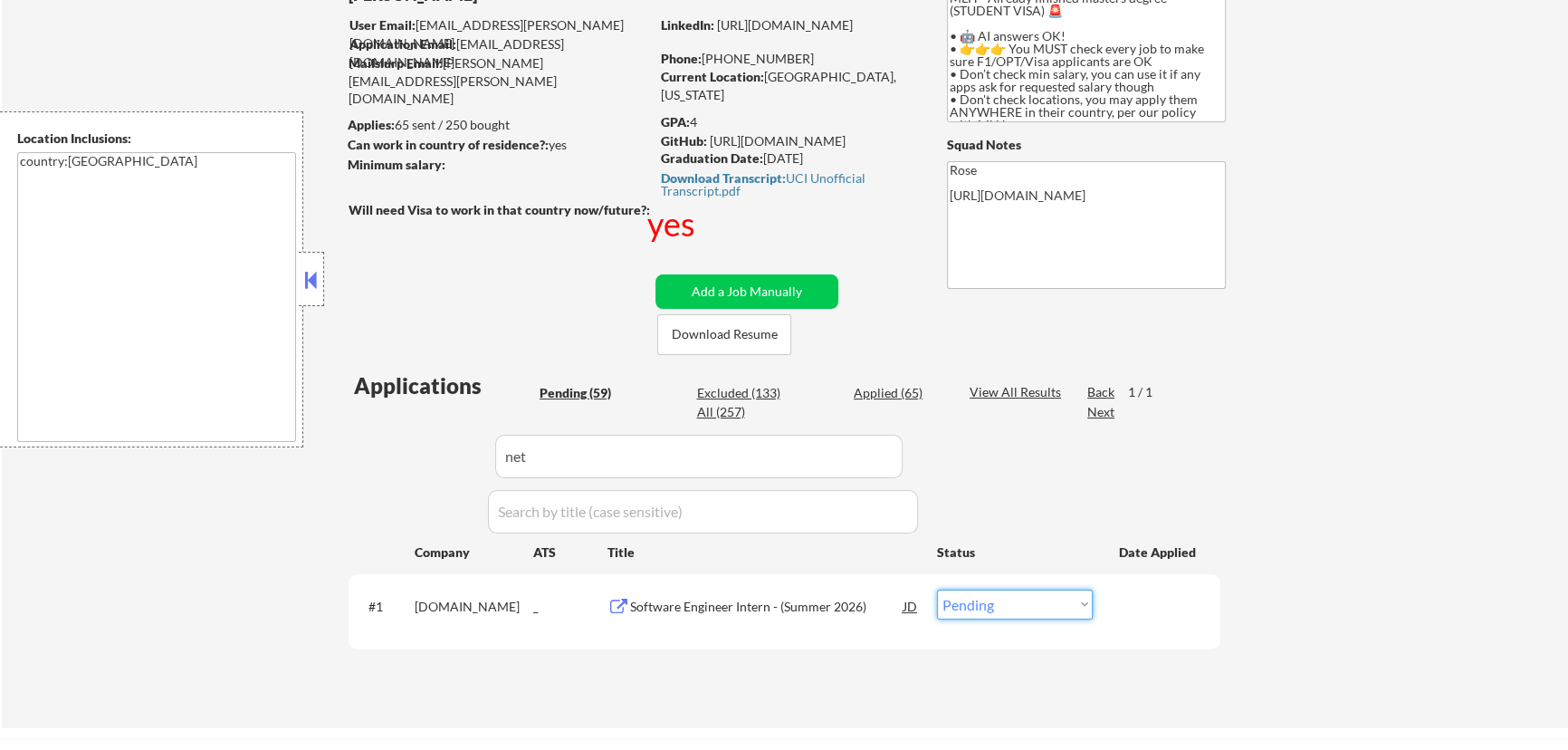
select select ""applied""
click at [937, 590] on select "Choose an option... Pending Applied Excluded (Questions) Excluded (Expired) Exc…" at bounding box center [1014, 605] width 156 height 29
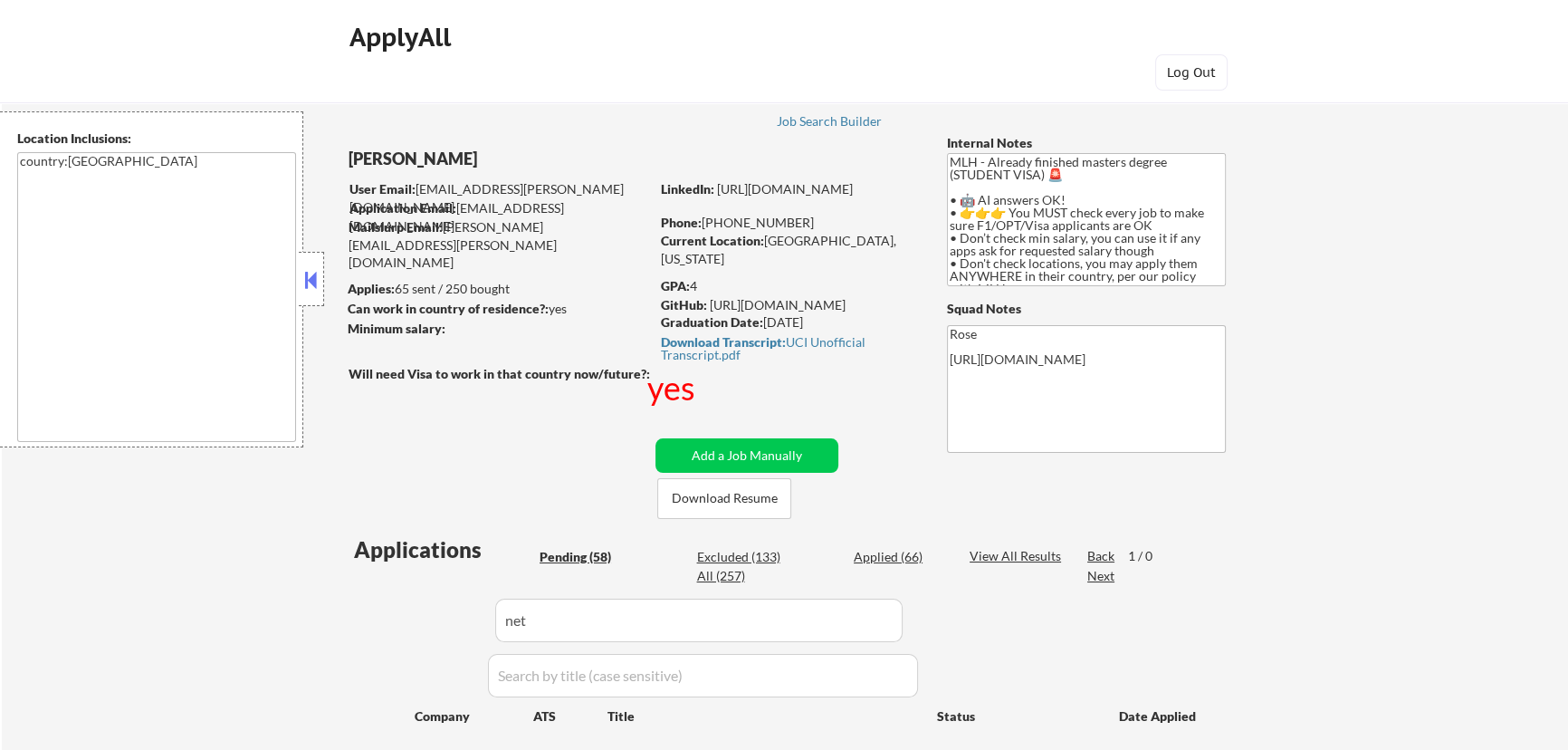
scroll to position [0, 0]
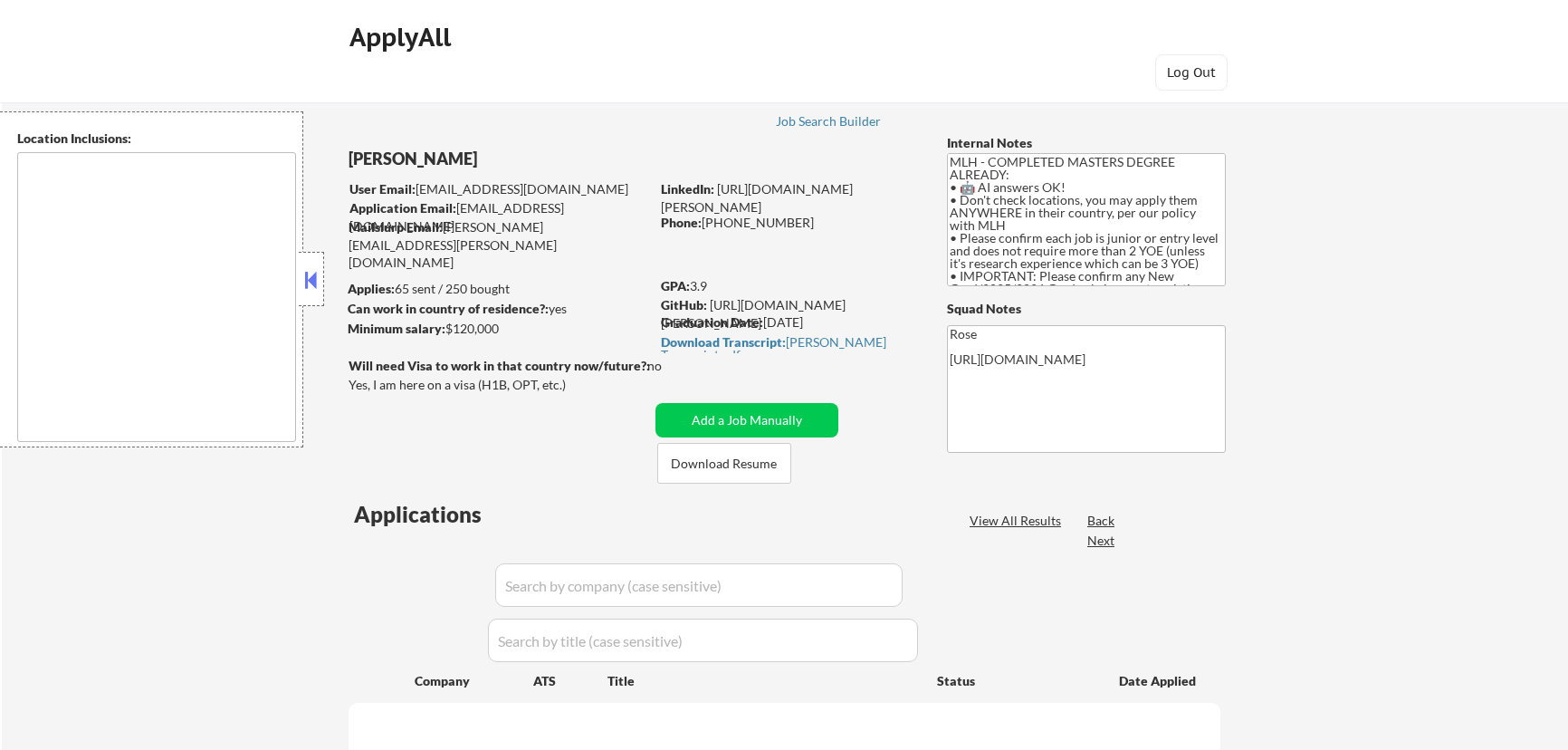
type textarea "country:[GEOGRAPHIC_DATA]"
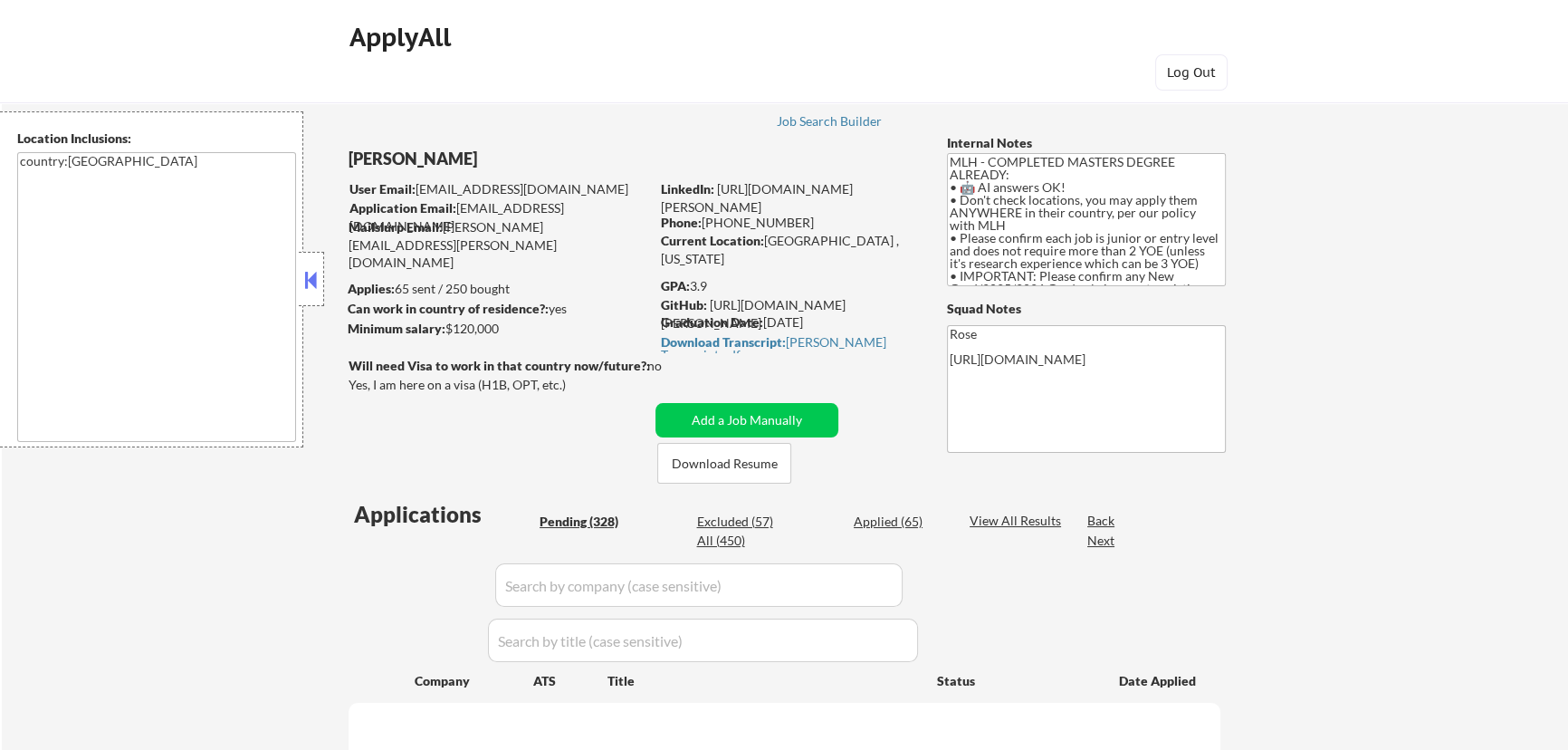
select select ""pending""
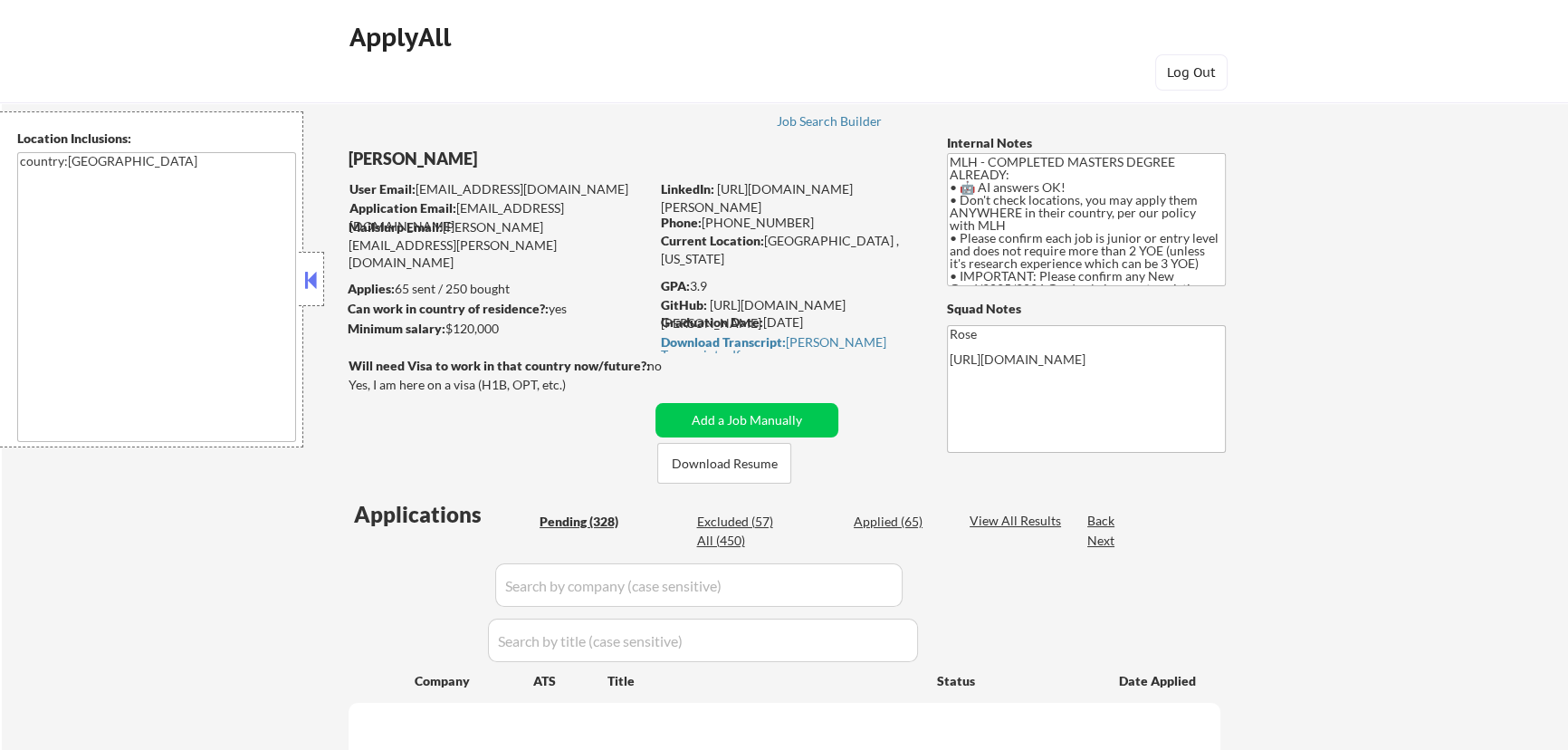
select select ""pending""
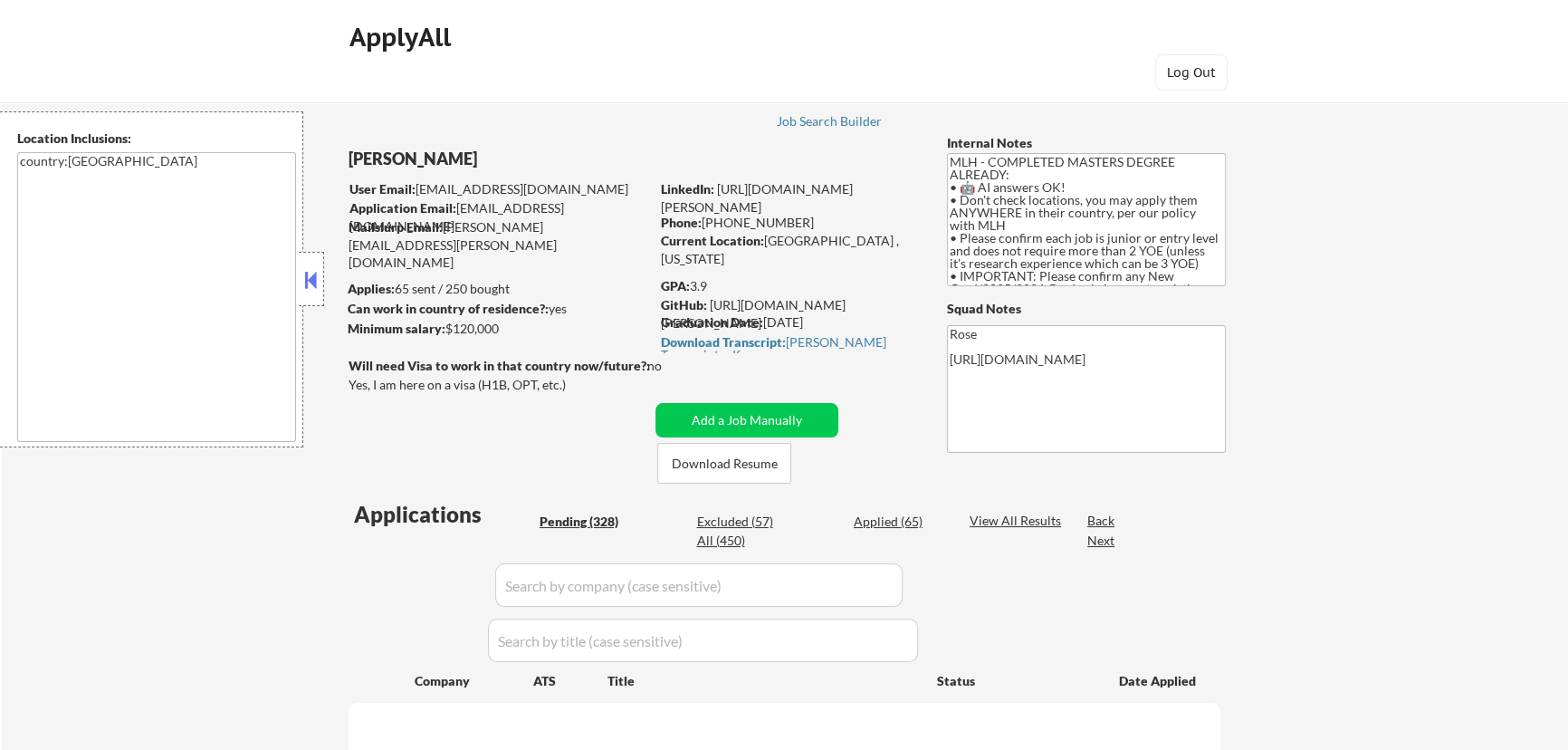
select select ""pending""
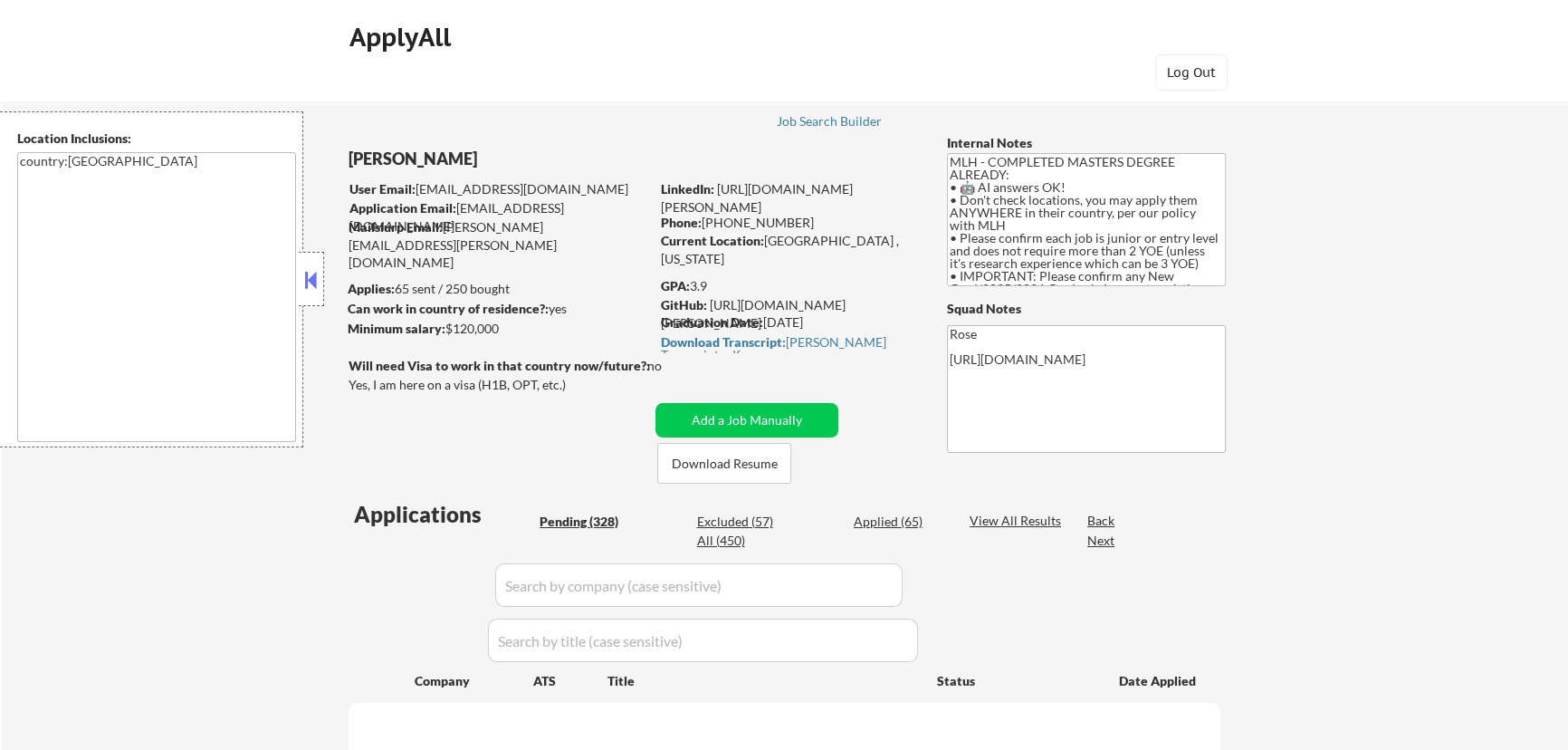
select select ""pending""
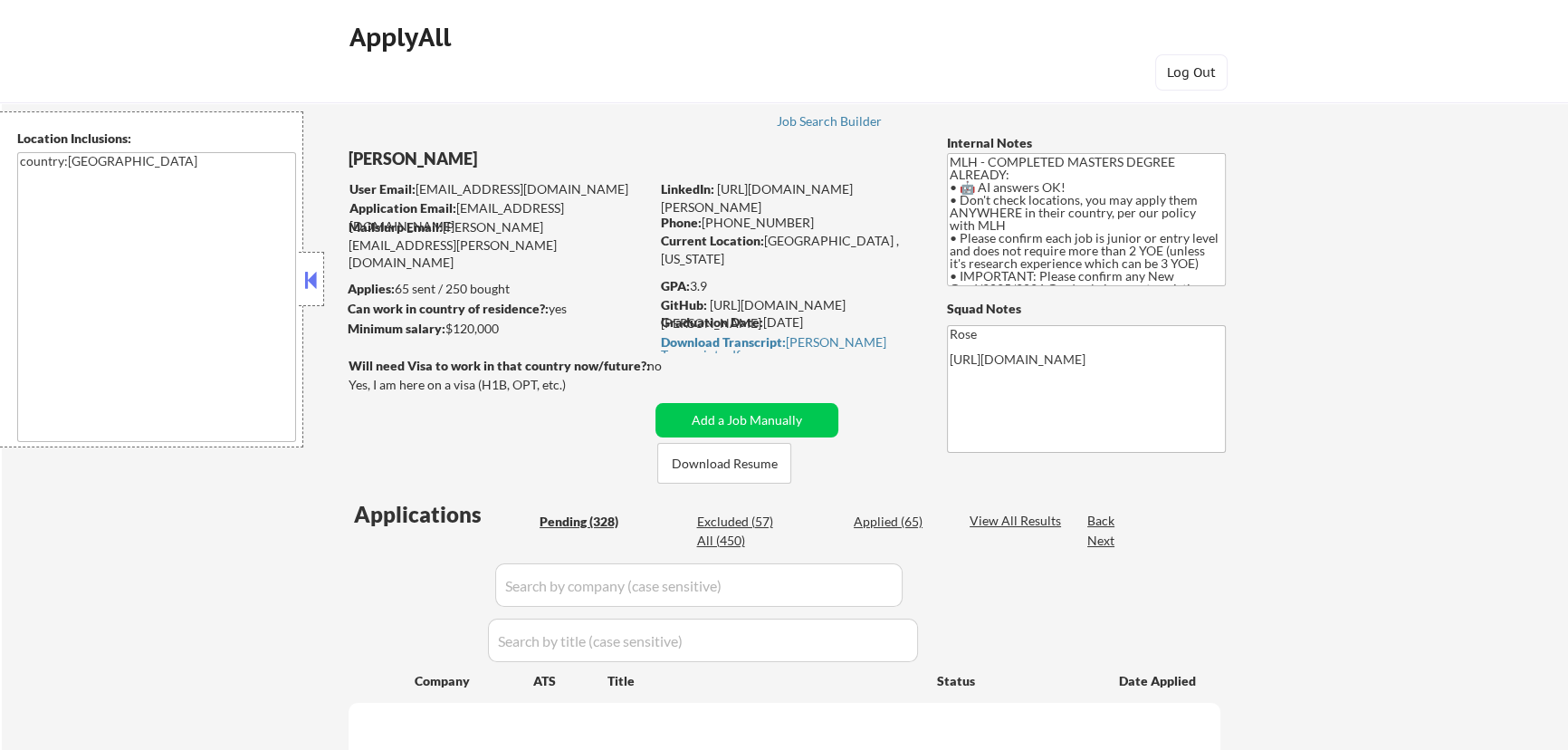
select select ""pending""
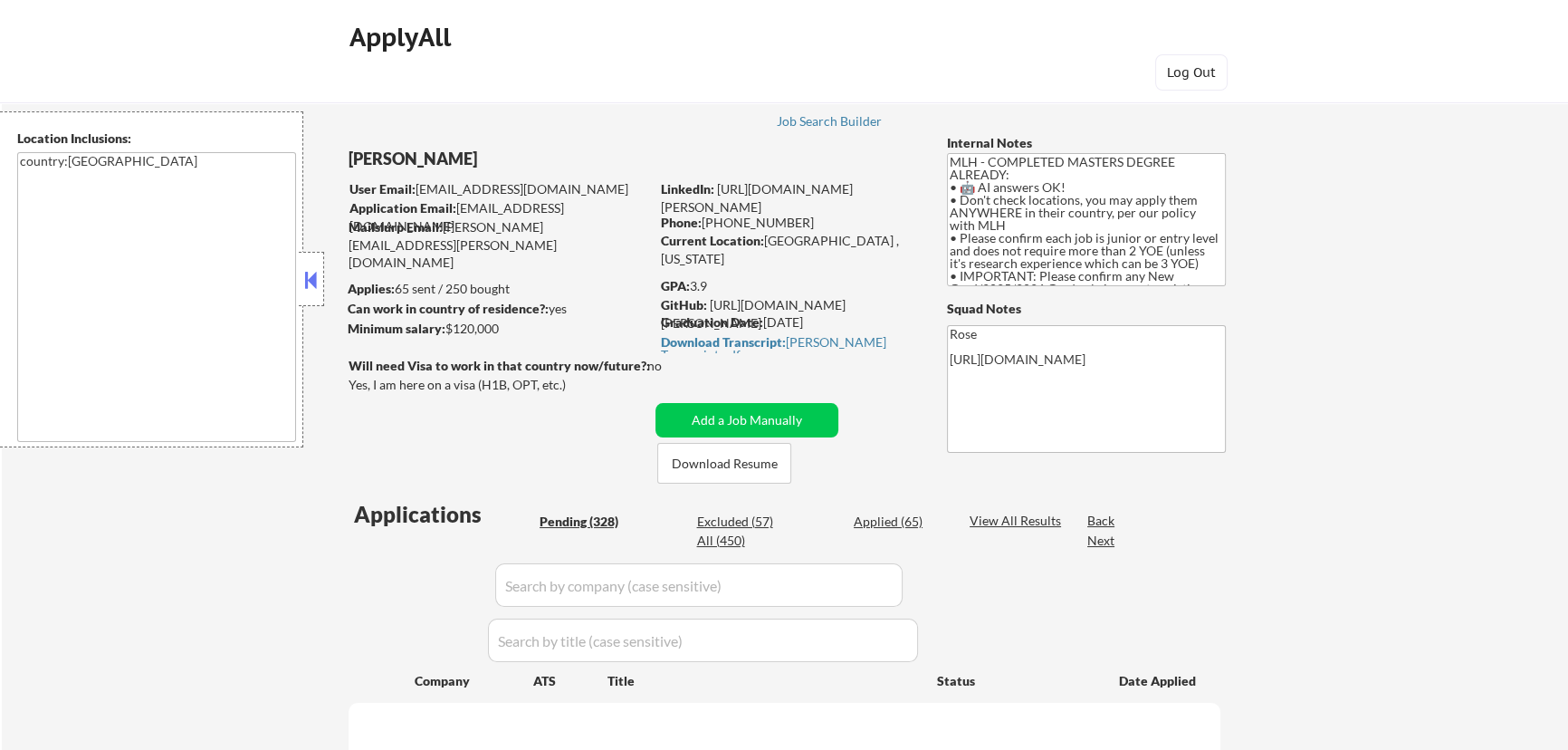
select select ""pending""
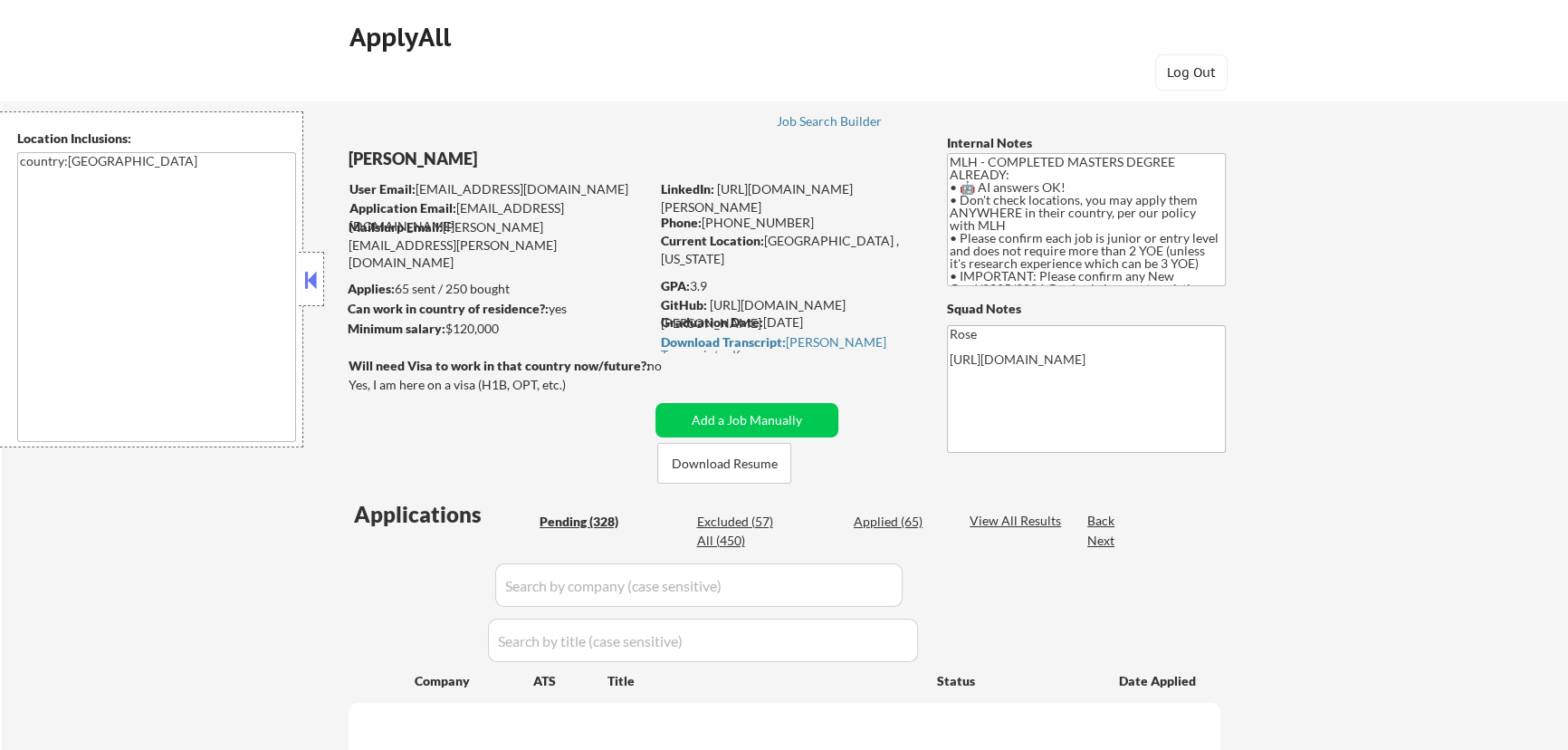
select select ""pending""
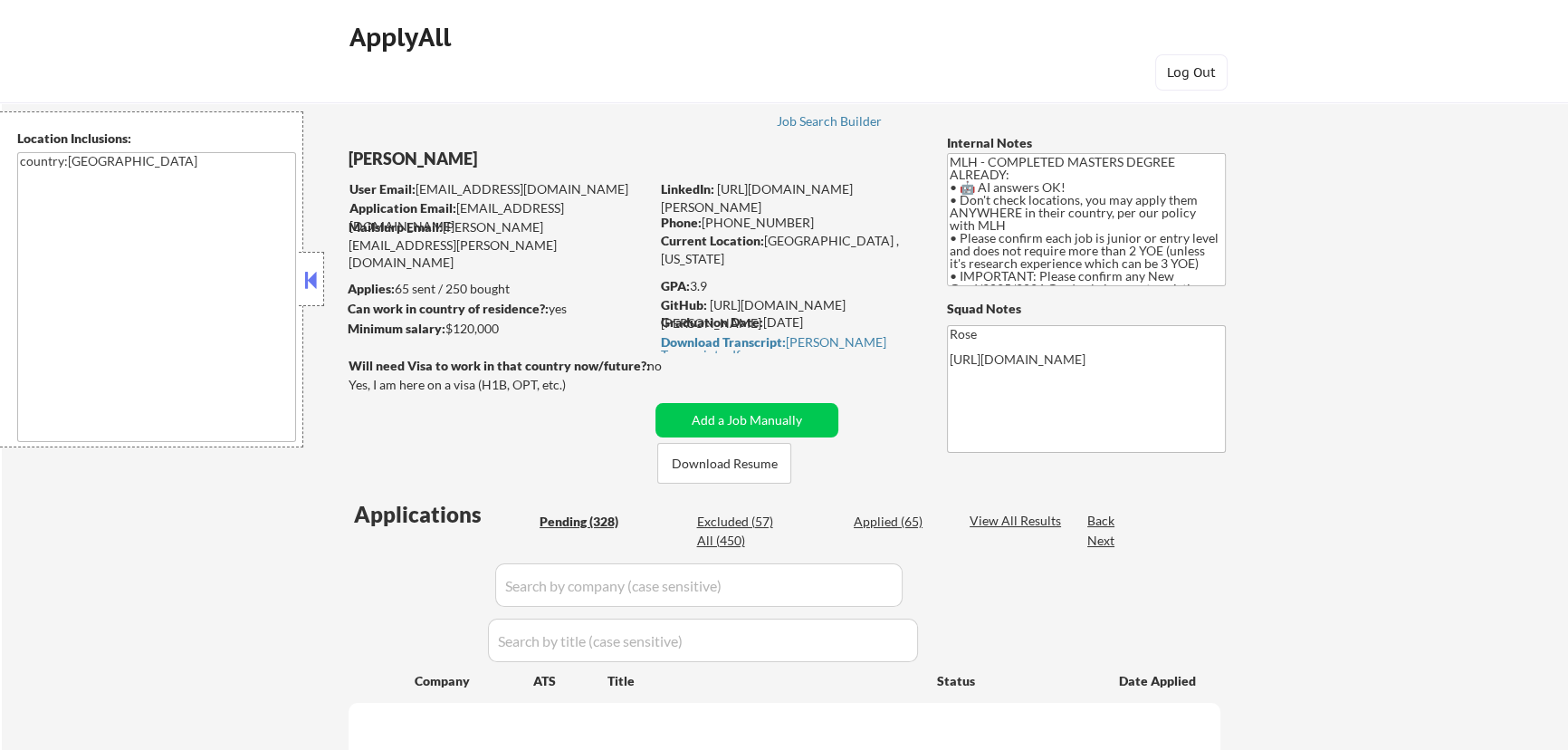
select select ""pending""
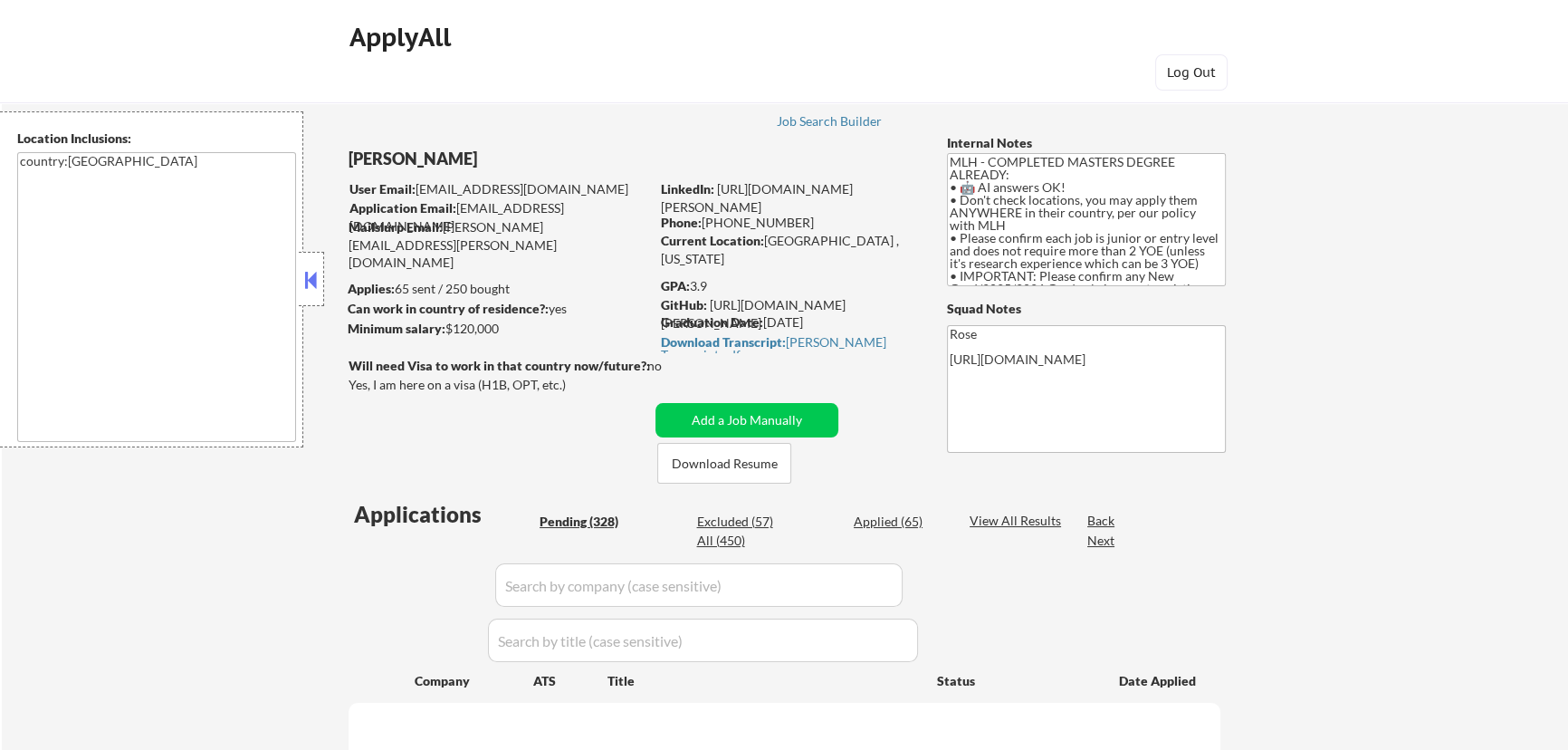
select select ""pending""
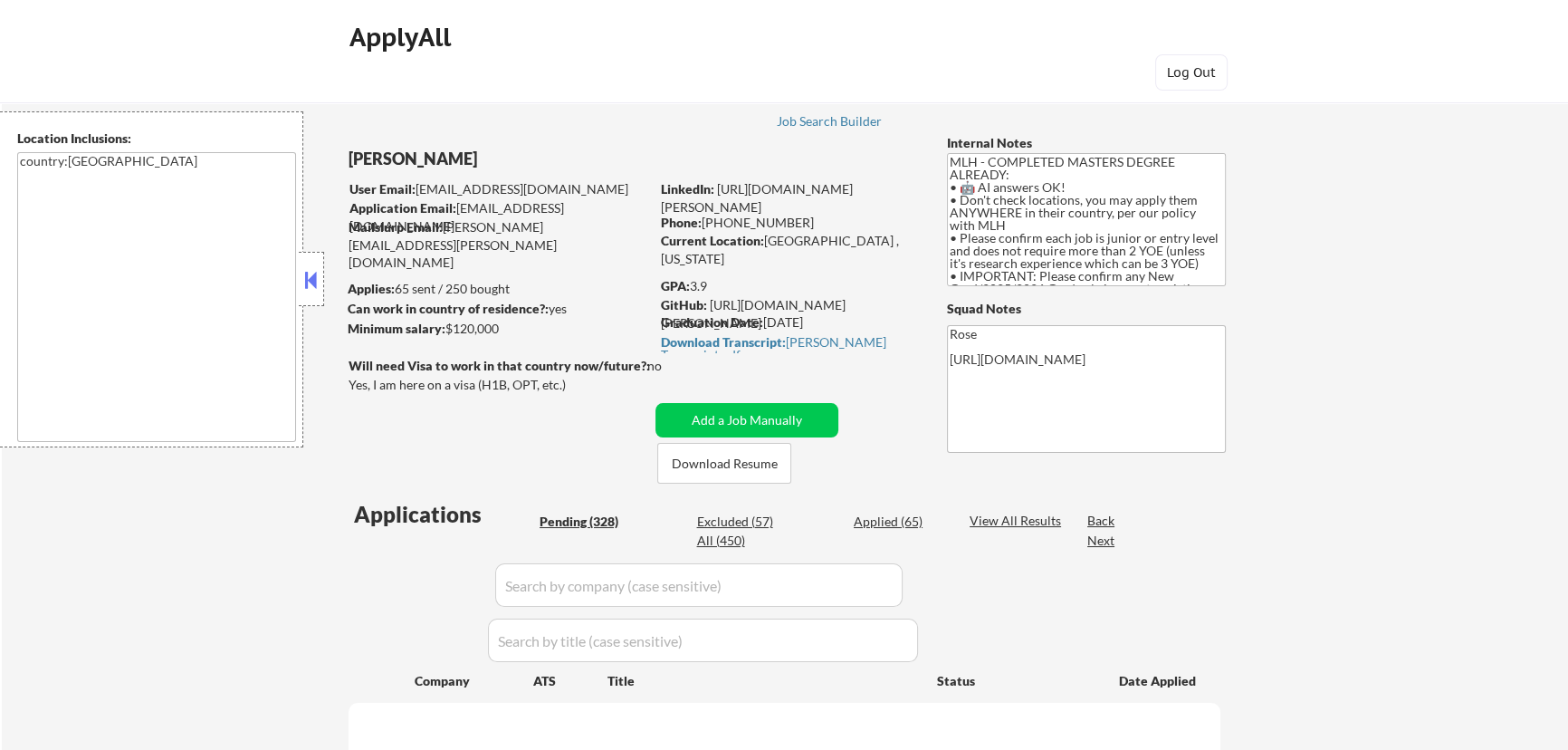
select select ""pending""
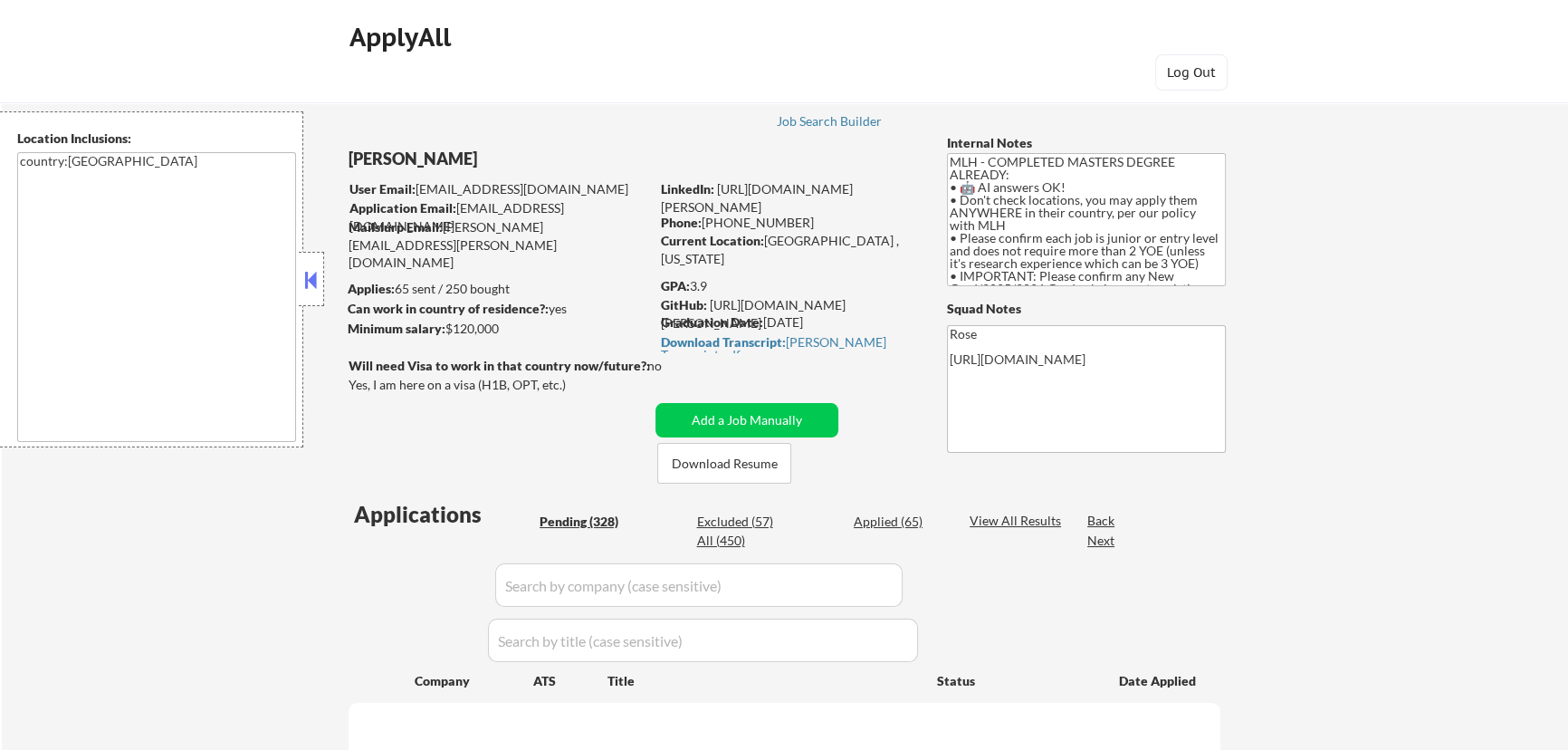
select select ""pending""
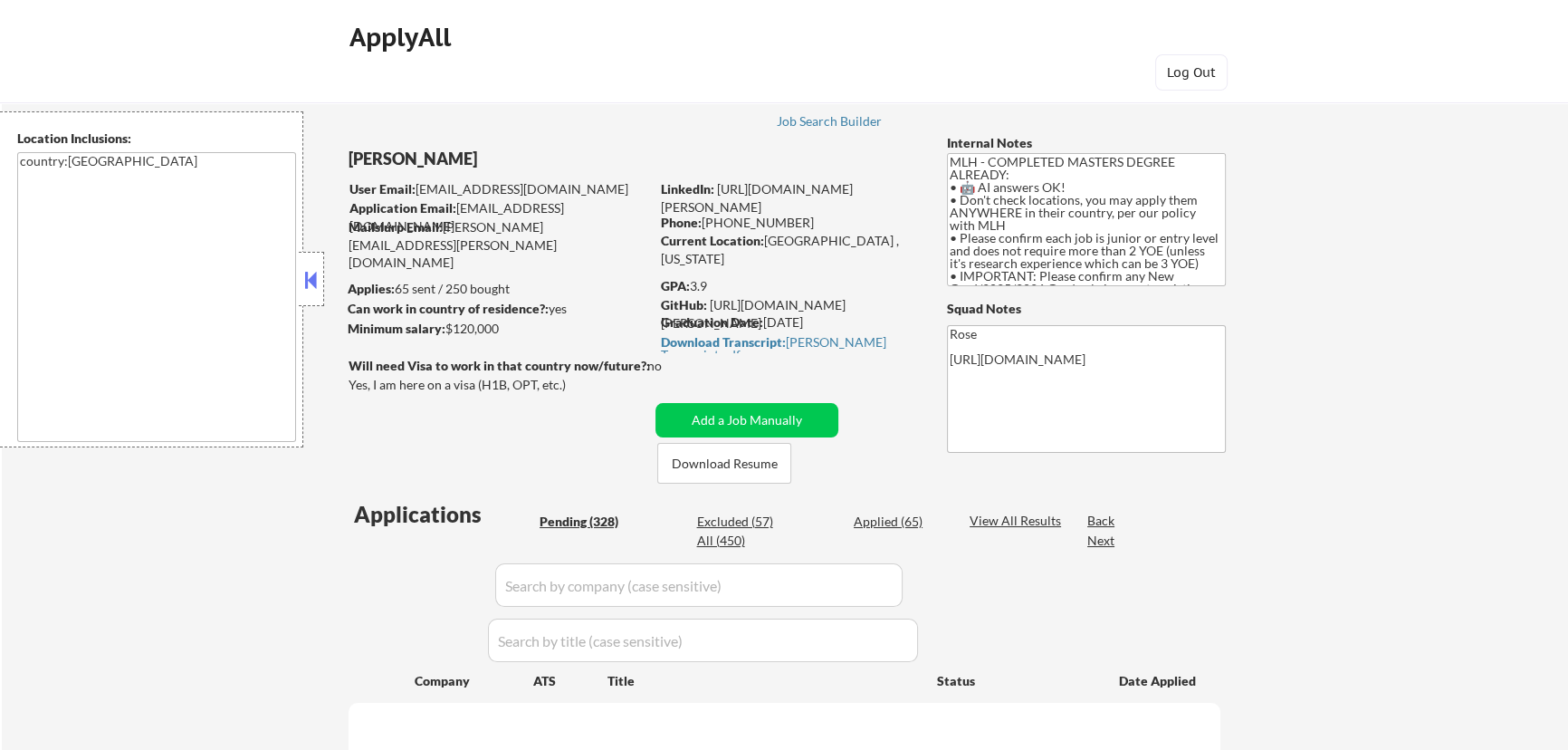
select select ""pending""
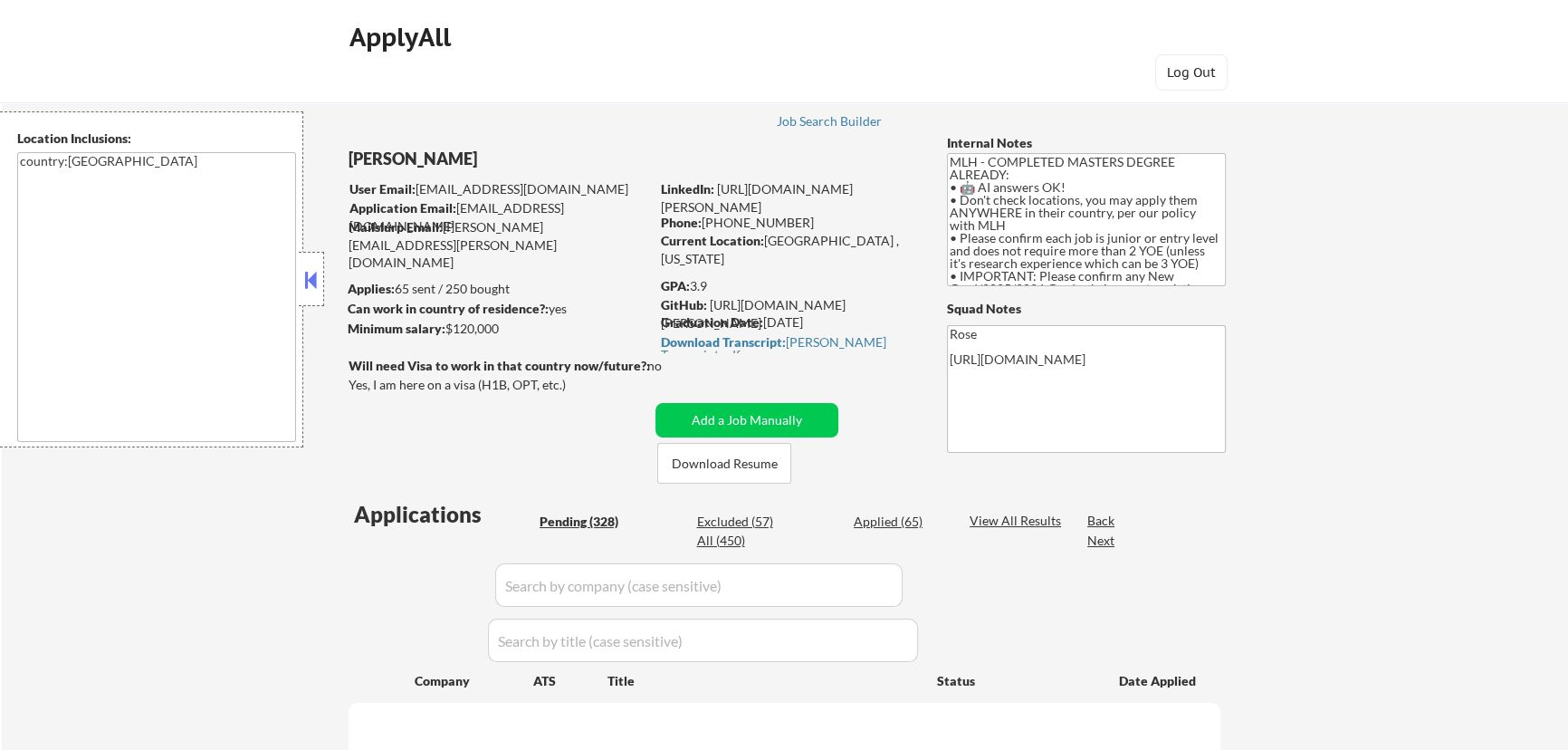
select select ""pending""
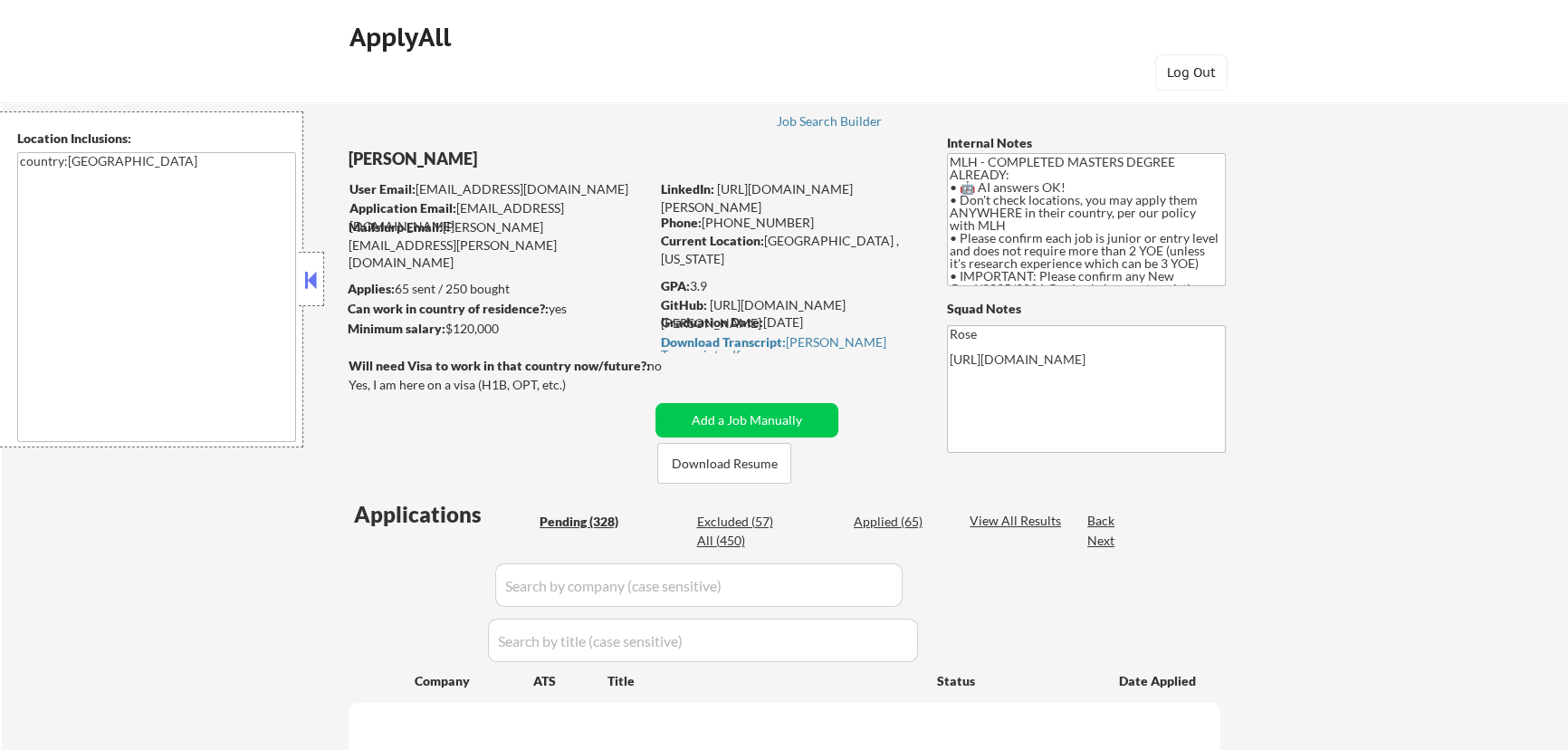
select select ""pending""
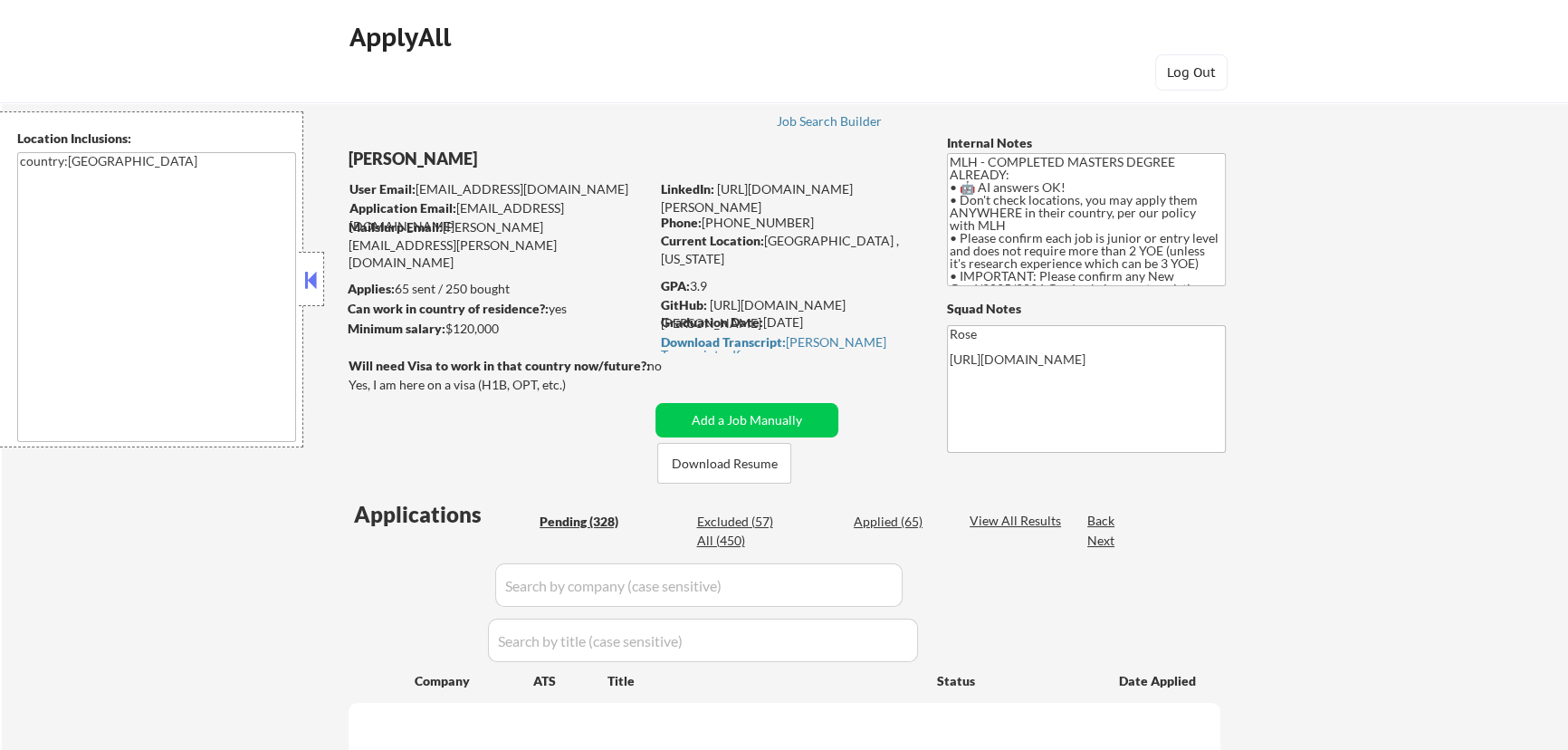
select select ""pending""
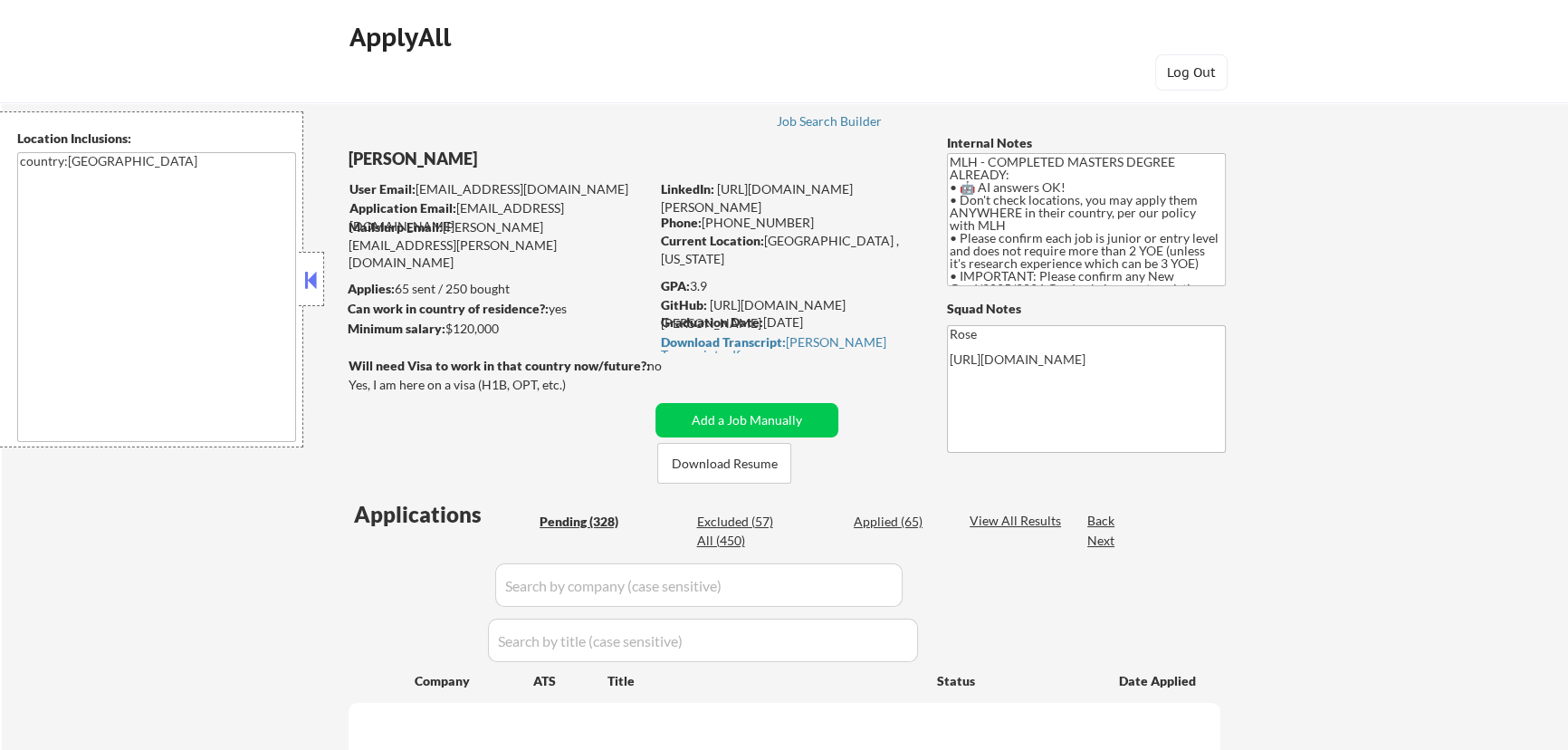
select select ""pending""
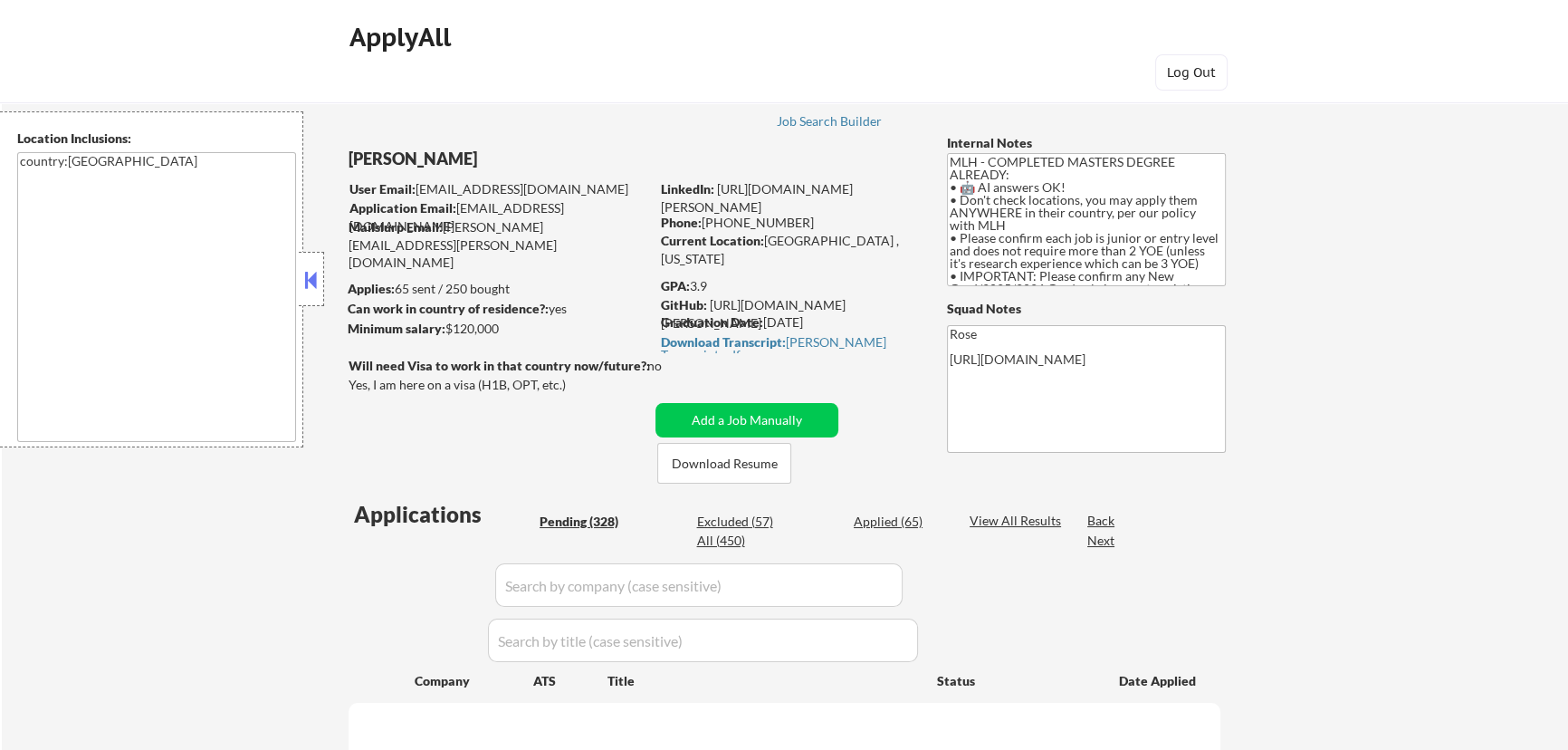
select select ""pending""
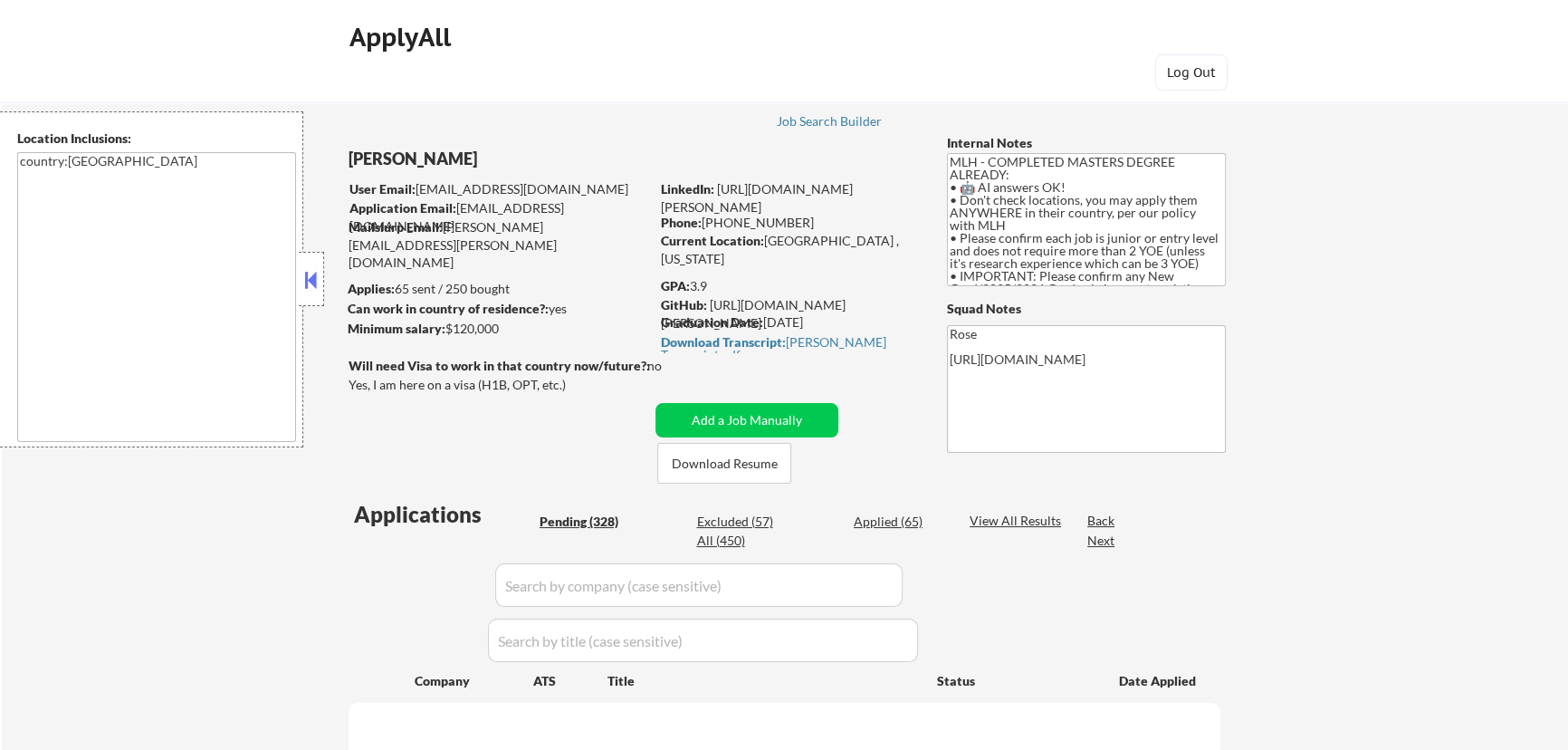
select select ""pending""
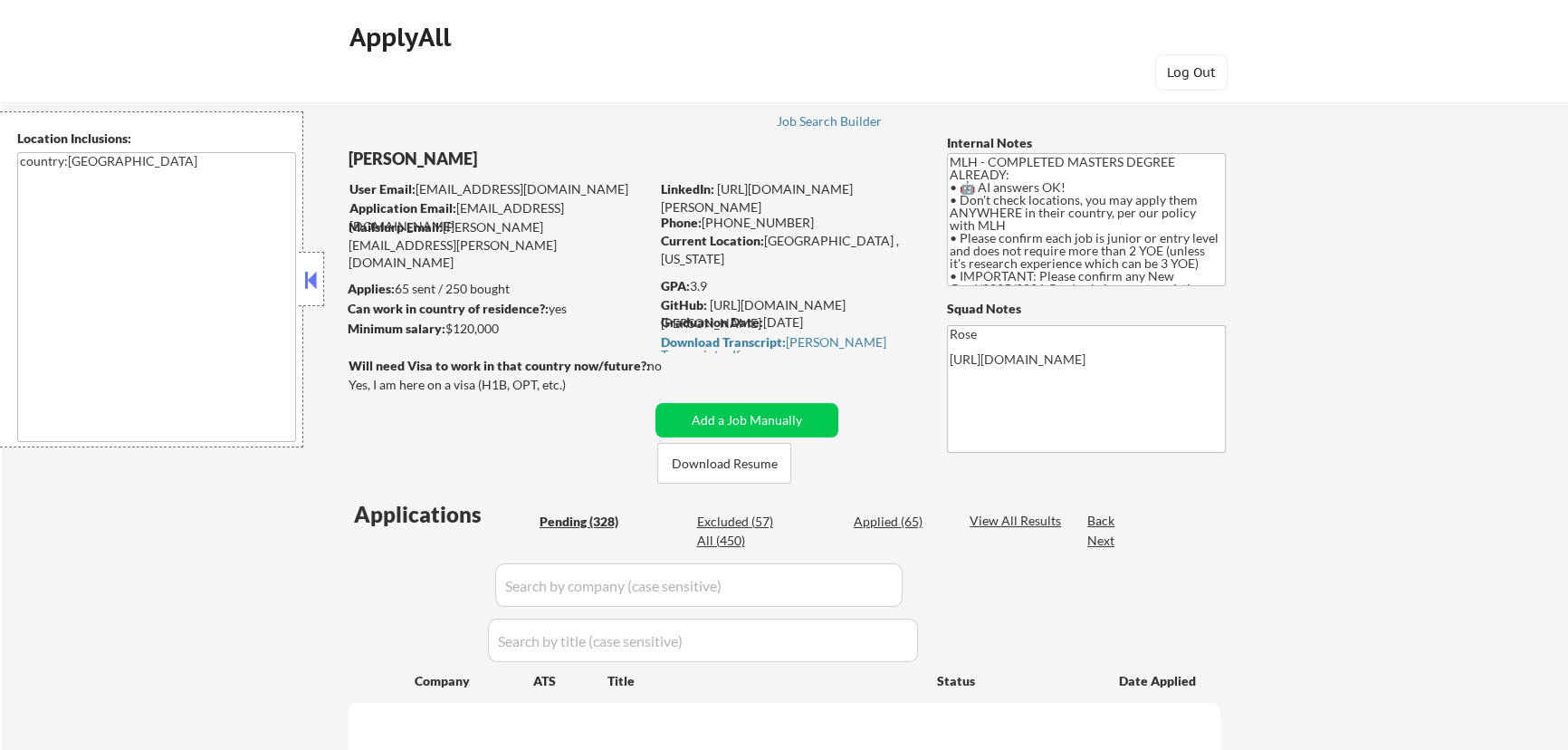
select select ""pending""
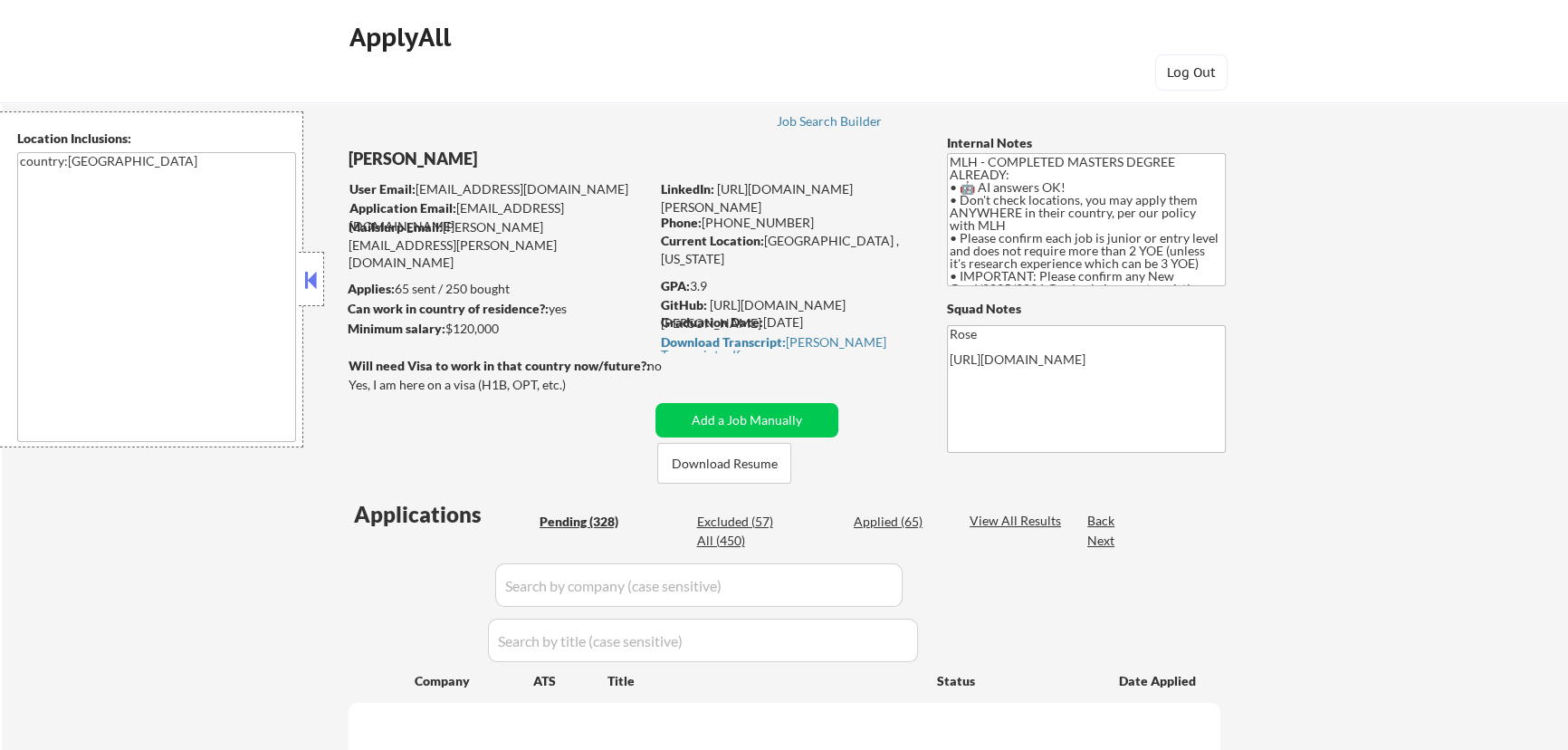
select select ""pending""
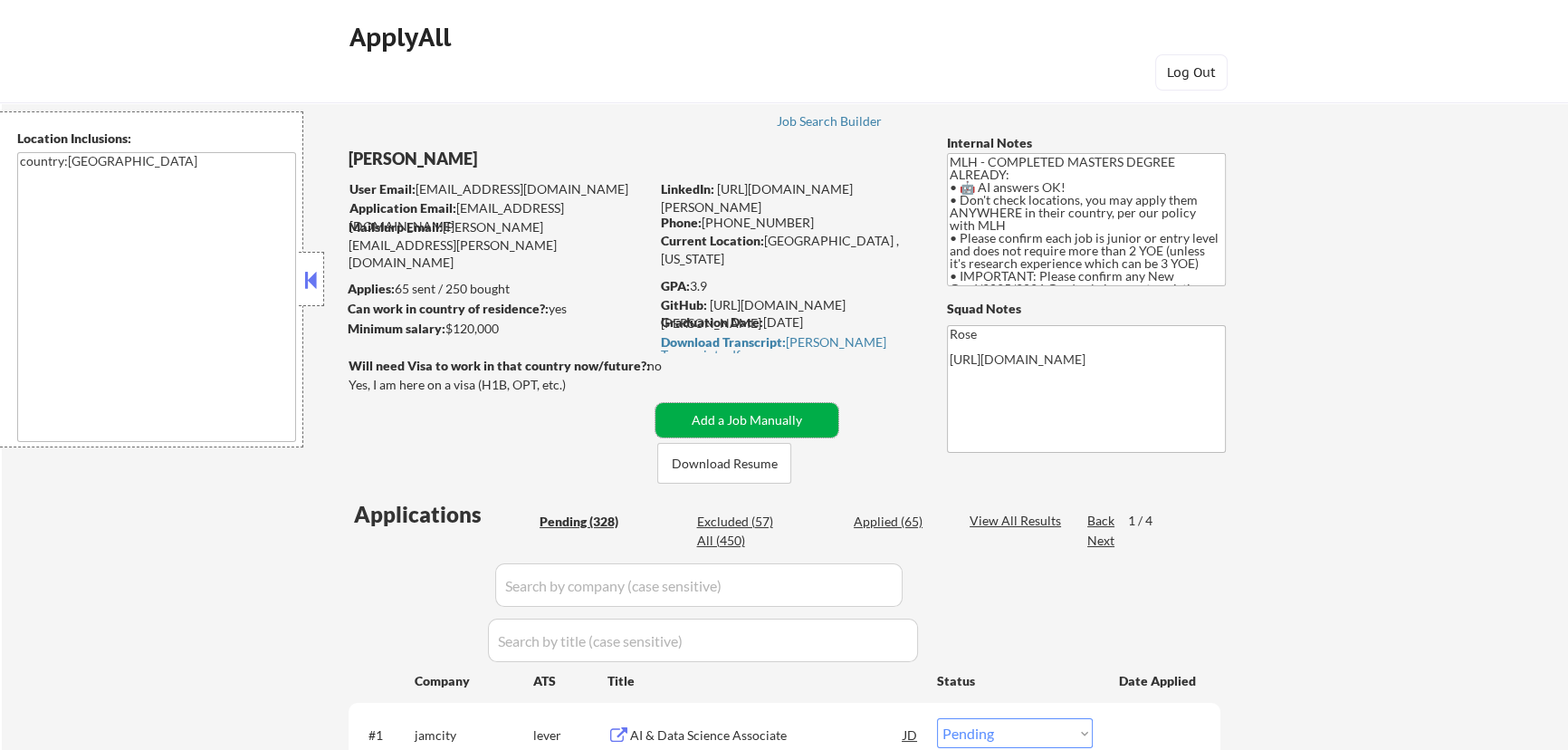
click at [720, 423] on button "Add a Job Manually" at bounding box center [747, 420] width 183 height 34
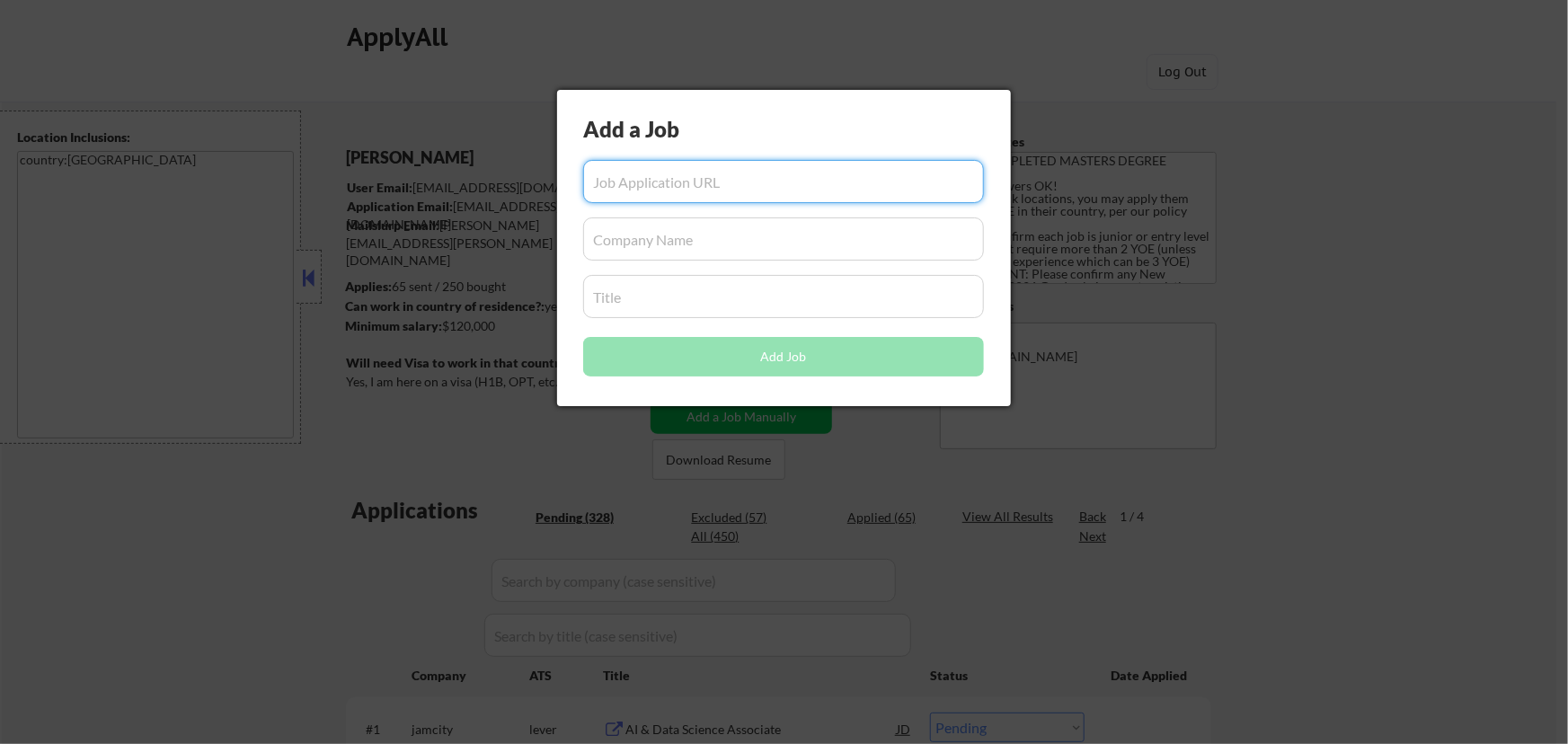
paste input "[URL][DOMAIN_NAME][US_STATE][DOMAIN_NAME][DOMAIN_NAME]"
type input "[URL][DOMAIN_NAME][US_STATE][DOMAIN_NAME][DOMAIN_NAME]"
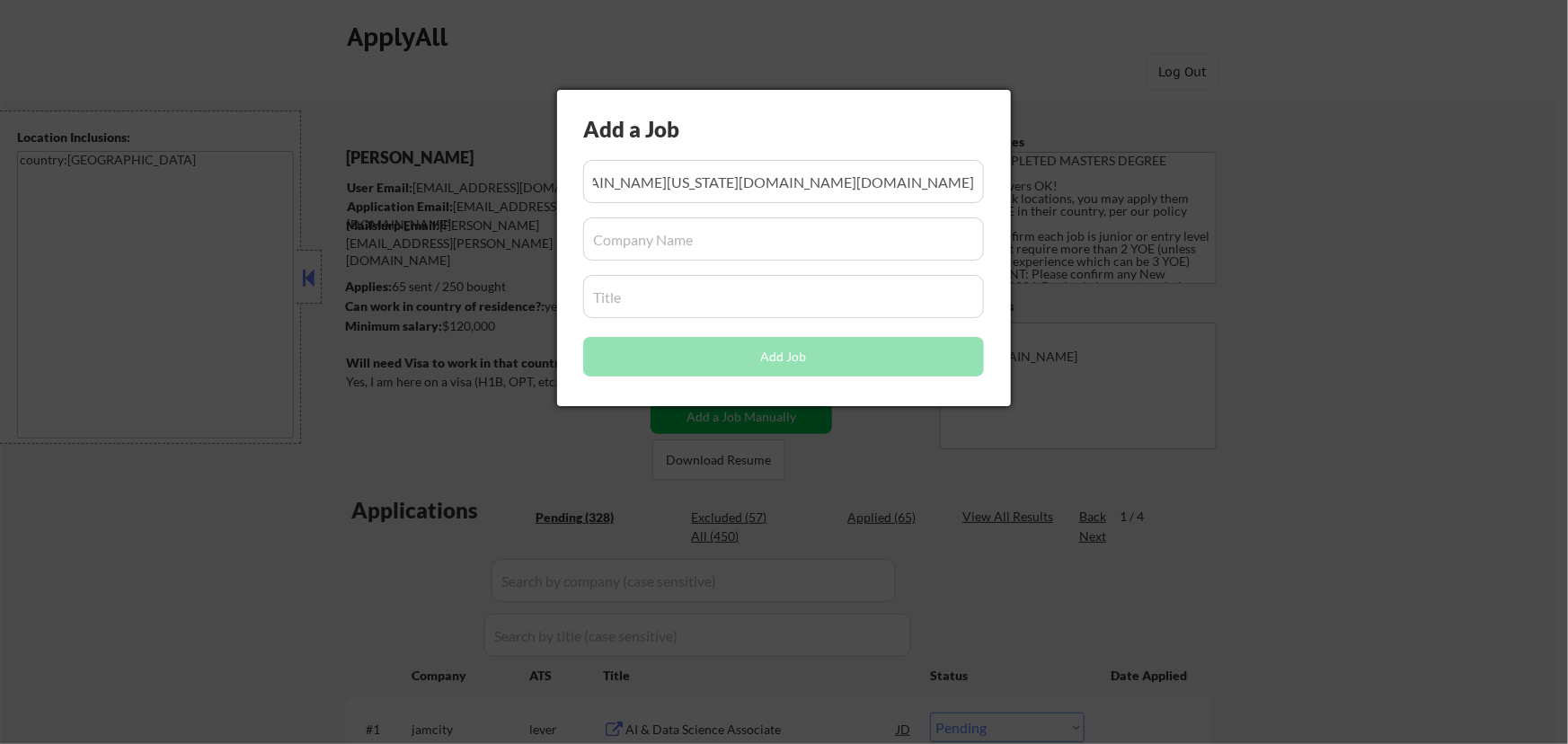
scroll to position [0, 0]
click at [686, 239] on input "input" at bounding box center [784, 239] width 401 height 43
paste input "[DOMAIN_NAME]"
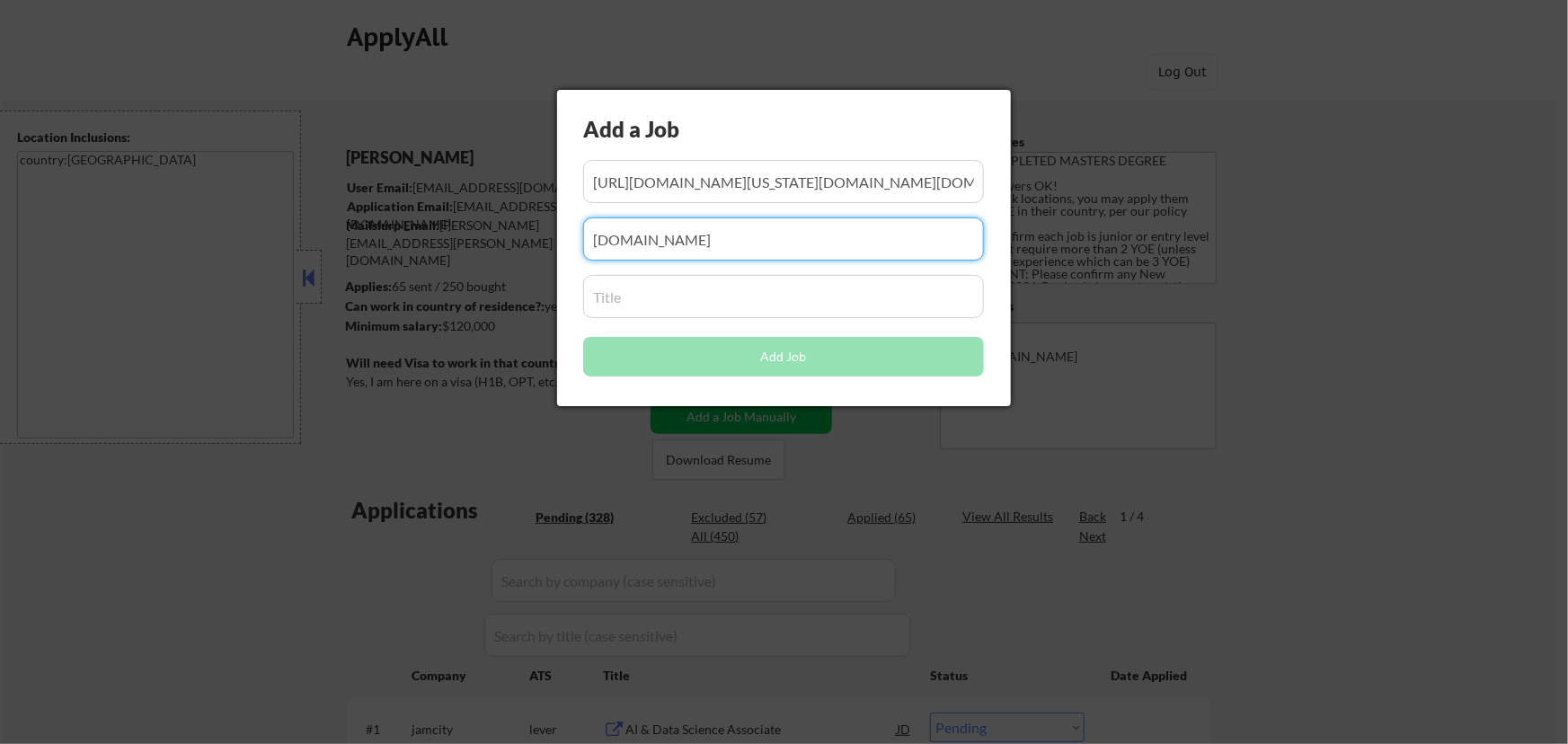
type input "[DOMAIN_NAME]"
click at [737, 301] on input "input" at bounding box center [784, 297] width 401 height 43
paste input "Software Engineer Intern - (Summer 2026)"
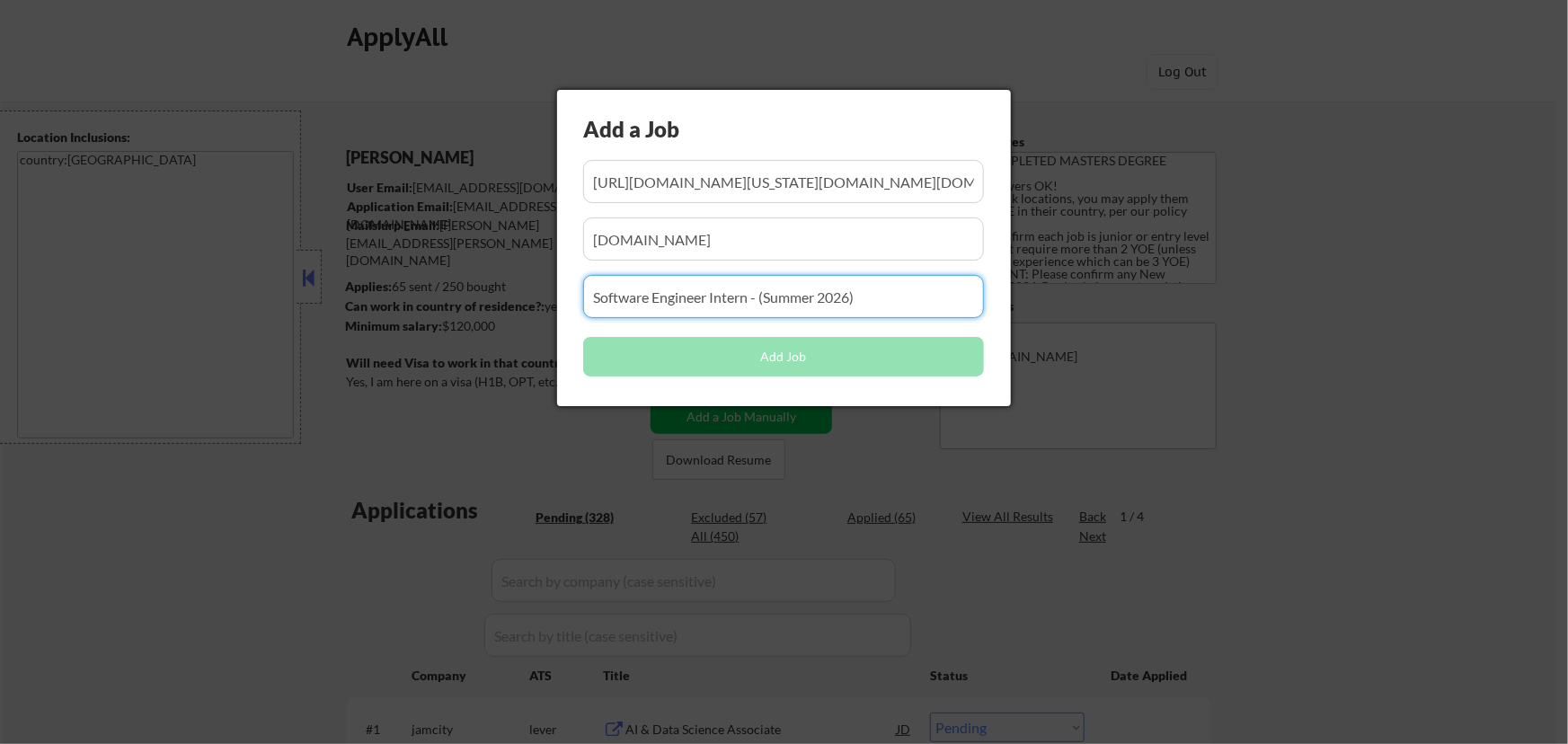
type input "Software Engineer Intern - (Summer 2026)"
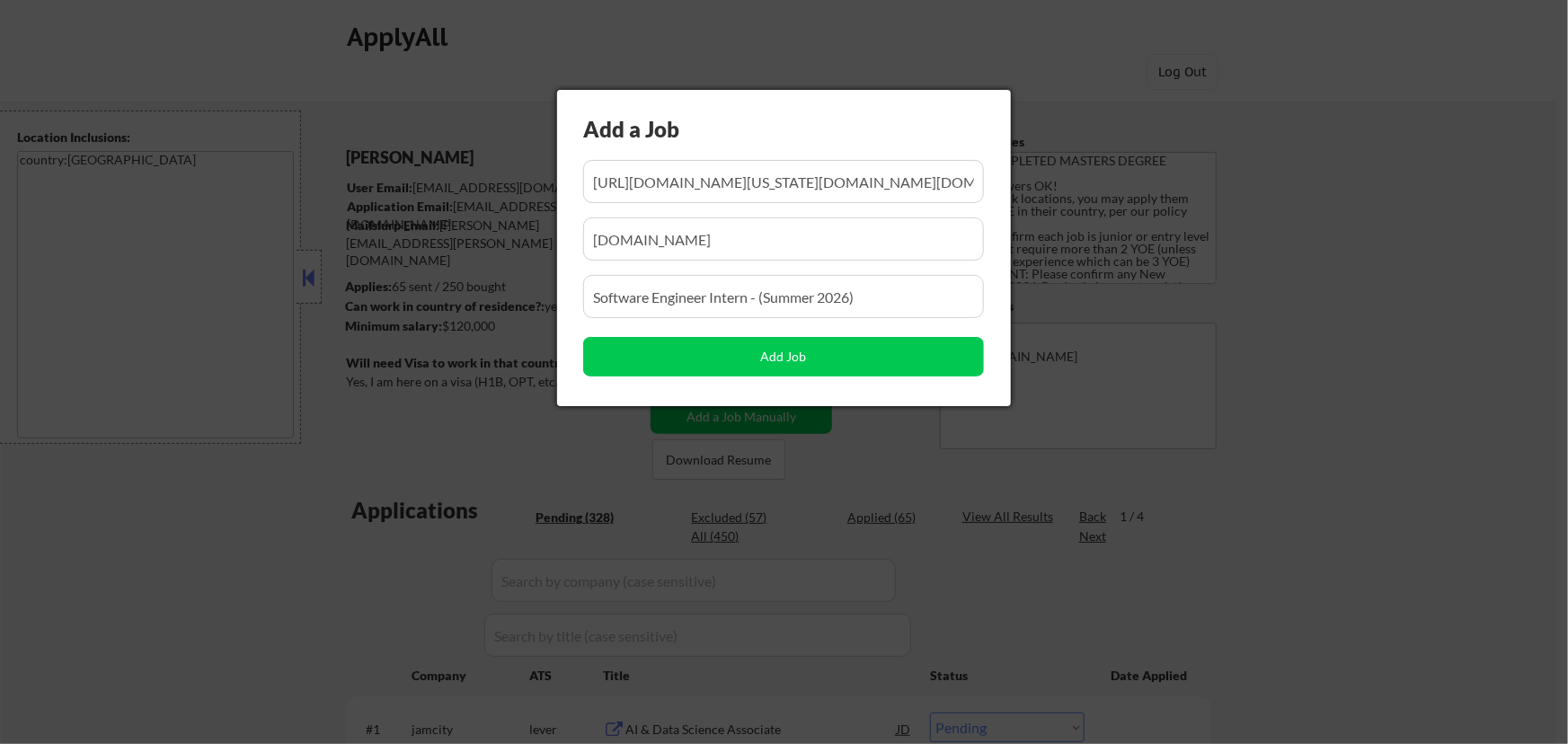
click at [1366, 312] on div at bounding box center [784, 372] width 1568 height 744
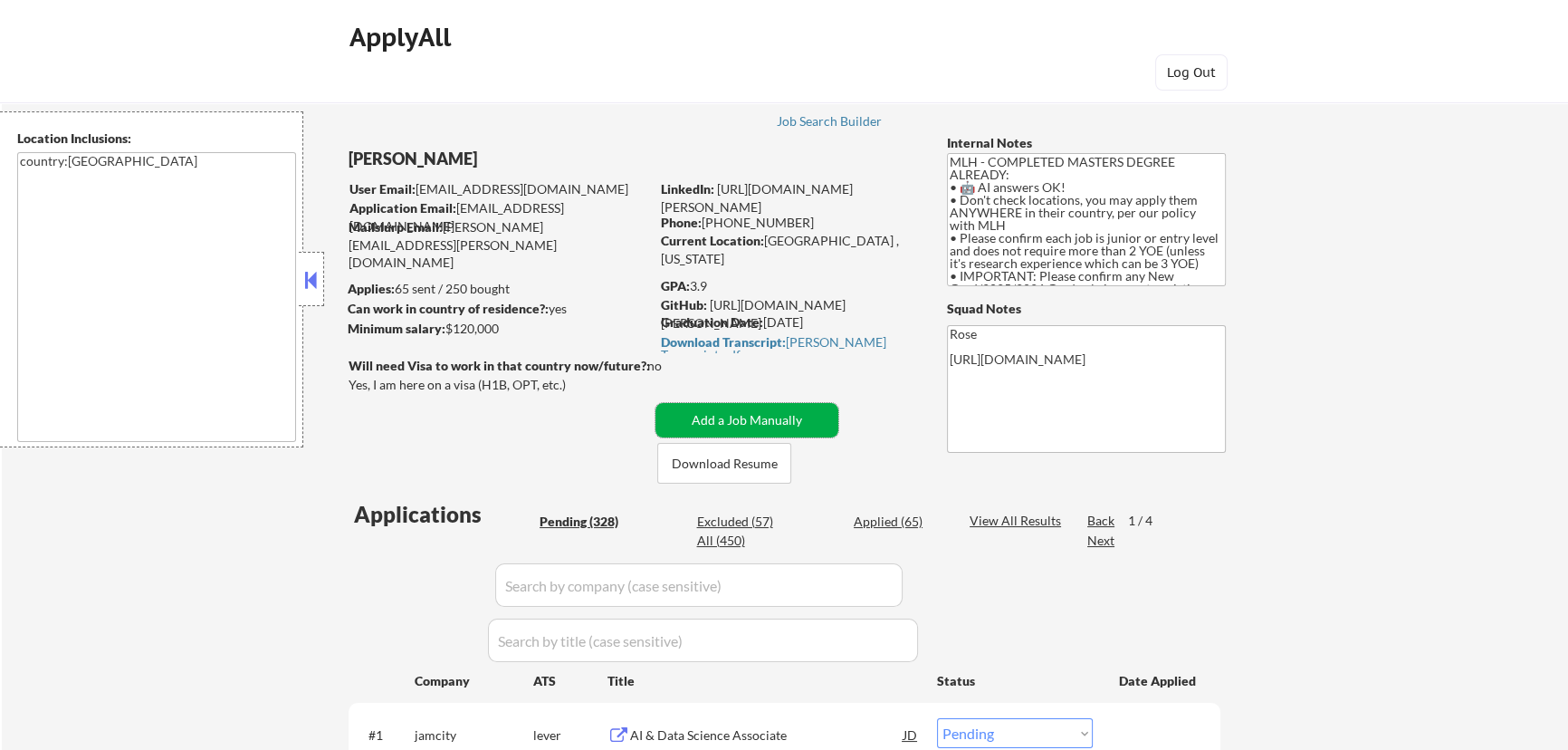
drag, startPoint x: 756, startPoint y: 425, endPoint x: 757, endPoint y: 417, distance: 8.1
click at [756, 425] on button "Add a Job Manually" at bounding box center [747, 420] width 183 height 34
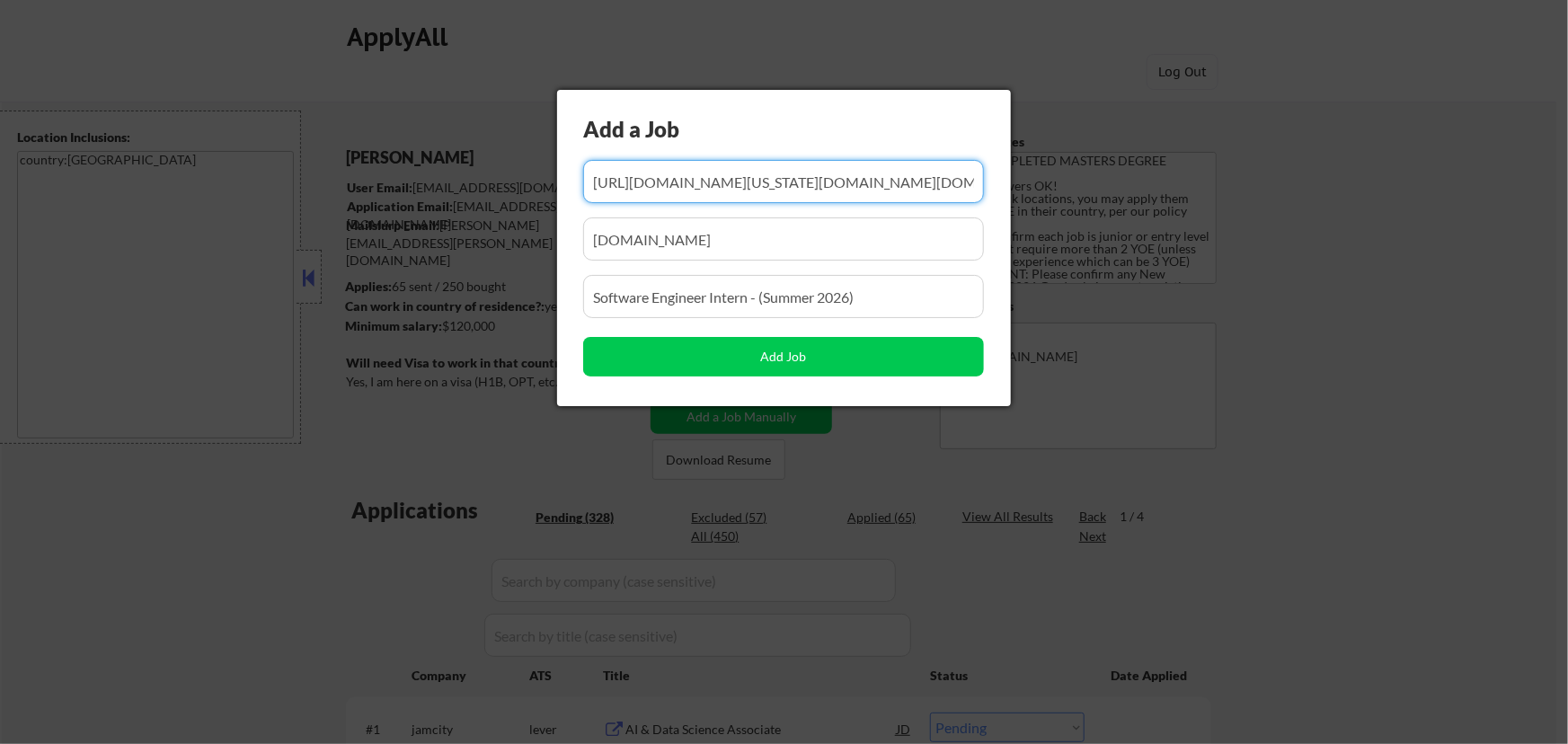
scroll to position [0, 819]
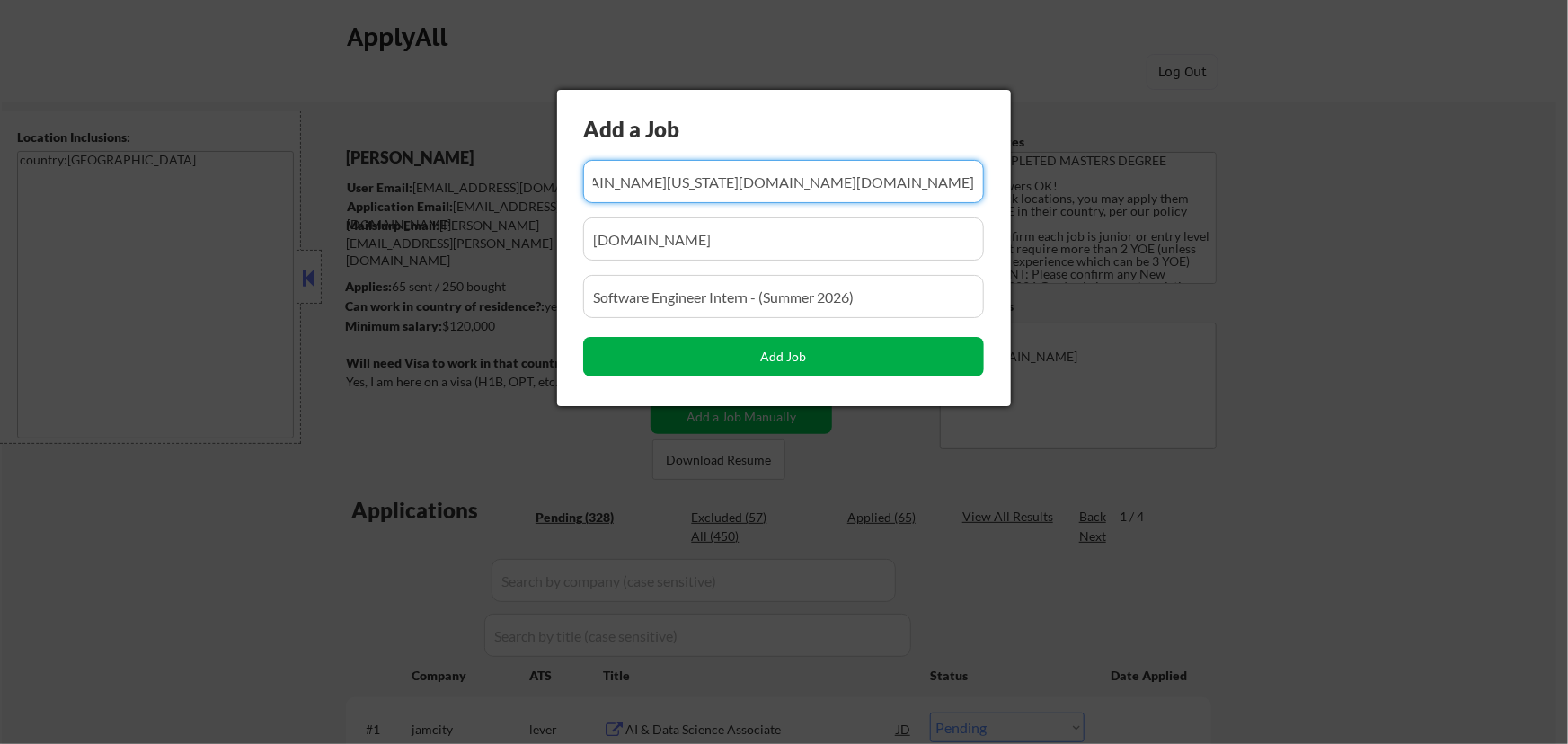
click at [771, 353] on button "Add Job" at bounding box center [784, 357] width 401 height 40
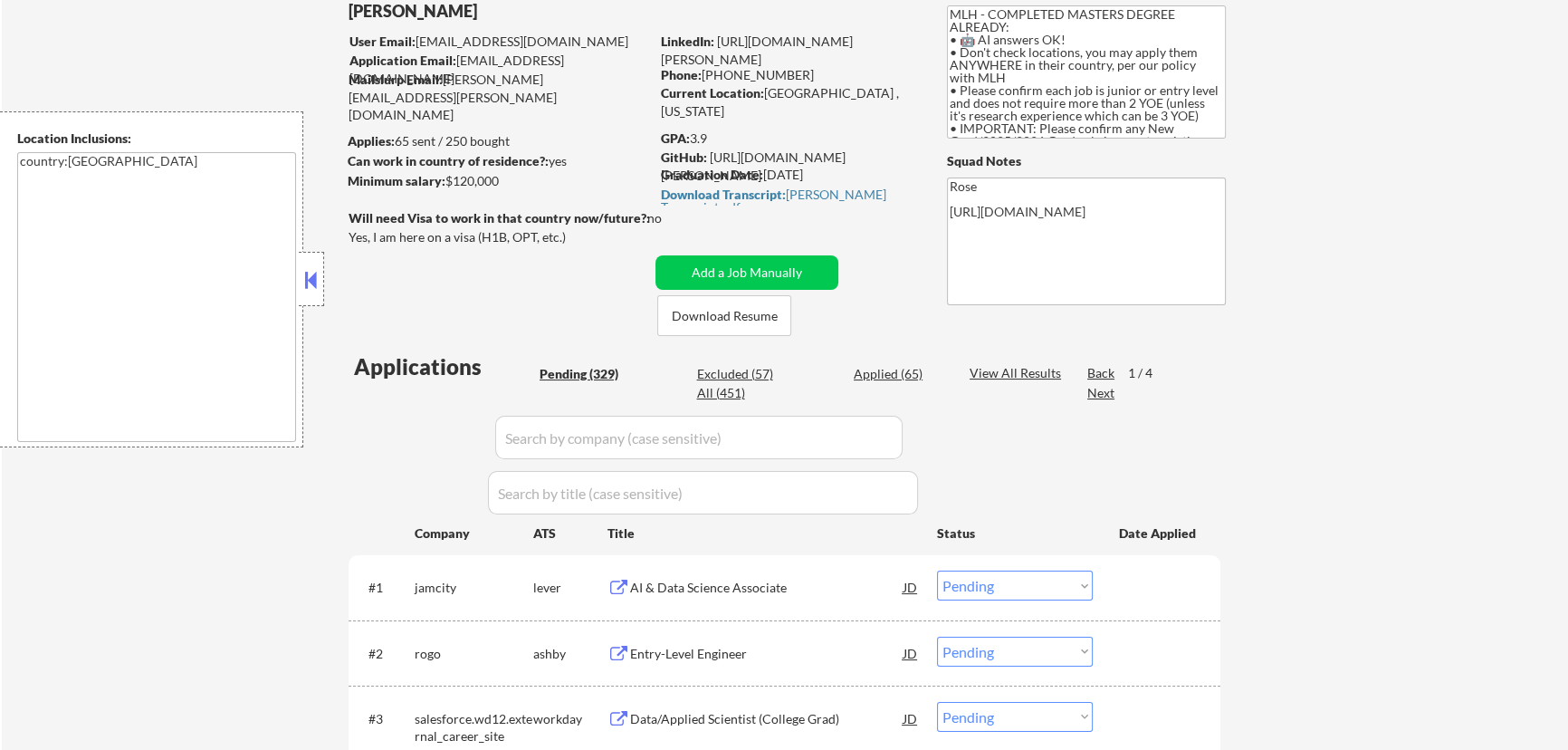
scroll to position [164, 0]
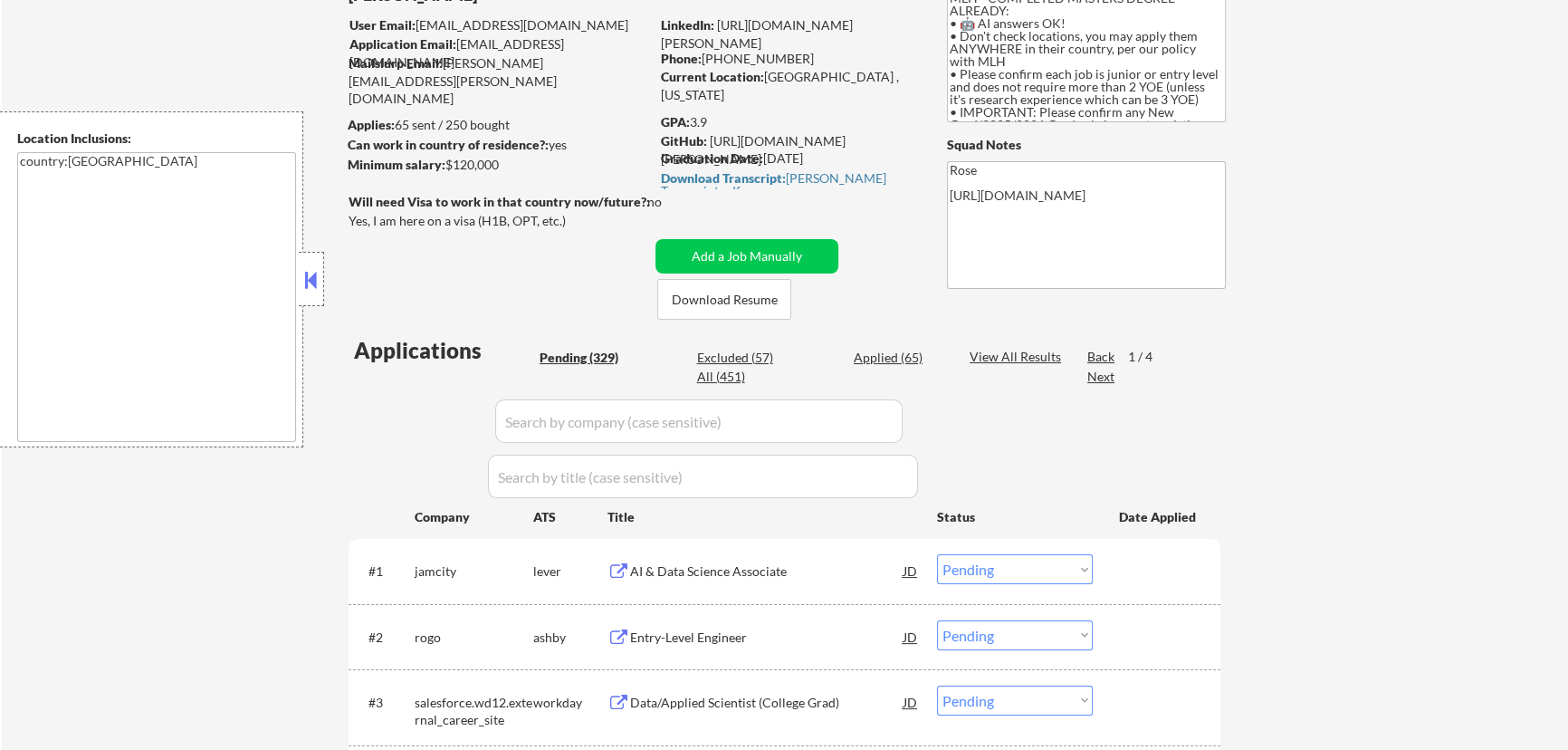
click at [866, 413] on input "input" at bounding box center [699, 422] width 408 height 43
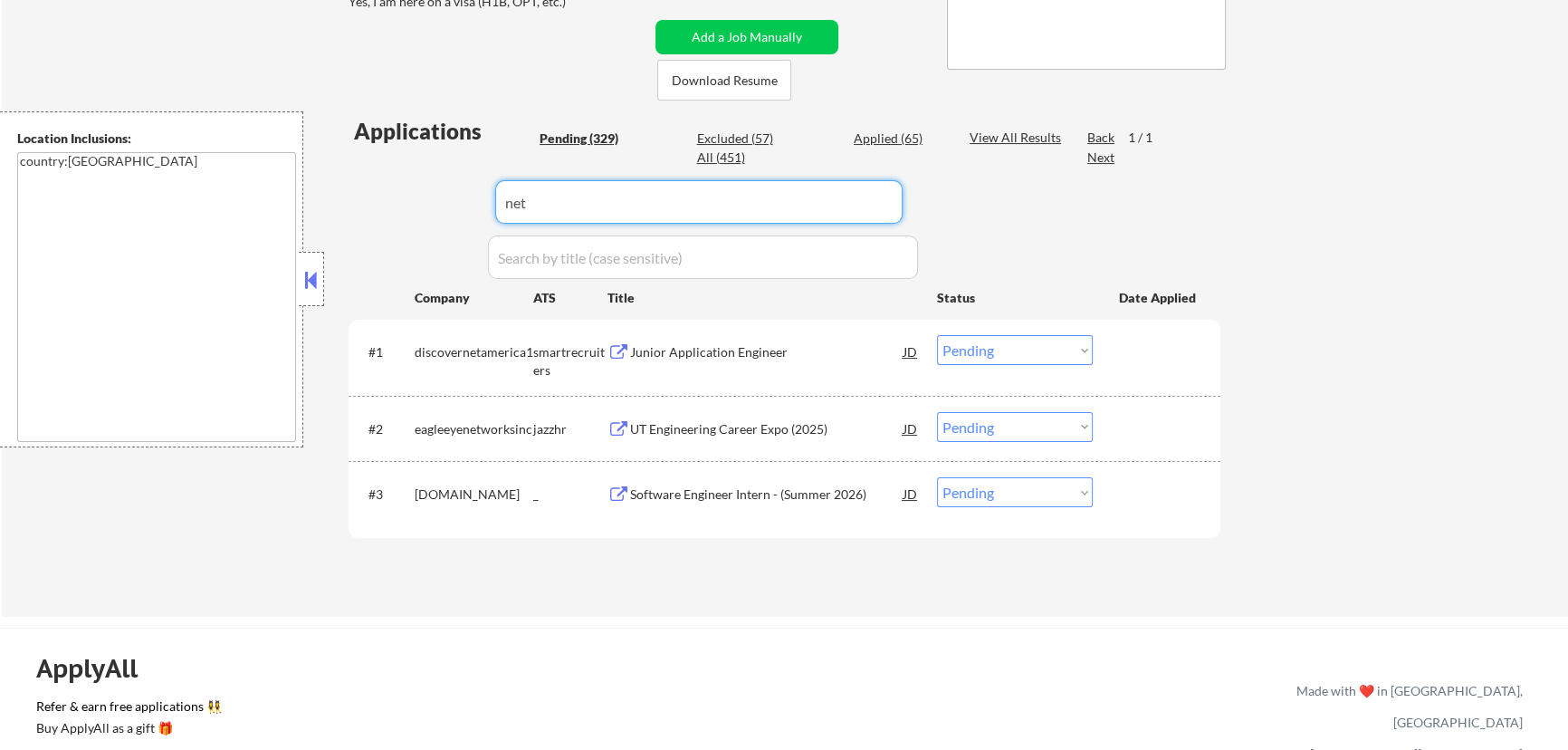
scroll to position [412, 0]
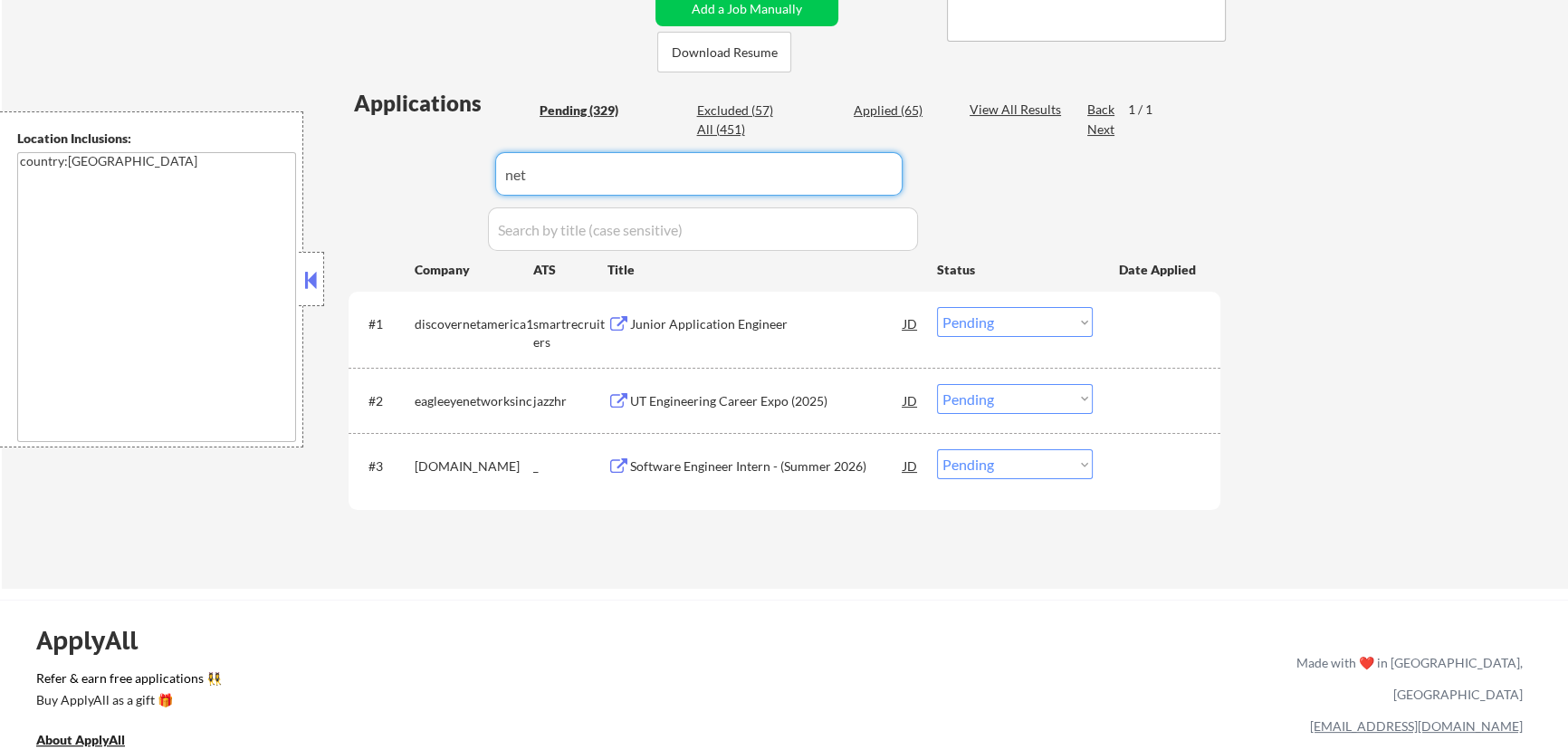
type input "net"
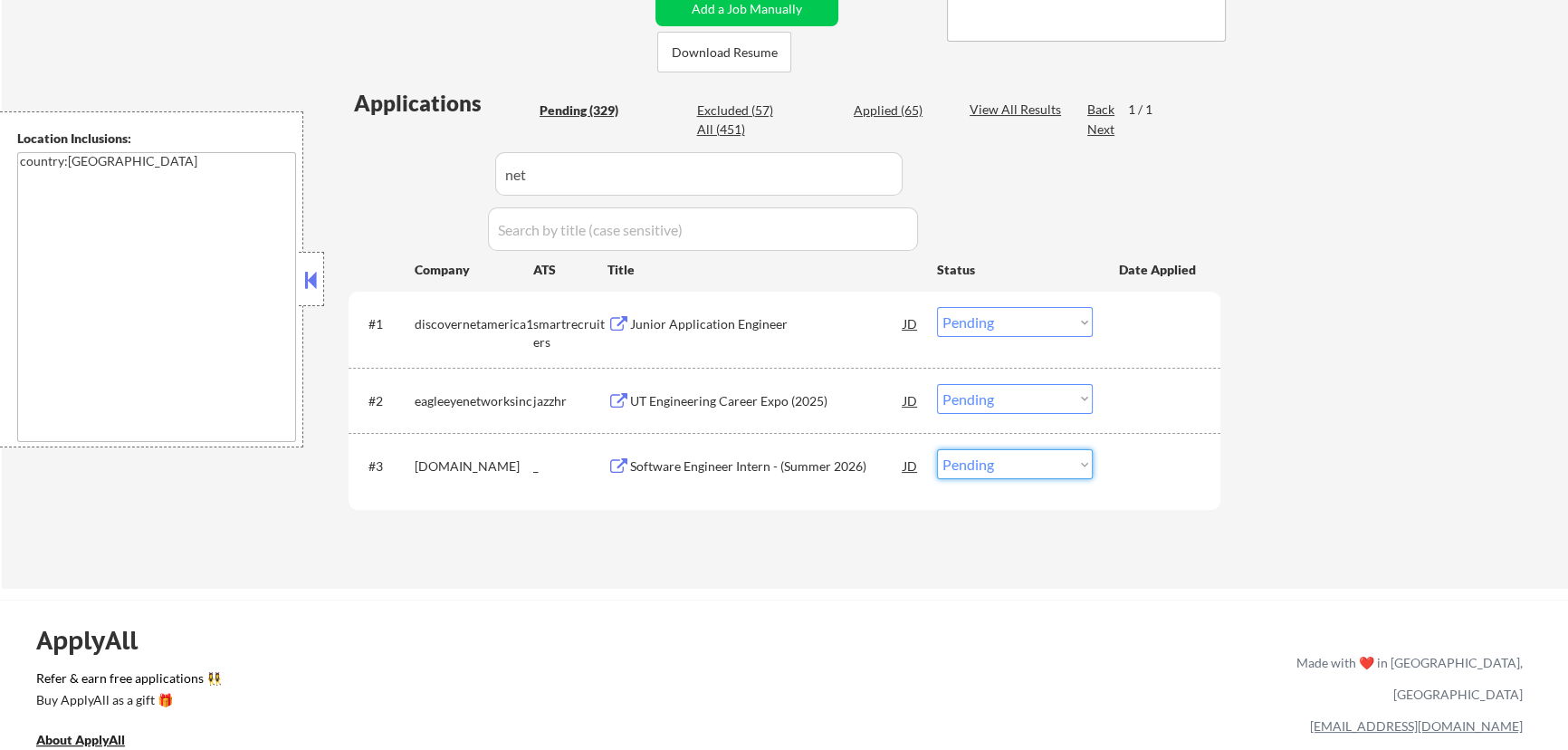
click at [1016, 467] on select "Choose an option... Pending Applied Excluded (Questions) Excluded (Expired) Exc…" at bounding box center [1014, 464] width 156 height 29
select select ""applied""
click at [937, 449] on select "Choose an option... Pending Applied Excluded (Questions) Excluded (Expired) Exc…" at bounding box center [1014, 464] width 156 height 29
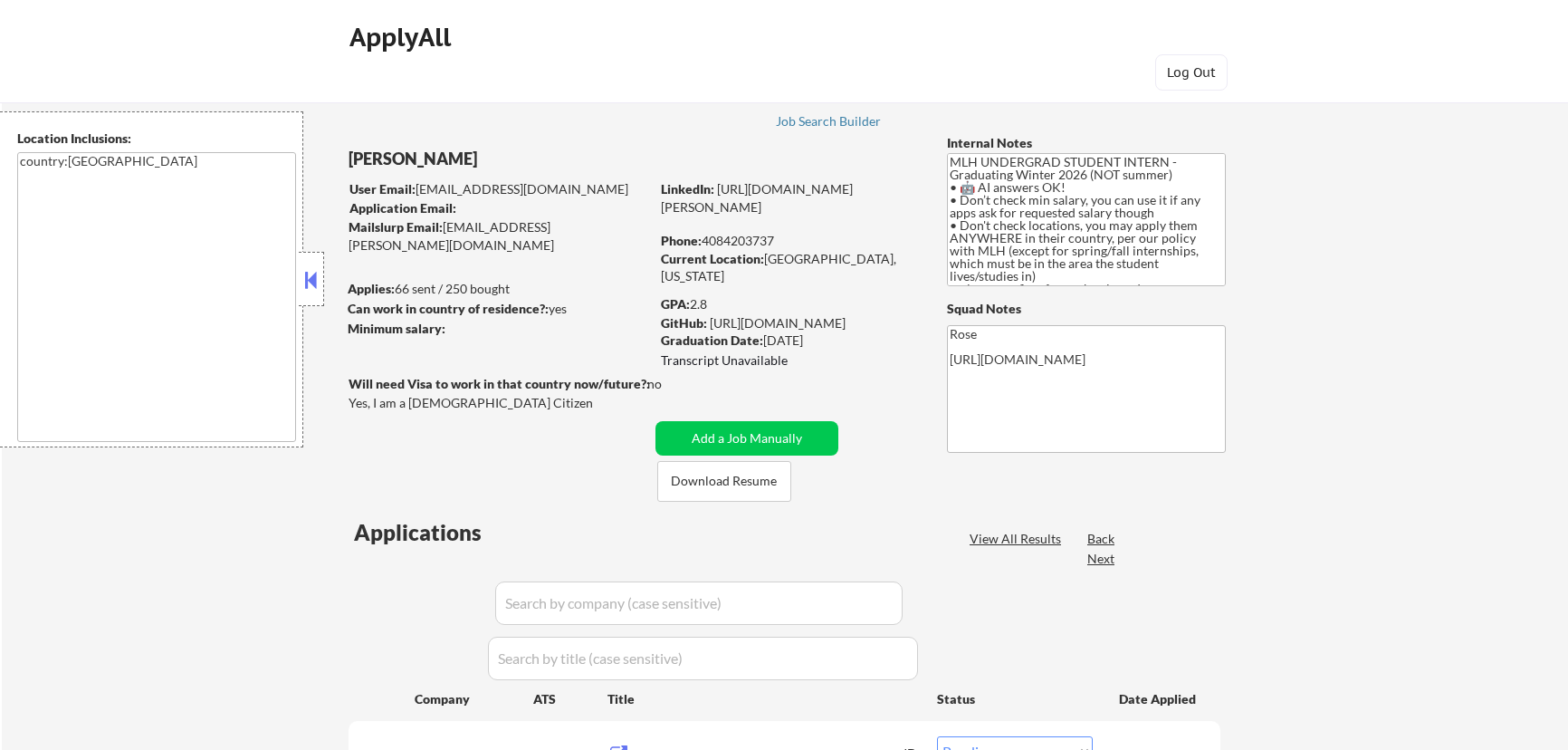
select select ""pending""
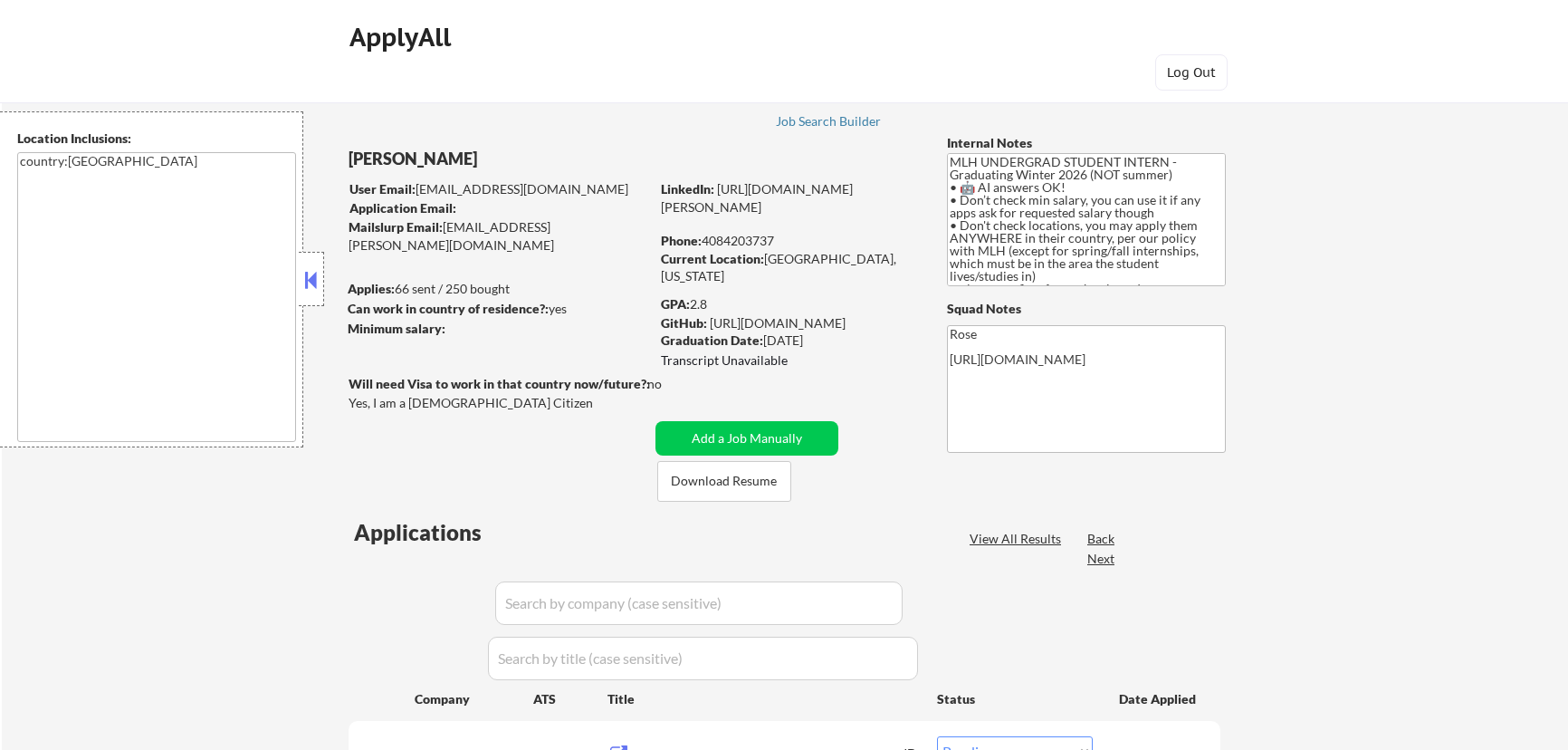
select select ""pending""
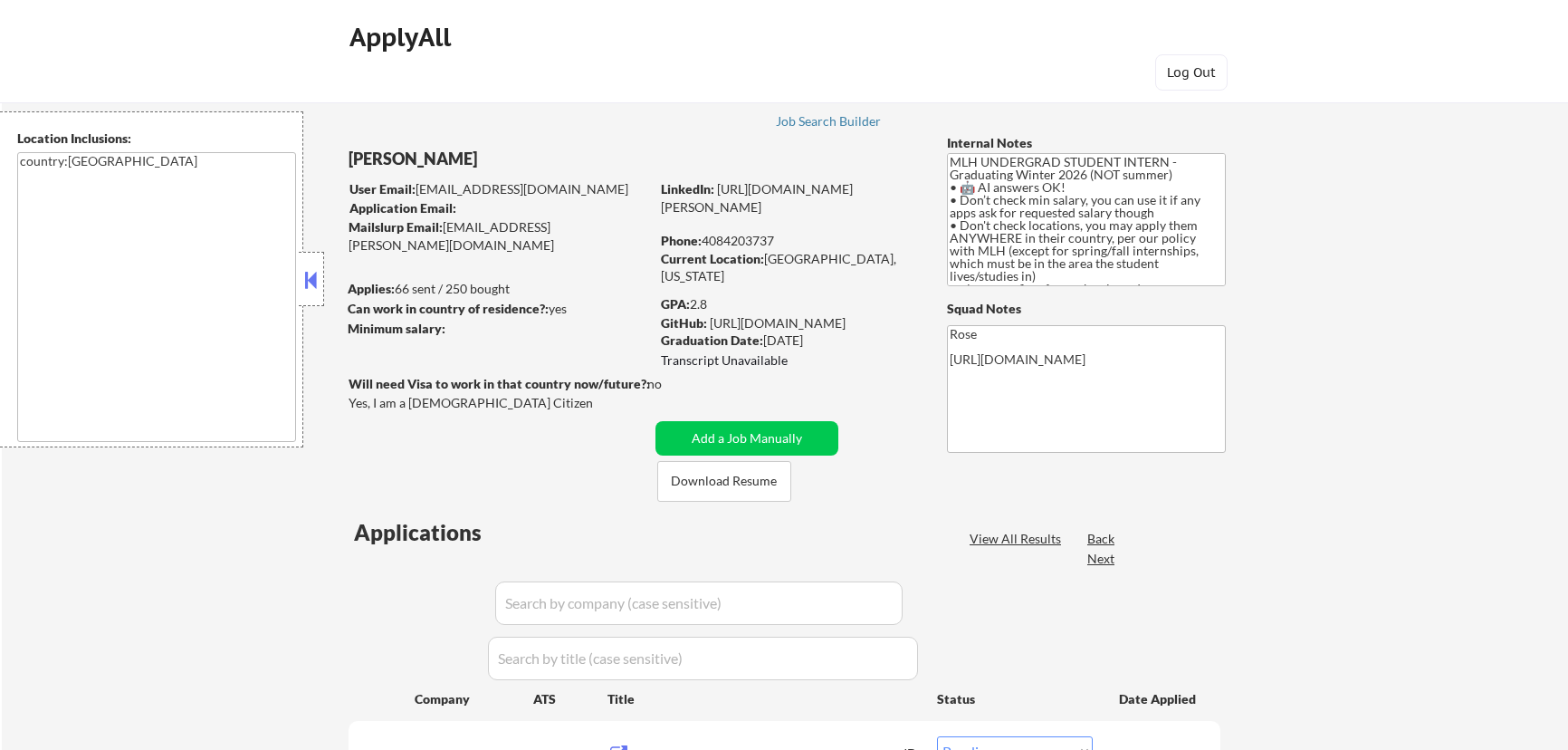
select select ""pending""
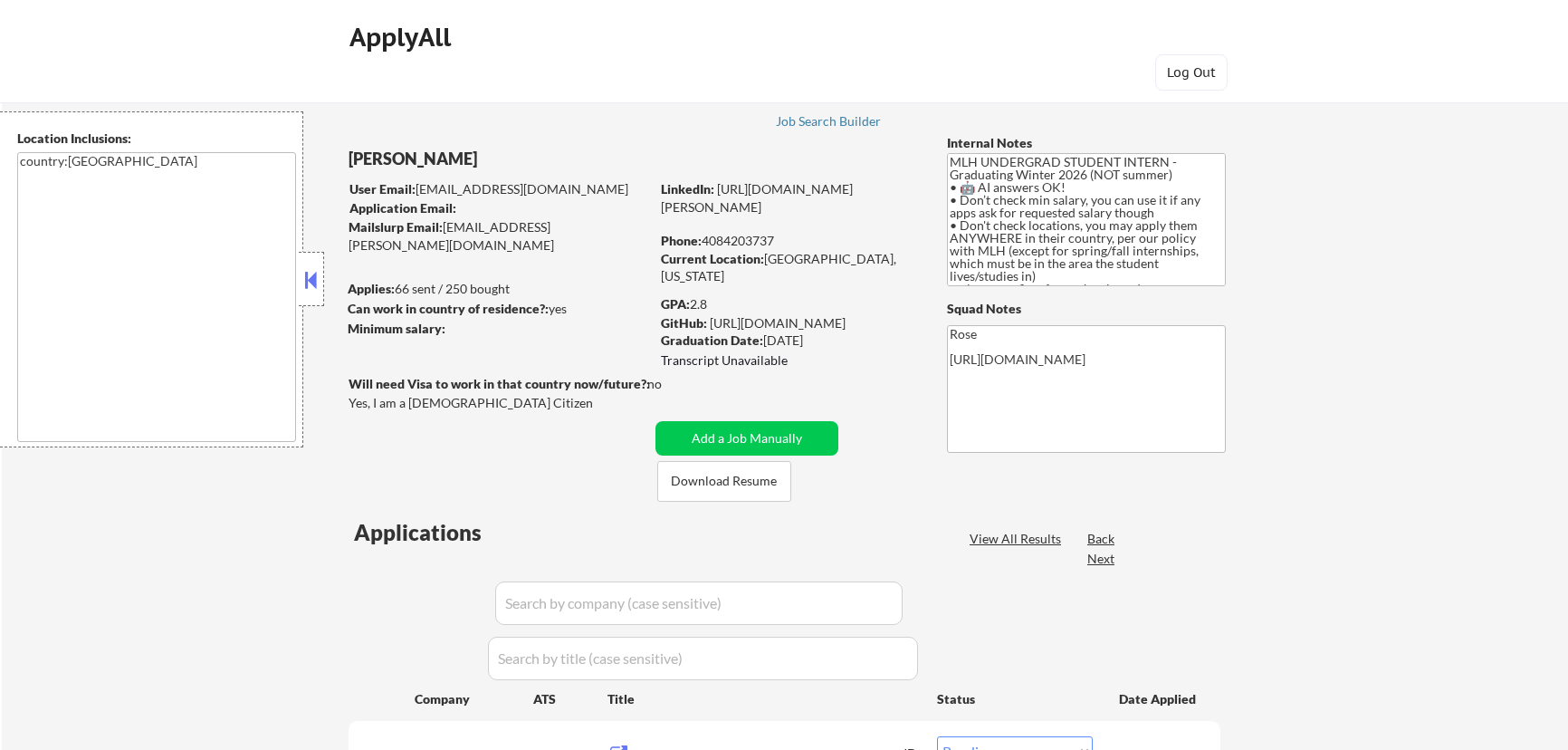
select select ""pending""
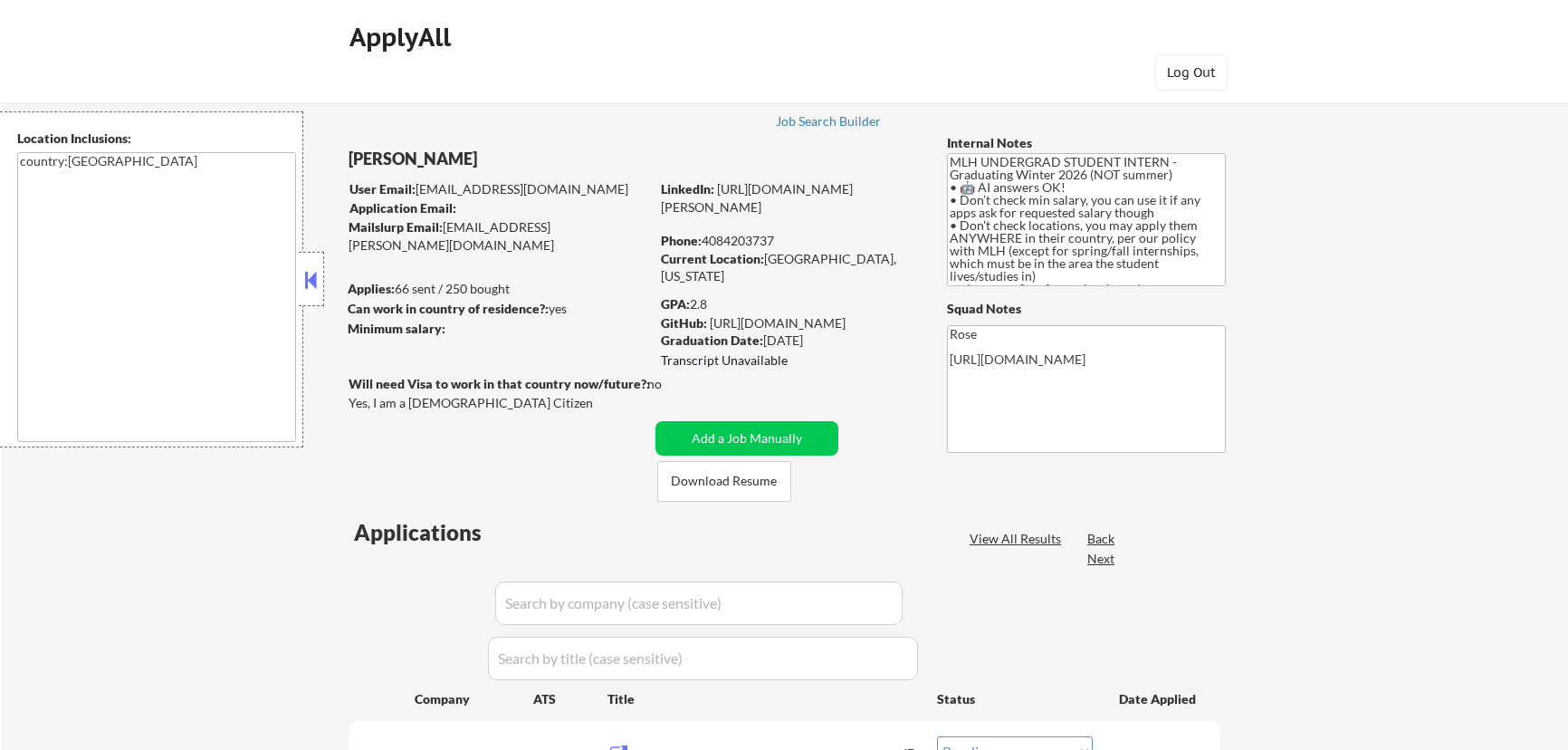
select select ""pending""
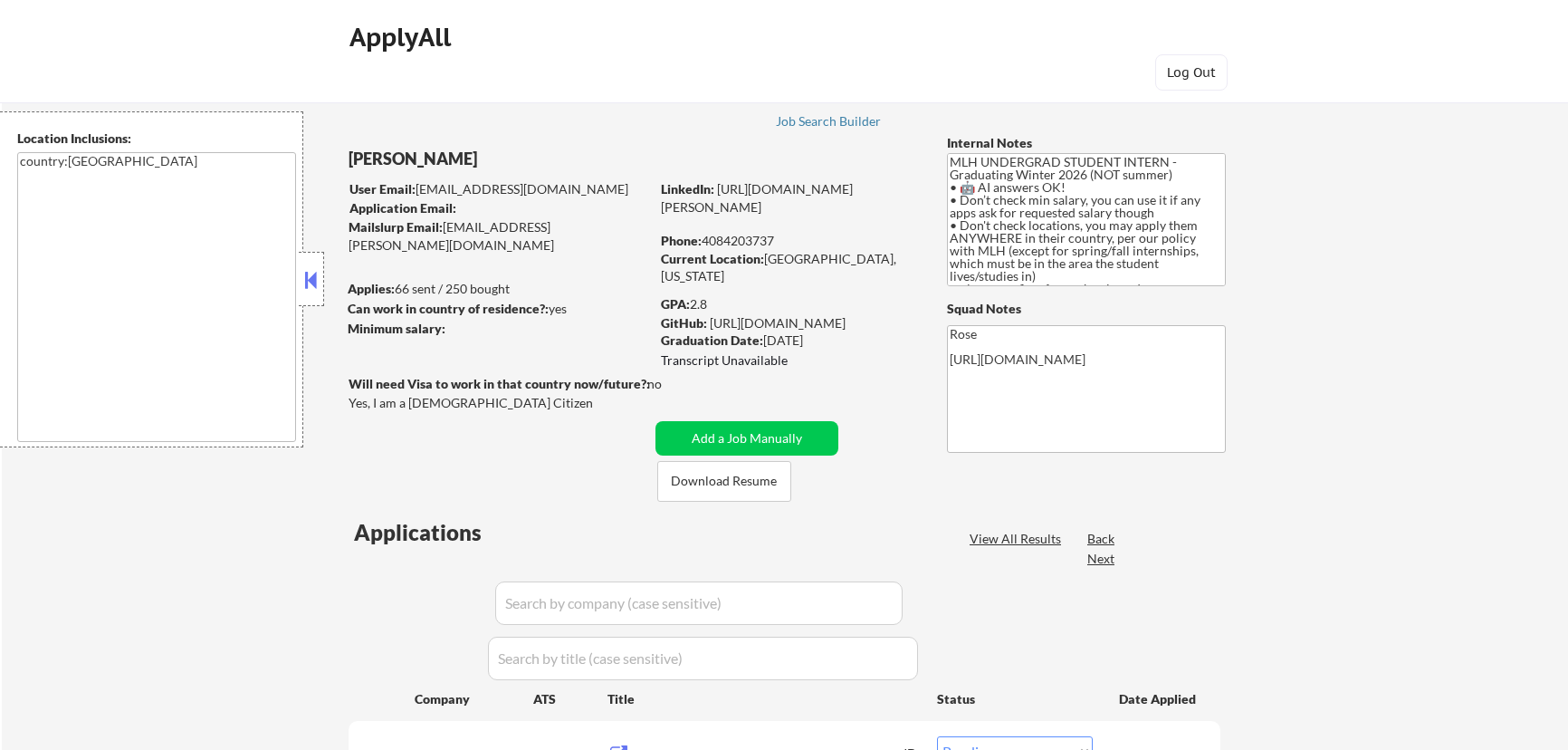
select select ""pending""
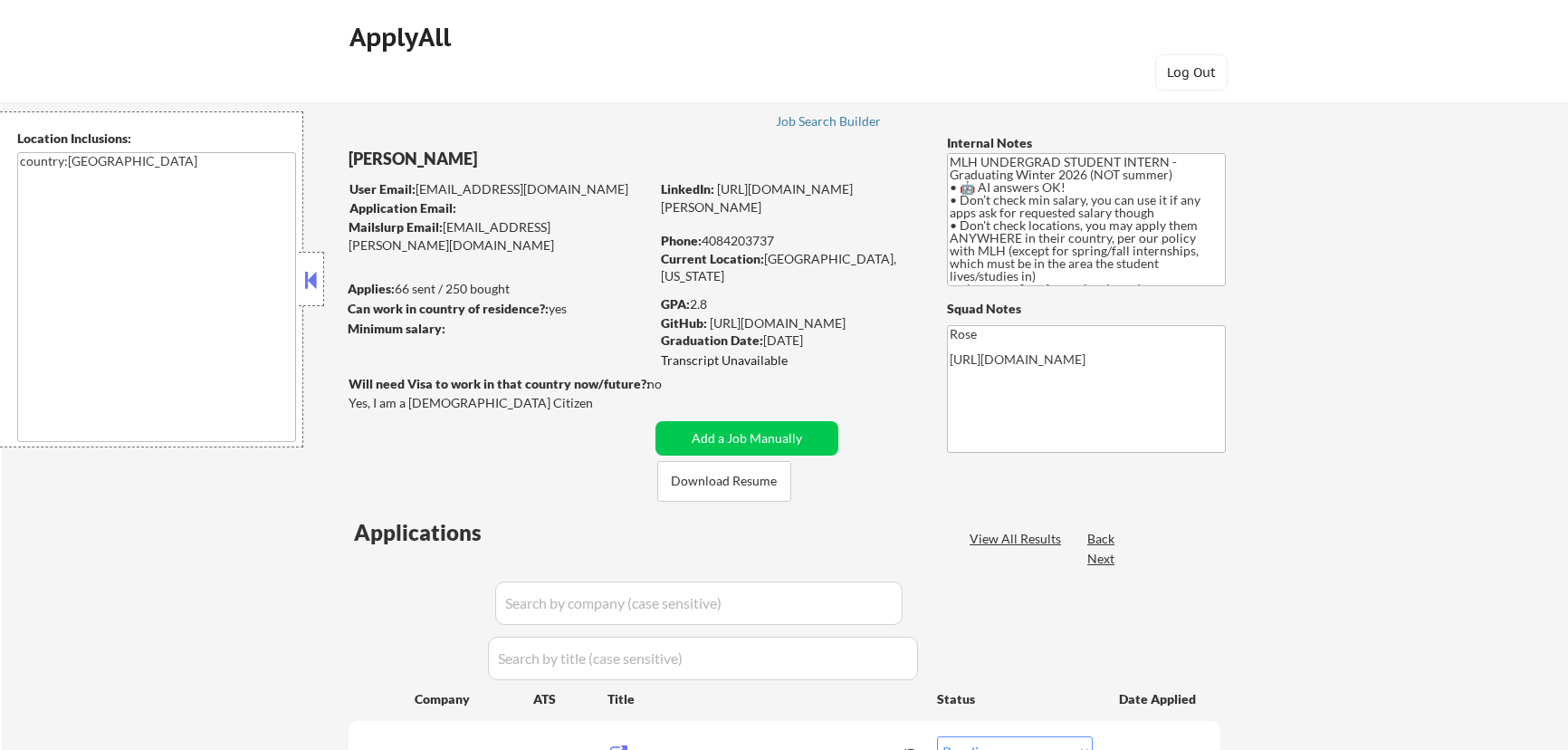
select select ""pending""
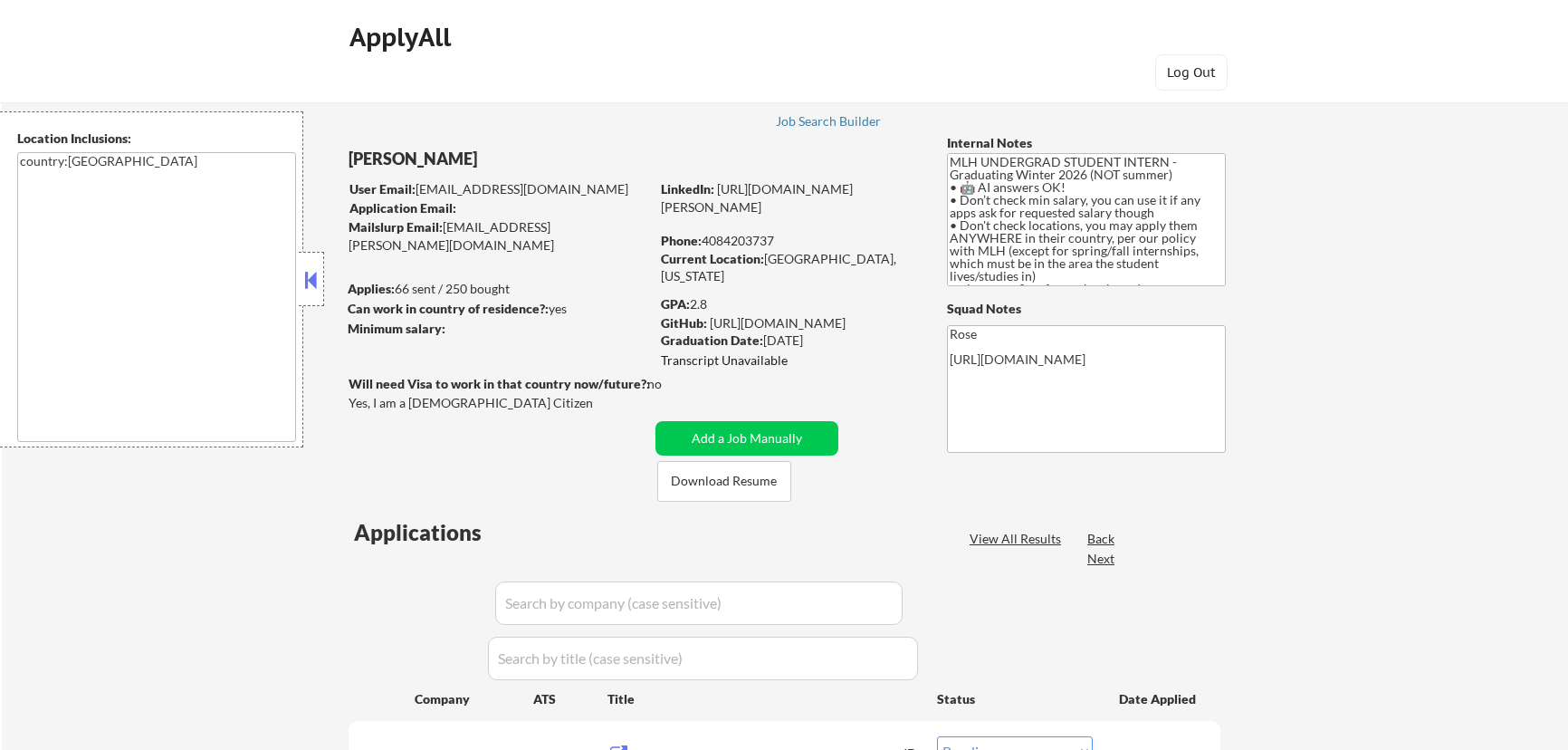
select select ""pending""
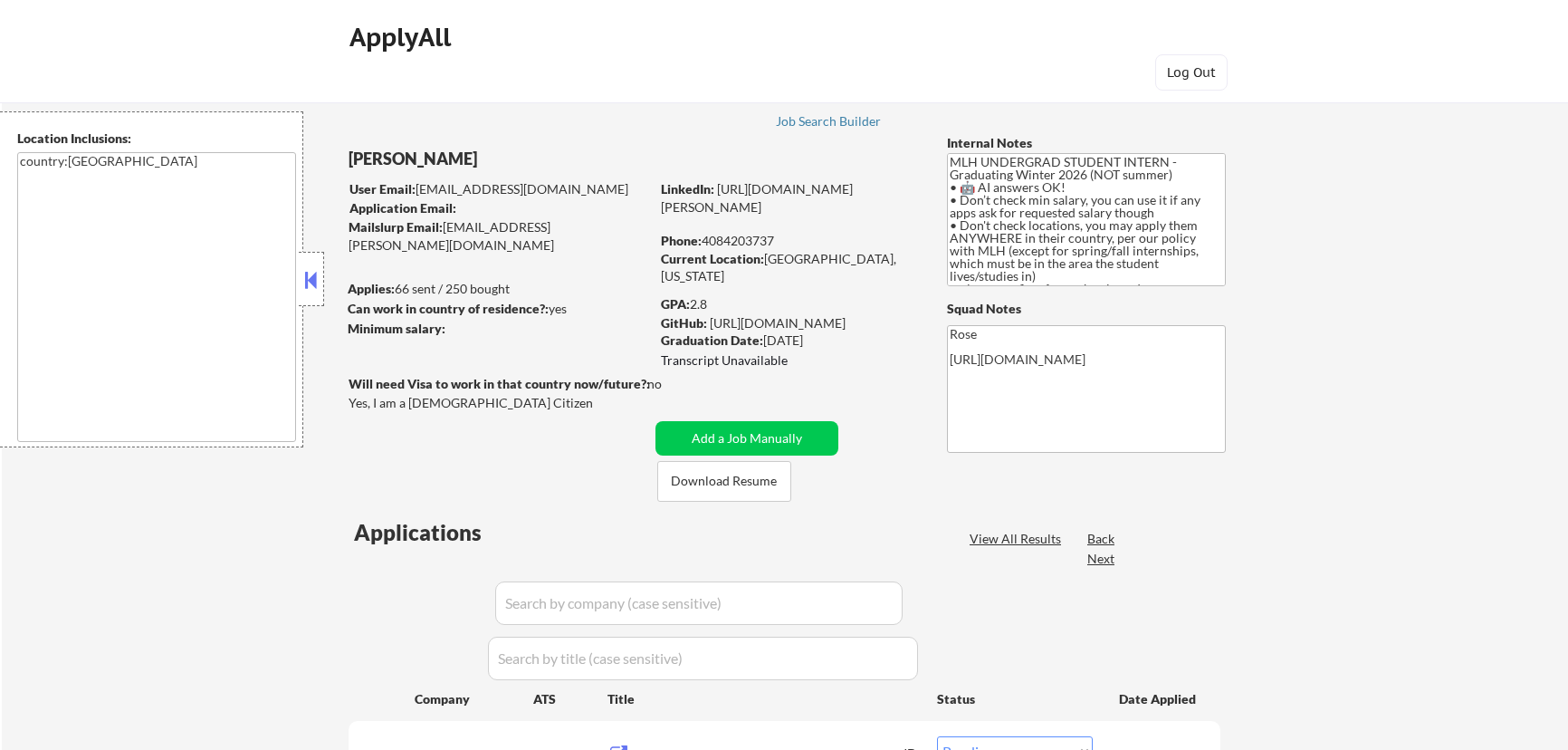
select select ""pending""
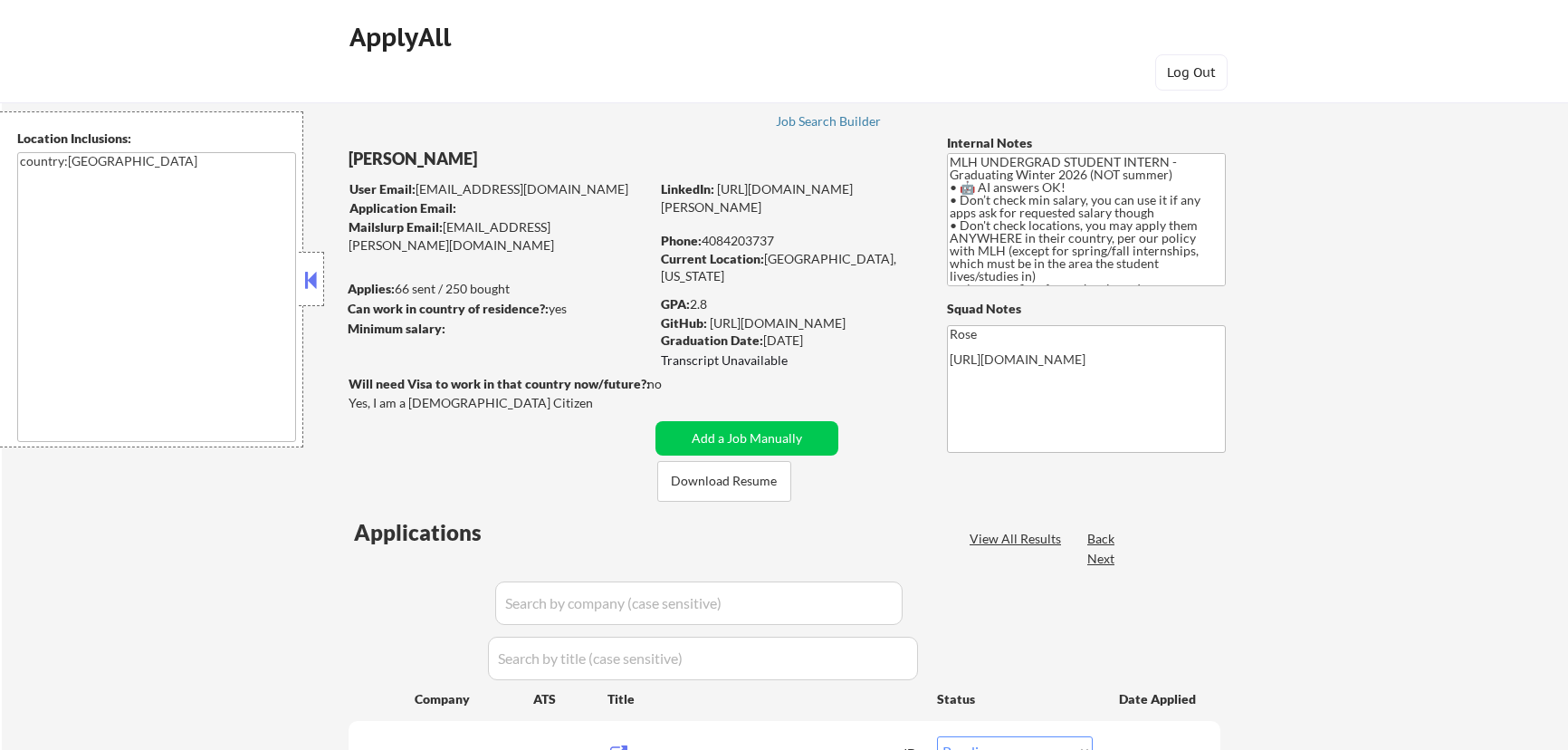
select select ""pending""
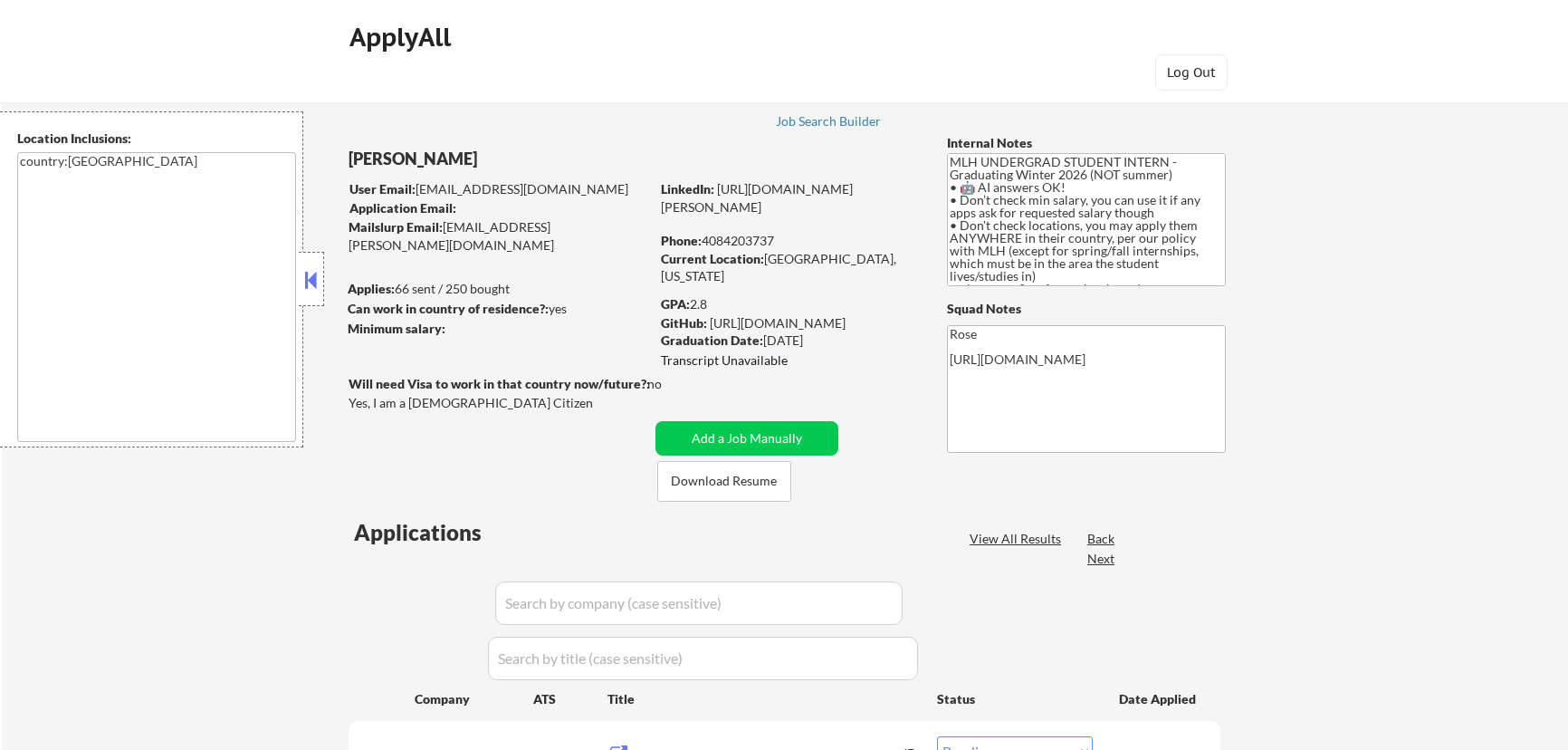
select select ""pending""
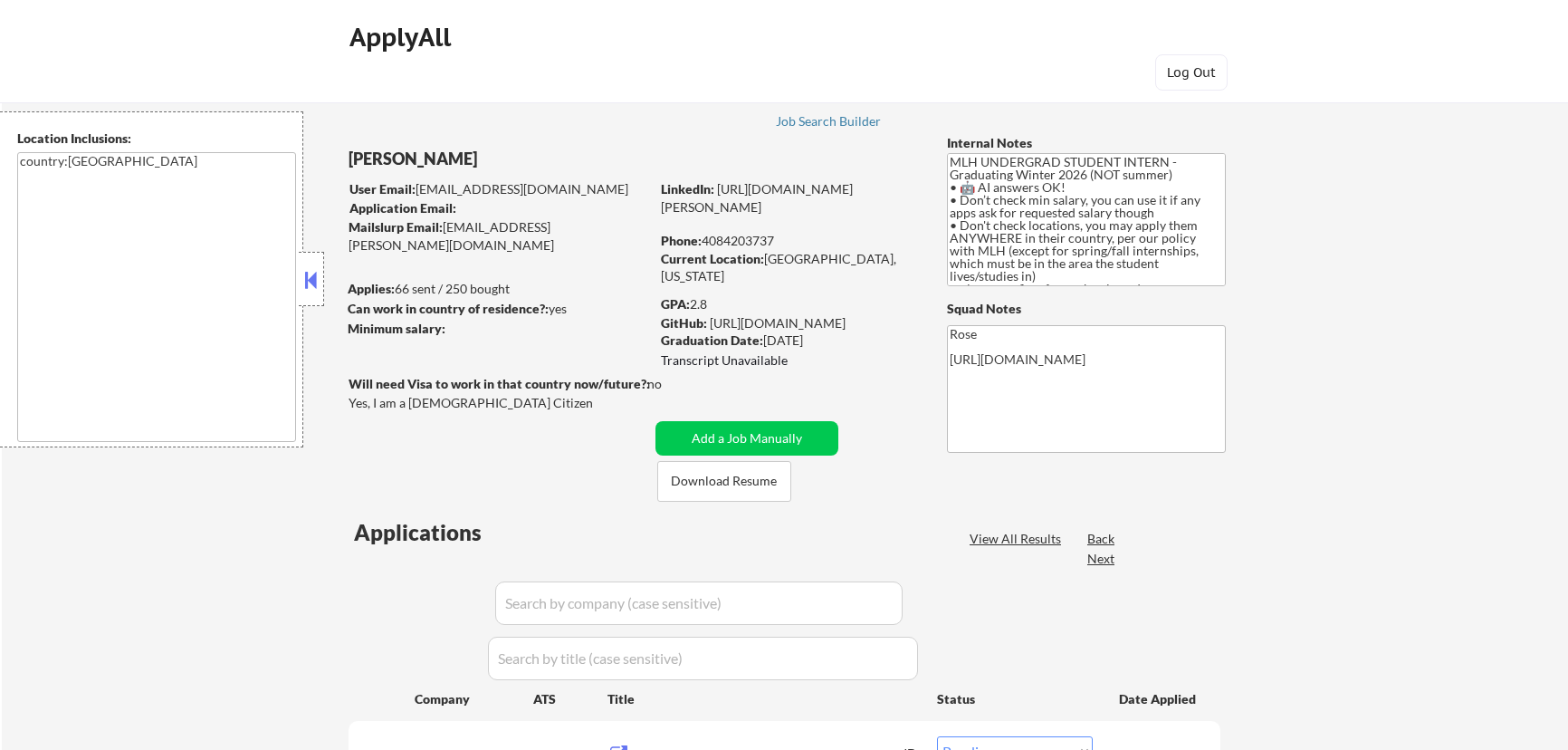
select select ""pending""
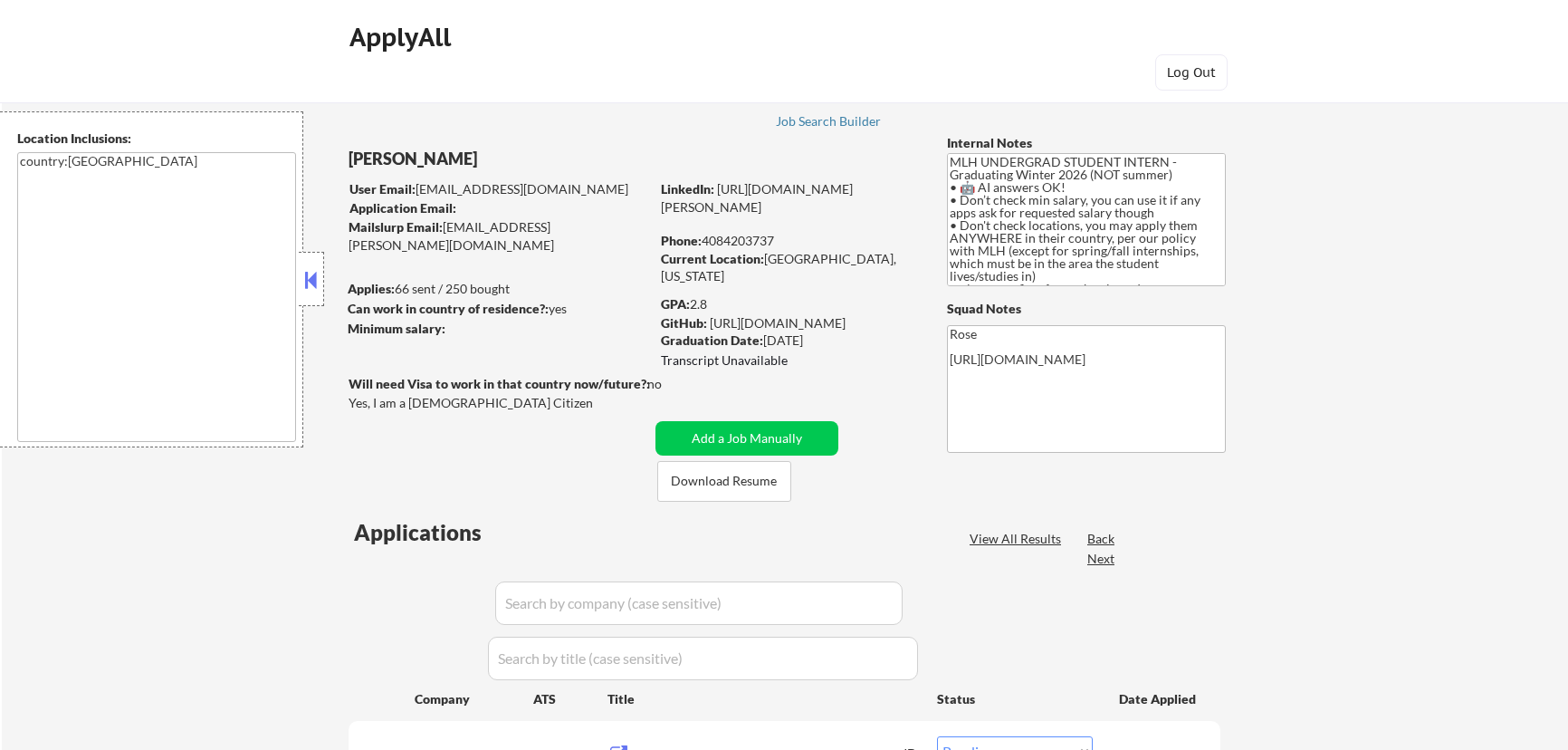
select select ""pending""
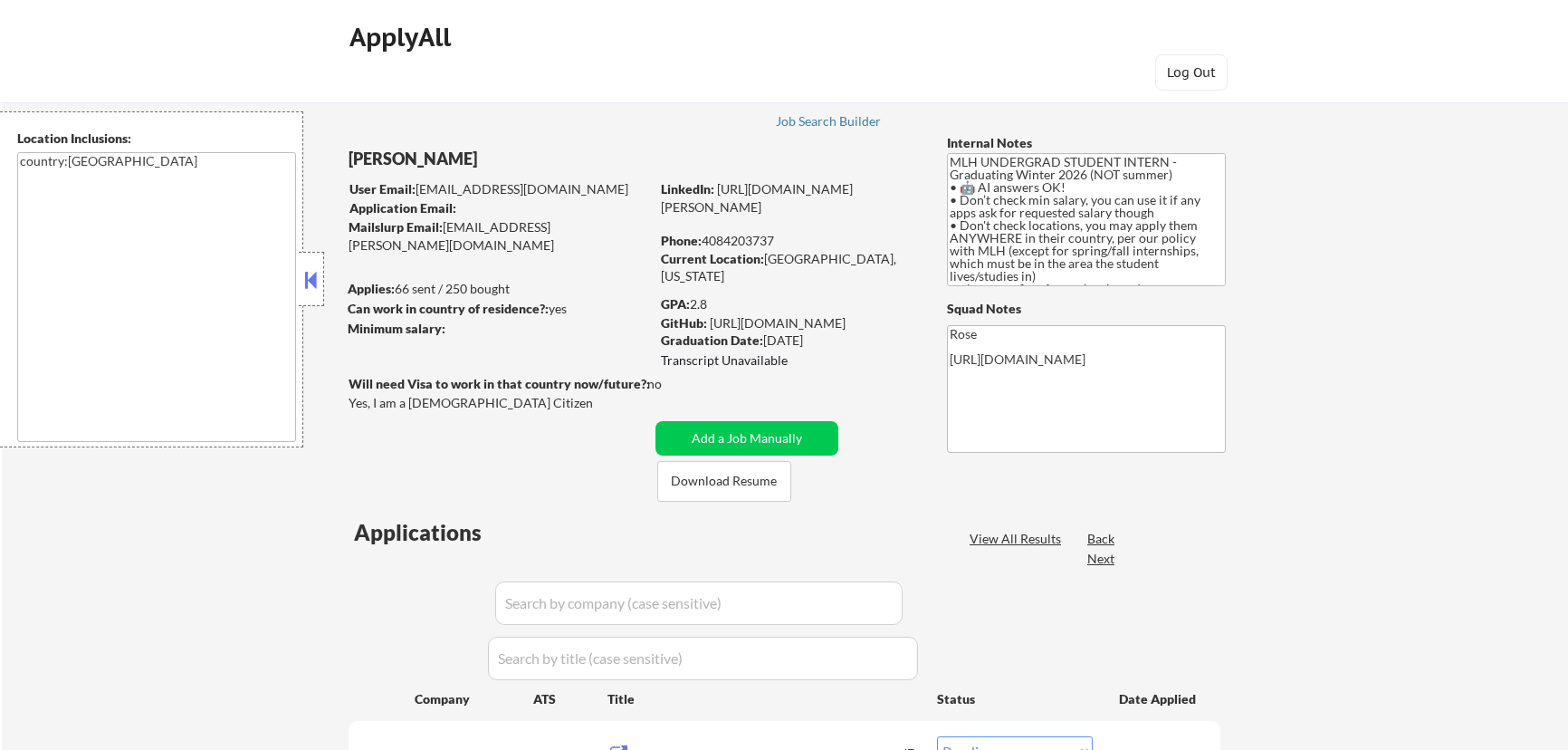
select select ""pending""
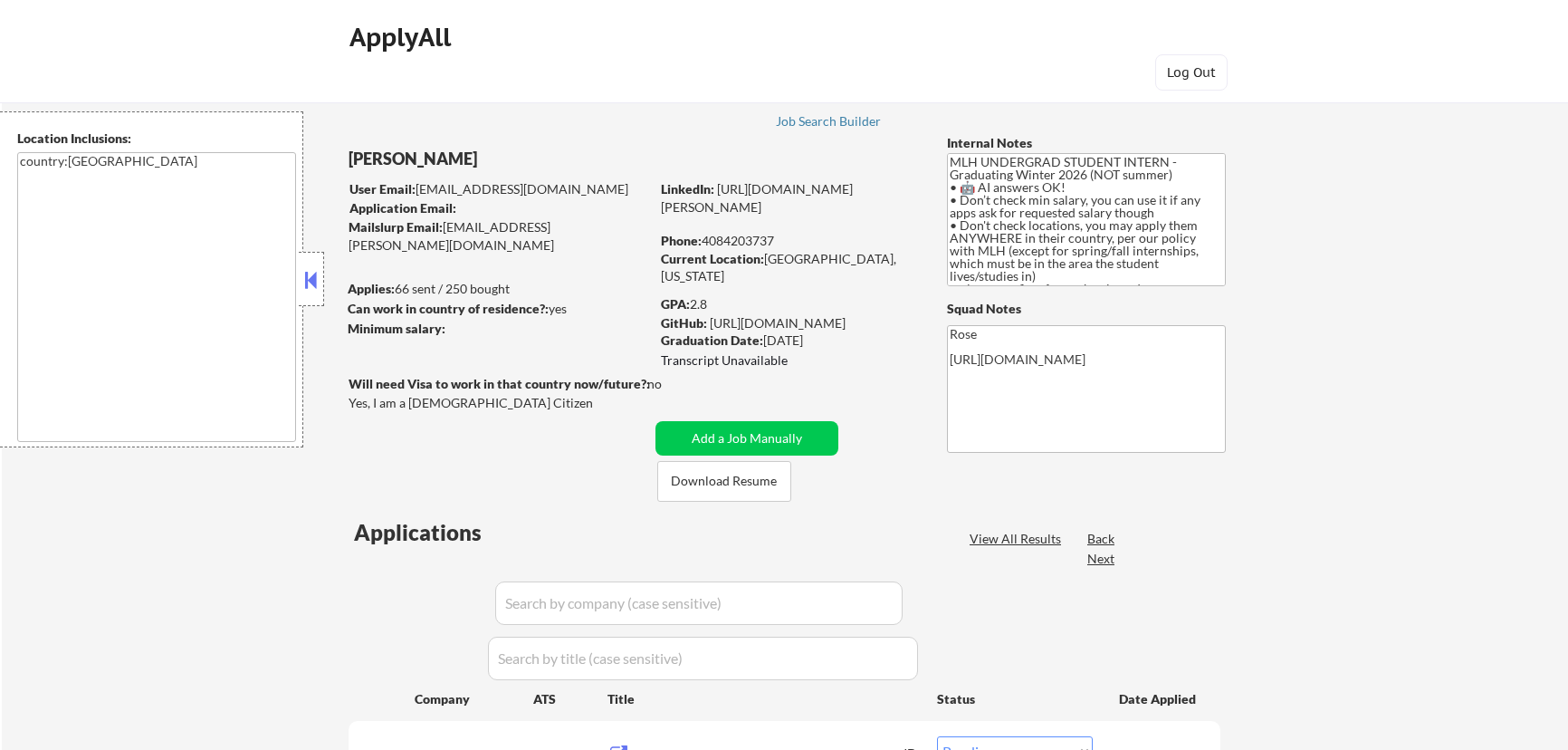
select select ""pending""
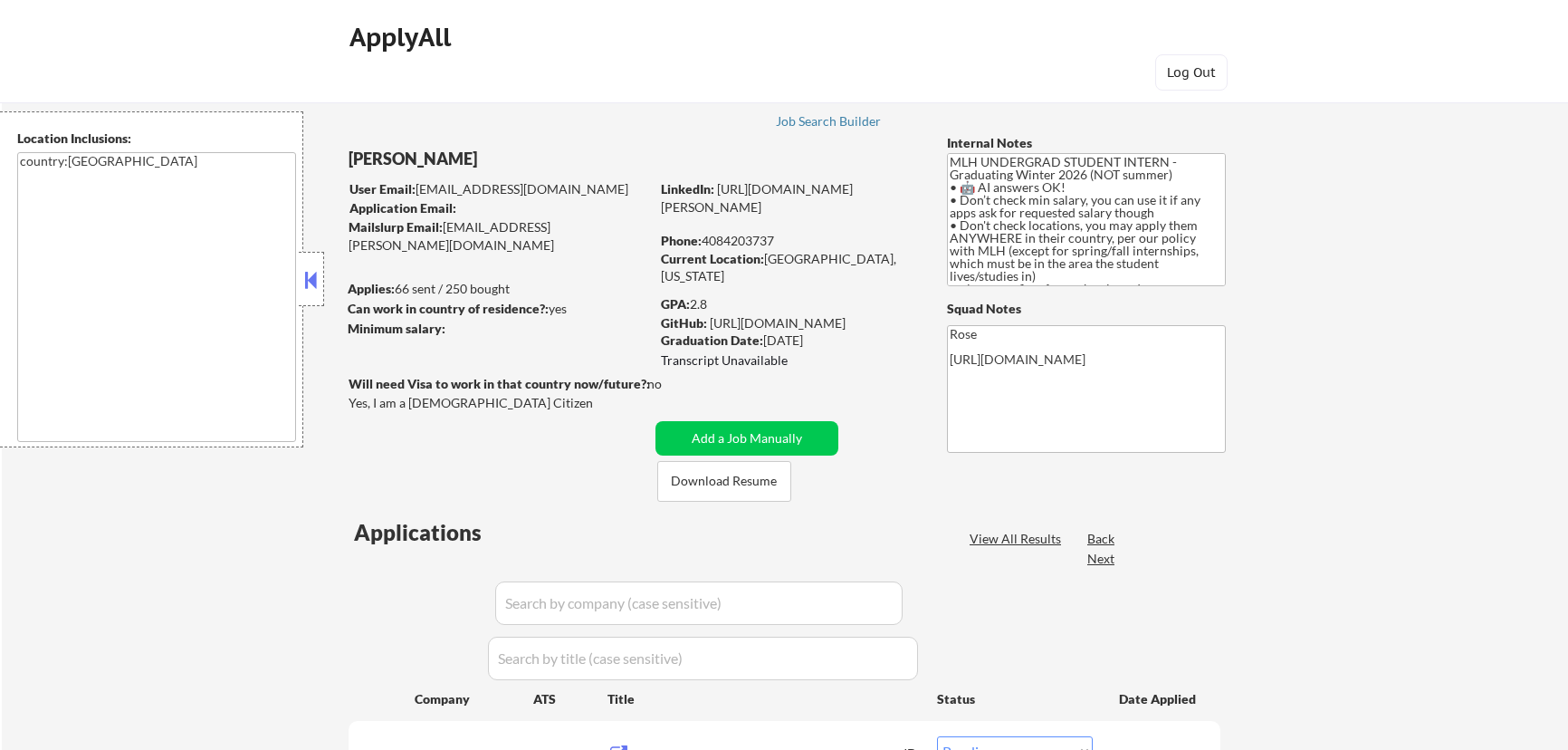
select select ""pending""
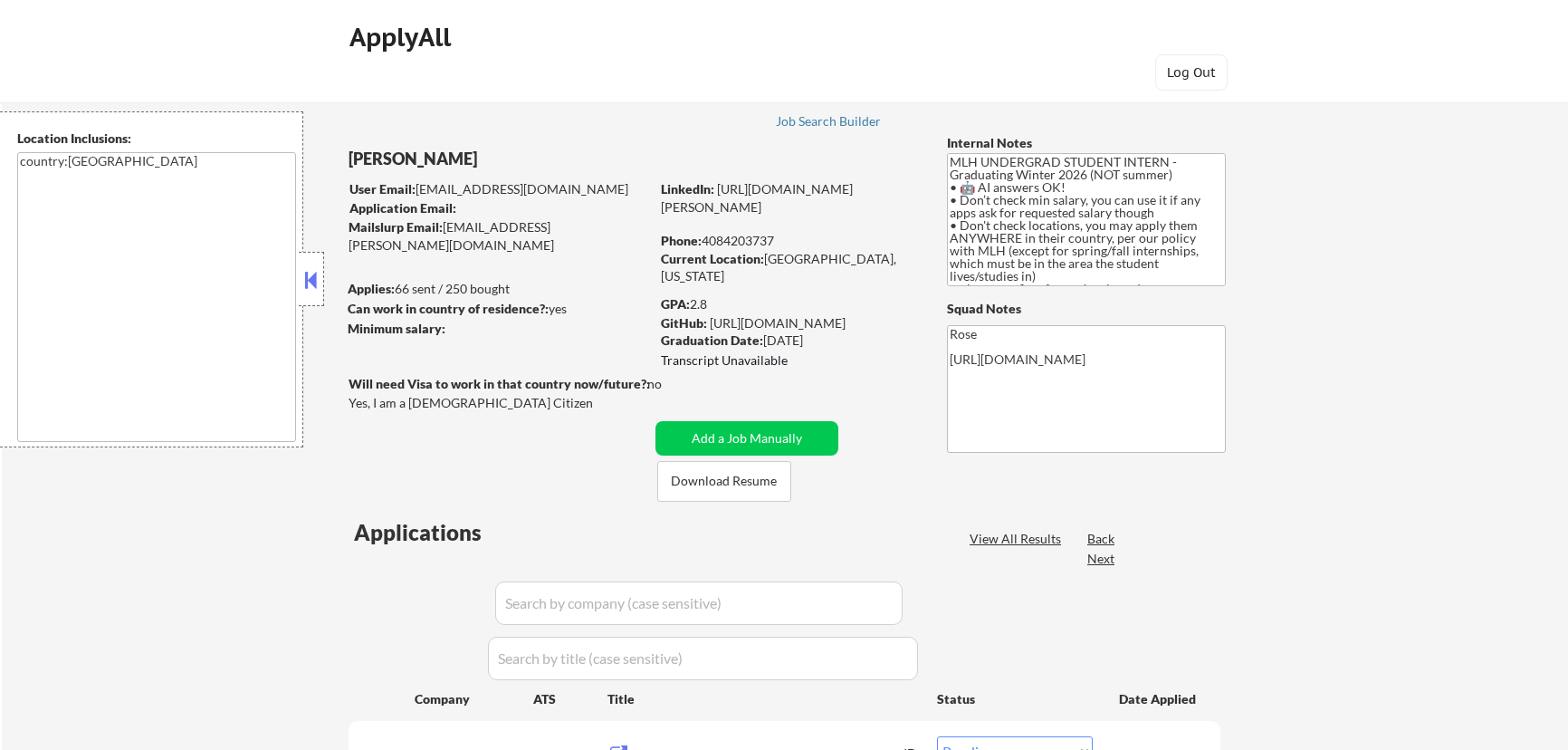
select select ""pending""
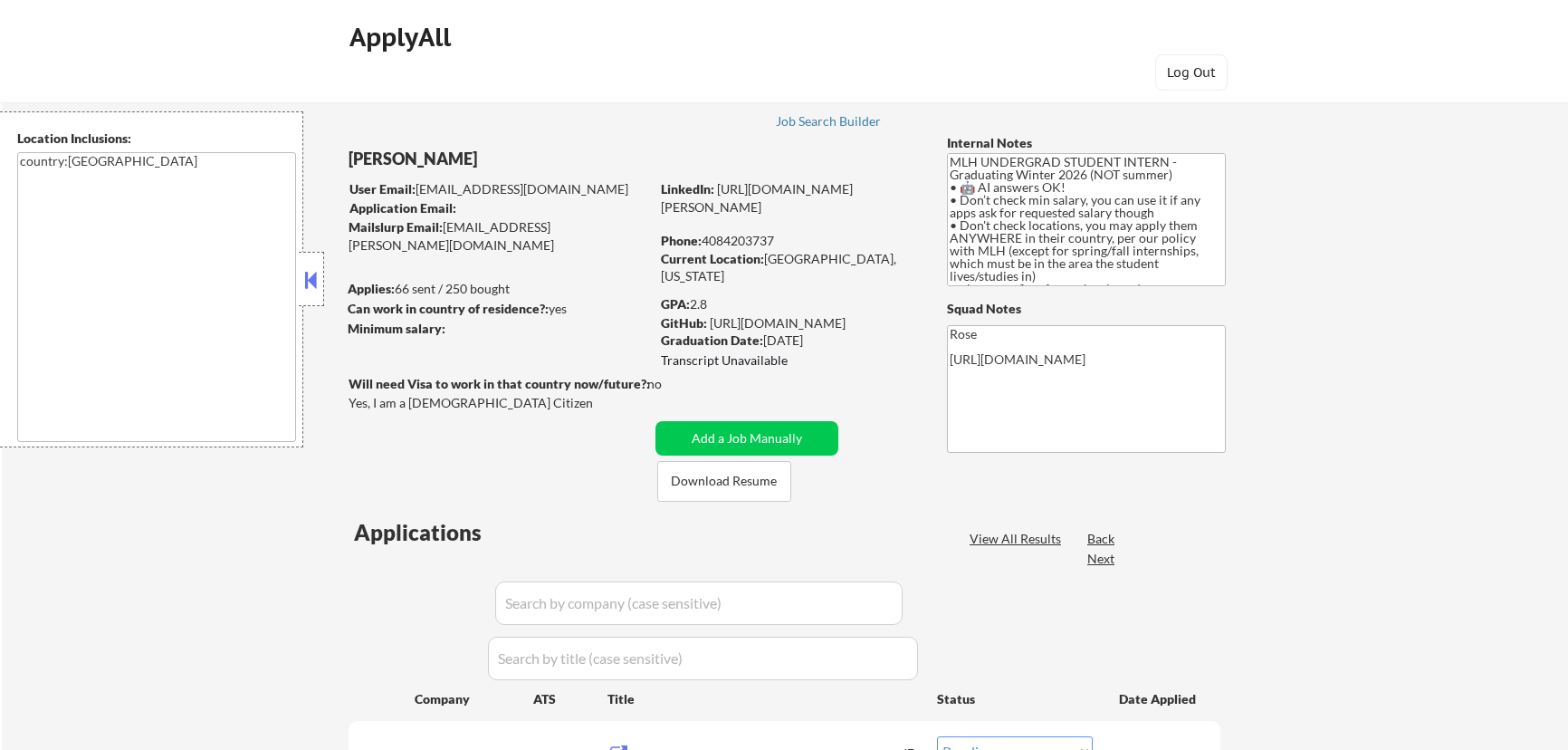
select select ""pending""
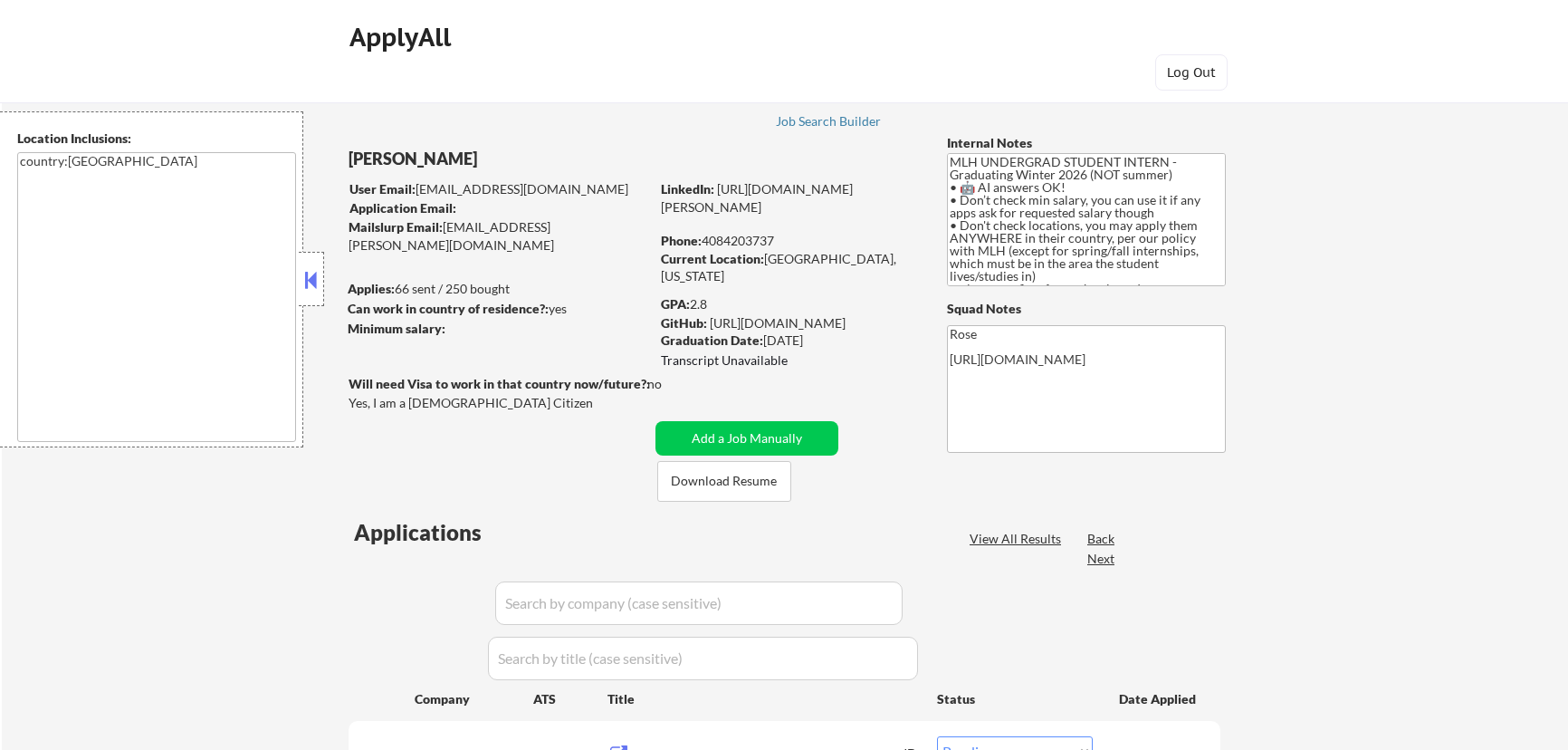
select select ""pending""
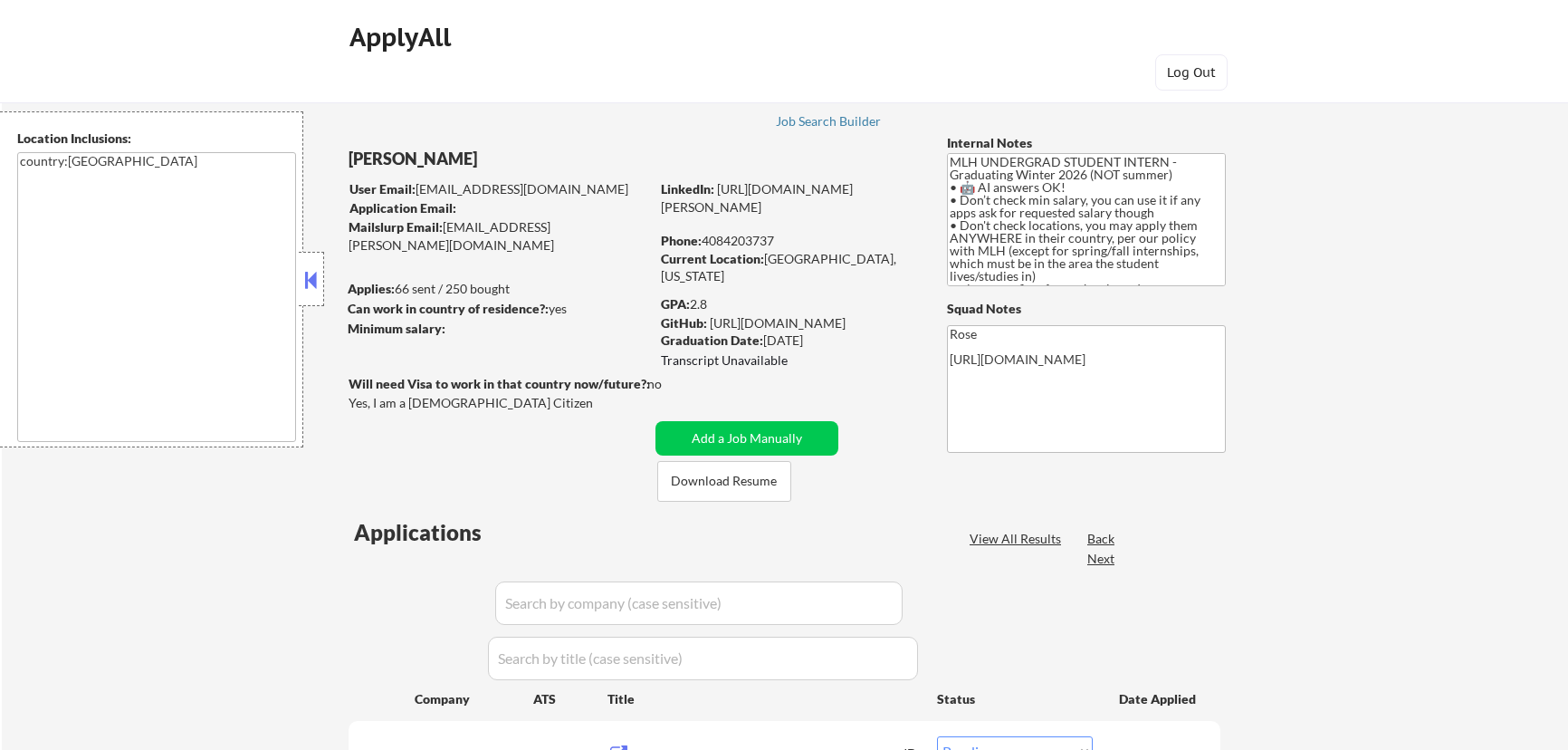
select select ""pending""
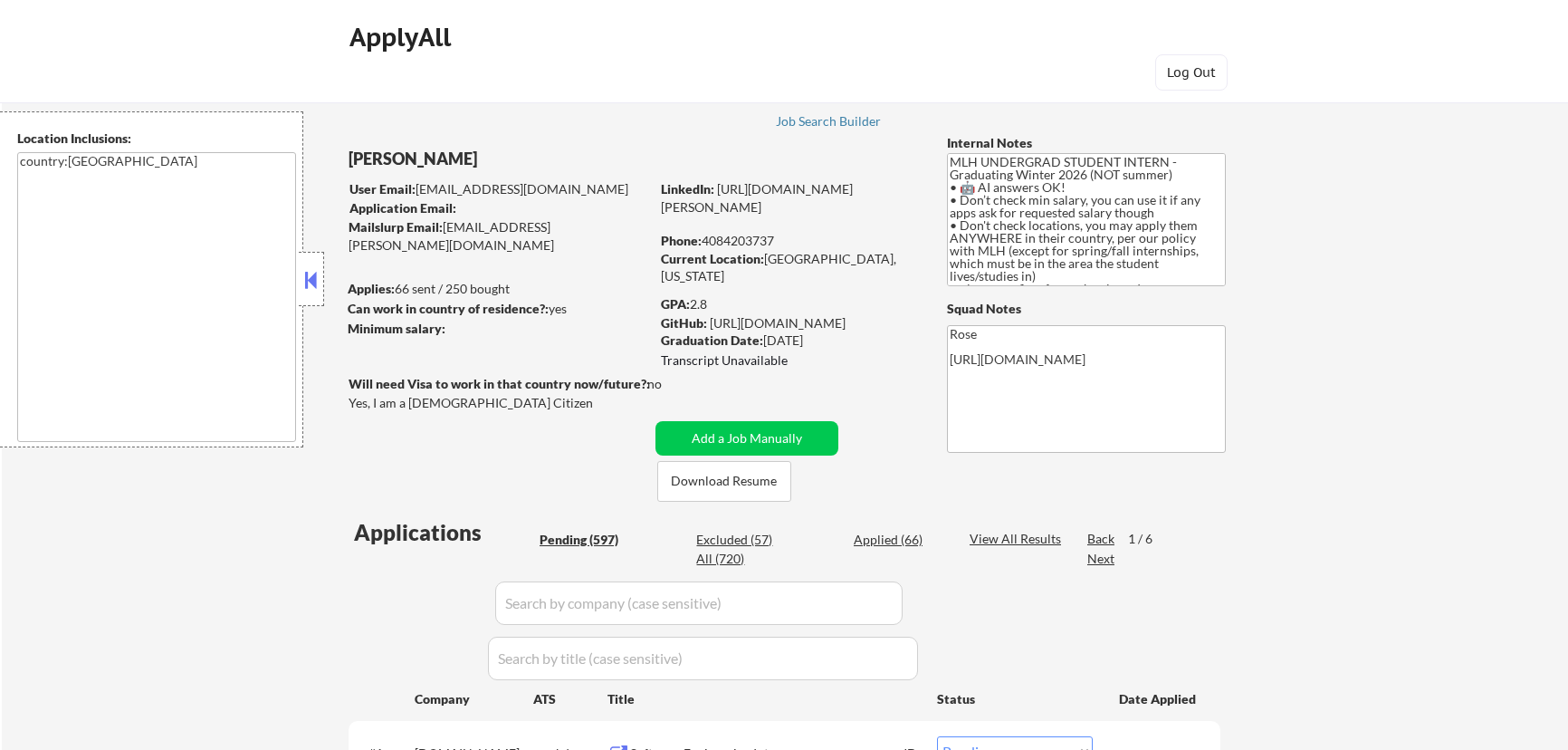
select select ""pending""
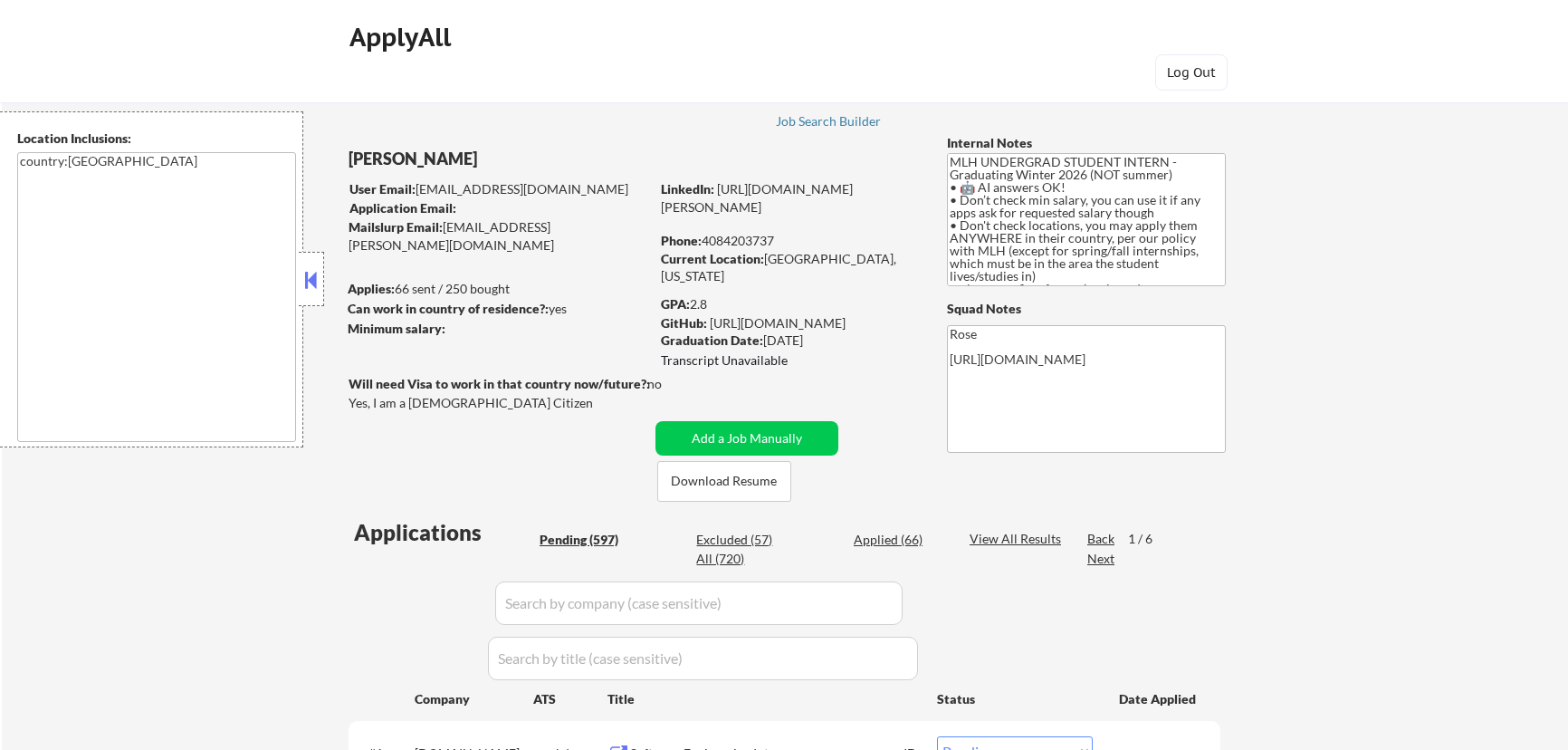
select select ""pending""
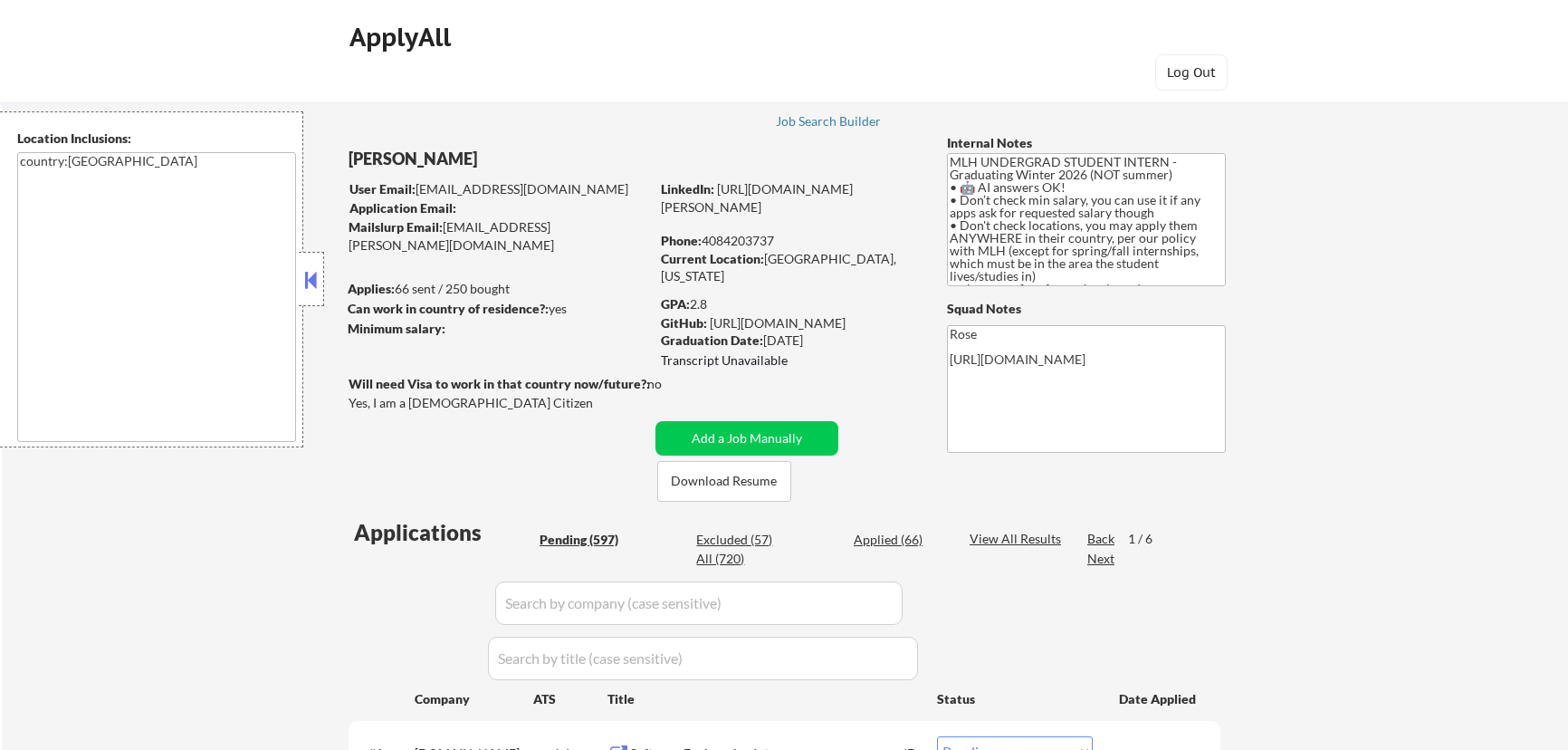
select select ""pending""
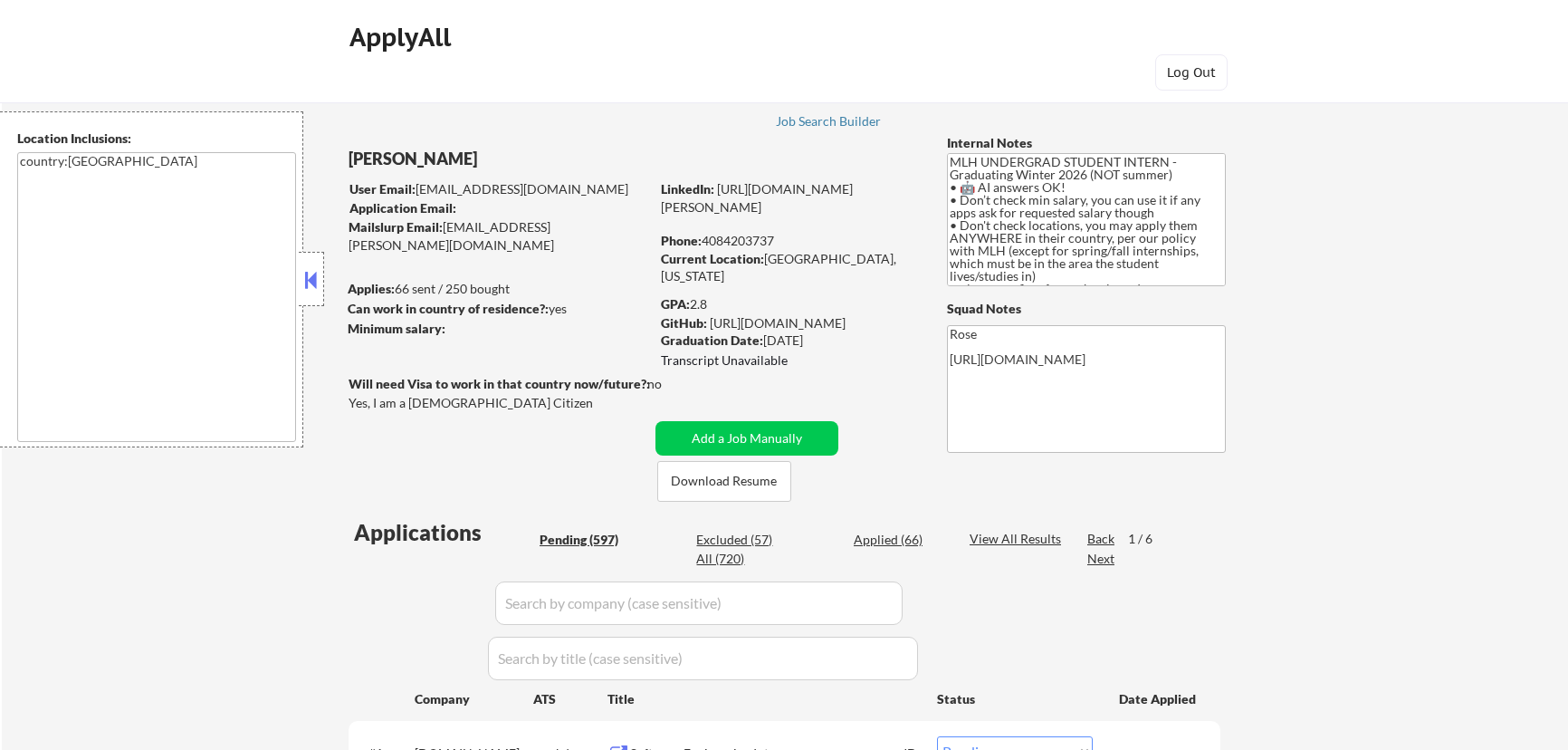
select select ""pending""
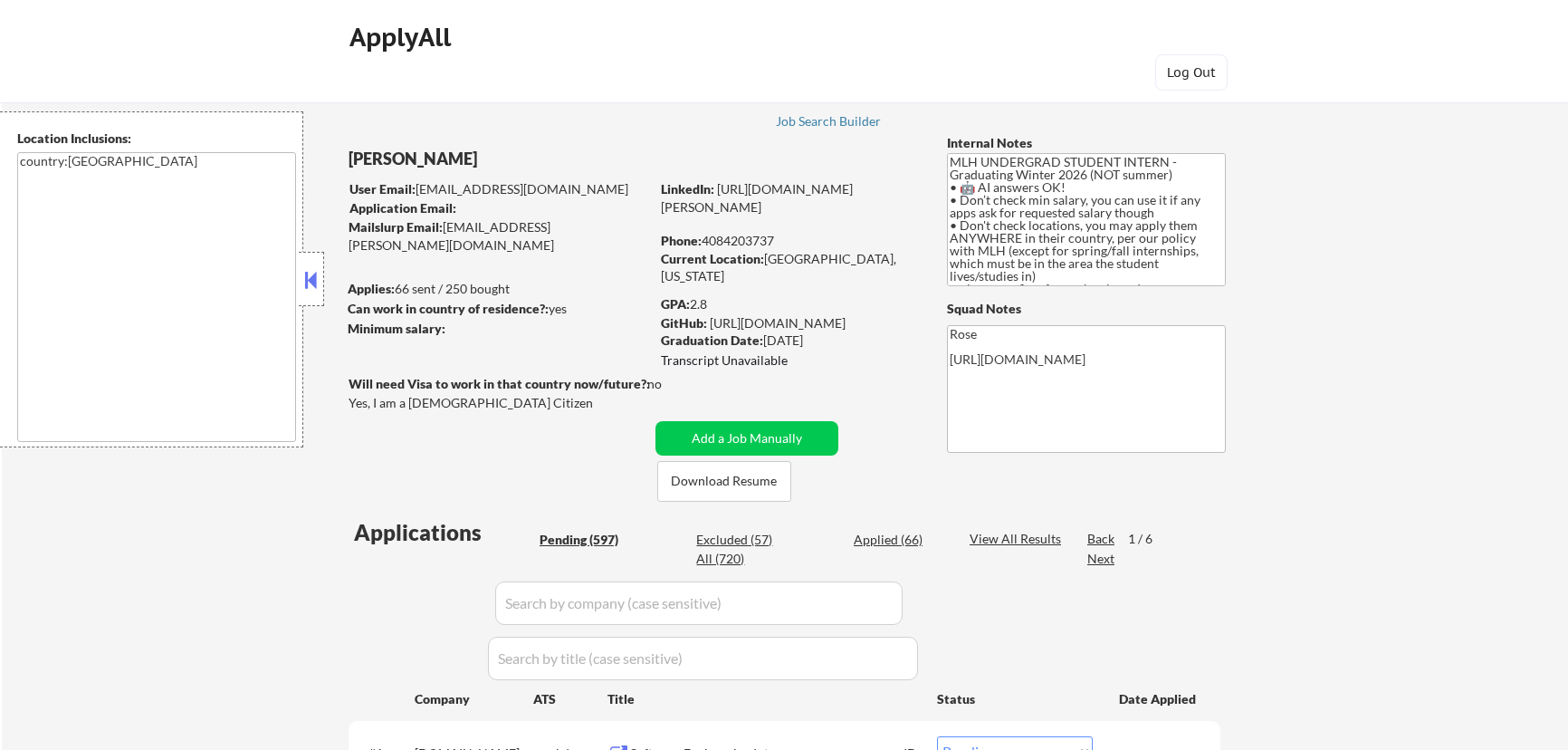
select select ""pending""
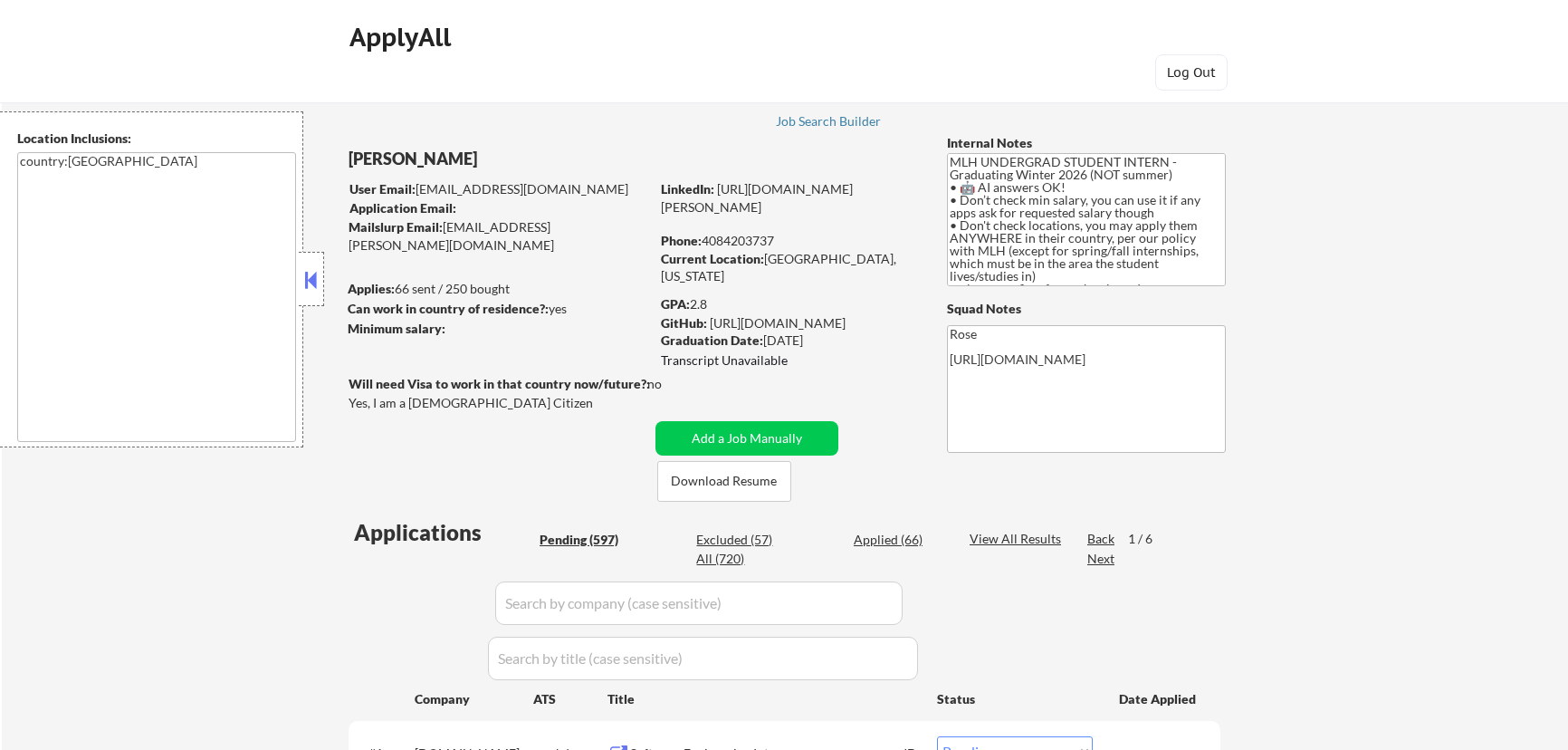
select select ""pending""
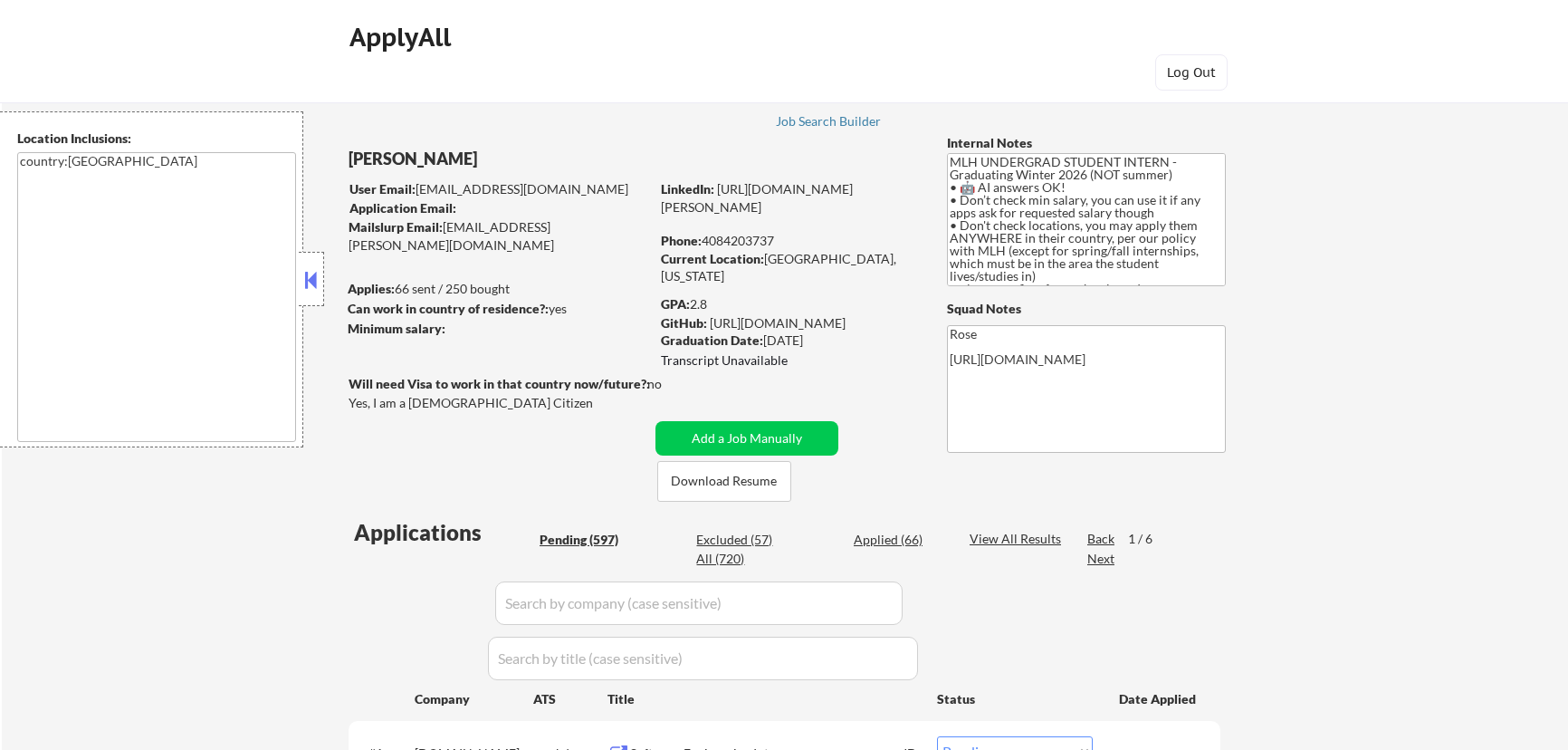
select select ""pending""
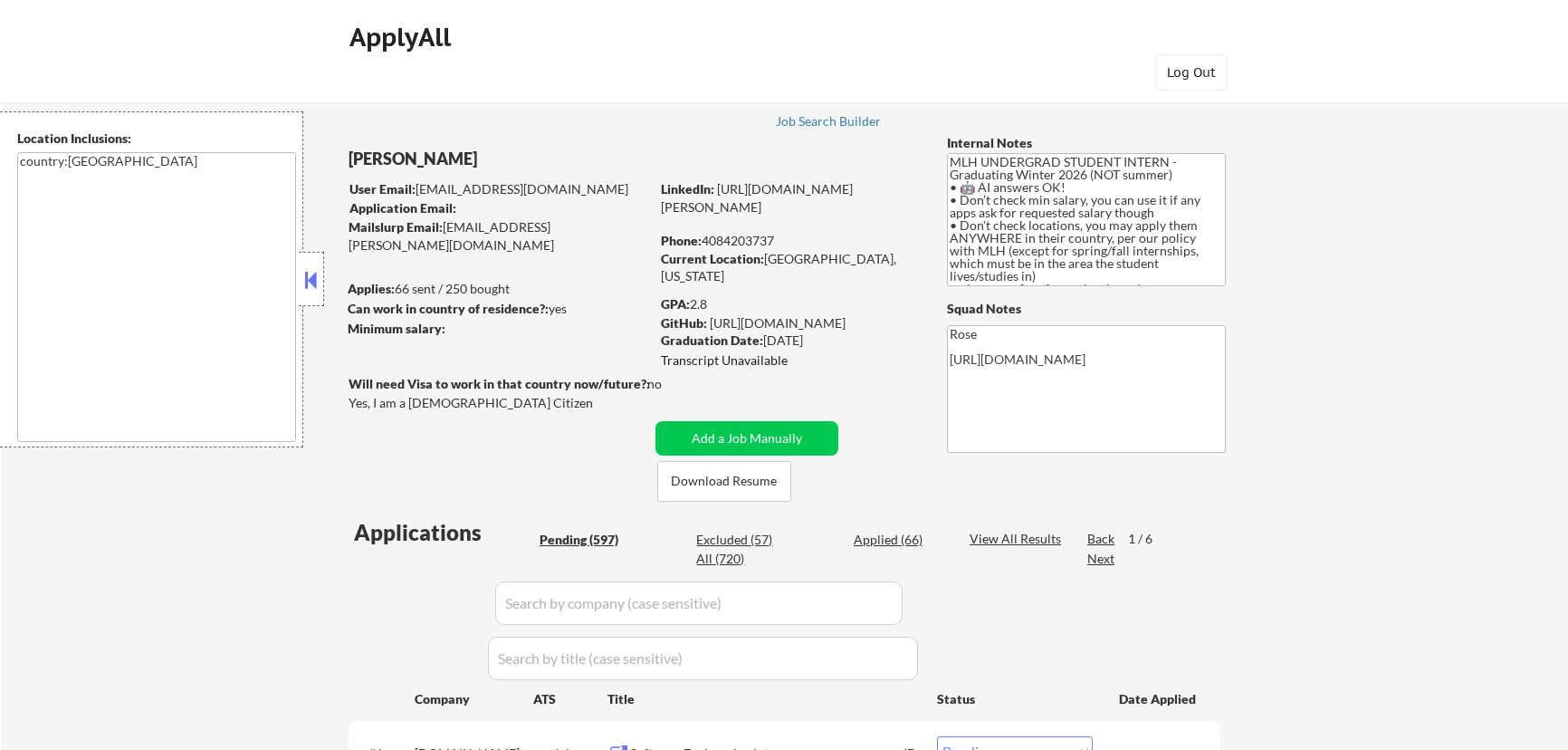
select select ""pending""
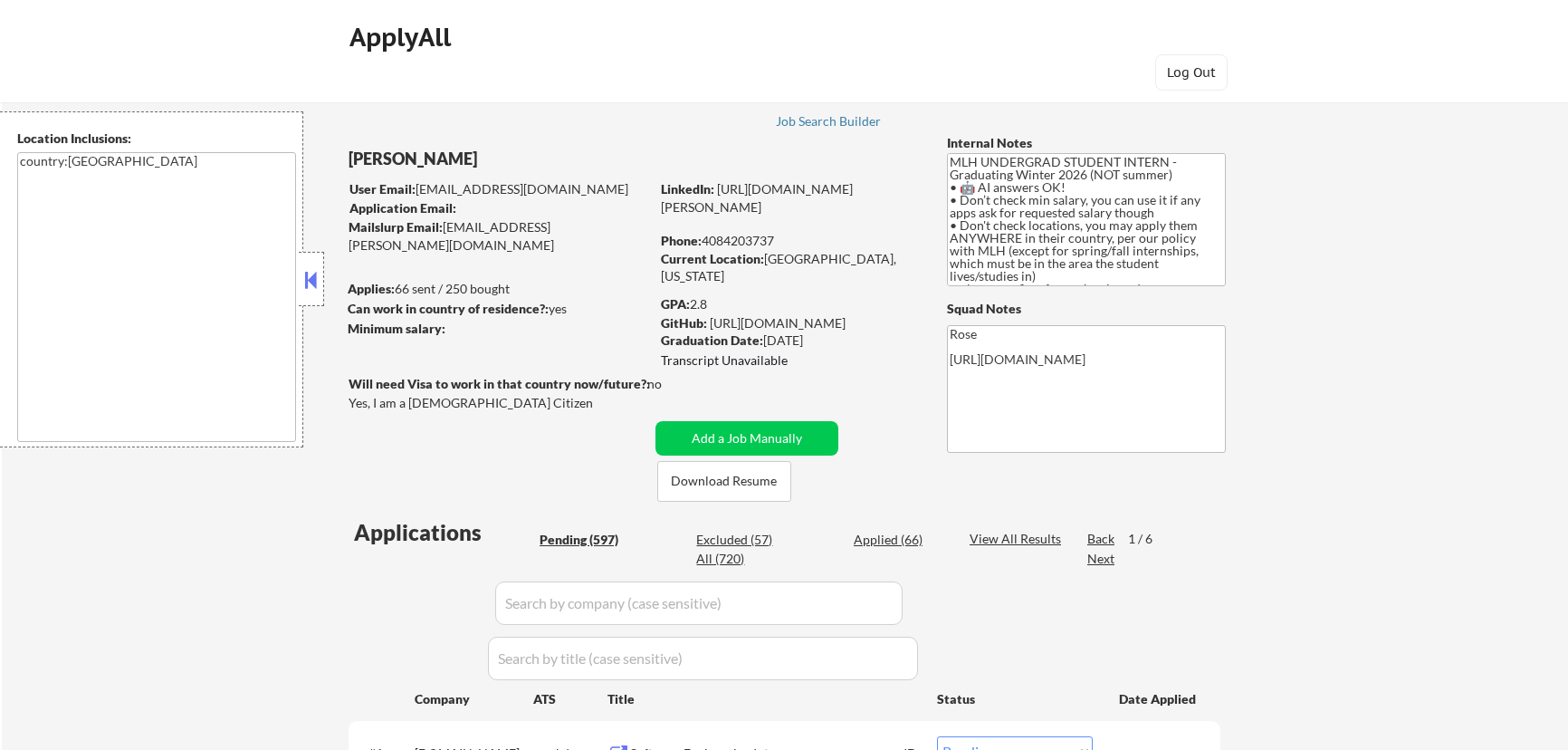
select select ""pending""
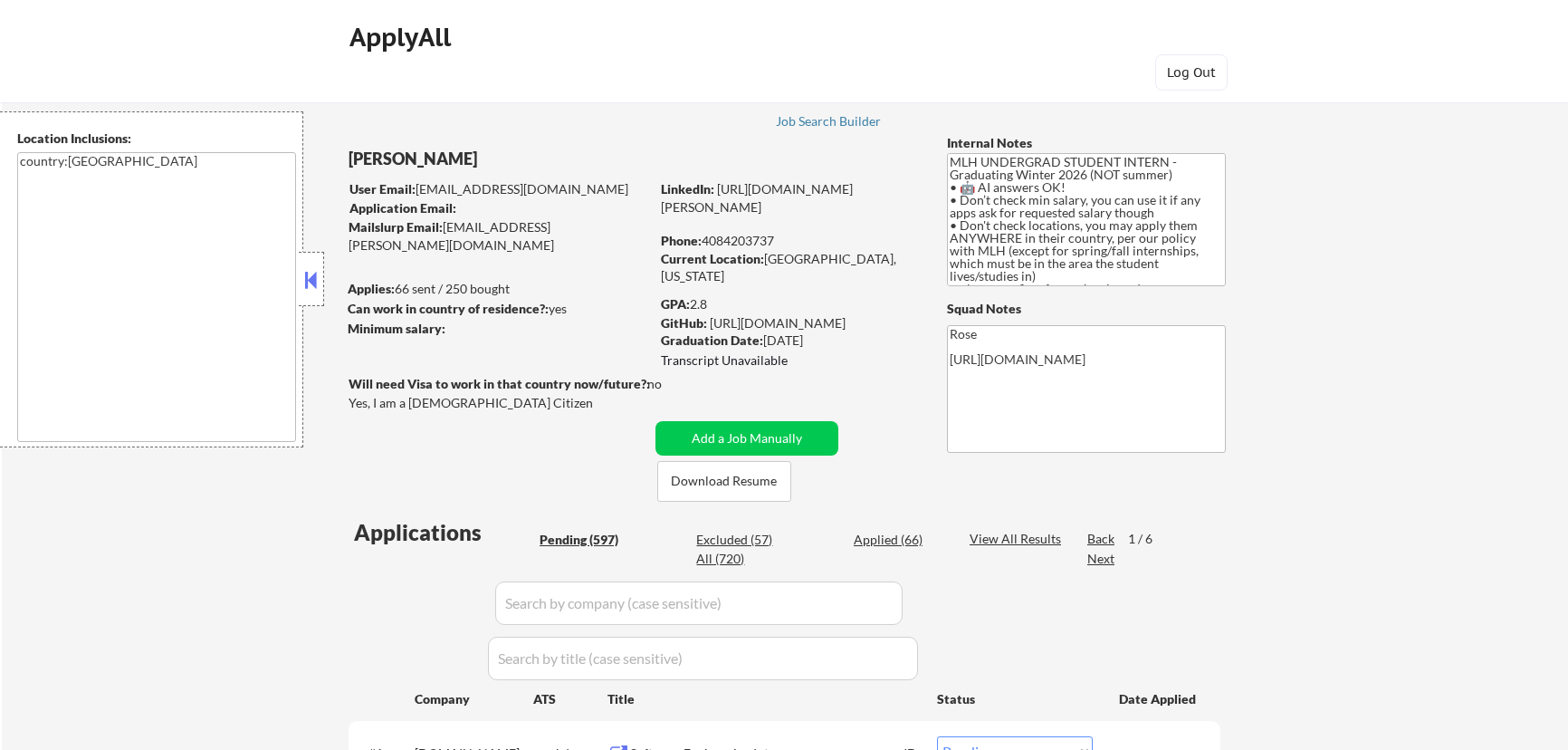
select select ""pending""
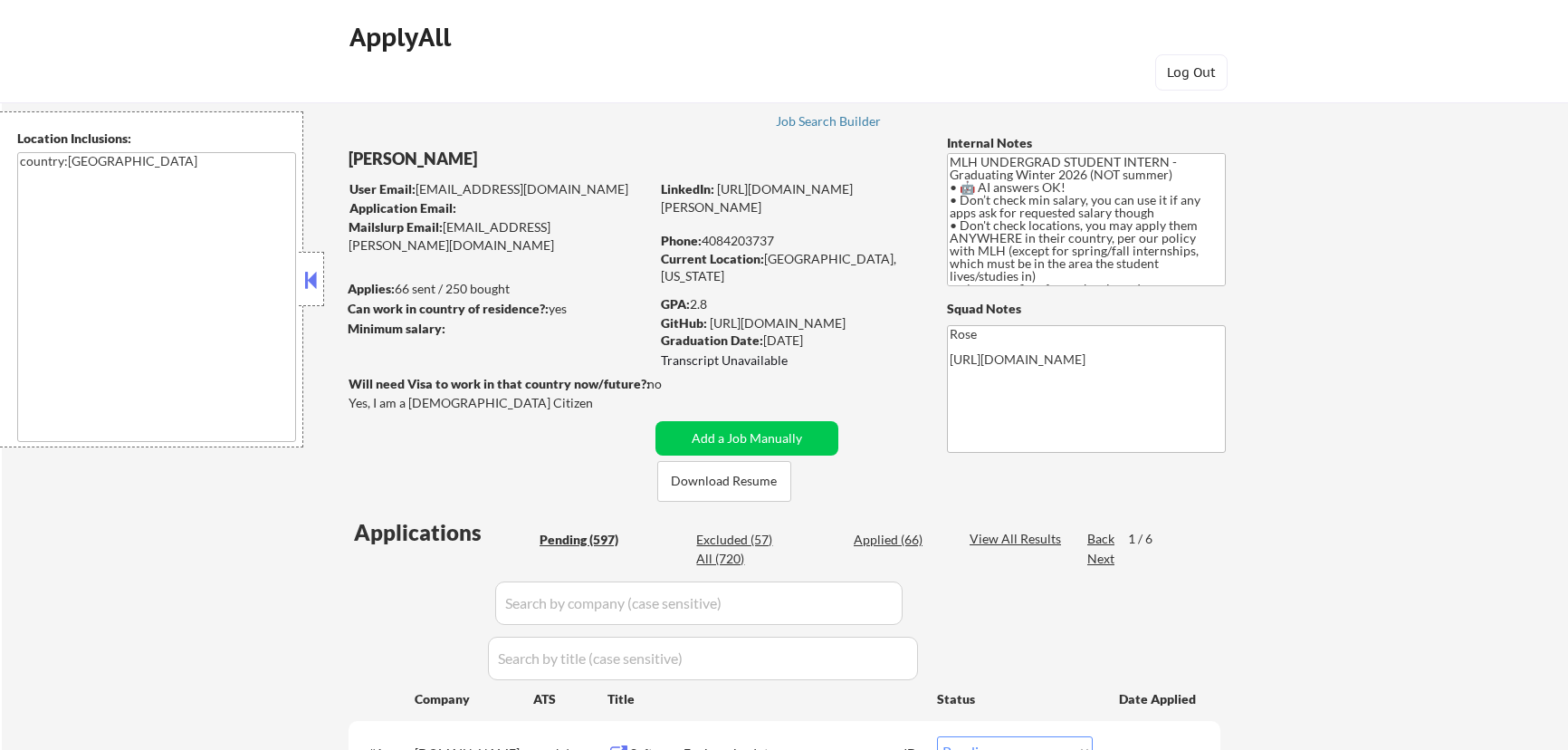
select select ""pending""
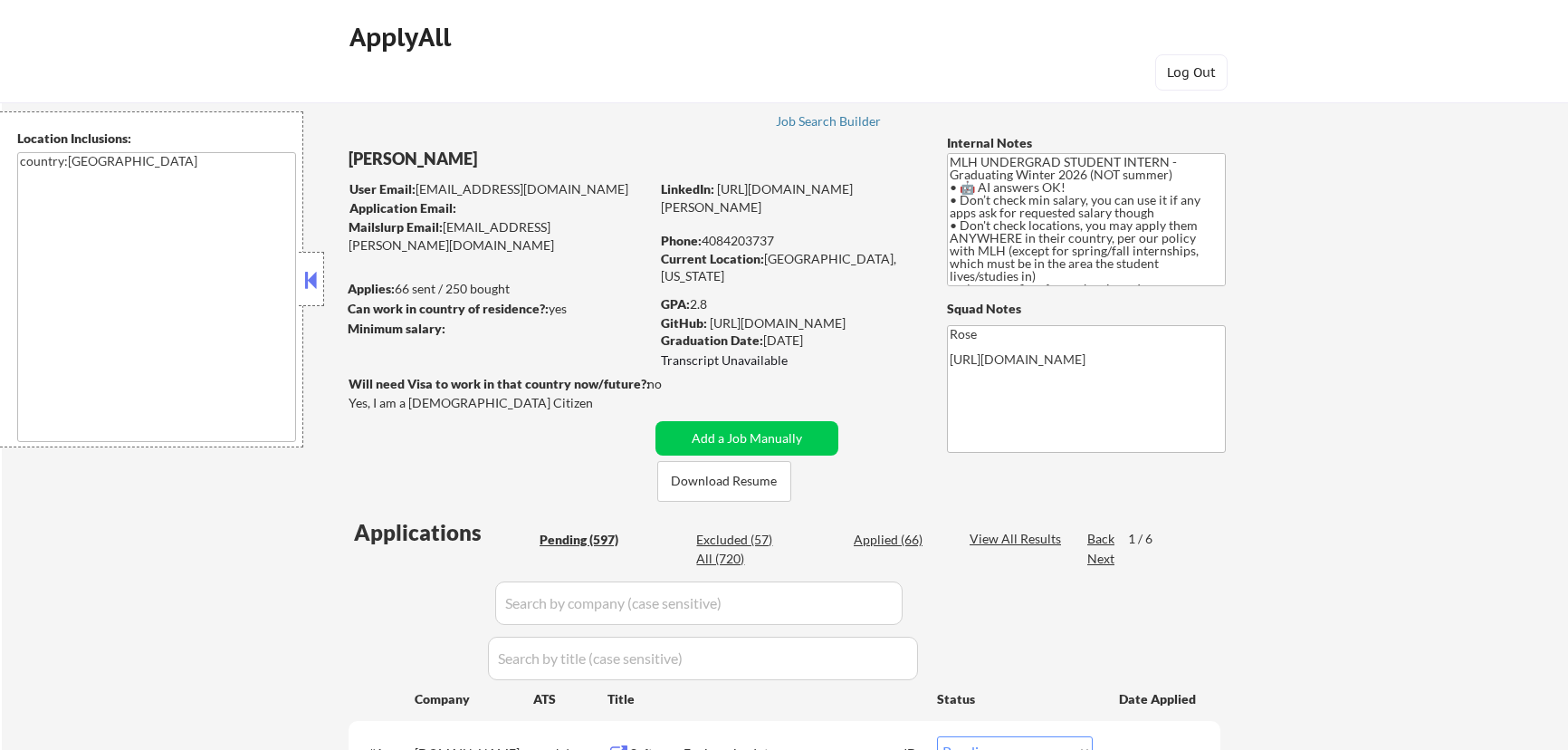
select select ""pending""
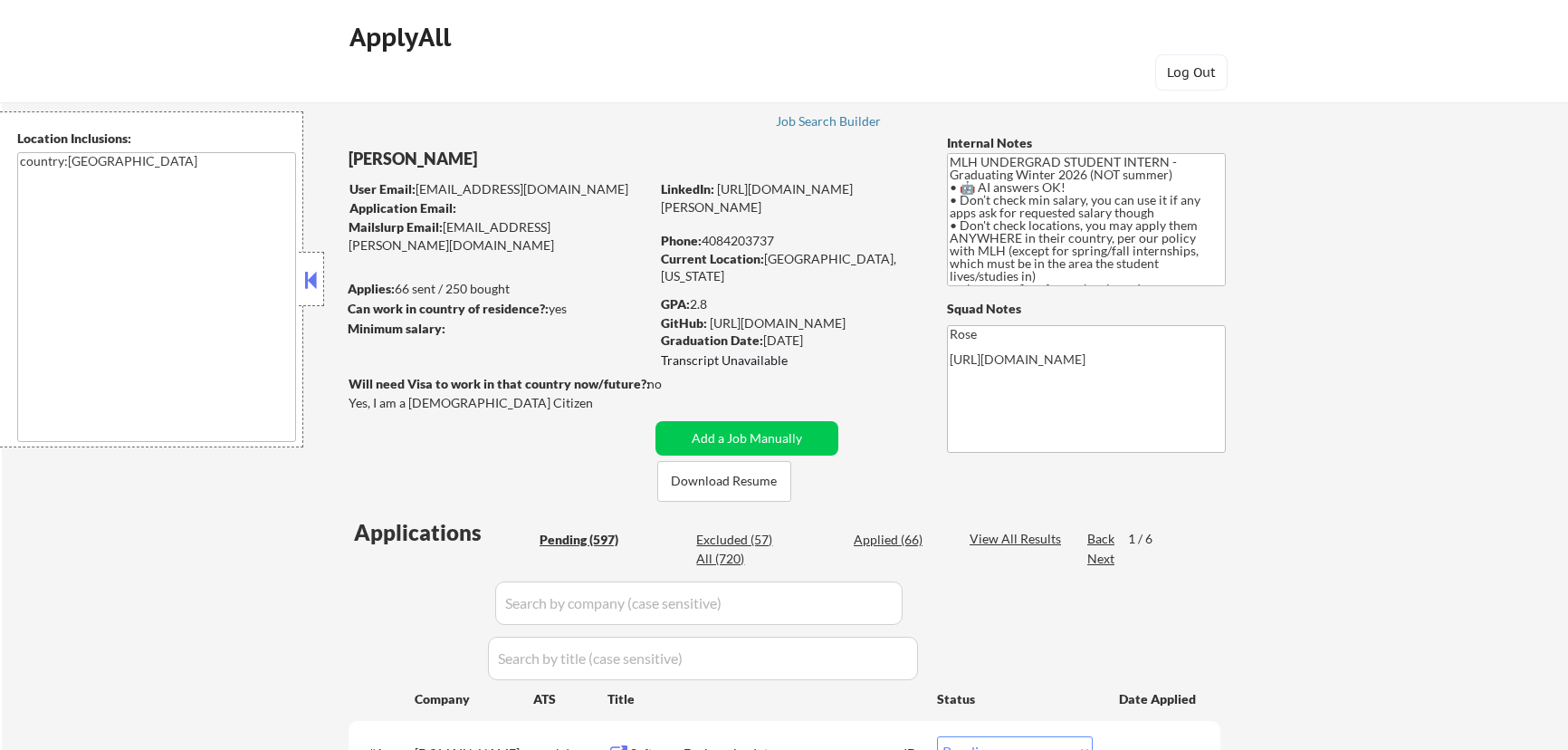
select select ""pending""
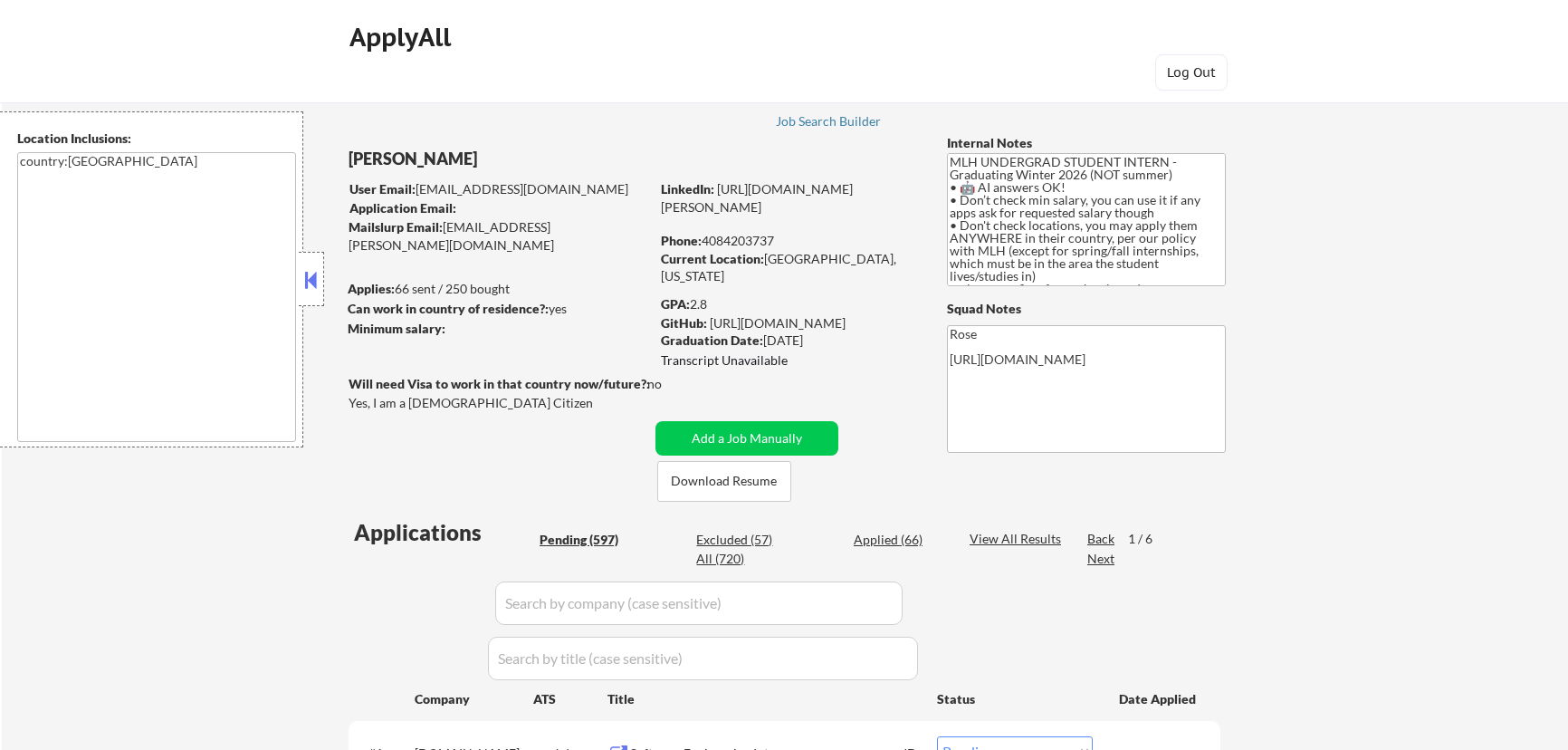
select select ""pending""
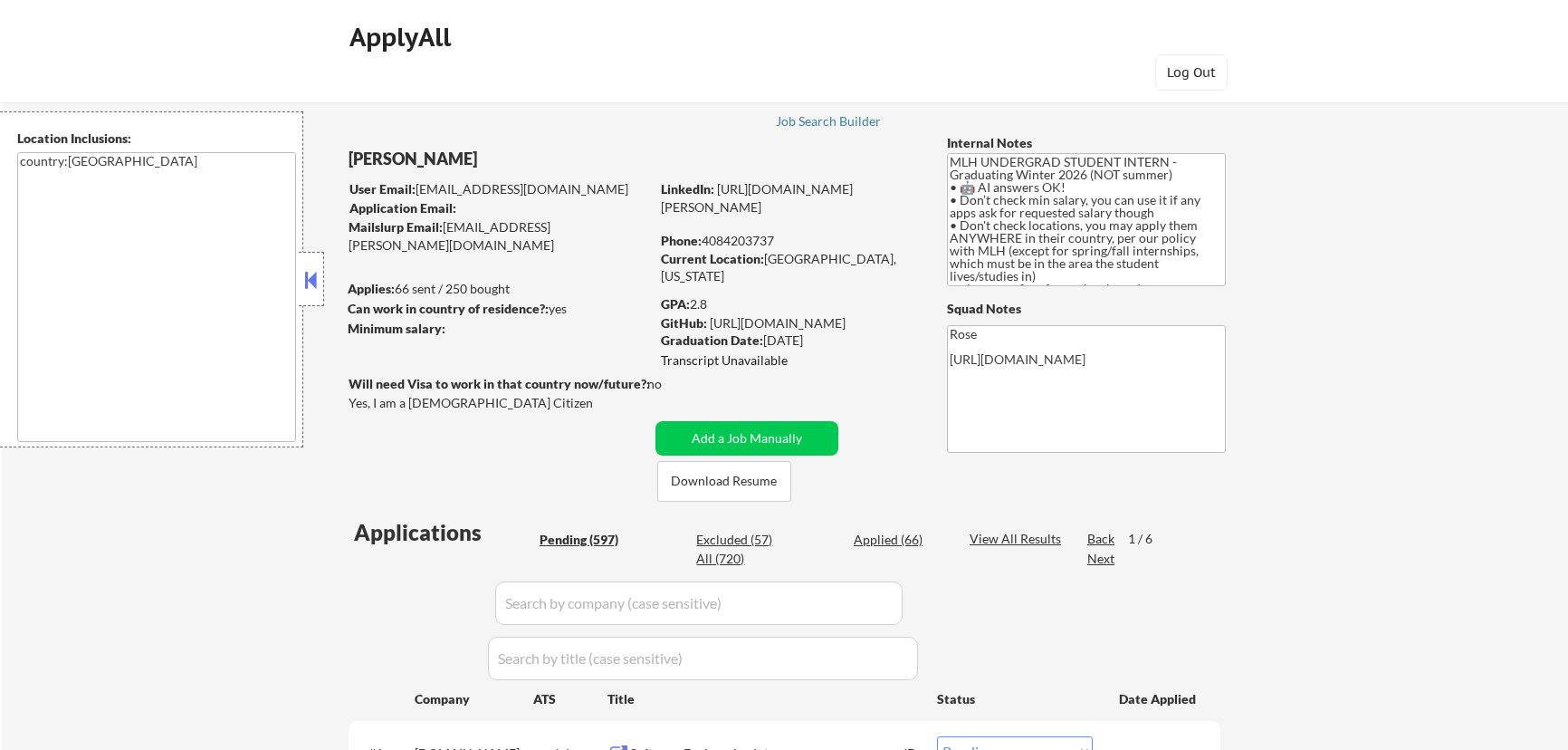
select select ""pending""
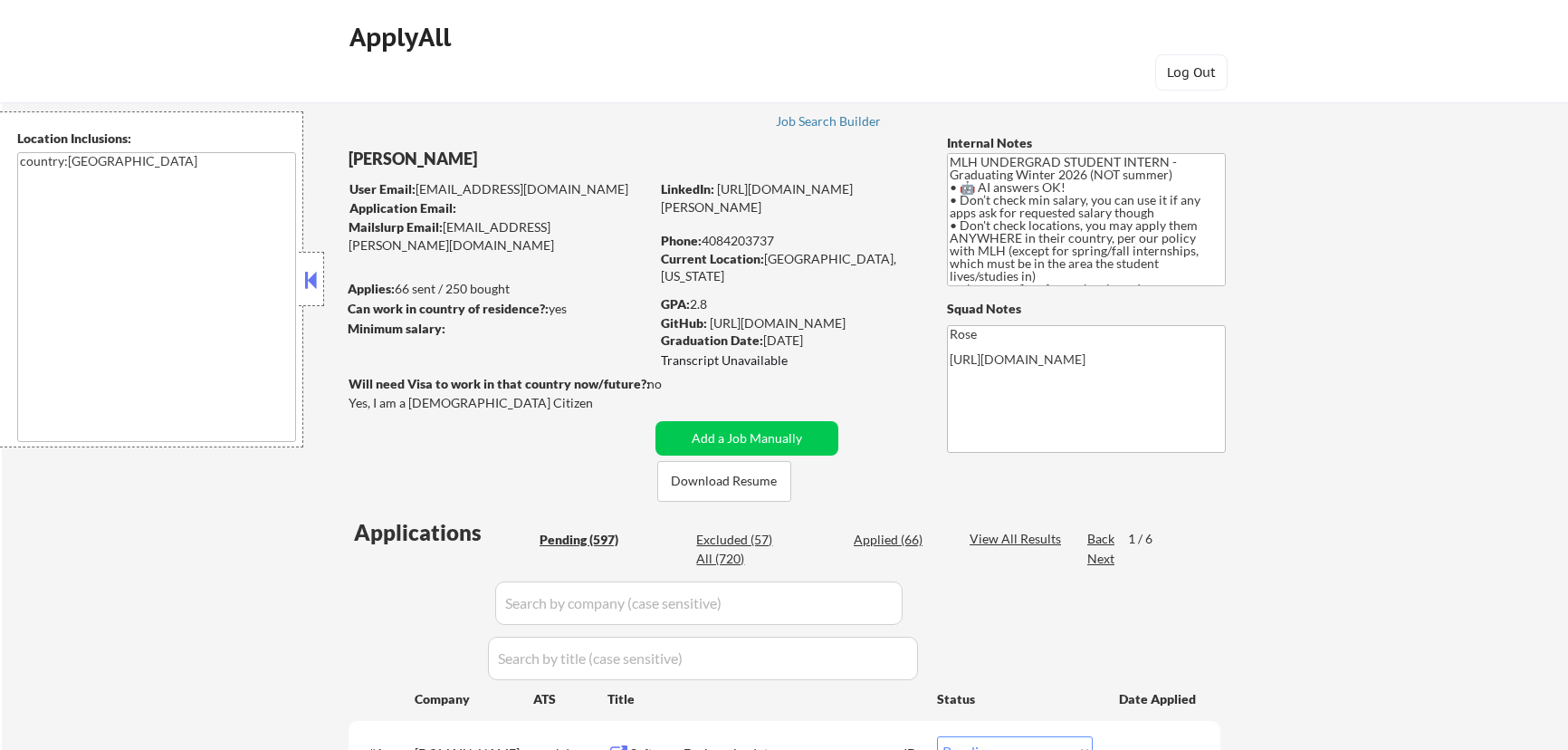
select select ""pending""
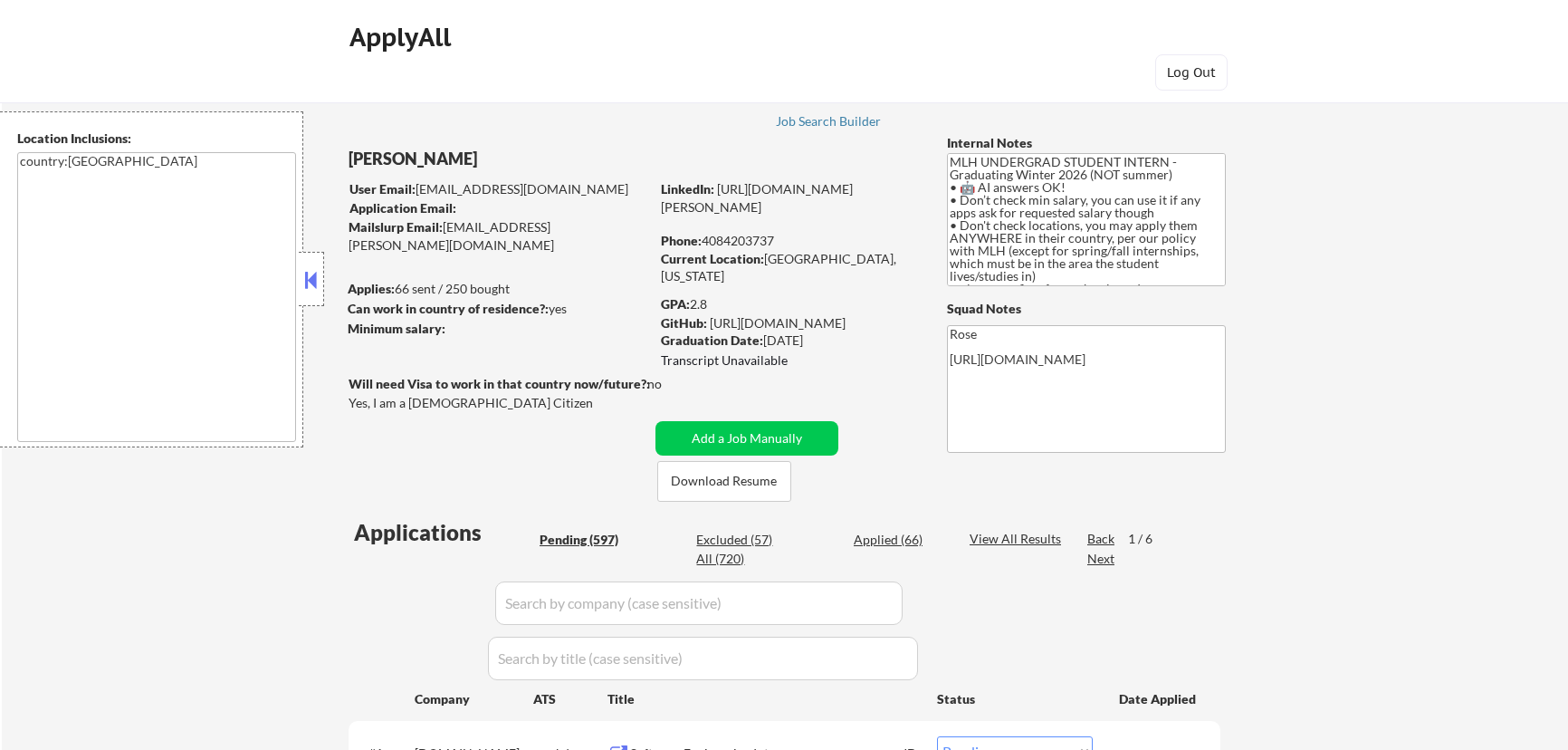
select select ""pending""
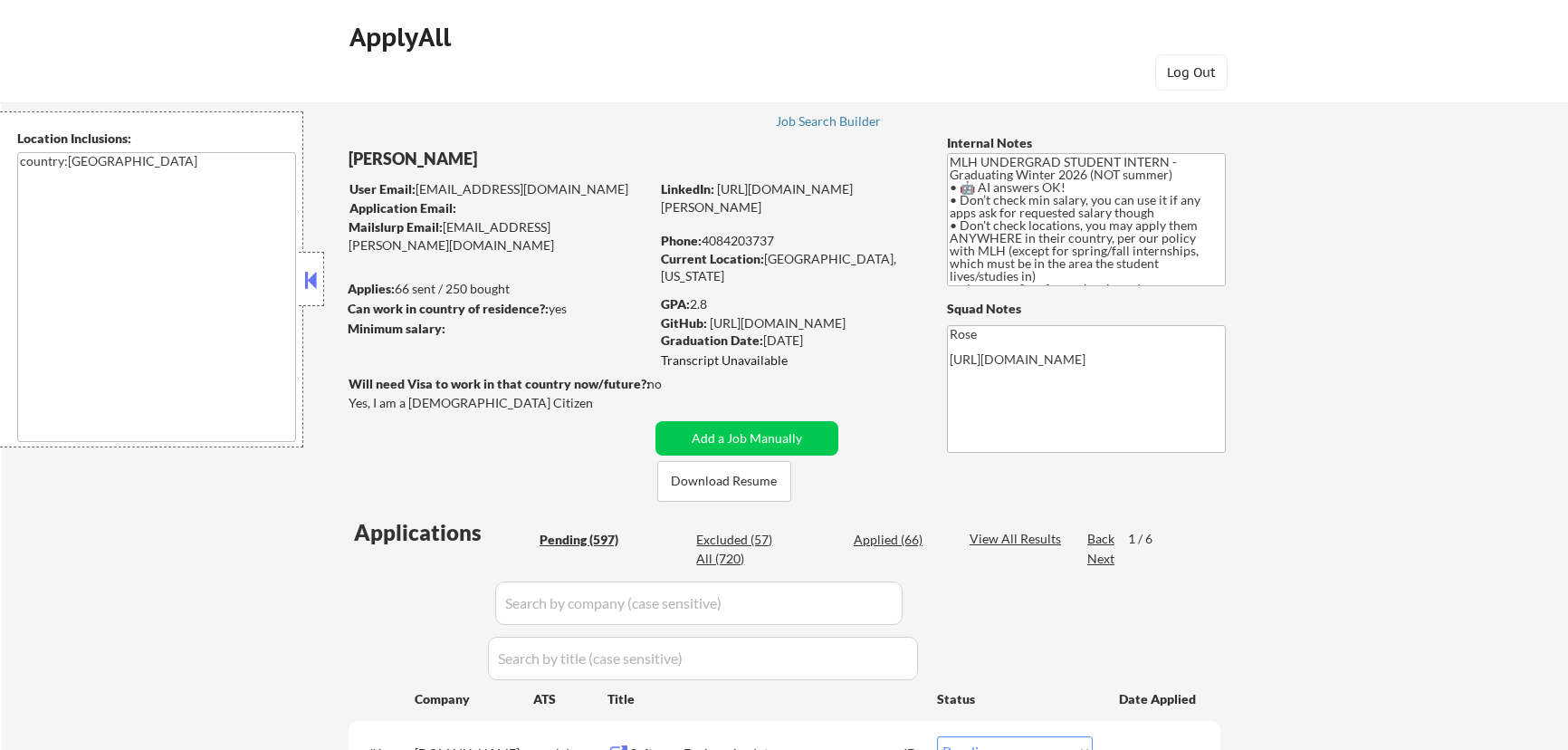
select select ""pending""
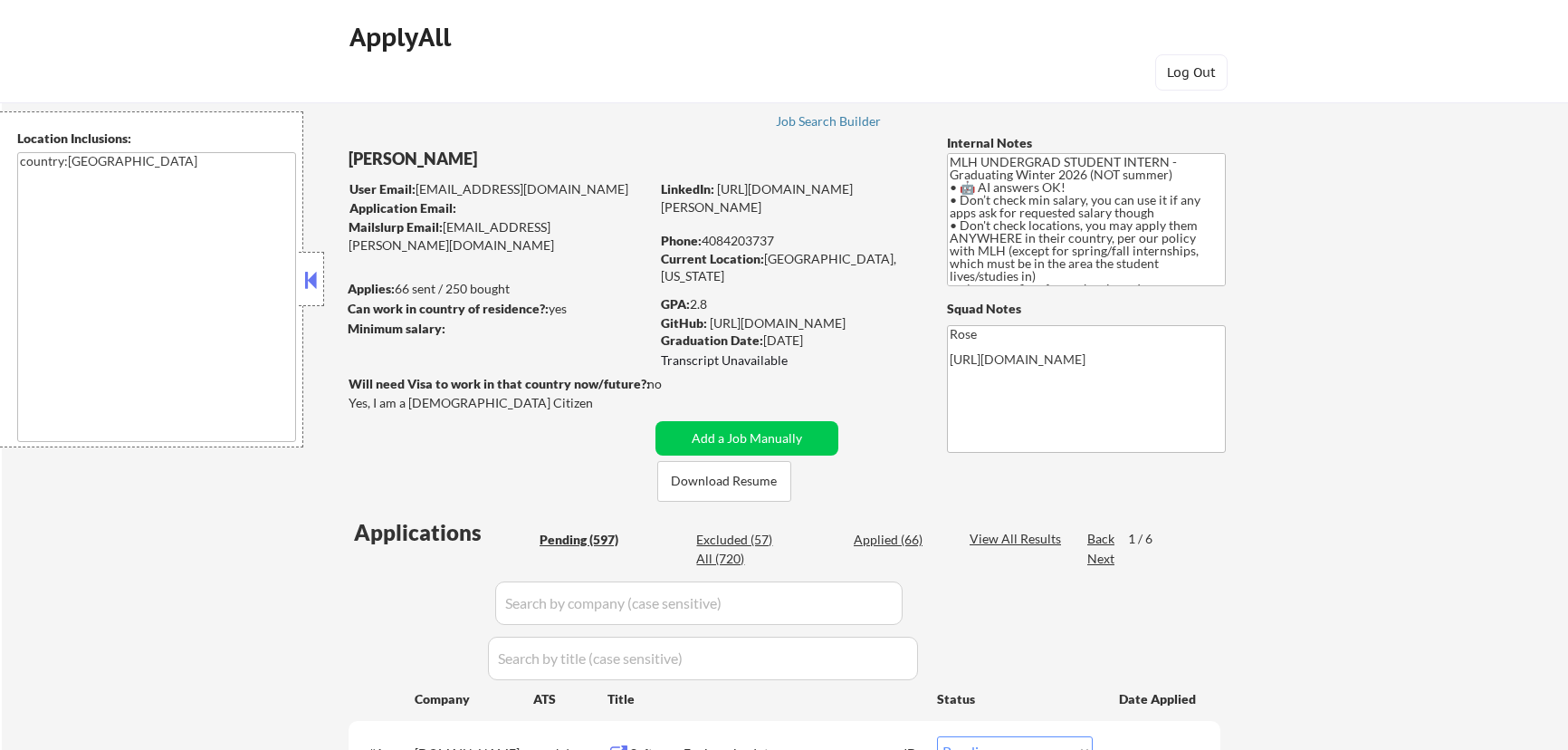
select select ""pending""
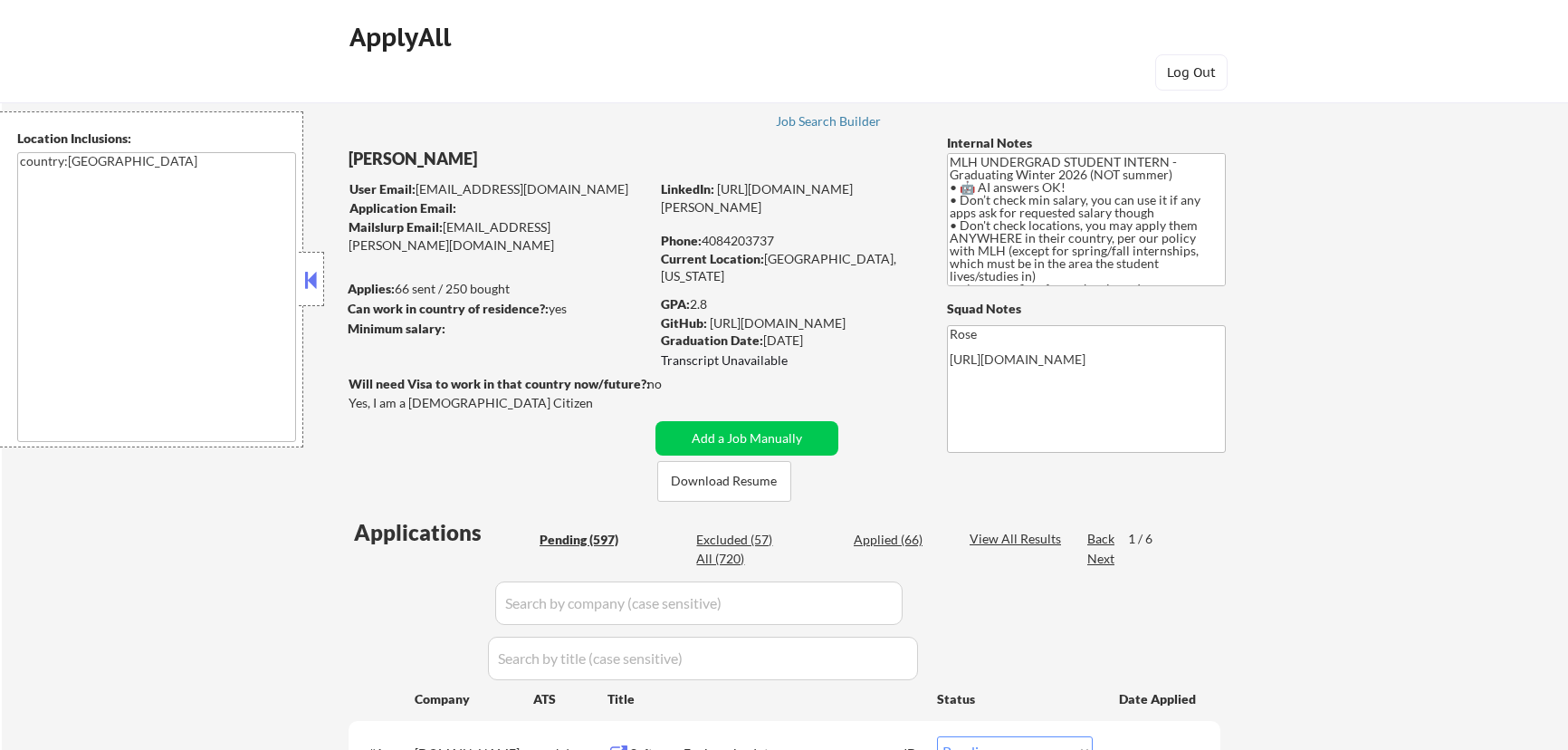
select select ""pending""
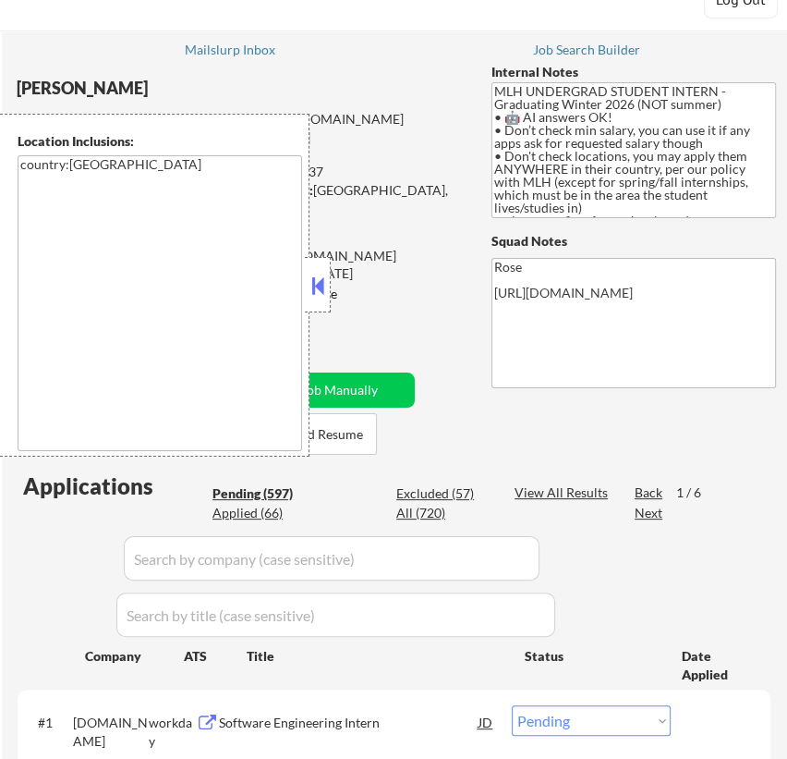
scroll to position [251, 0]
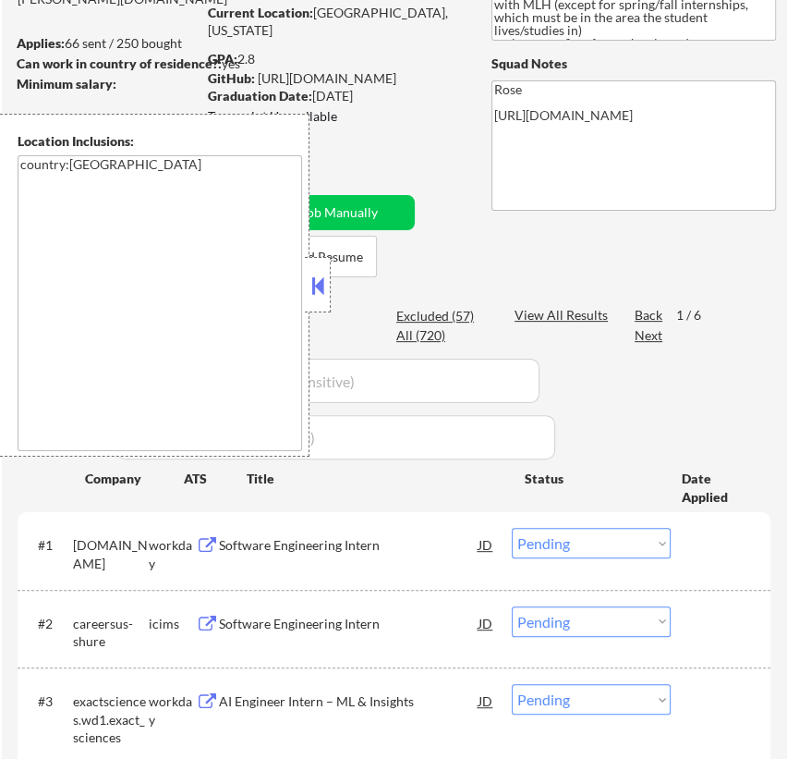
click at [315, 284] on button at bounding box center [318, 286] width 20 height 28
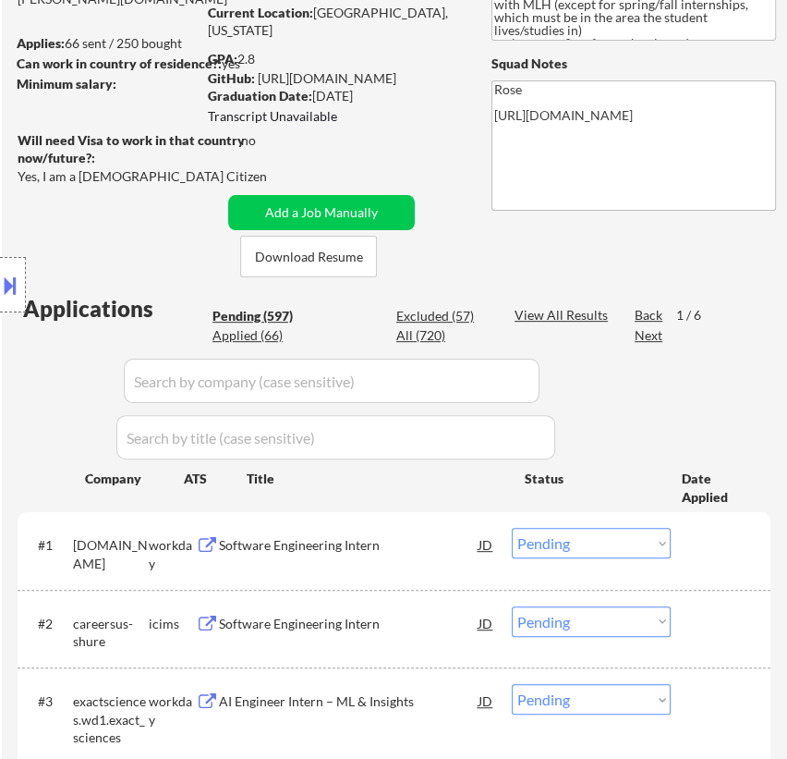
click at [489, 381] on input "input" at bounding box center [332, 381] width 416 height 44
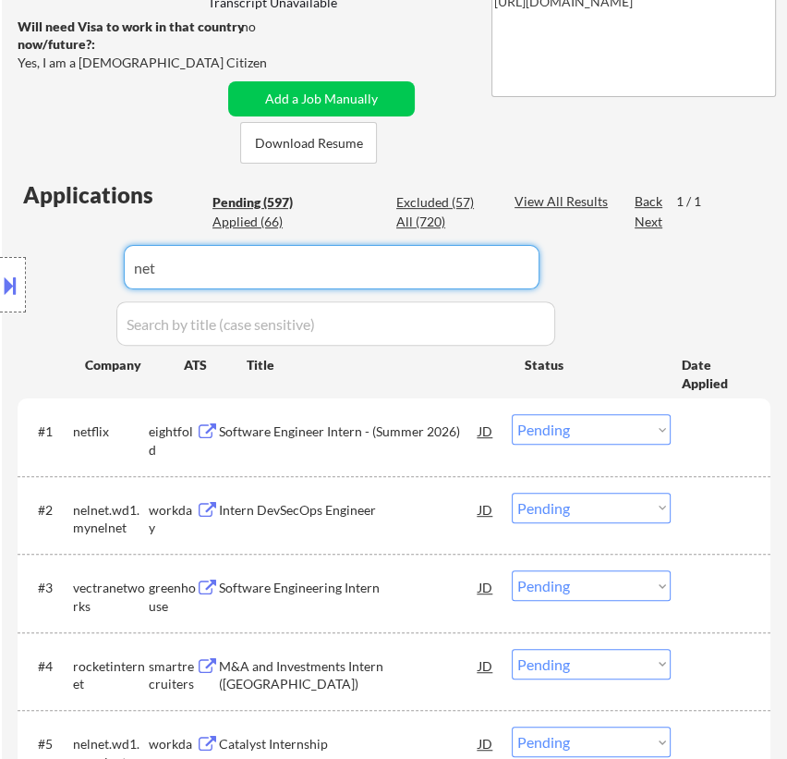
scroll to position [335, 0]
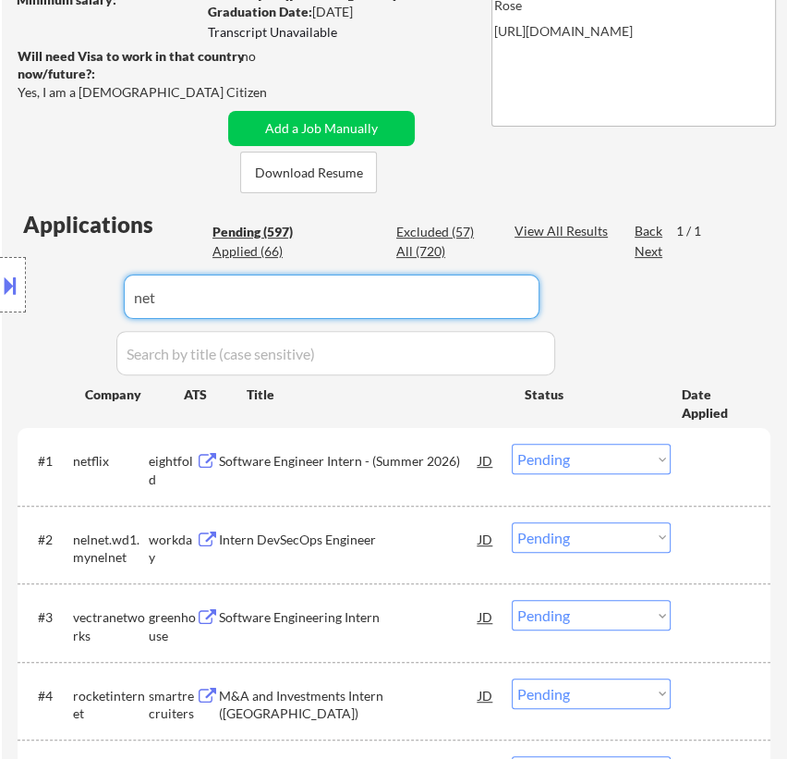
click at [267, 249] on div "Location Inclusions: country:[GEOGRAPHIC_DATA]" at bounding box center [165, 285] width 331 height 343
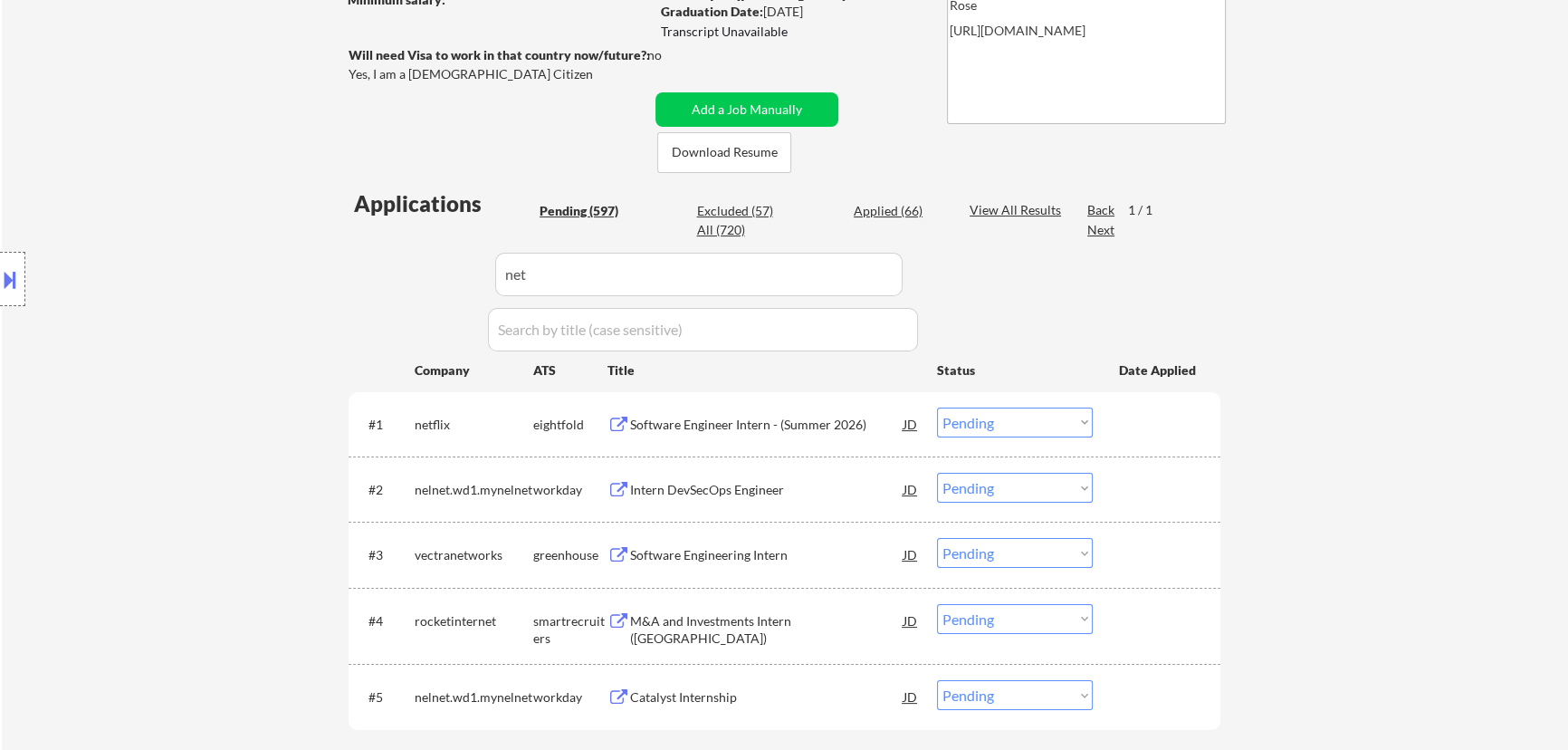
click at [869, 209] on div "Applied (66)" at bounding box center [899, 211] width 90 height 18
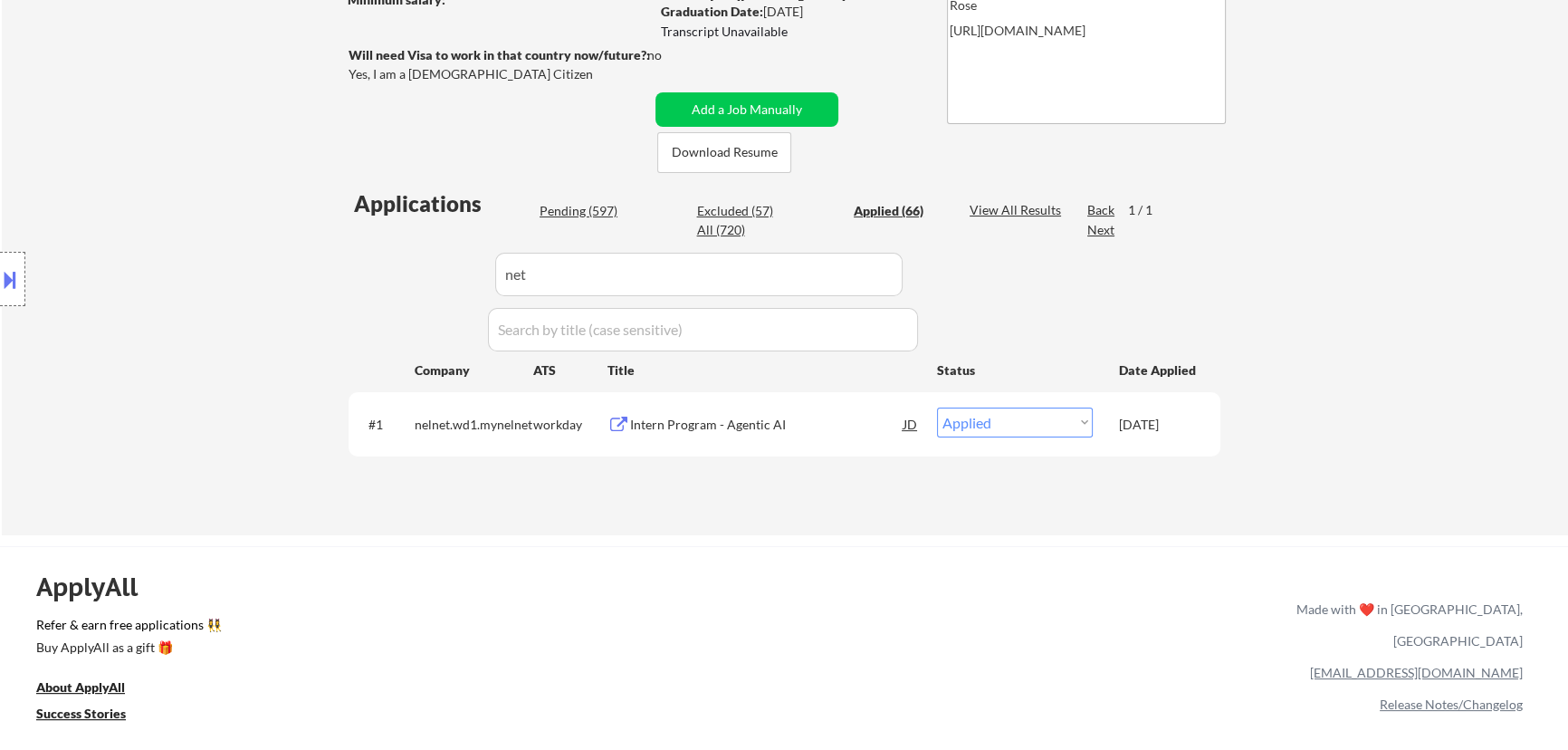
click at [838, 269] on input "input" at bounding box center [699, 275] width 408 height 43
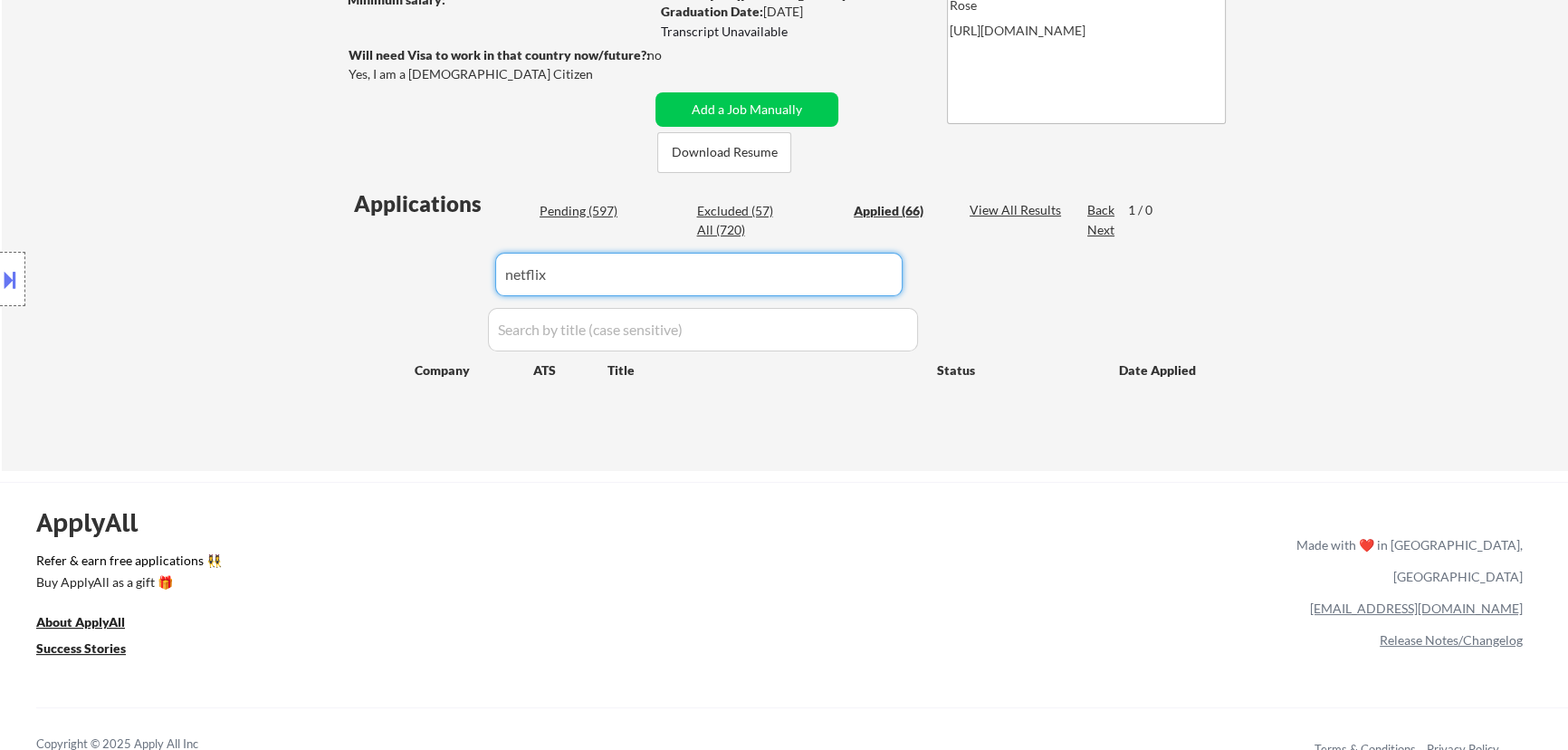
click at [597, 210] on div "Pending (597)" at bounding box center [585, 211] width 90 height 18
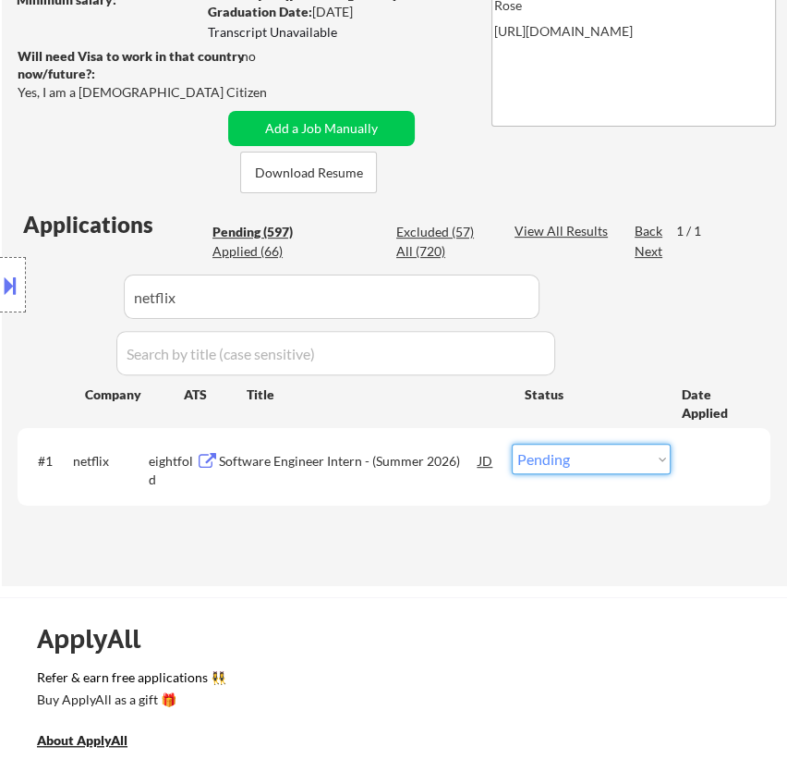
click at [656, 450] on select "Choose an option... Pending Applied Excluded (Questions) Excluded (Expired) Exc…" at bounding box center [591, 459] width 159 height 30
click at [512, 444] on select "Choose an option... Pending Applied Excluded (Questions) Excluded (Expired) Exc…" at bounding box center [591, 459] width 159 height 30
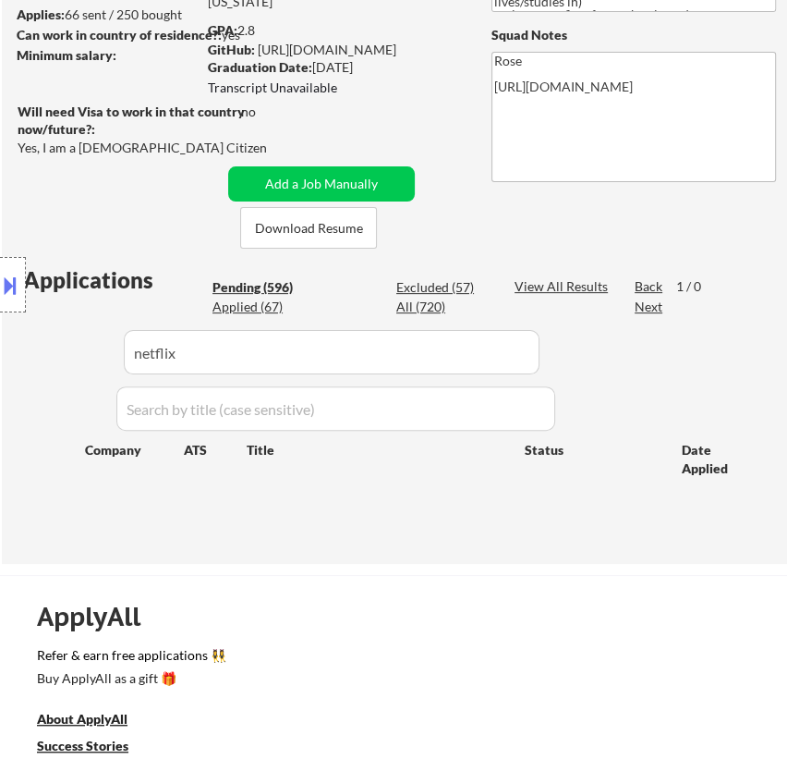
scroll to position [251, 0]
